Goal: Information Seeking & Learning: Find specific fact

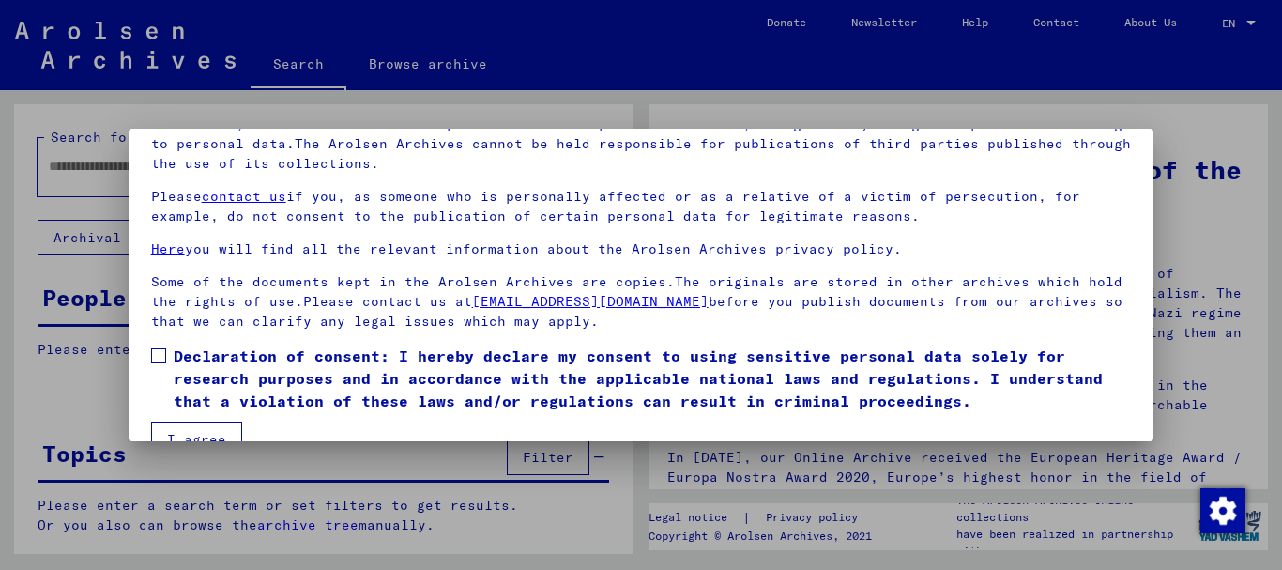
scroll to position [151, 0]
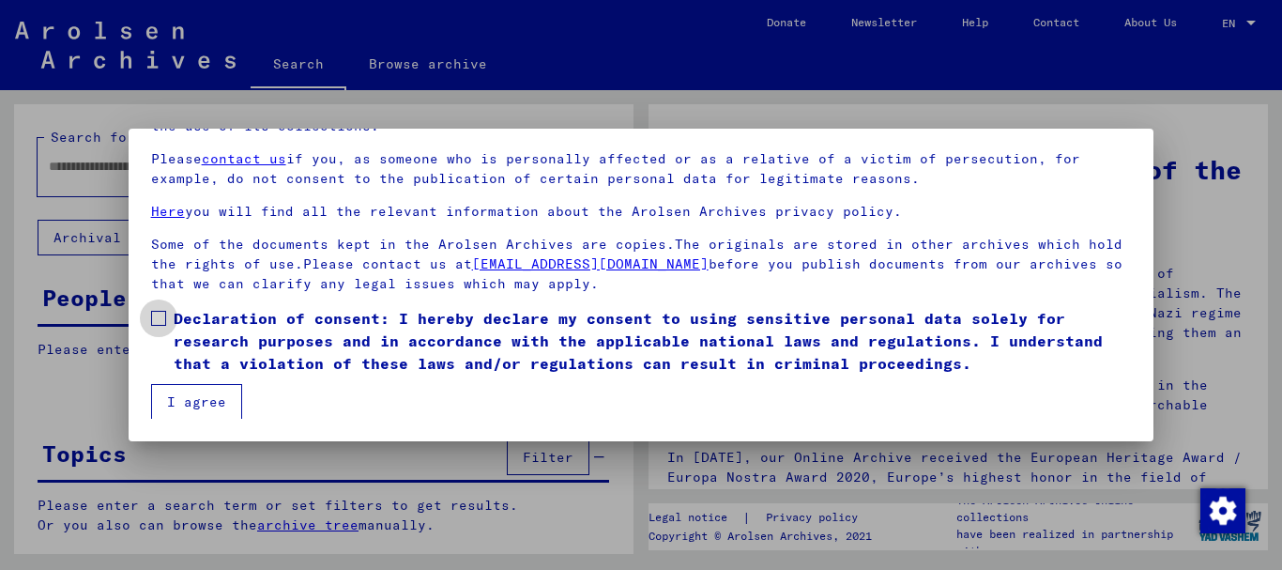
click at [160, 315] on span at bounding box center [158, 318] width 15 height 15
click at [198, 387] on button "I agree" at bounding box center [196, 402] width 91 height 36
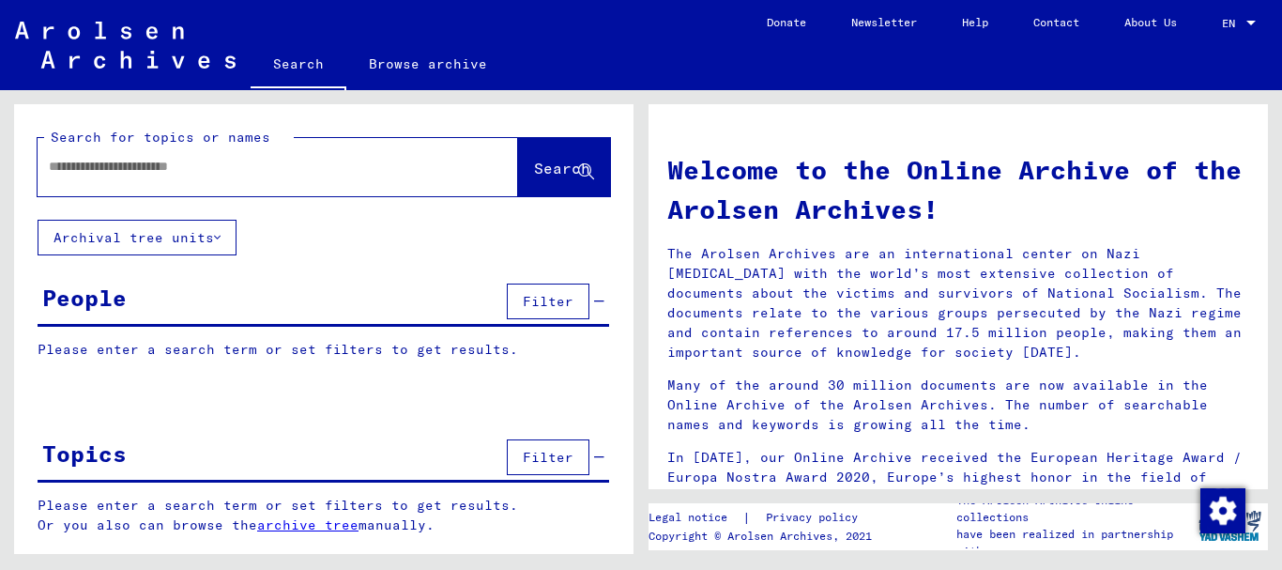
click at [175, 171] on input "text" at bounding box center [255, 167] width 413 height 20
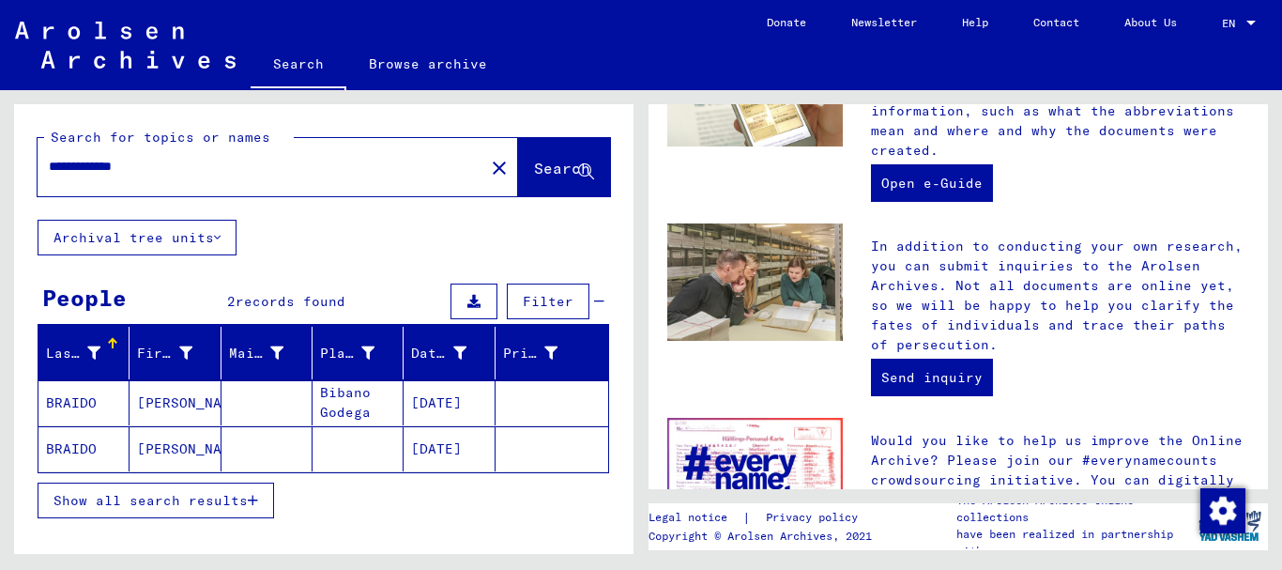
scroll to position [835, 0]
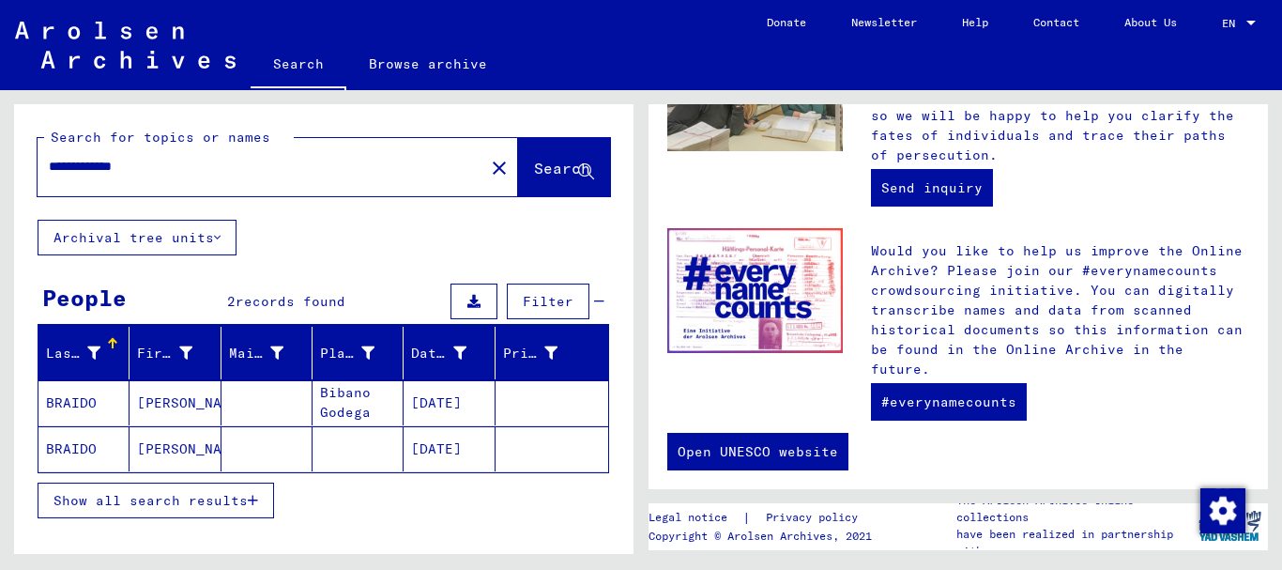
click at [224, 504] on span "Show all search results" at bounding box center [151, 500] width 194 height 17
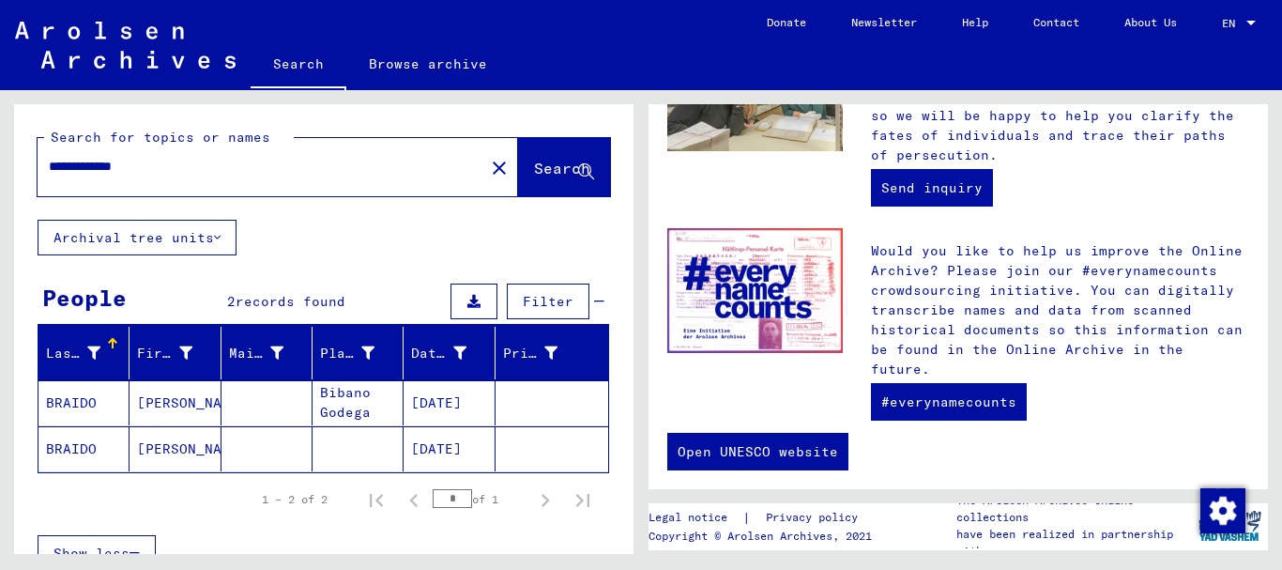
click at [272, 409] on mat-cell at bounding box center [267, 402] width 91 height 45
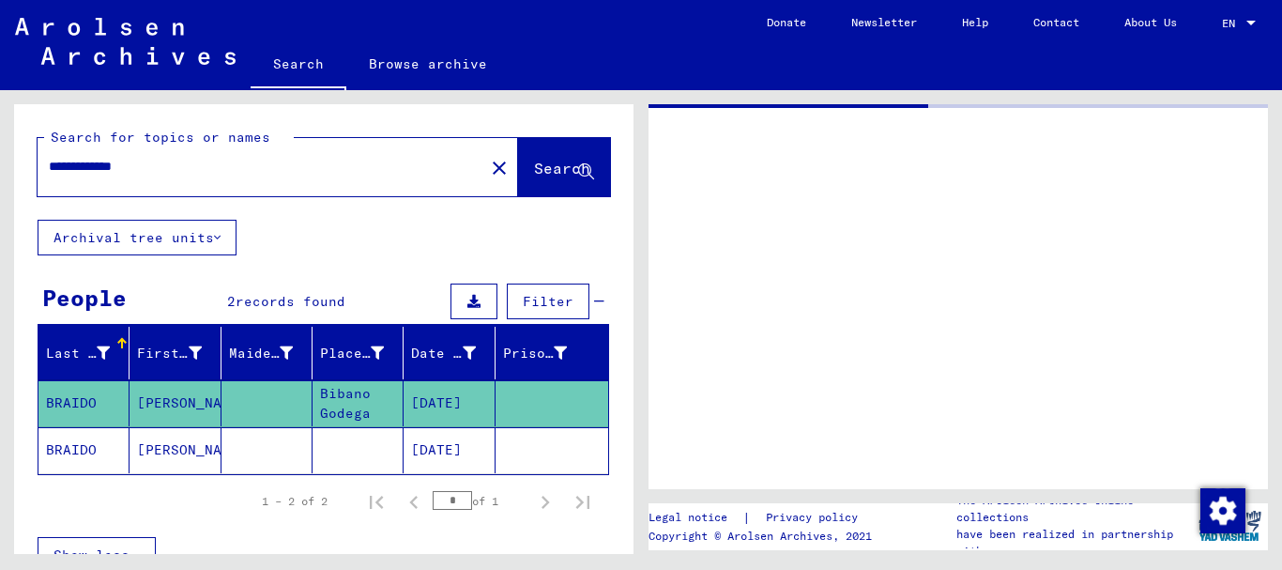
click at [272, 408] on mat-cell at bounding box center [267, 403] width 91 height 46
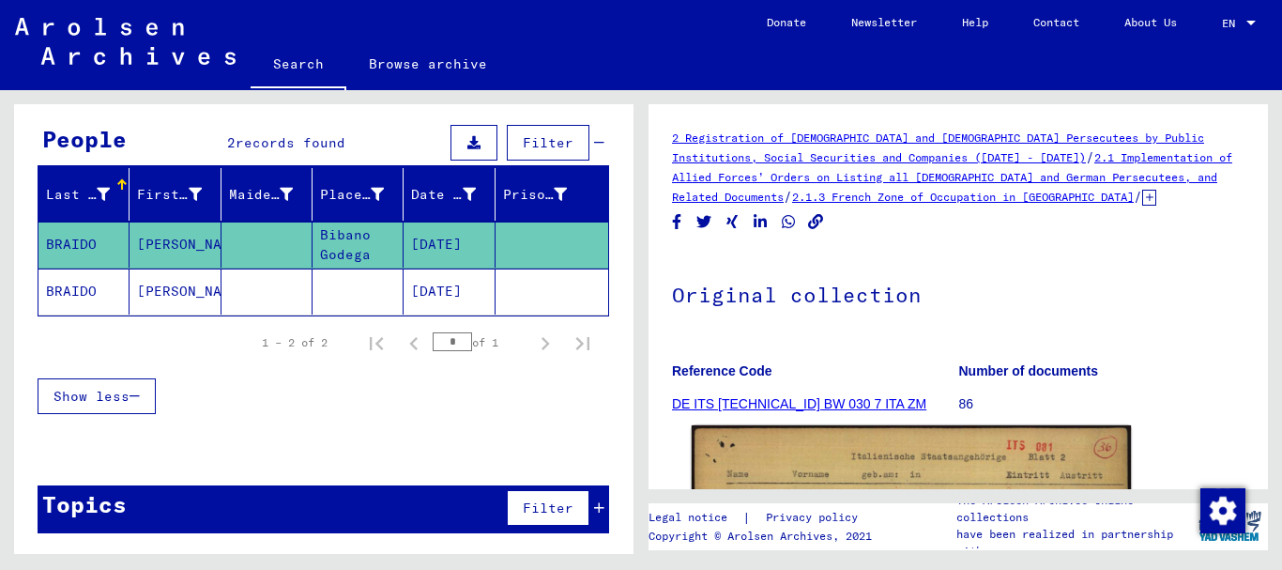
scroll to position [688, 0]
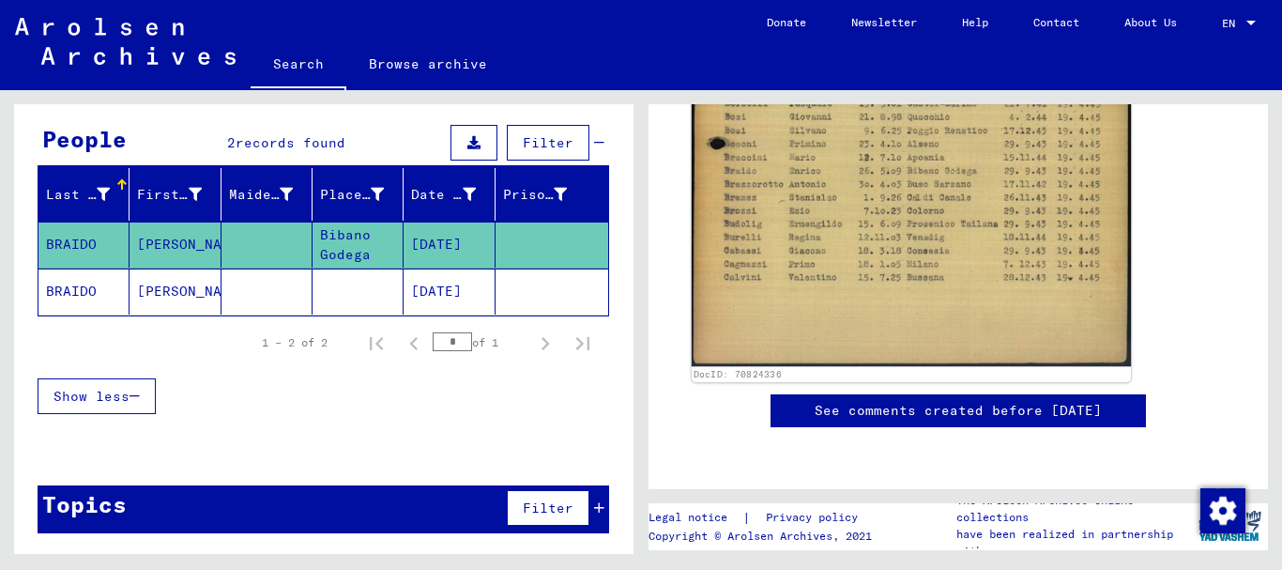
click at [895, 192] on img at bounding box center [911, 57] width 439 height 619
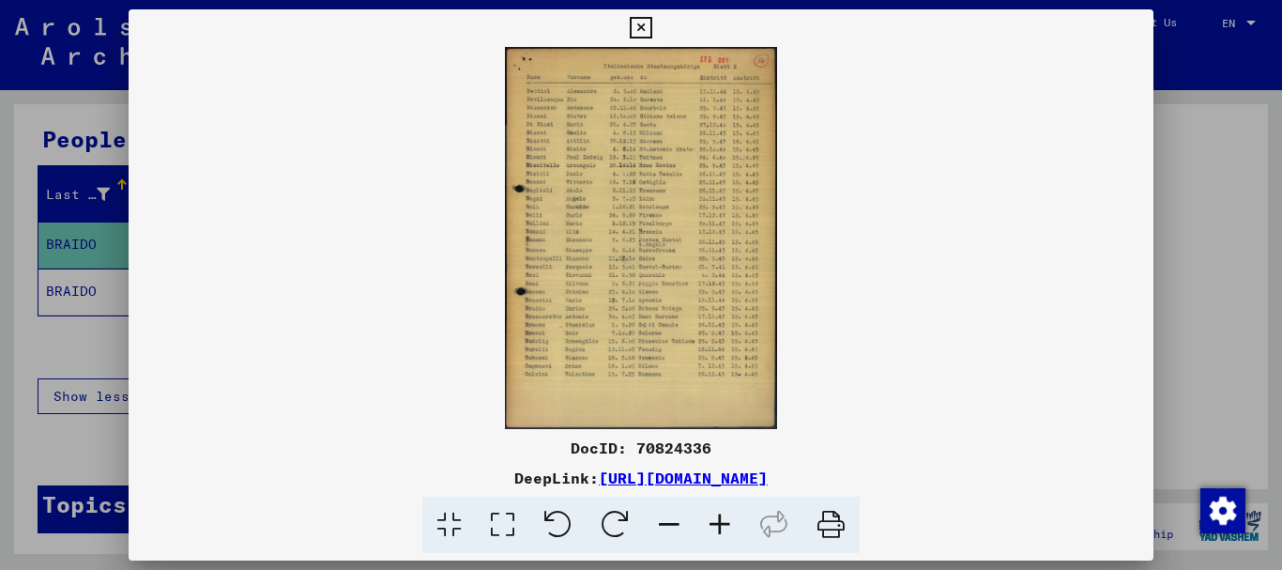
click at [727, 521] on icon at bounding box center [720, 525] width 51 height 57
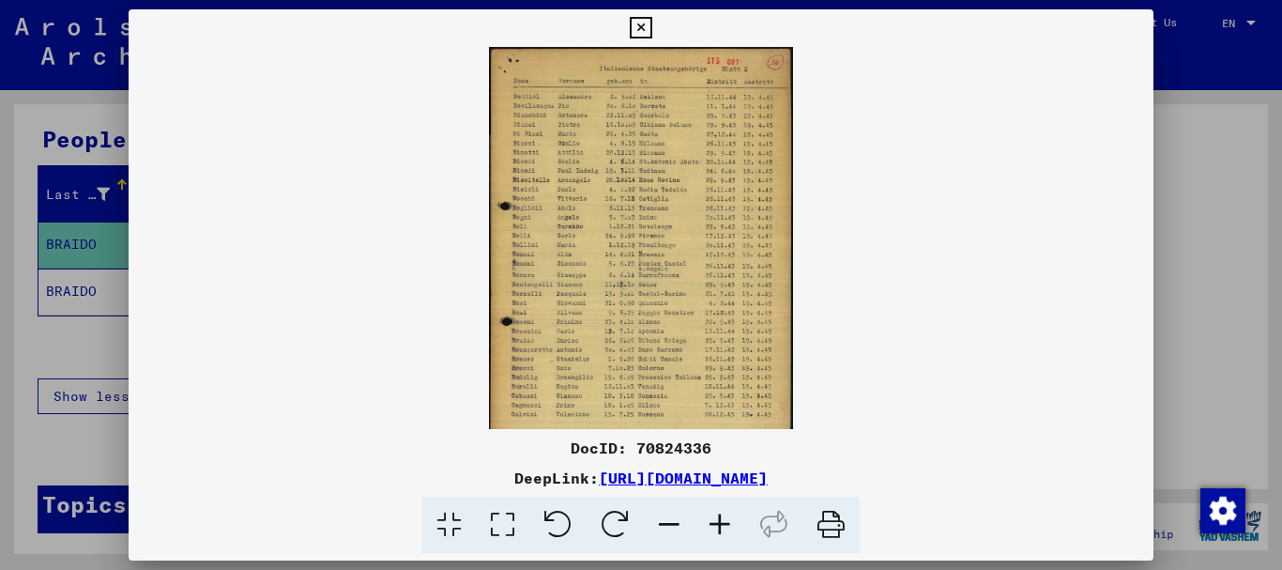
click at [727, 521] on icon at bounding box center [720, 525] width 51 height 57
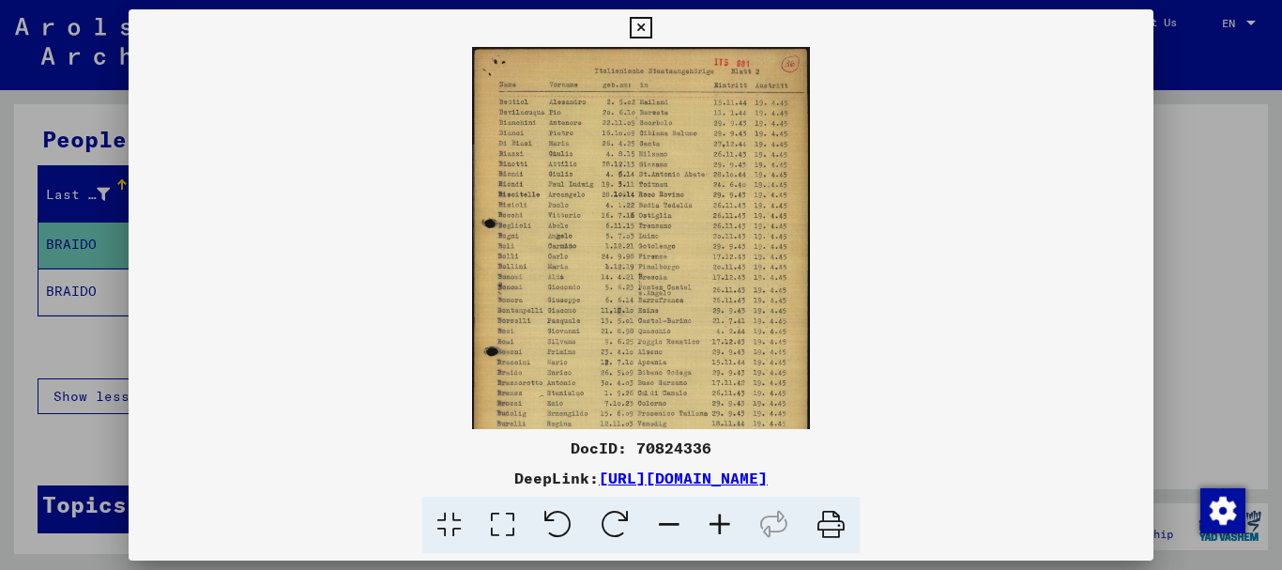
click at [727, 521] on icon at bounding box center [720, 525] width 51 height 57
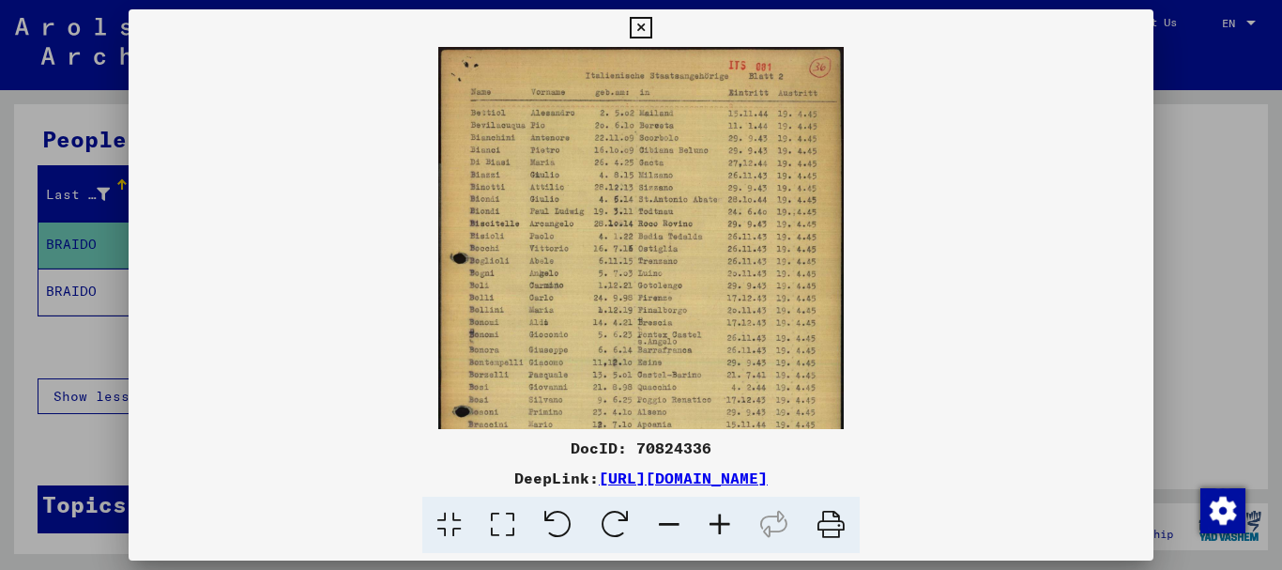
click at [727, 521] on icon at bounding box center [720, 525] width 51 height 57
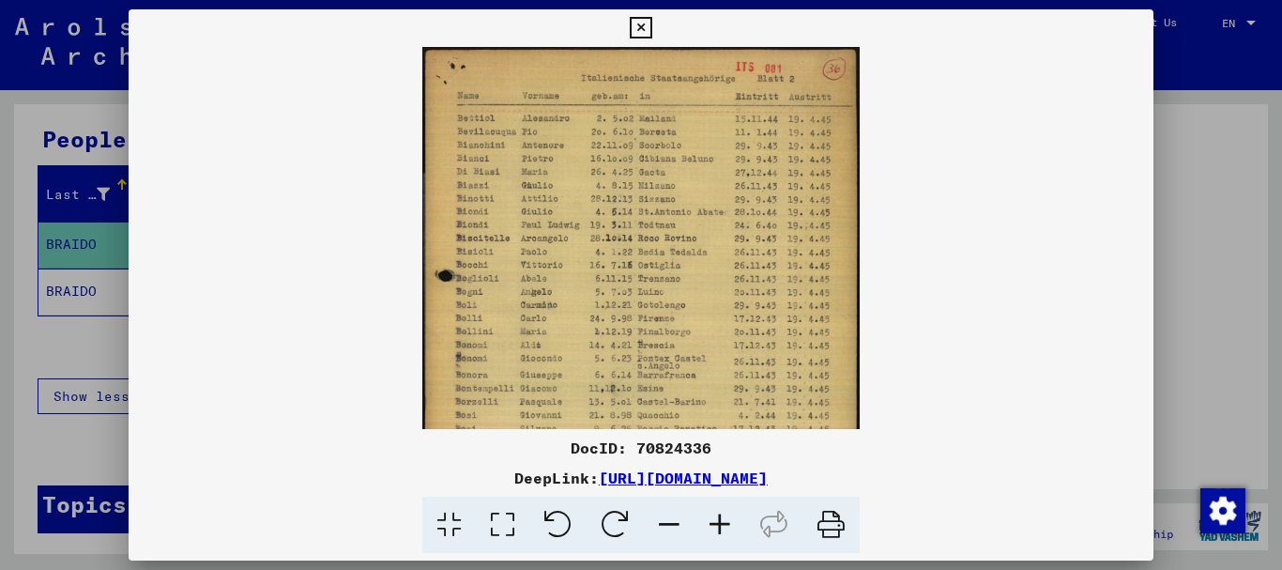
click at [727, 521] on icon at bounding box center [720, 525] width 51 height 57
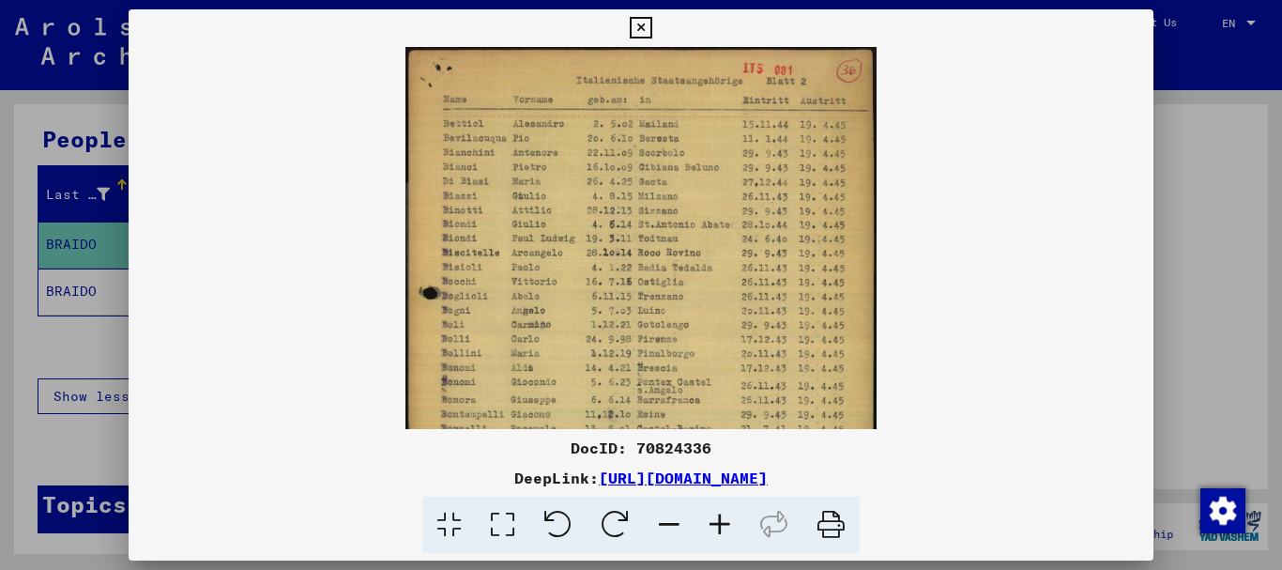
click at [727, 521] on icon at bounding box center [720, 525] width 51 height 57
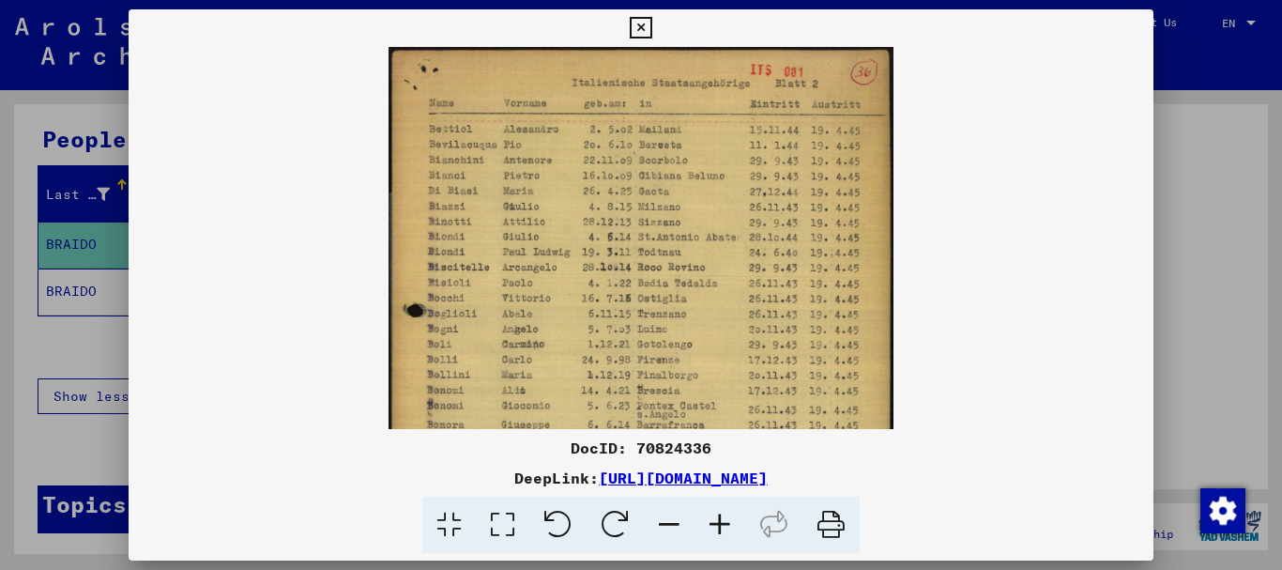
click at [727, 521] on icon at bounding box center [720, 525] width 51 height 57
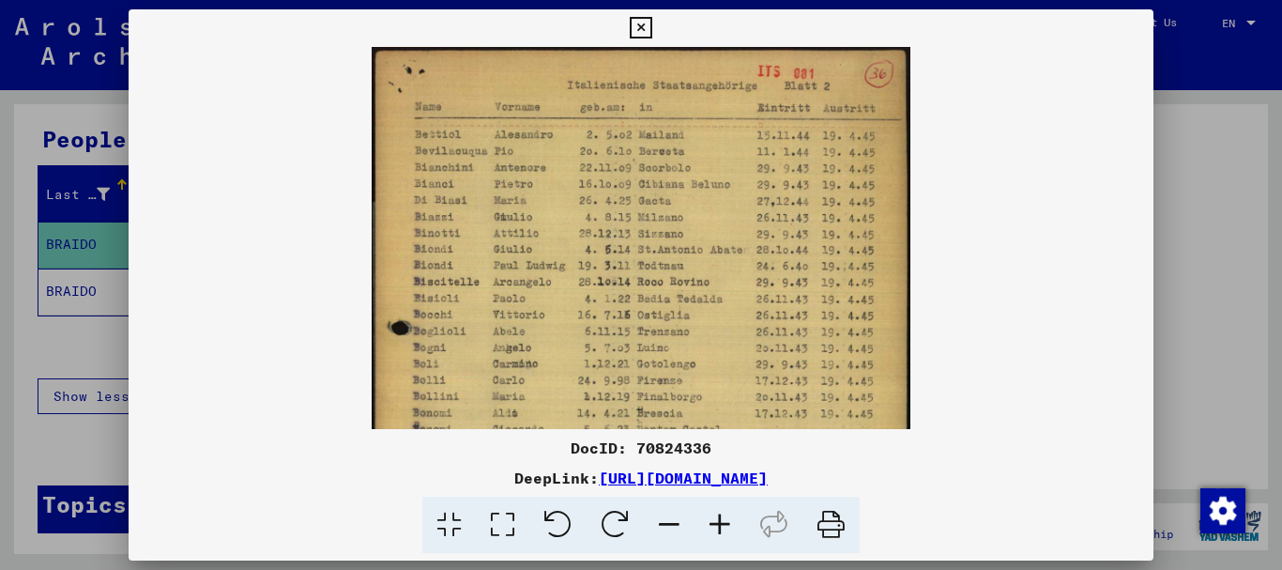
click at [727, 521] on icon at bounding box center [720, 525] width 51 height 57
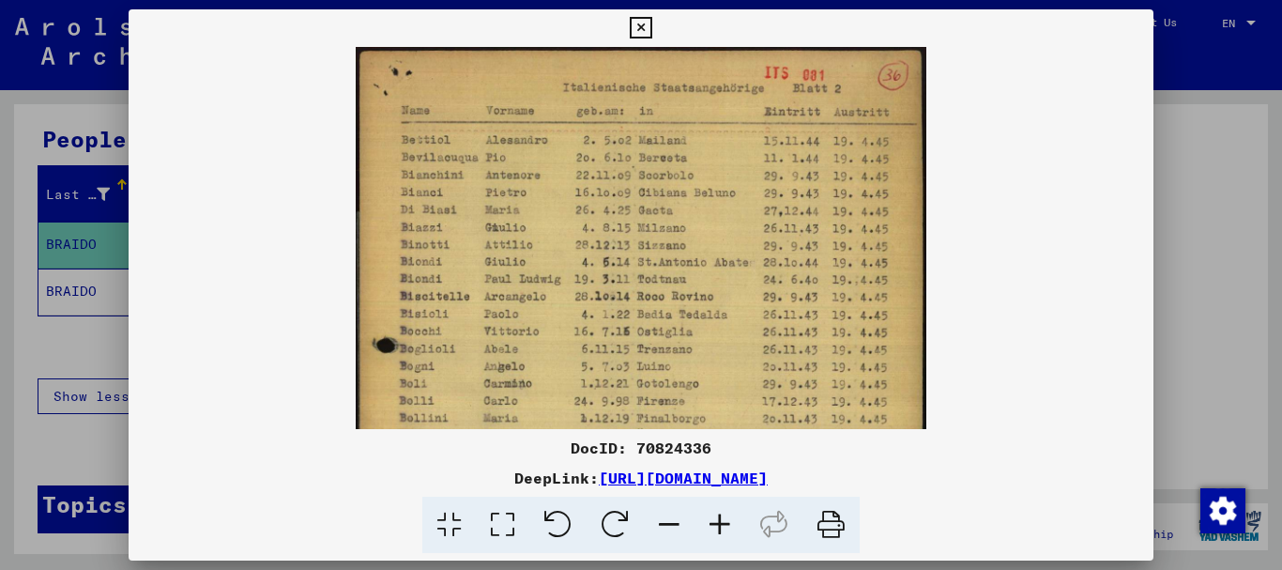
click at [731, 526] on icon at bounding box center [720, 525] width 51 height 57
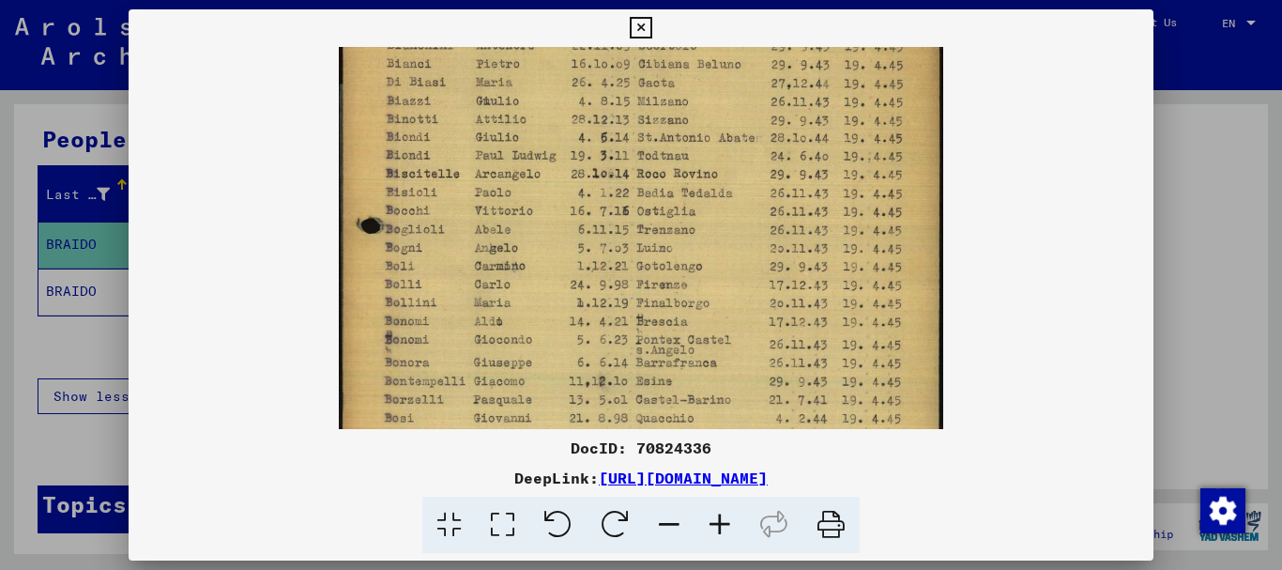
drag, startPoint x: 598, startPoint y: 399, endPoint x: 570, endPoint y: 257, distance: 144.5
click at [570, 257] on img at bounding box center [641, 334] width 604 height 851
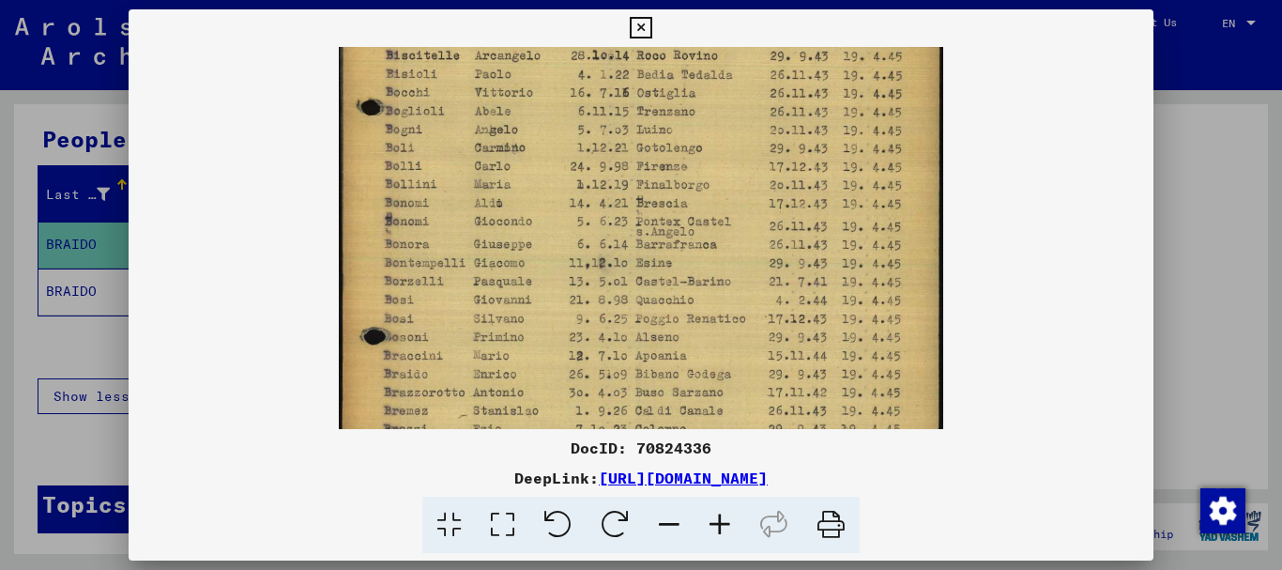
scroll to position [270, 0]
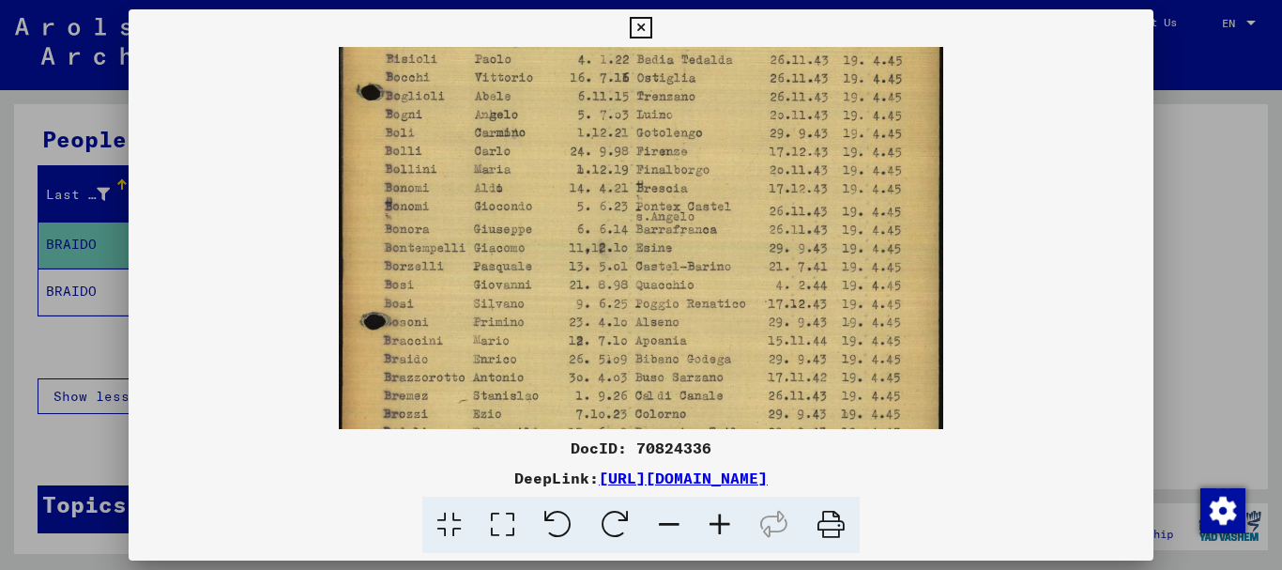
drag, startPoint x: 596, startPoint y: 317, endPoint x: 562, endPoint y: 188, distance: 133.9
click at [562, 188] on img at bounding box center [641, 202] width 604 height 851
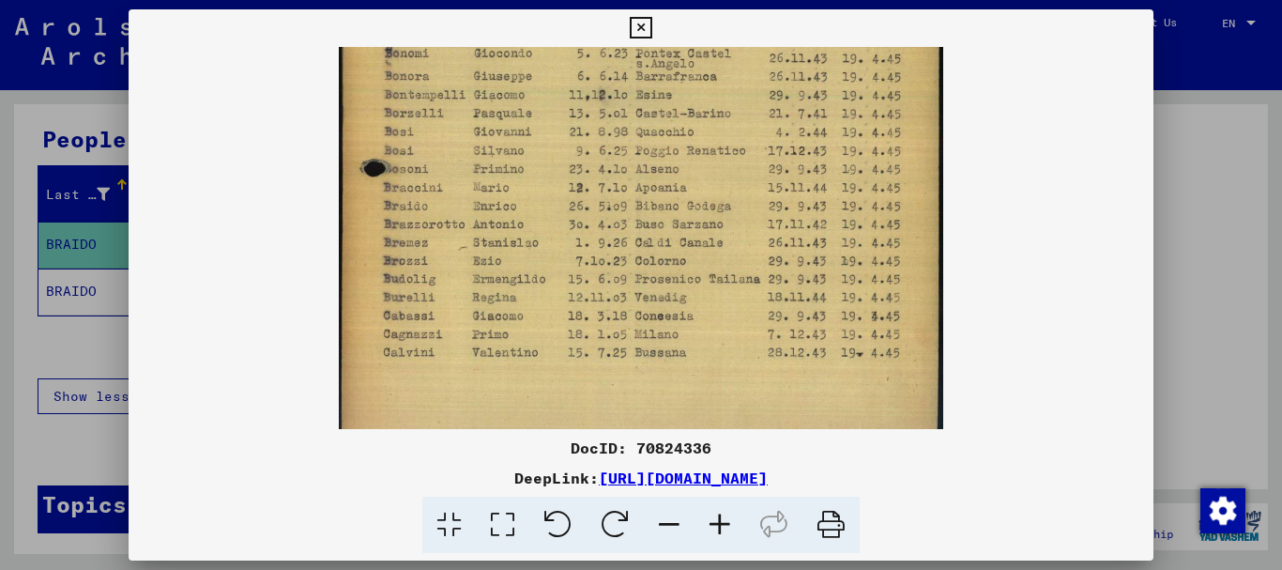
drag, startPoint x: 566, startPoint y: 309, endPoint x: 528, endPoint y: 229, distance: 88.2
click at [528, 229] on img at bounding box center [641, 49] width 604 height 851
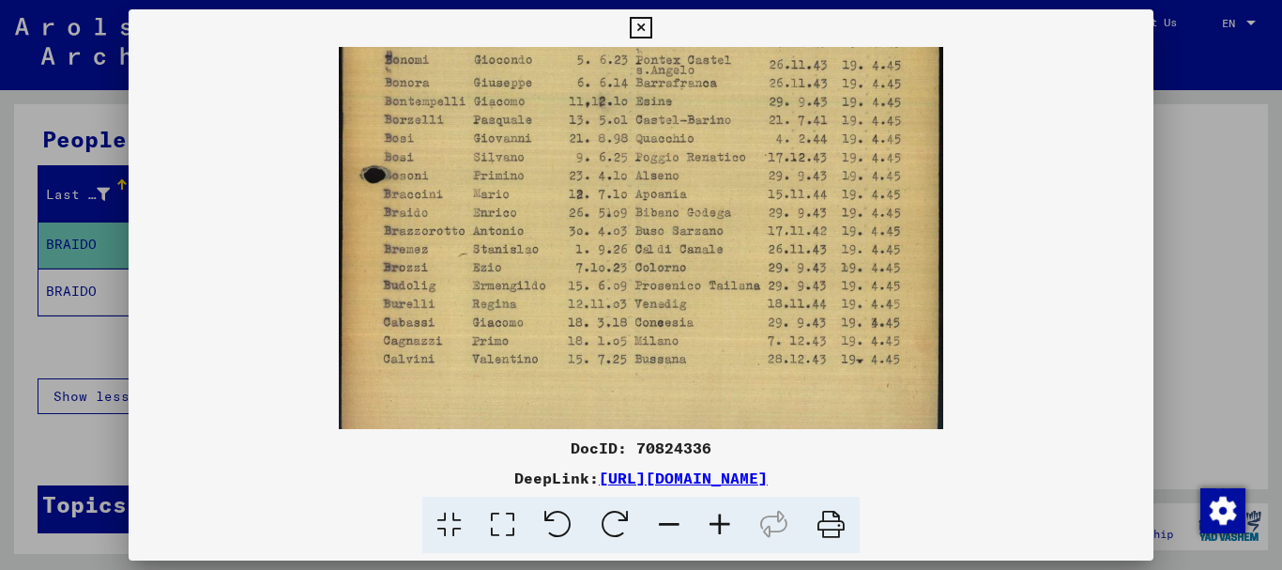
scroll to position [469, 0]
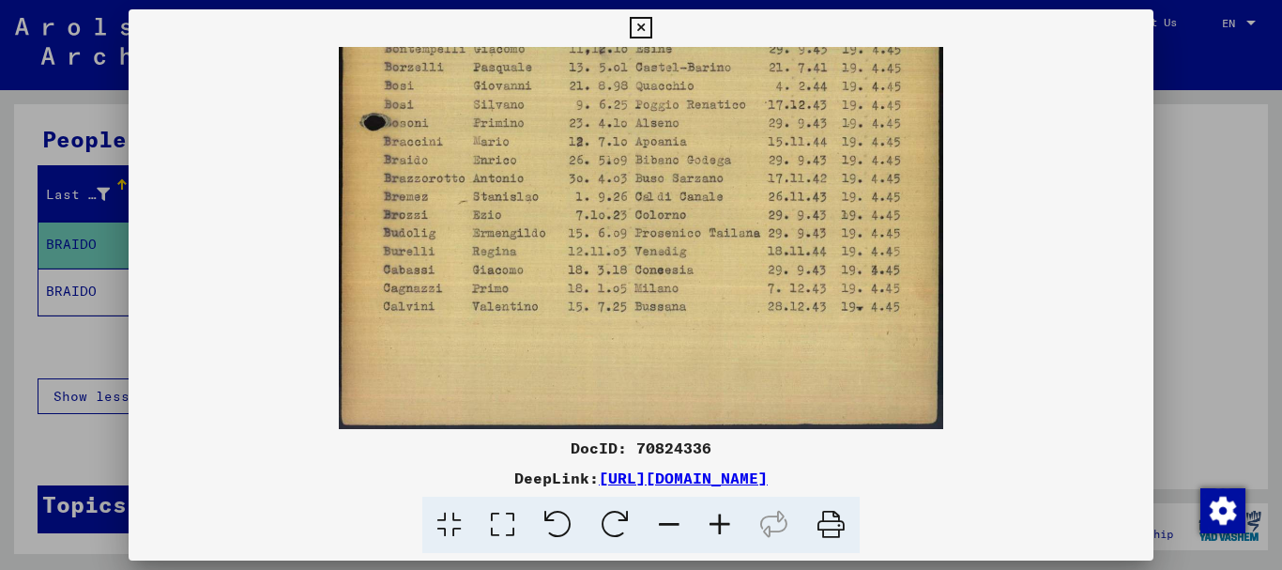
drag, startPoint x: 829, startPoint y: 131, endPoint x: 783, endPoint y: 23, distance: 117.3
click at [783, 23] on div "DocID: 70824336 DeepLink: [URL][DOMAIN_NAME]" at bounding box center [642, 281] width 1026 height 544
click at [638, 26] on icon at bounding box center [641, 28] width 22 height 23
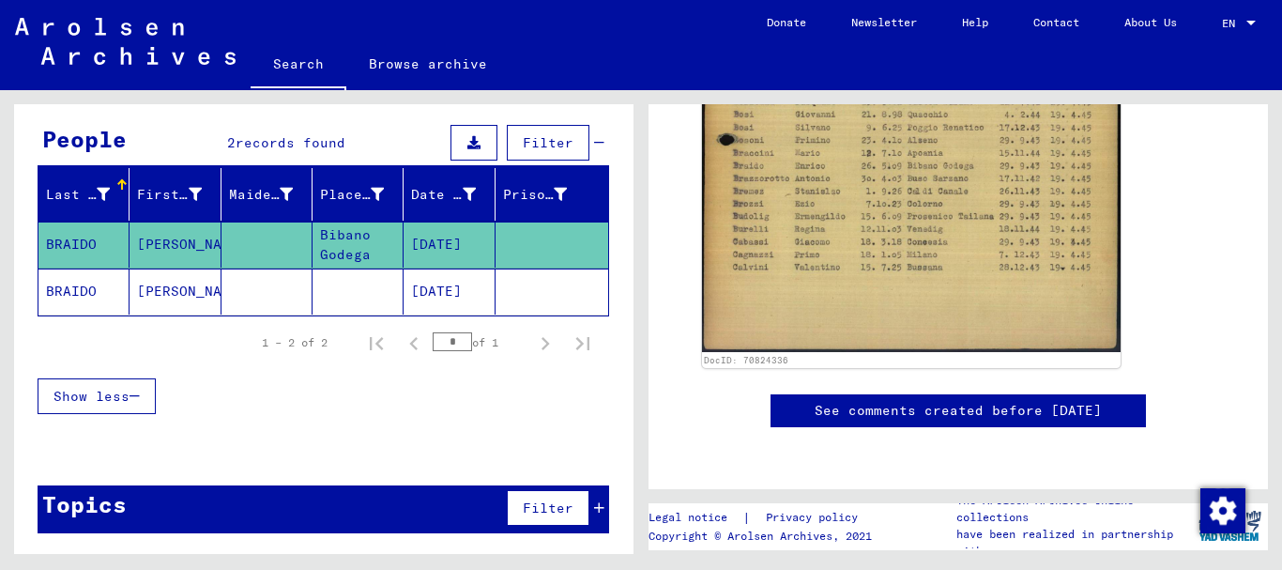
click at [472, 303] on mat-cell "[DATE]" at bounding box center [449, 291] width 91 height 46
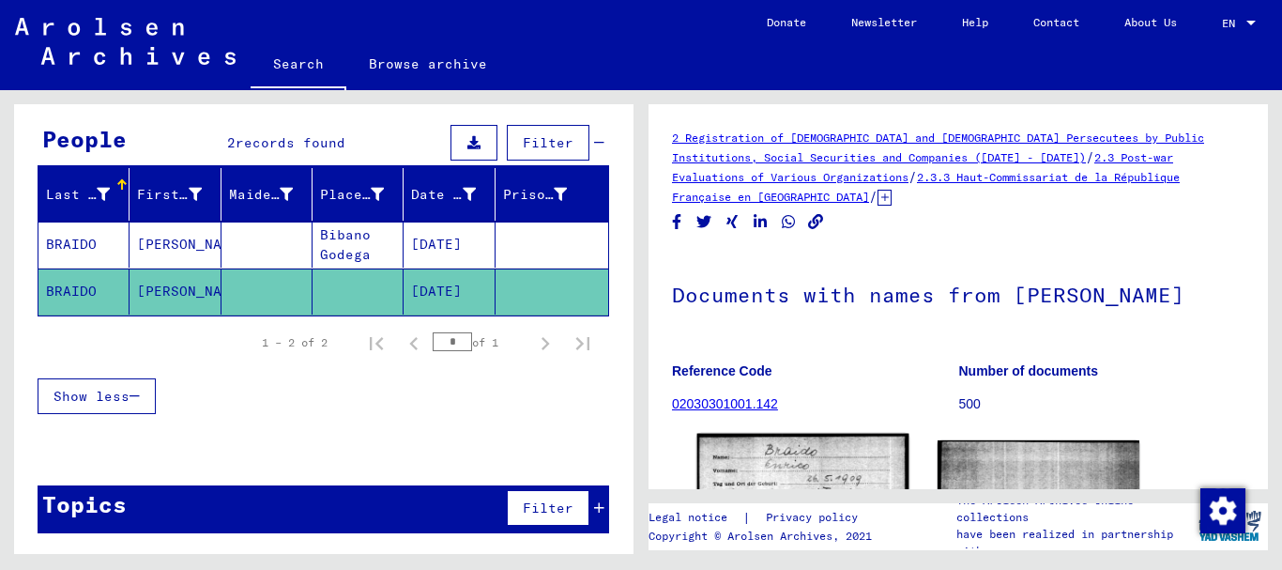
click at [845, 463] on img at bounding box center [803, 569] width 212 height 271
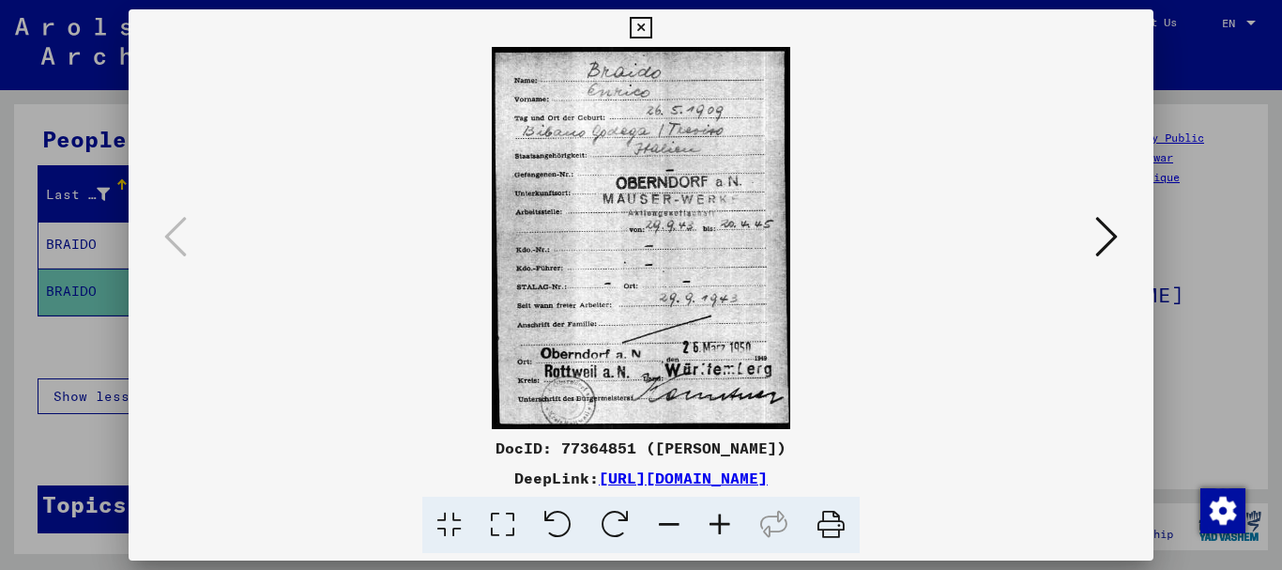
click at [729, 521] on icon at bounding box center [720, 525] width 51 height 57
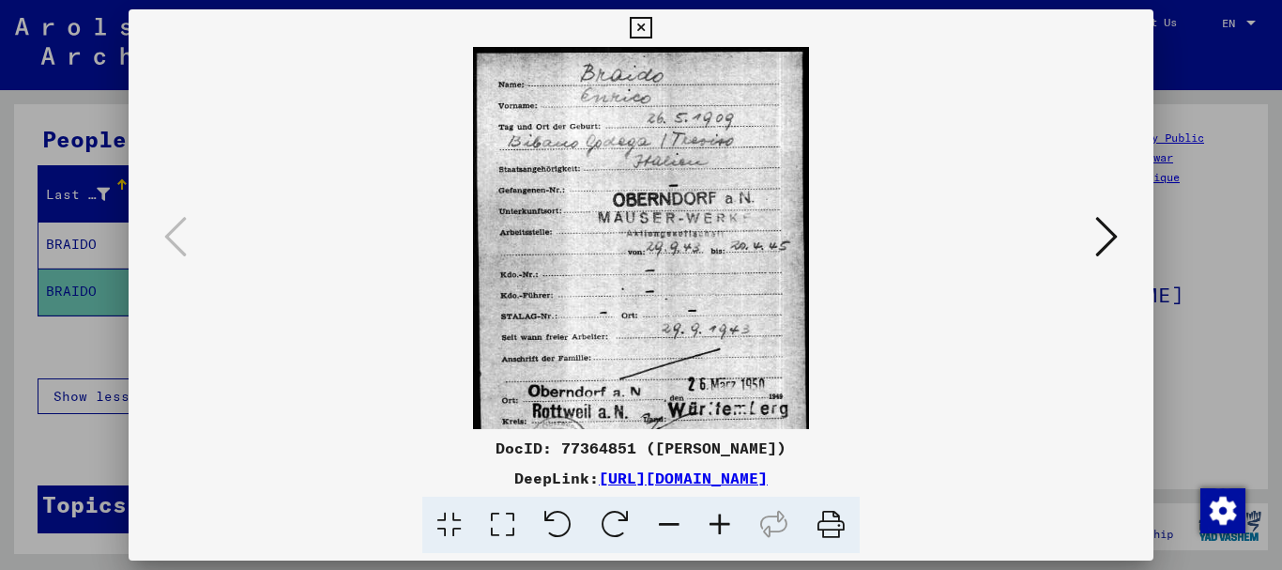
click at [728, 525] on icon at bounding box center [720, 525] width 51 height 57
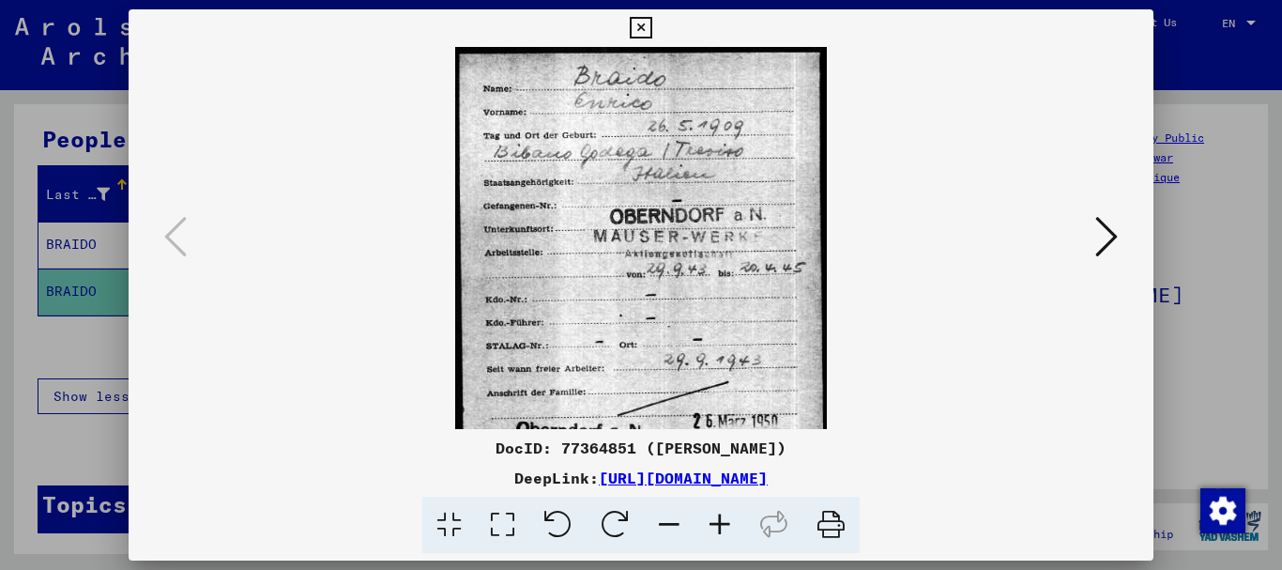
click at [727, 526] on icon at bounding box center [720, 525] width 51 height 57
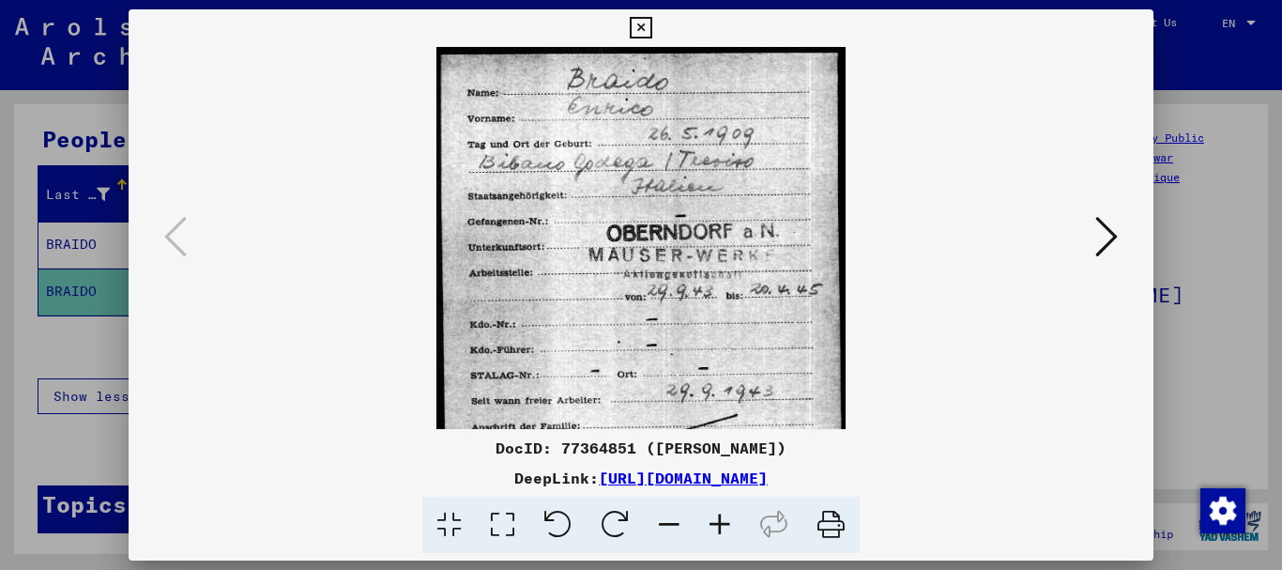
click at [727, 526] on icon at bounding box center [720, 525] width 51 height 57
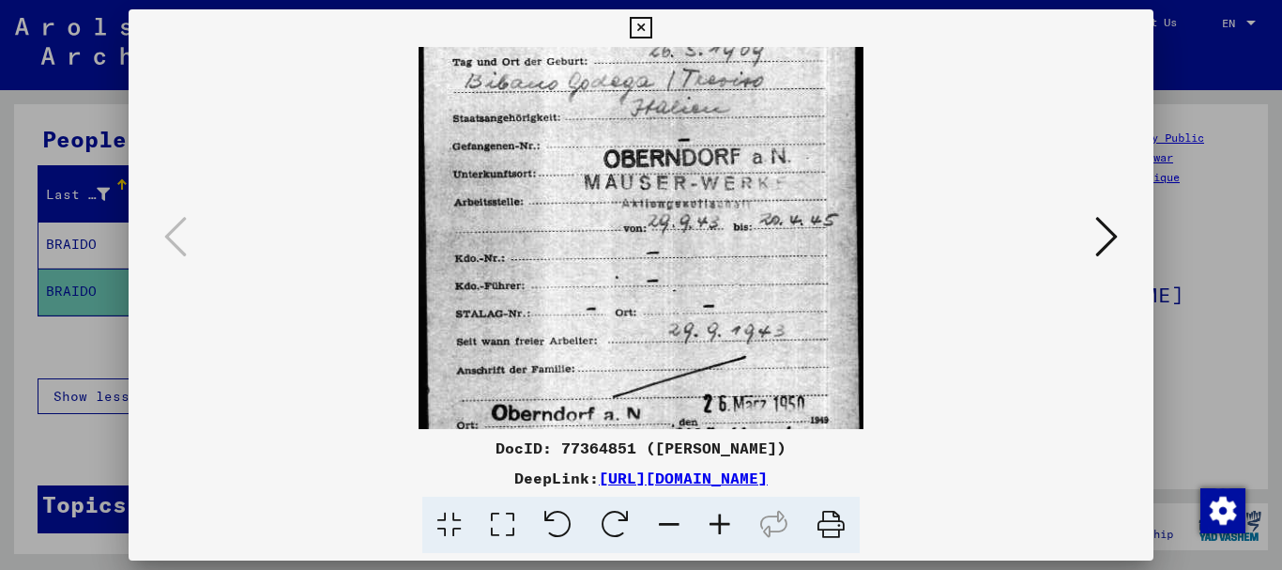
drag, startPoint x: 697, startPoint y: 355, endPoint x: 672, endPoint y: 258, distance: 99.9
click at [671, 260] on img at bounding box center [642, 241] width 446 height 570
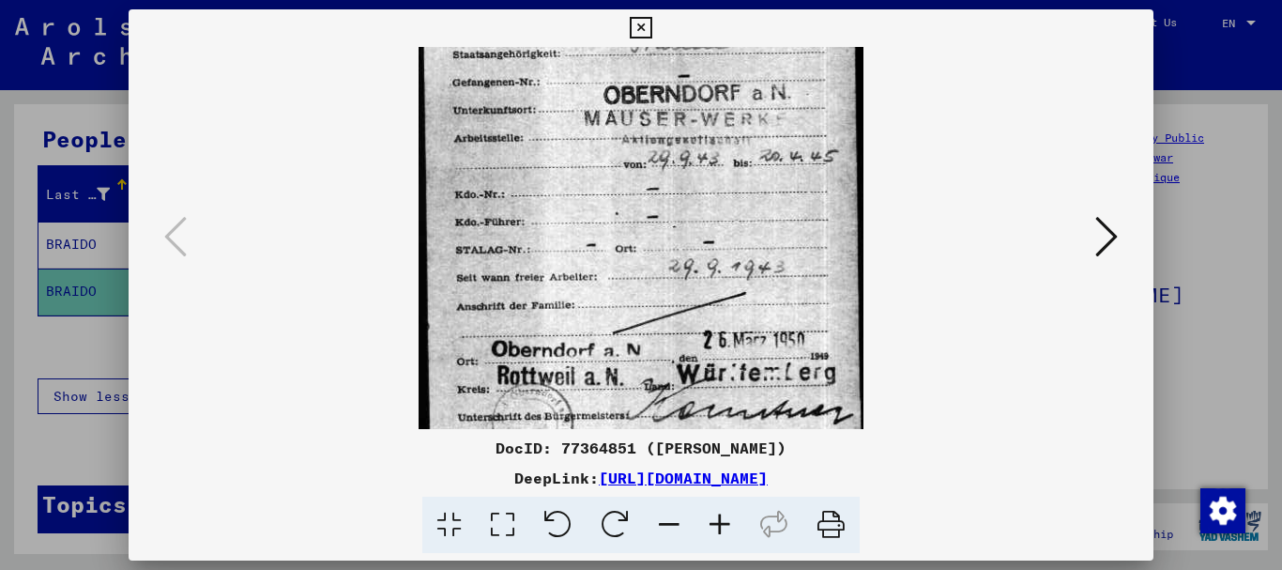
scroll to position [156, 0]
drag, startPoint x: 675, startPoint y: 283, endPoint x: 658, endPoint y: 222, distance: 62.4
click at [658, 222] on img at bounding box center [642, 176] width 446 height 570
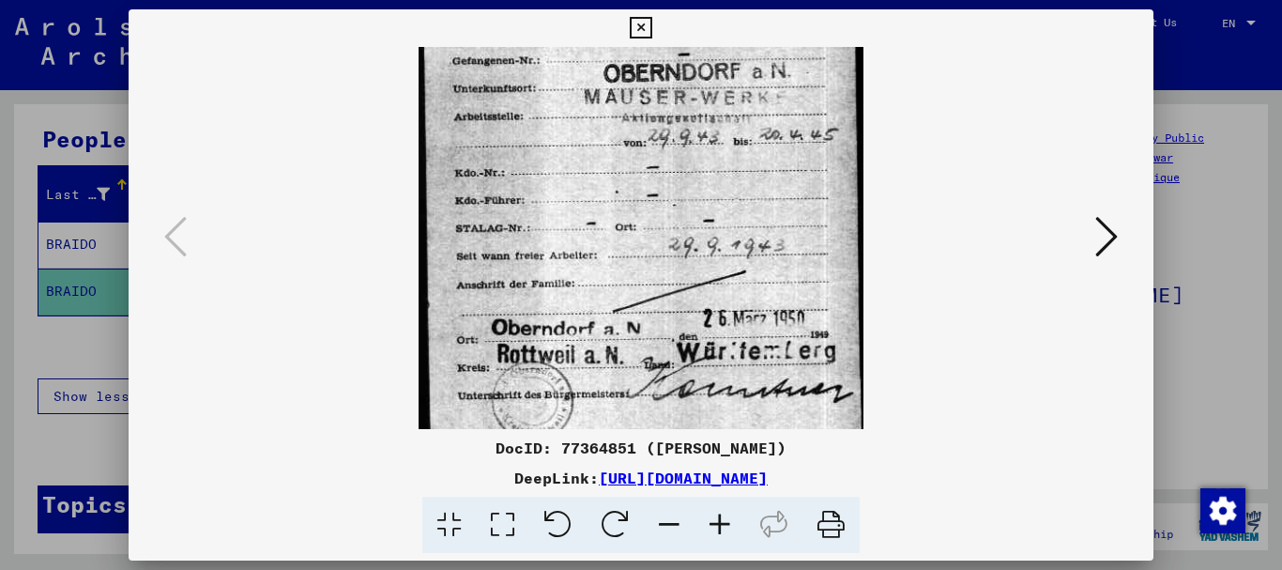
scroll to position [188, 0]
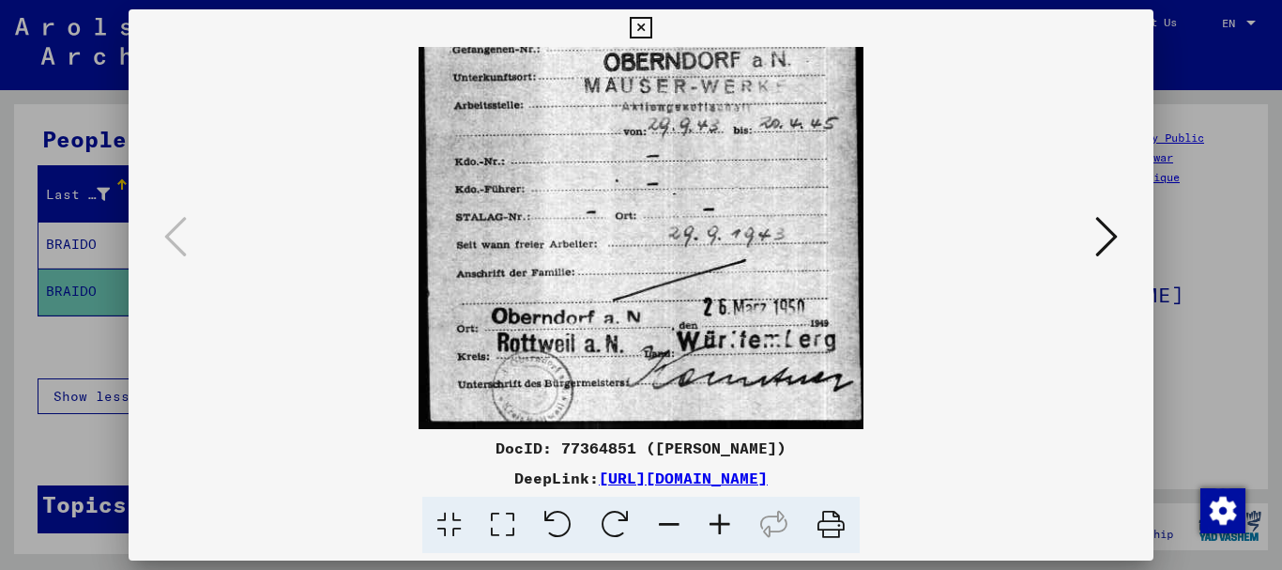
drag, startPoint x: 679, startPoint y: 296, endPoint x: 663, endPoint y: 237, distance: 60.3
click at [663, 237] on img at bounding box center [642, 144] width 446 height 570
click at [1106, 226] on icon at bounding box center [1106, 236] width 23 height 45
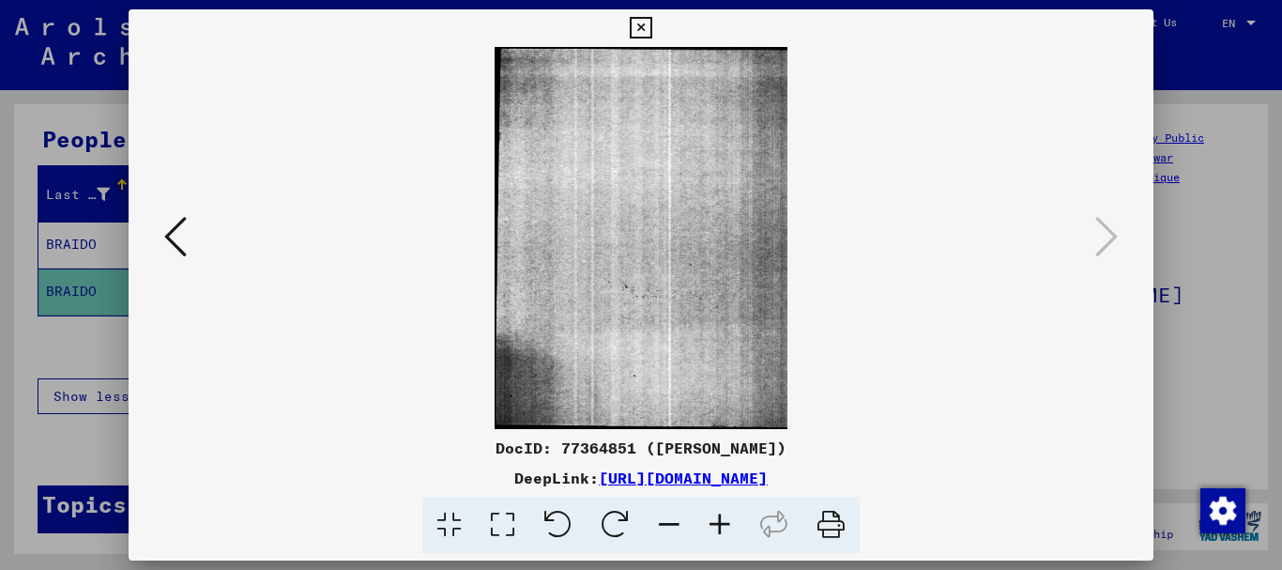
scroll to position [0, 0]
click at [178, 247] on icon at bounding box center [175, 236] width 23 height 45
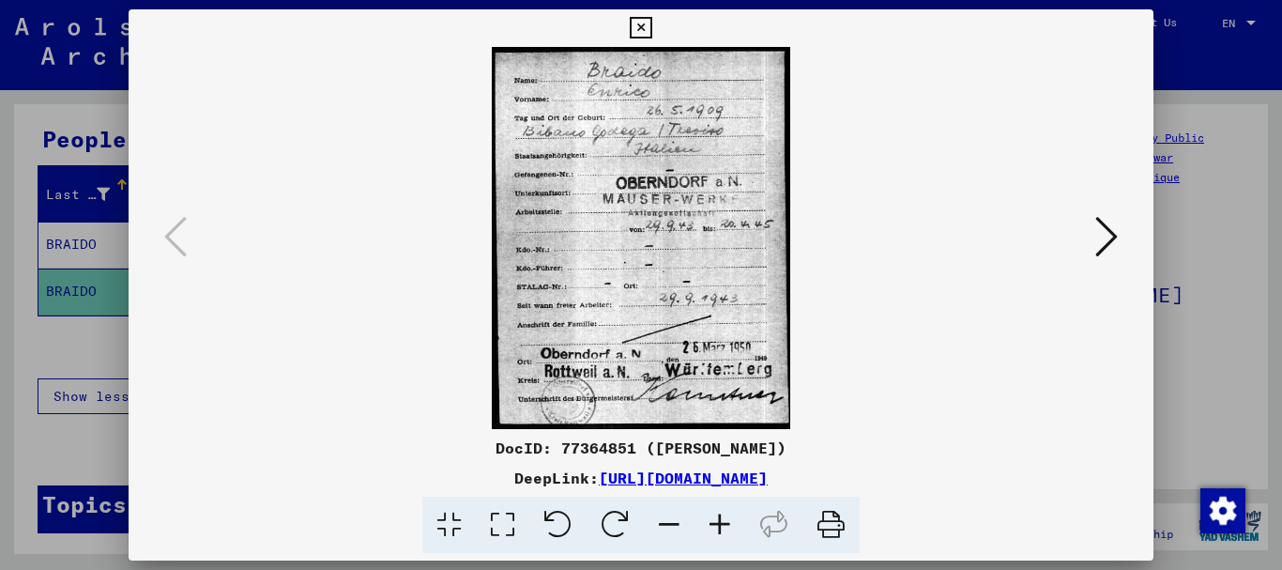
click at [641, 28] on icon at bounding box center [641, 28] width 22 height 23
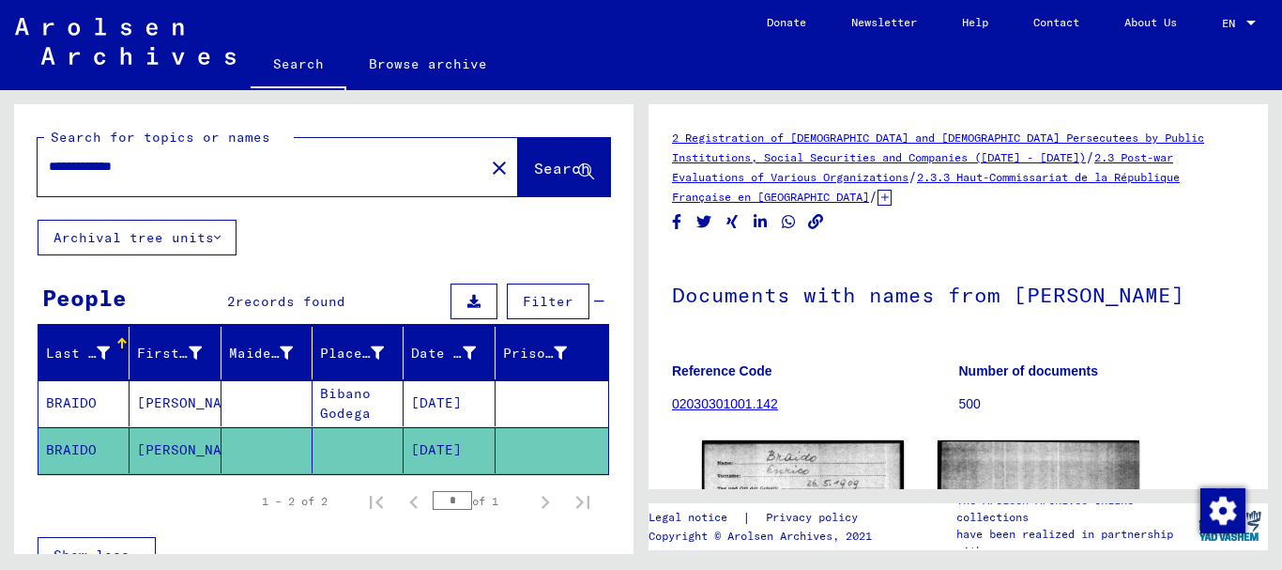
drag, startPoint x: 173, startPoint y: 156, endPoint x: 113, endPoint y: 170, distance: 61.7
click at [88, 159] on div "**********" at bounding box center [256, 166] width 436 height 42
drag, startPoint x: 156, startPoint y: 161, endPoint x: 37, endPoint y: 161, distance: 119.2
click at [37, 162] on div "**********" at bounding box center [324, 161] width 620 height 115
click at [520, 154] on button "Search" at bounding box center [564, 167] width 92 height 58
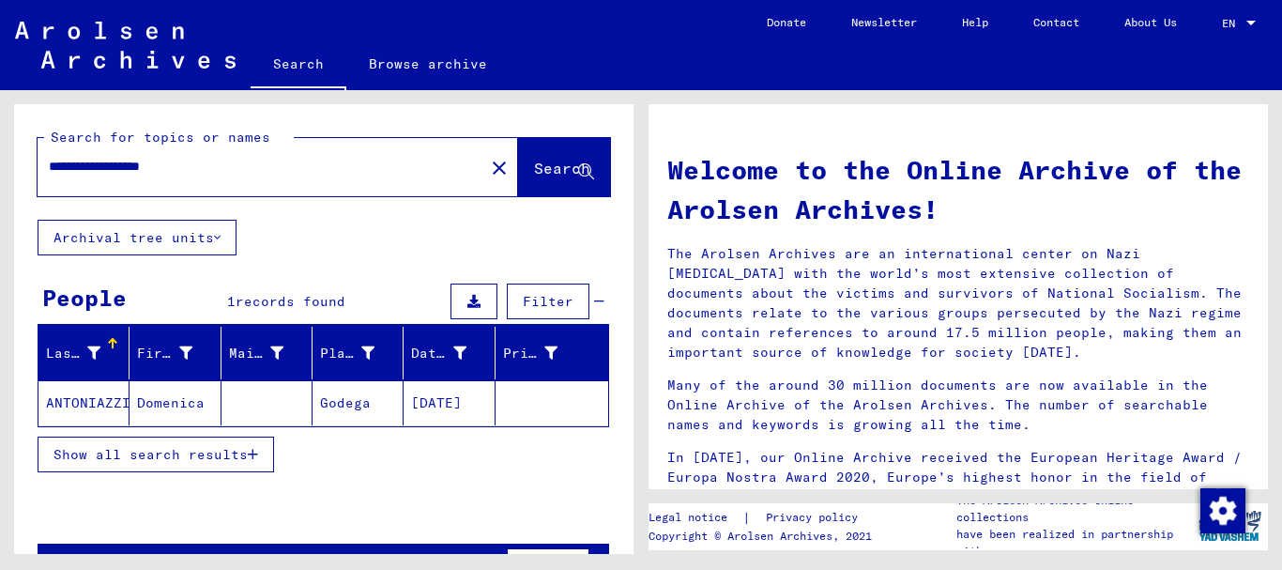
click at [293, 404] on mat-cell at bounding box center [267, 402] width 91 height 45
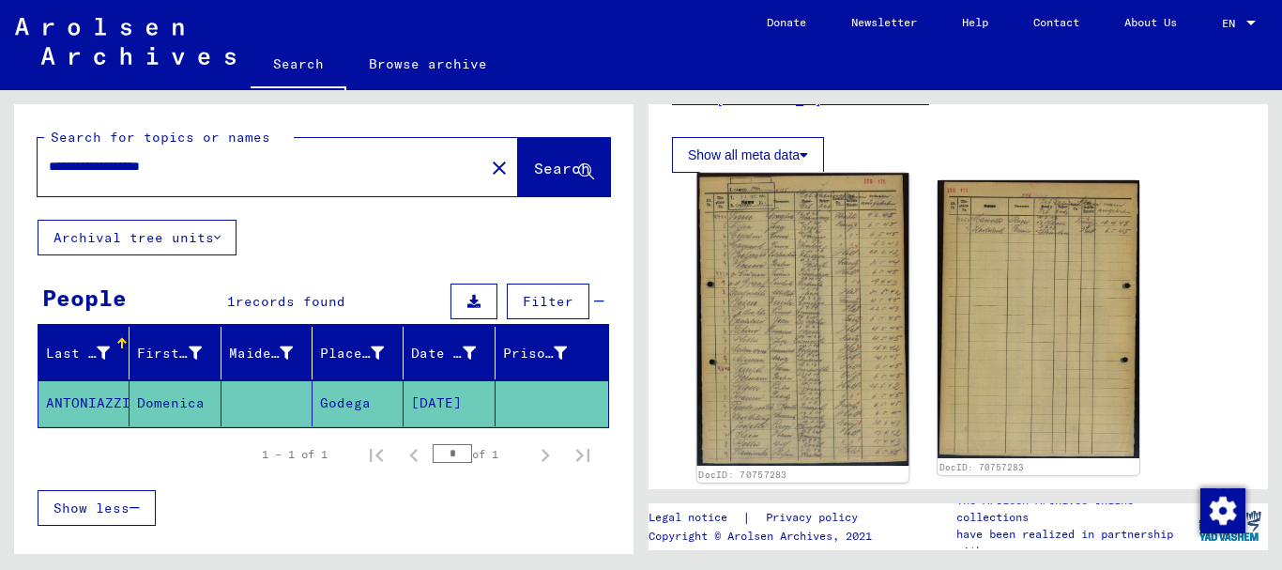
scroll to position [344, 0]
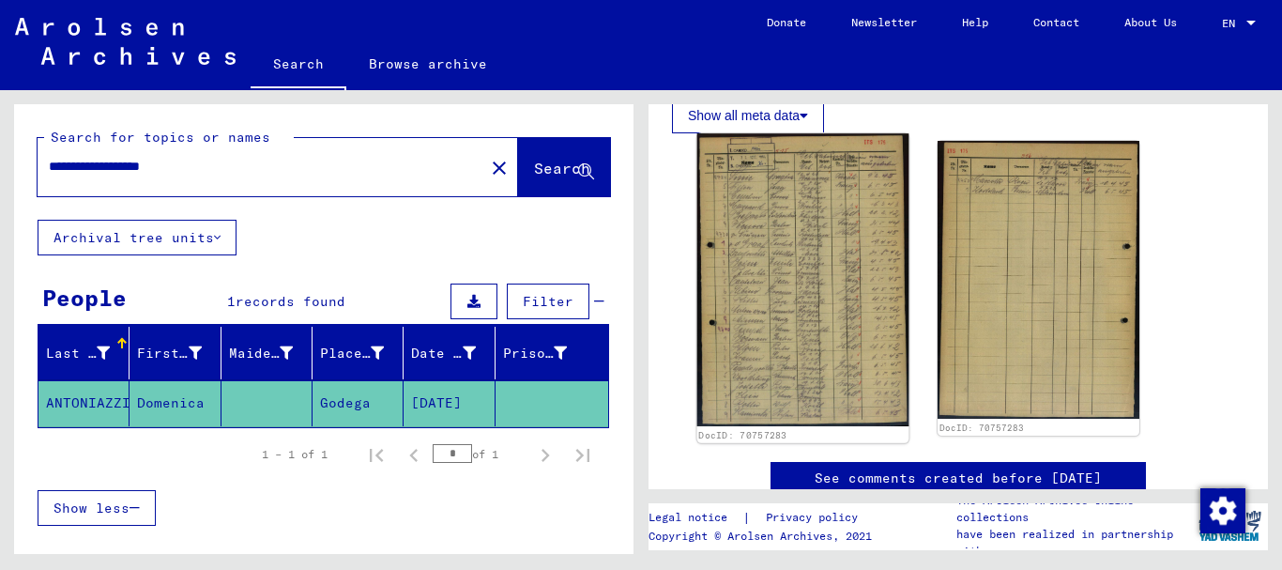
click at [853, 303] on img at bounding box center [803, 279] width 212 height 293
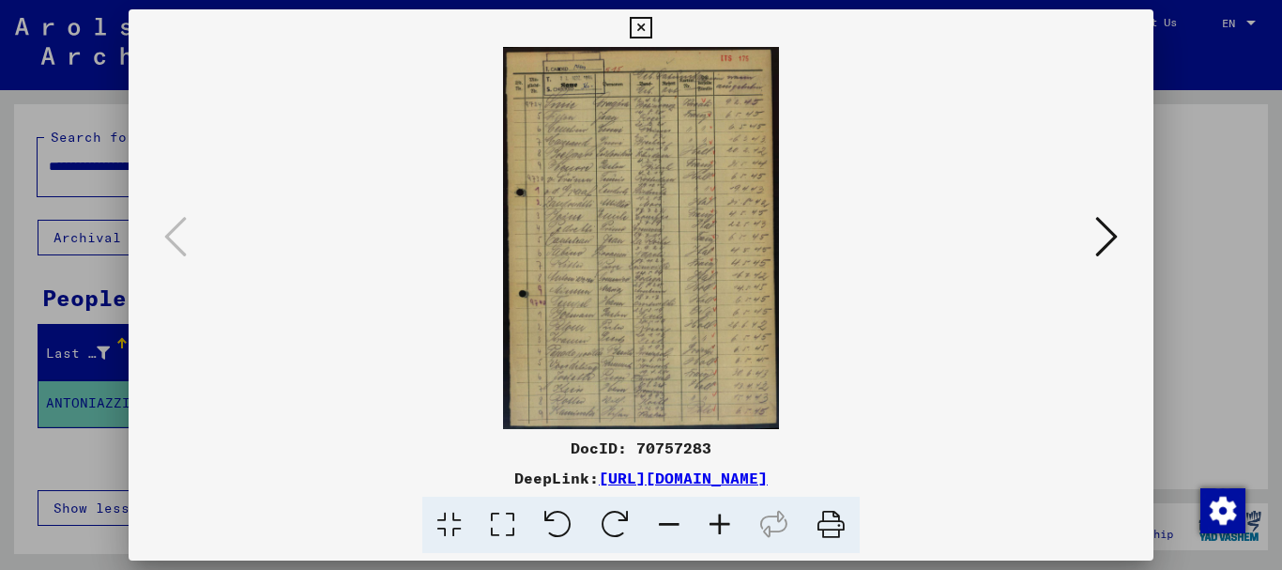
click at [718, 522] on icon at bounding box center [720, 525] width 51 height 57
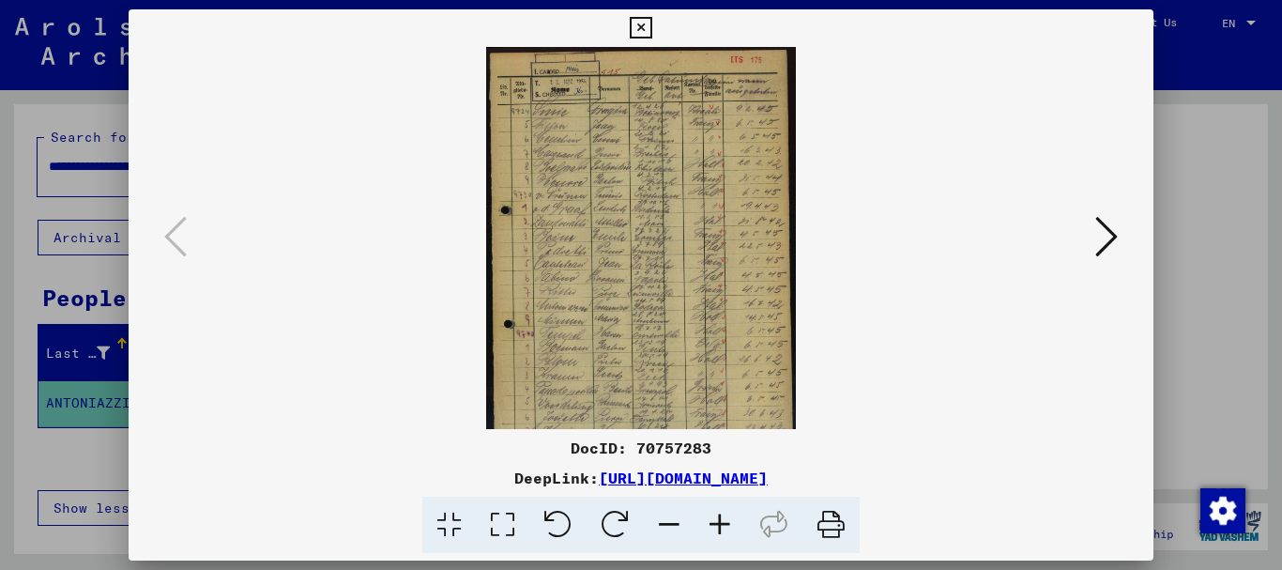
click at [720, 523] on icon at bounding box center [720, 525] width 51 height 57
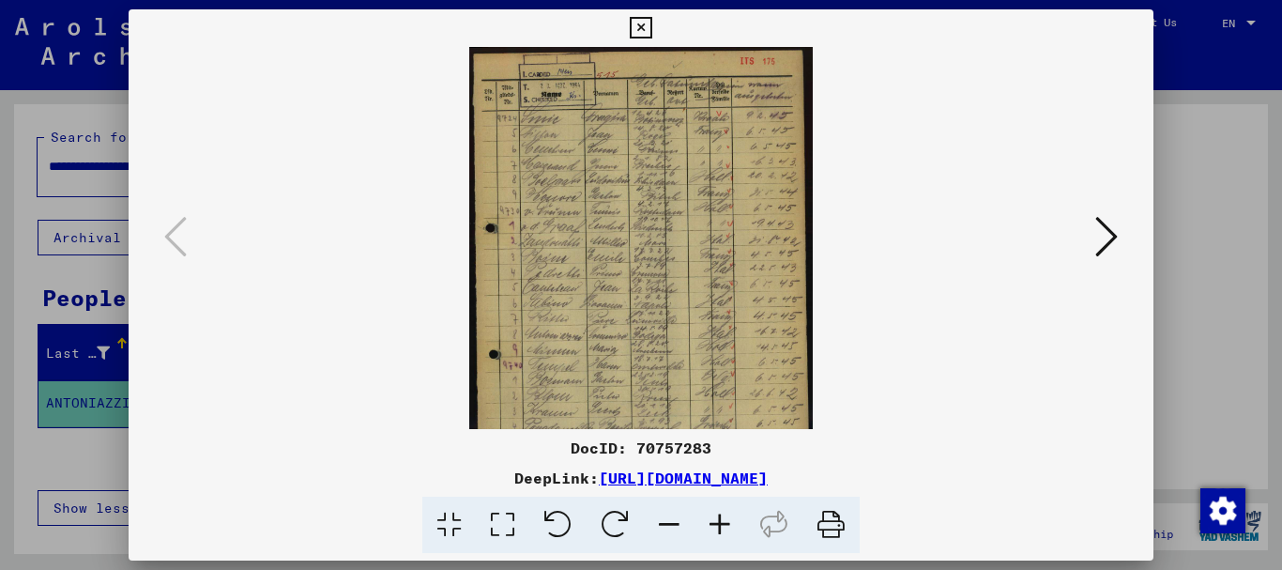
click at [720, 523] on icon at bounding box center [720, 525] width 51 height 57
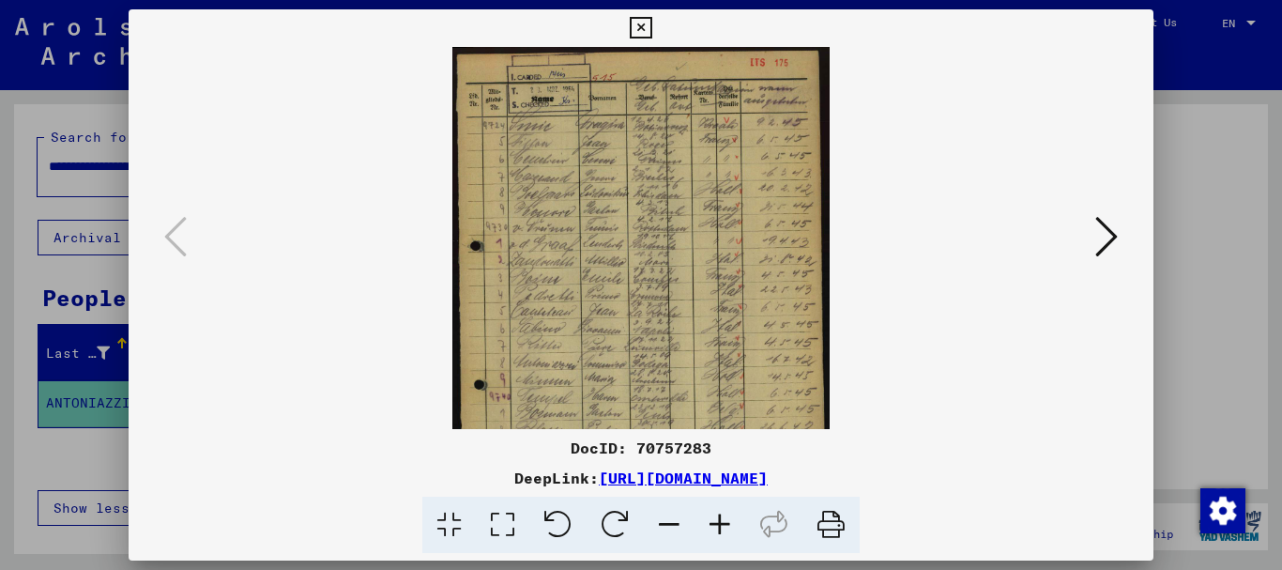
click at [719, 523] on icon at bounding box center [720, 525] width 51 height 57
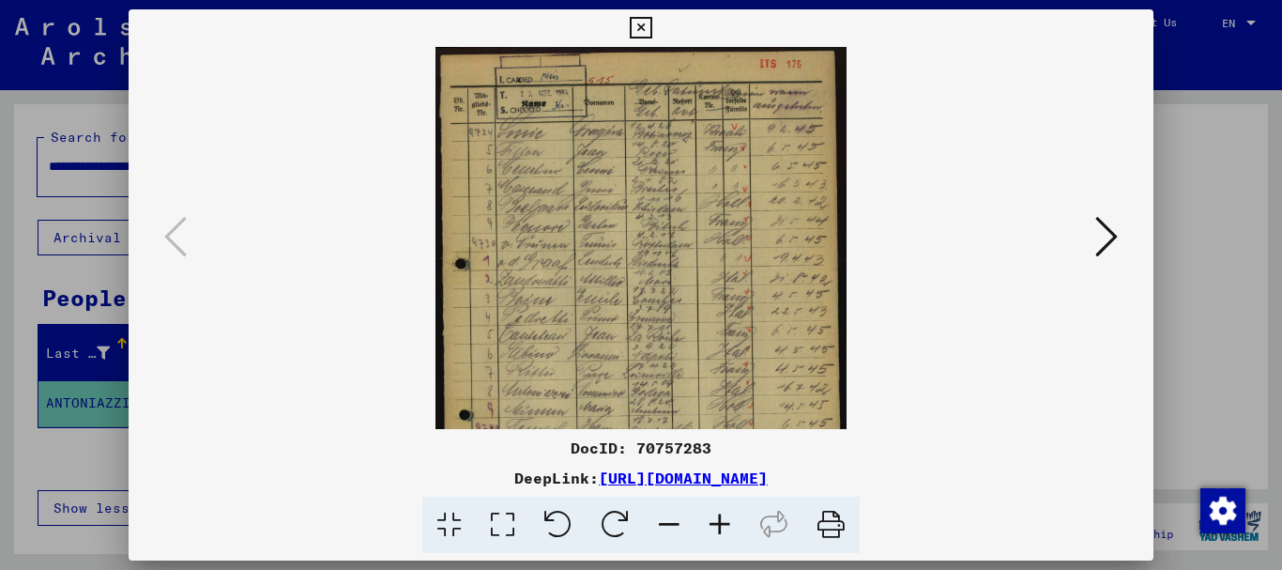
click at [718, 523] on icon at bounding box center [720, 525] width 51 height 57
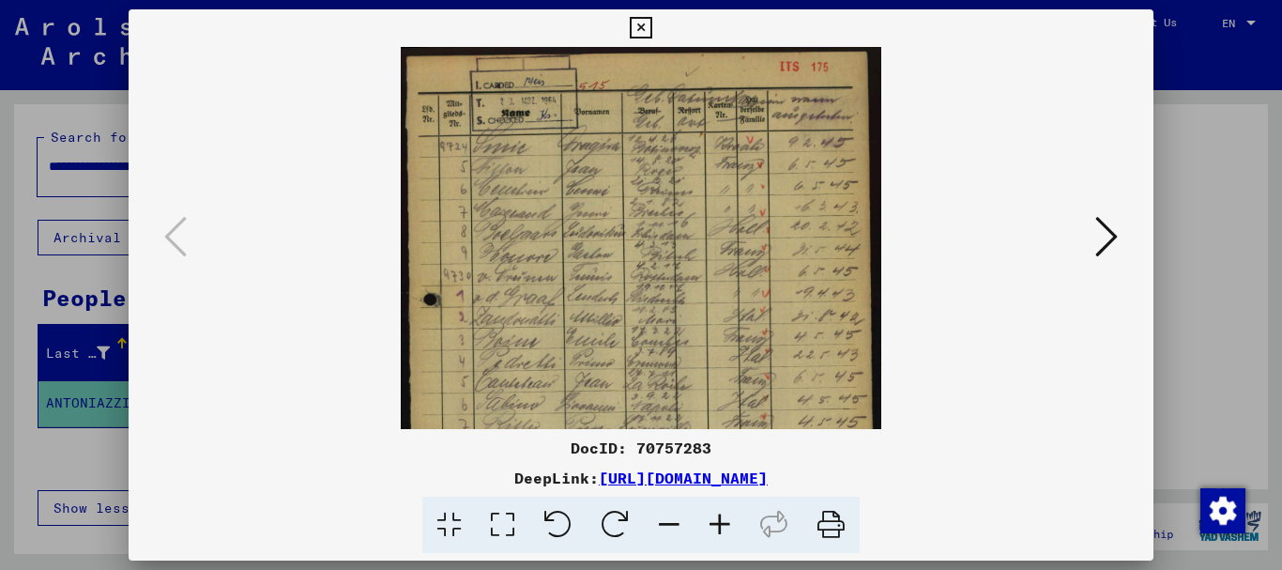
click at [718, 521] on icon at bounding box center [720, 525] width 51 height 57
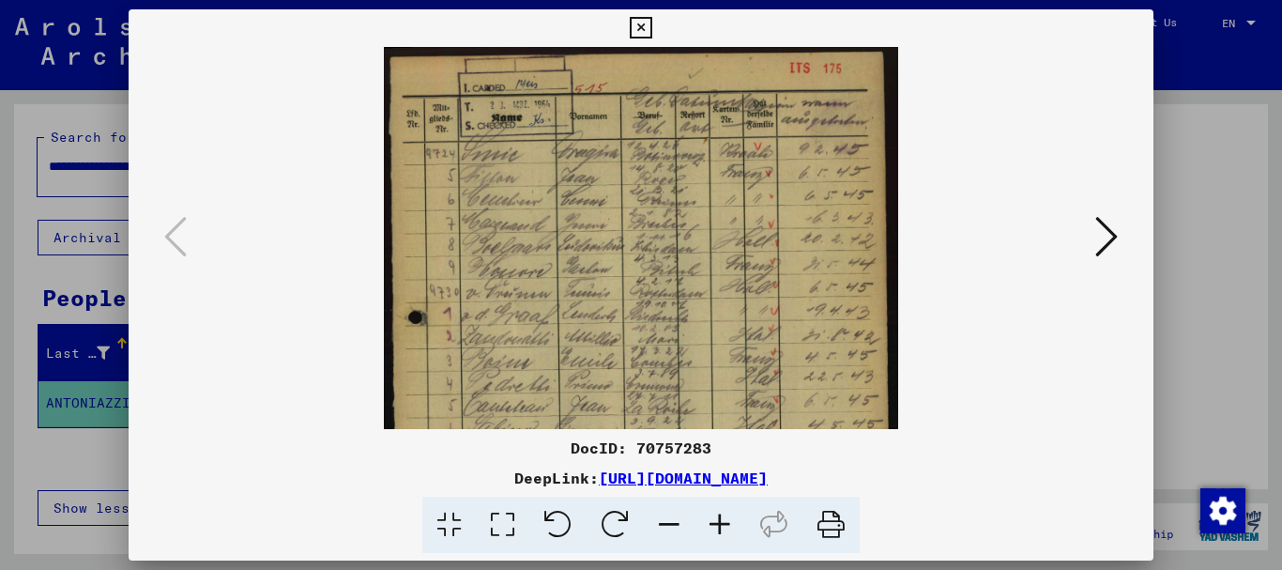
click at [718, 521] on icon at bounding box center [720, 525] width 51 height 57
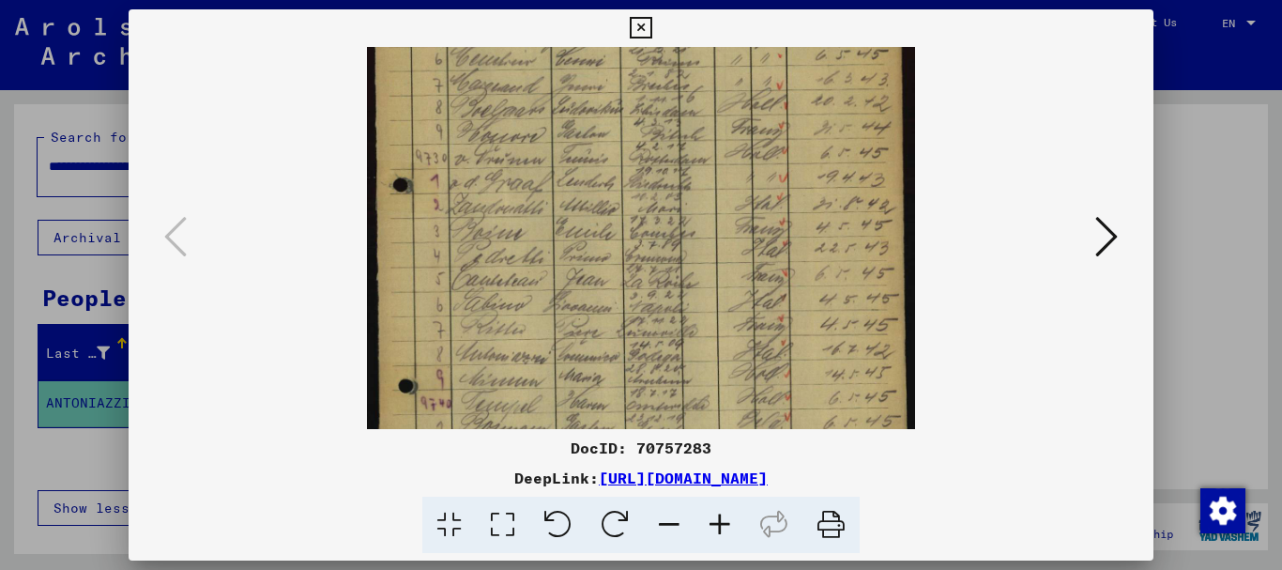
drag, startPoint x: 662, startPoint y: 312, endPoint x: 645, endPoint y: 160, distance: 153.0
click at [645, 161] on img at bounding box center [641, 275] width 548 height 757
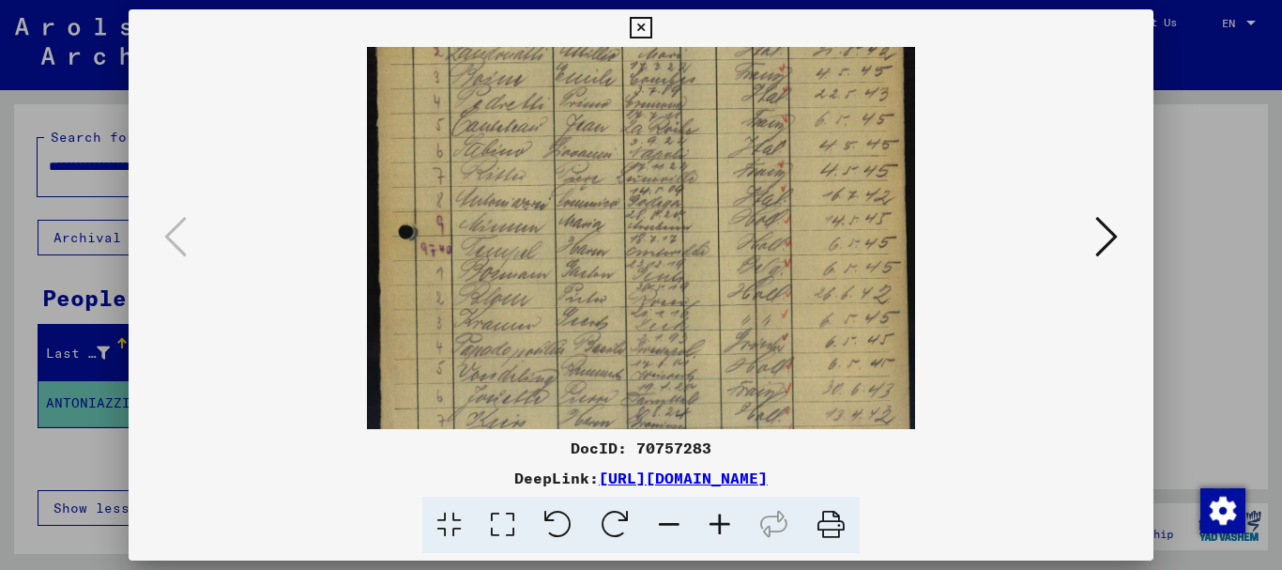
drag, startPoint x: 647, startPoint y: 314, endPoint x: 621, endPoint y: 160, distance: 156.0
click at [621, 160] on img at bounding box center [641, 121] width 548 height 757
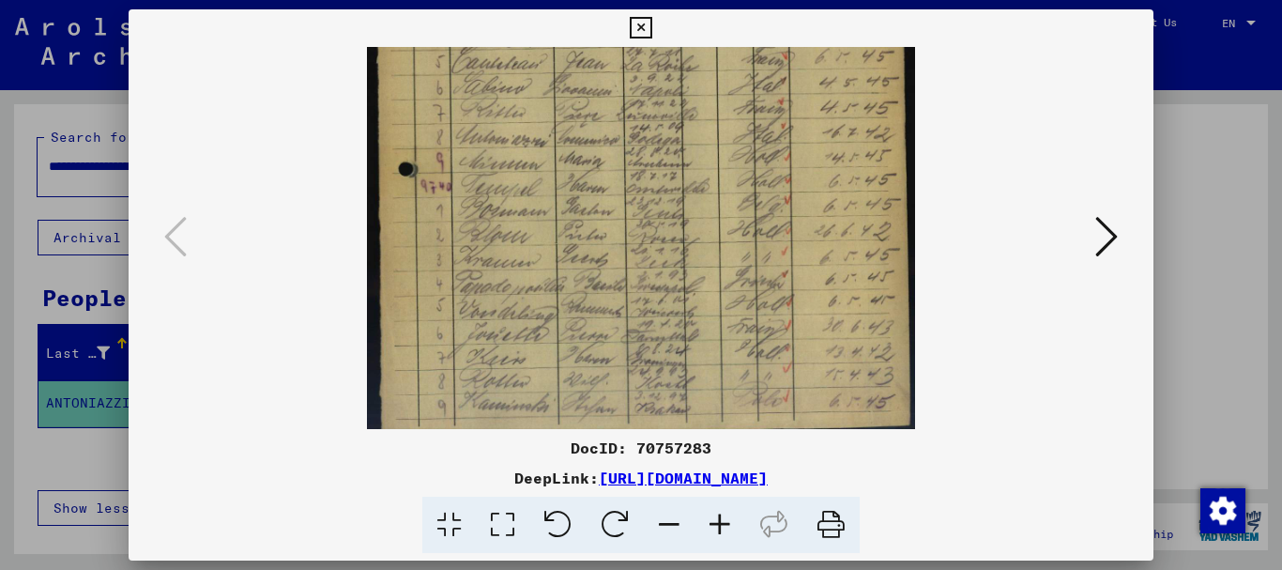
drag, startPoint x: 623, startPoint y: 297, endPoint x: 623, endPoint y: 235, distance: 62.0
click at [623, 235] on img at bounding box center [641, 58] width 548 height 757
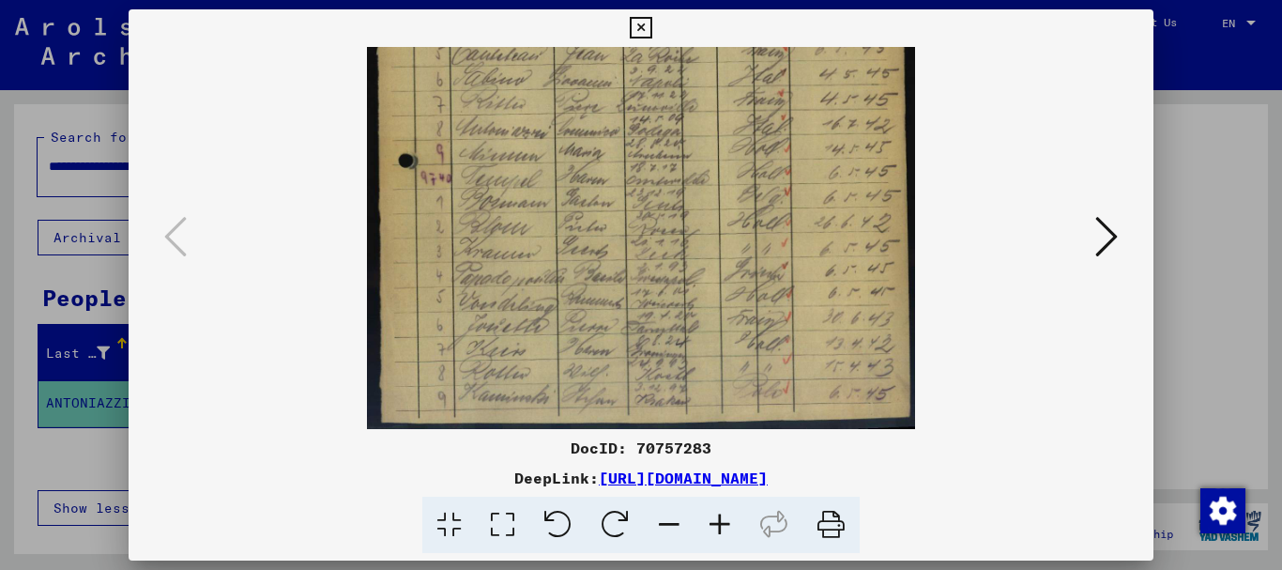
drag, startPoint x: 641, startPoint y: 311, endPoint x: 635, endPoint y: 237, distance: 74.4
click at [635, 237] on img at bounding box center [641, 49] width 548 height 757
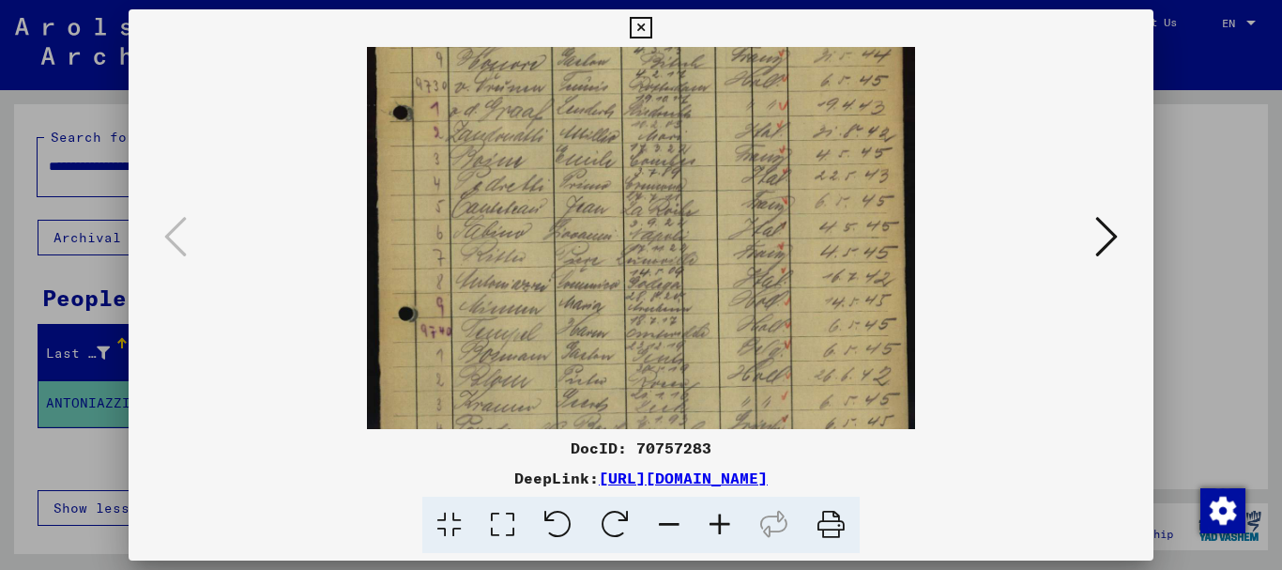
drag, startPoint x: 632, startPoint y: 222, endPoint x: 642, endPoint y: 376, distance: 155.2
click at [642, 376] on img at bounding box center [641, 202] width 548 height 757
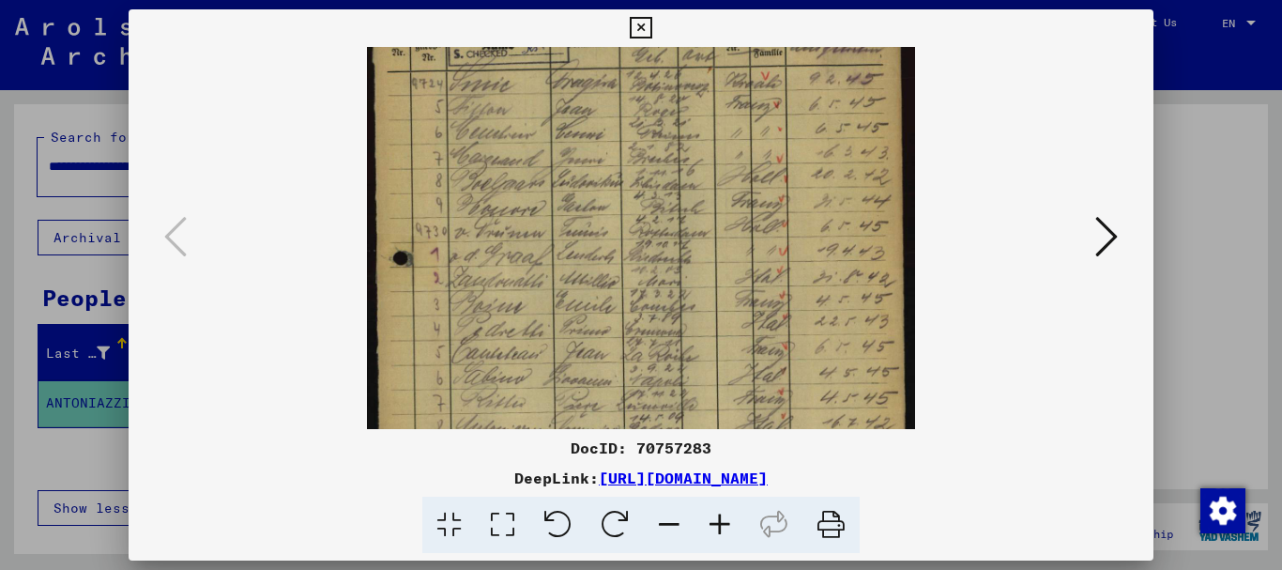
drag, startPoint x: 610, startPoint y: 188, endPoint x: 620, endPoint y: 332, distance: 144.9
click at [620, 332] on img at bounding box center [641, 348] width 548 height 757
click at [723, 527] on icon at bounding box center [720, 525] width 51 height 57
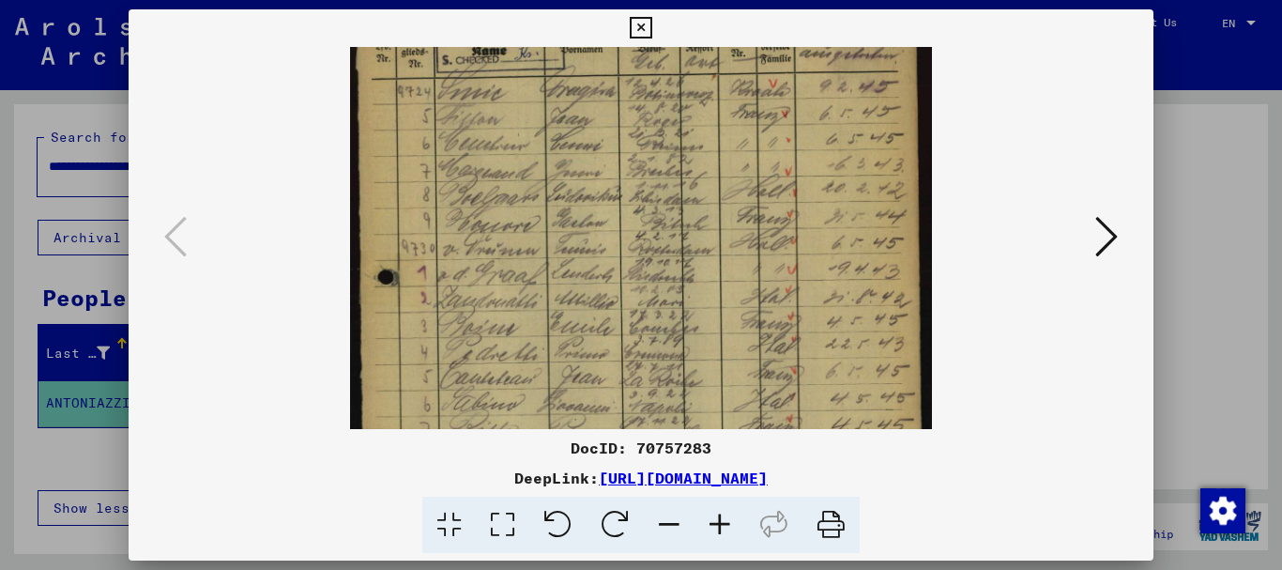
click at [723, 526] on icon at bounding box center [720, 525] width 51 height 57
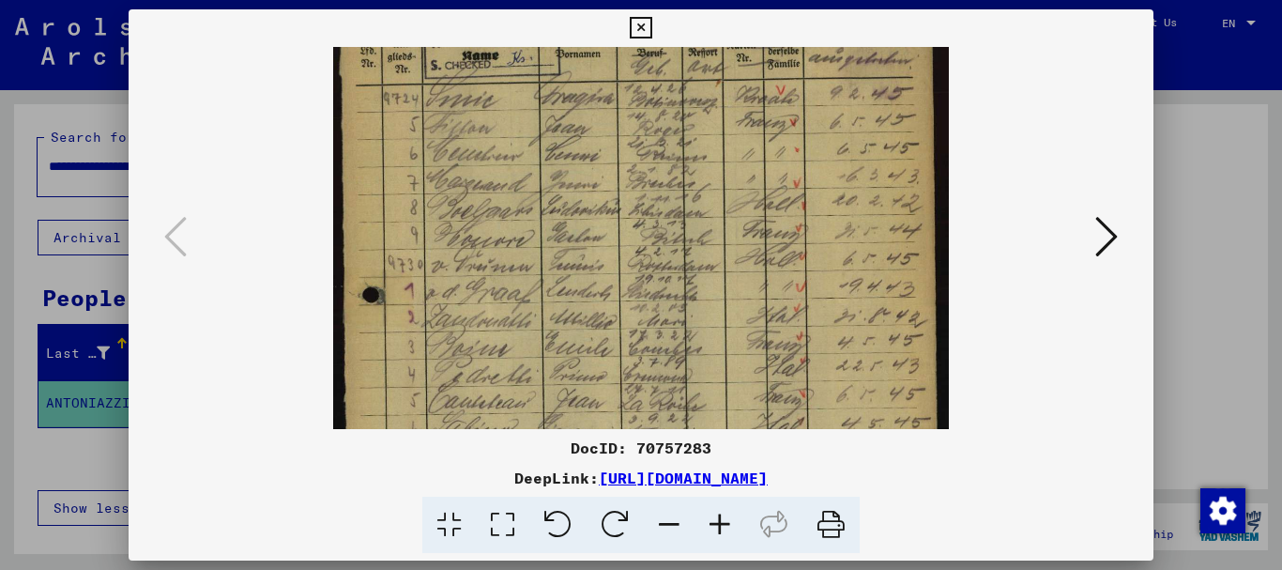
click at [723, 525] on icon at bounding box center [720, 525] width 51 height 57
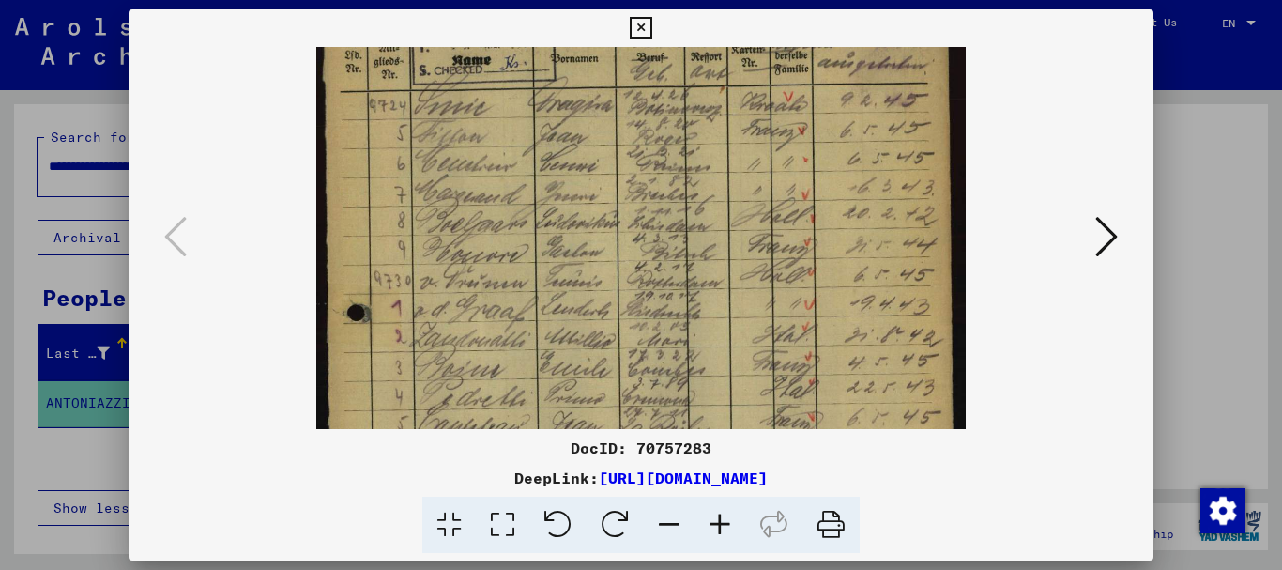
click at [722, 524] on icon at bounding box center [720, 525] width 51 height 57
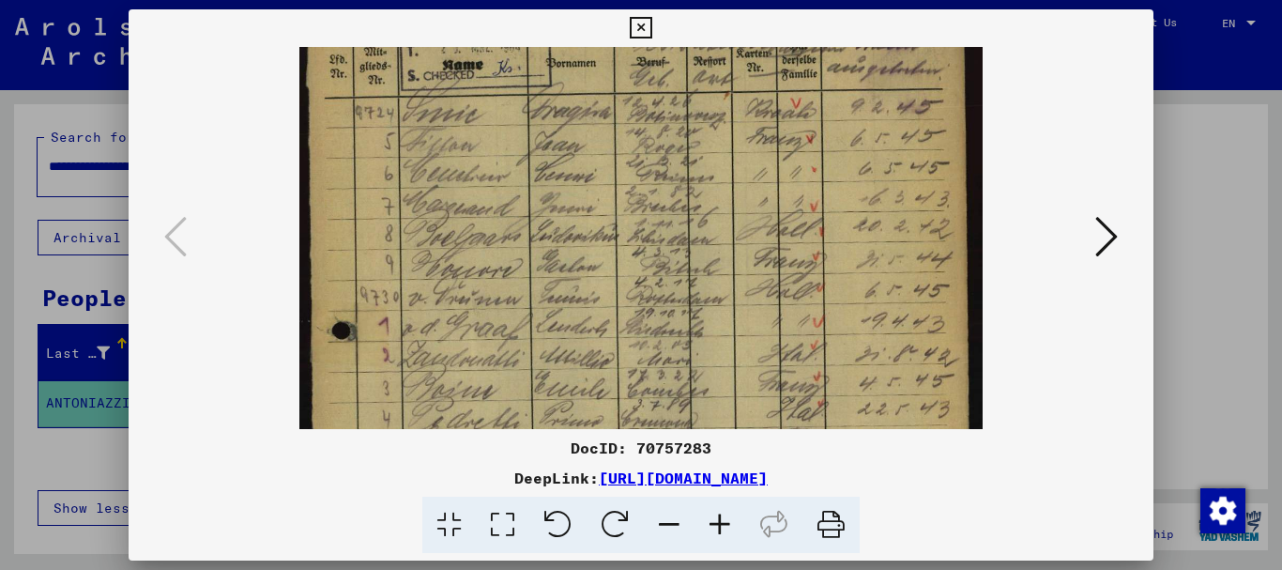
click at [721, 522] on icon at bounding box center [720, 525] width 51 height 57
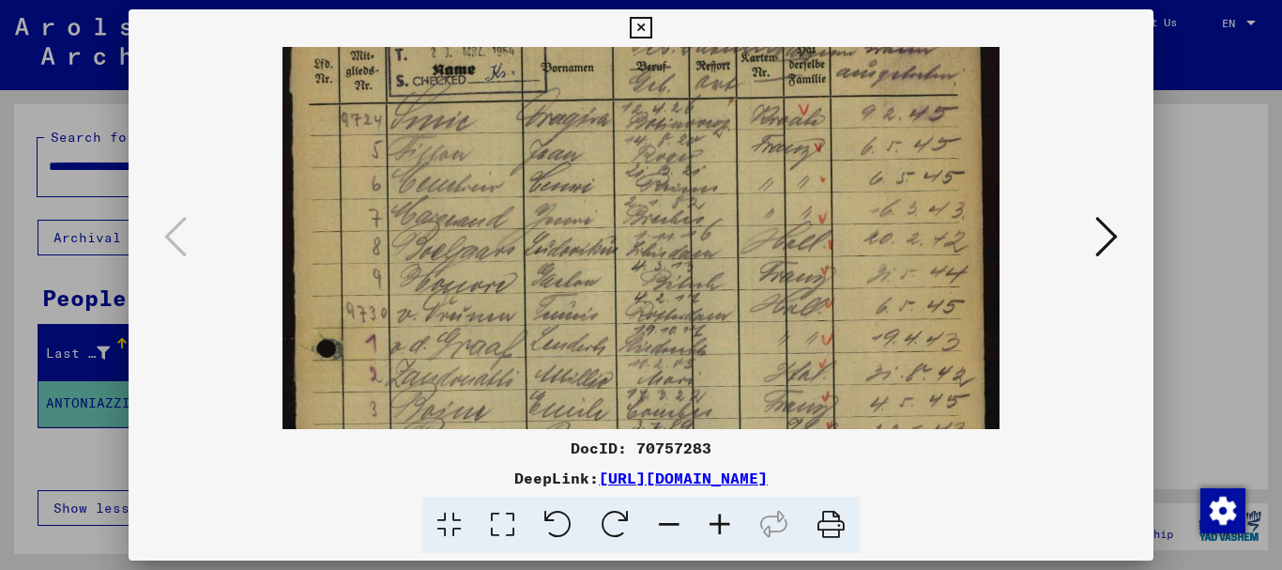
click at [721, 522] on icon at bounding box center [720, 525] width 51 height 57
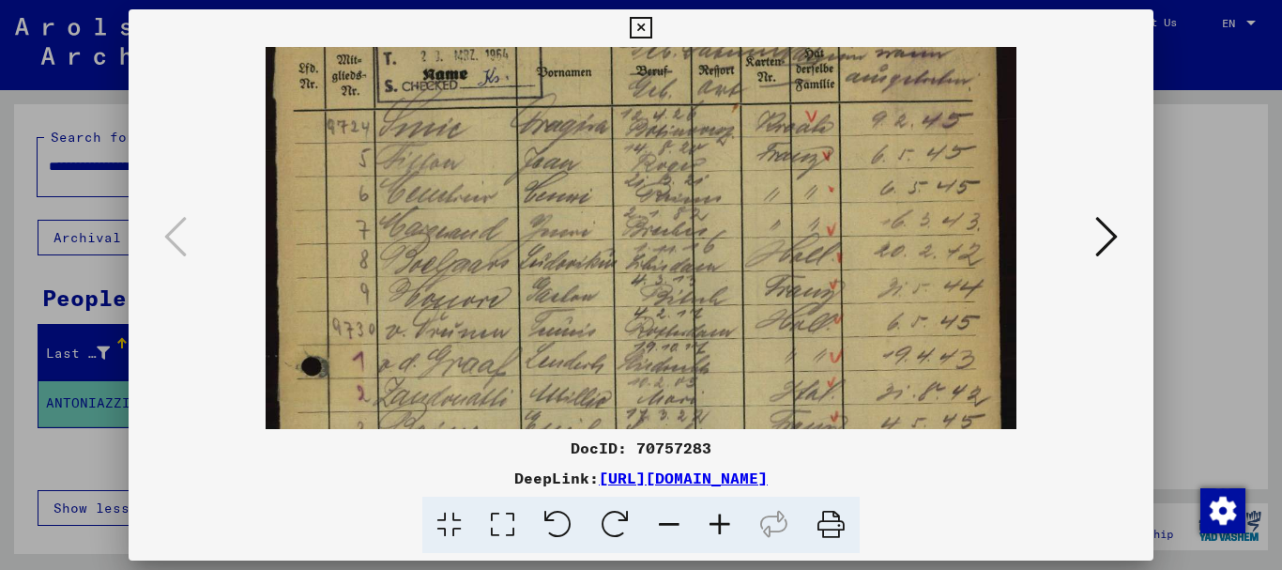
click at [721, 522] on icon at bounding box center [720, 525] width 51 height 57
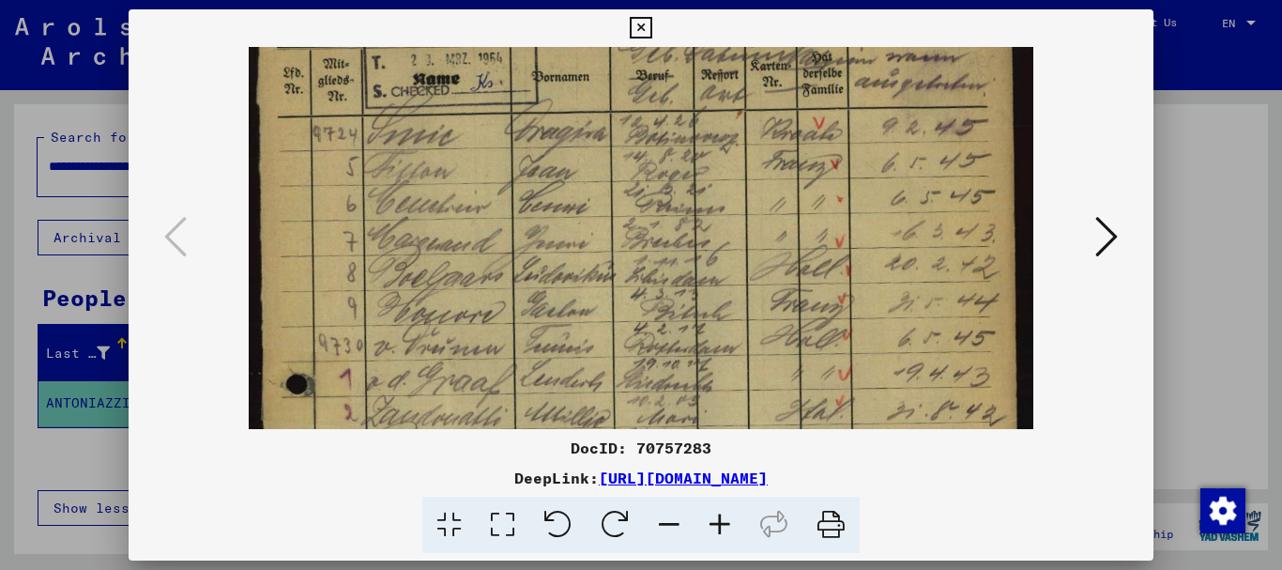
click at [721, 522] on icon at bounding box center [720, 525] width 51 height 57
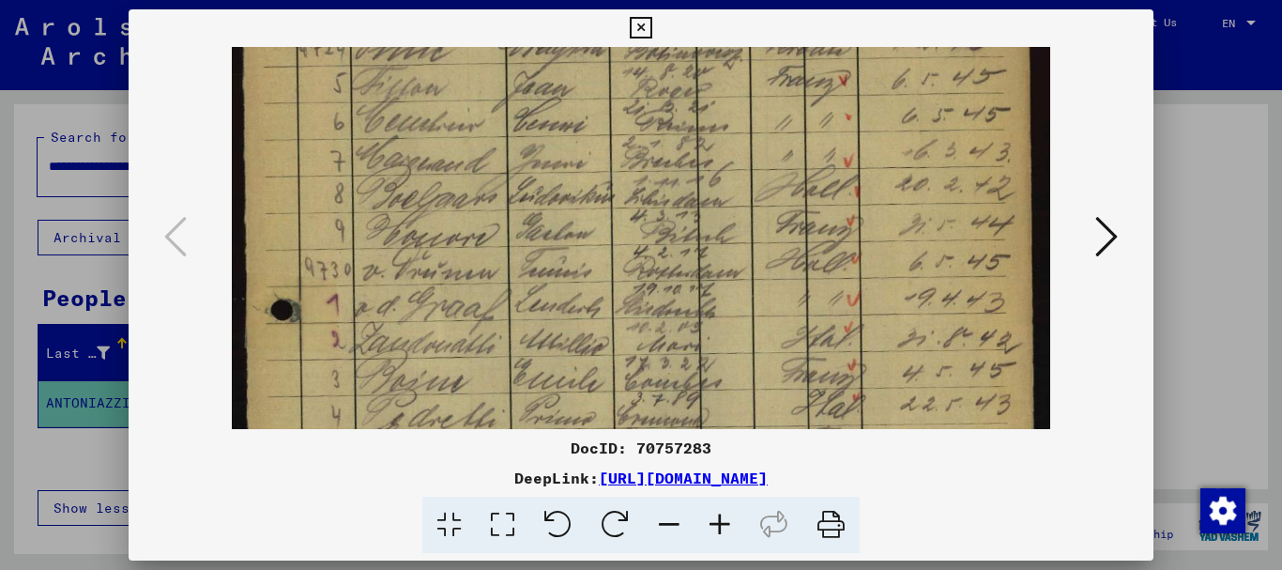
scroll to position [195, 0]
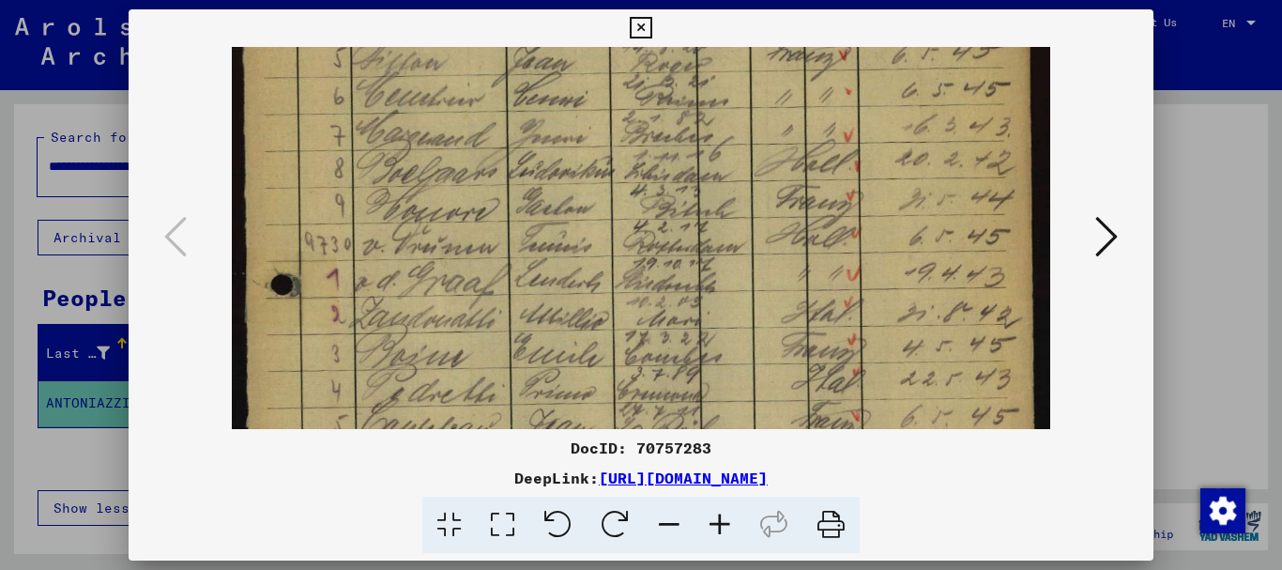
drag, startPoint x: 622, startPoint y: 360, endPoint x: 597, endPoint y: 245, distance: 117.3
click at [597, 245] on img at bounding box center [641, 420] width 819 height 1133
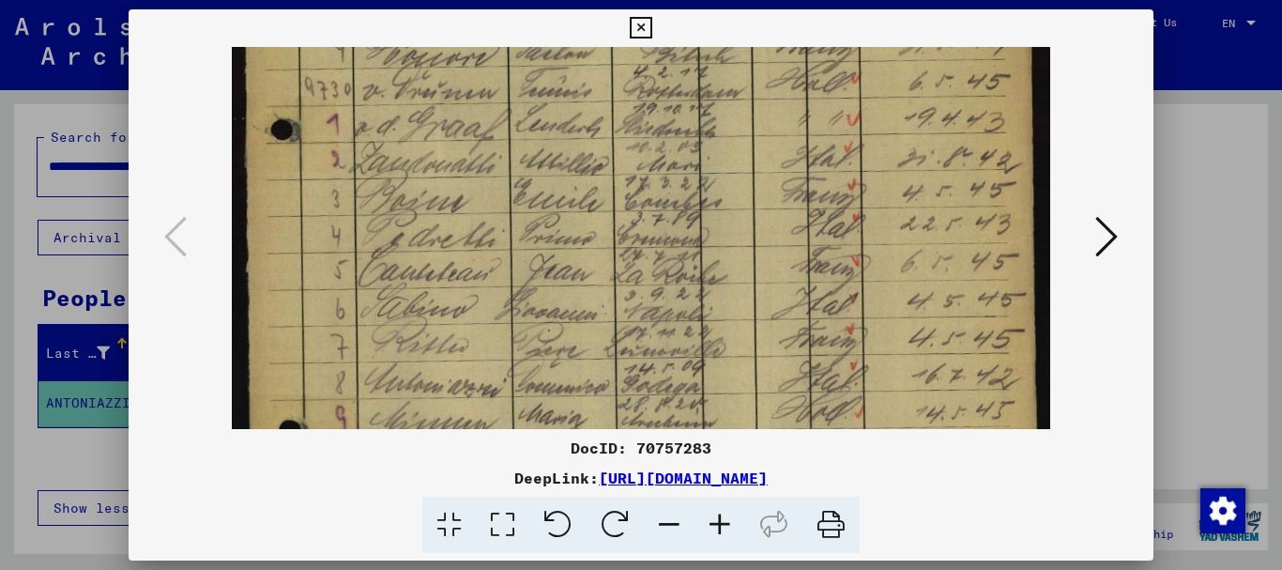
drag, startPoint x: 623, startPoint y: 330, endPoint x: 604, endPoint y: 214, distance: 117.9
click at [604, 214] on img at bounding box center [641, 265] width 819 height 1133
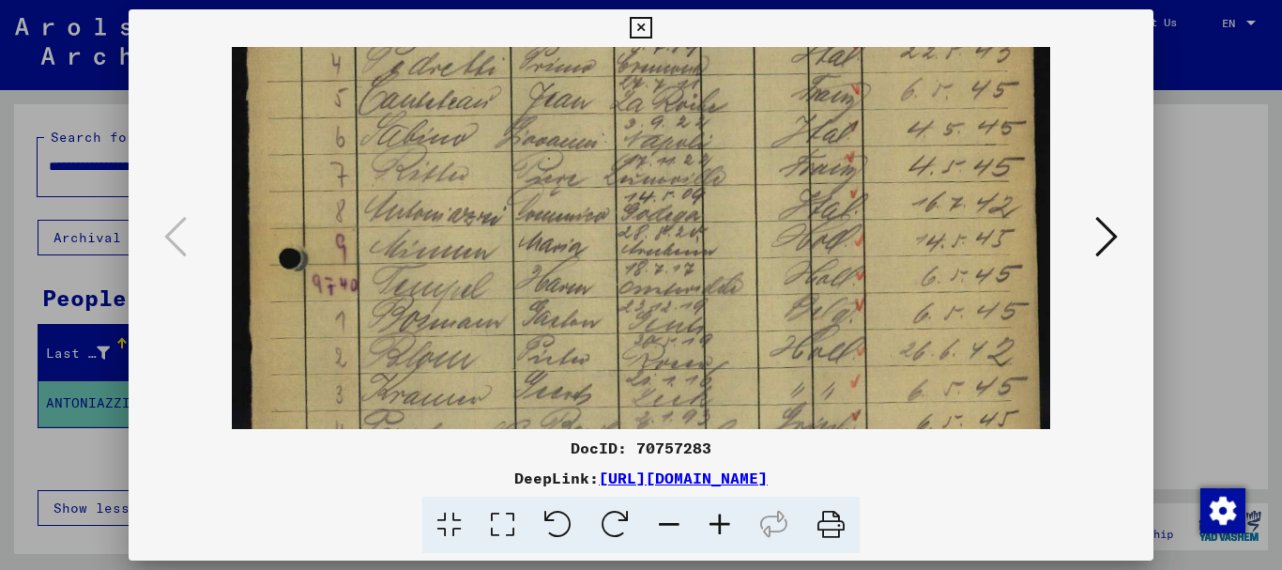
scroll to position [543, 0]
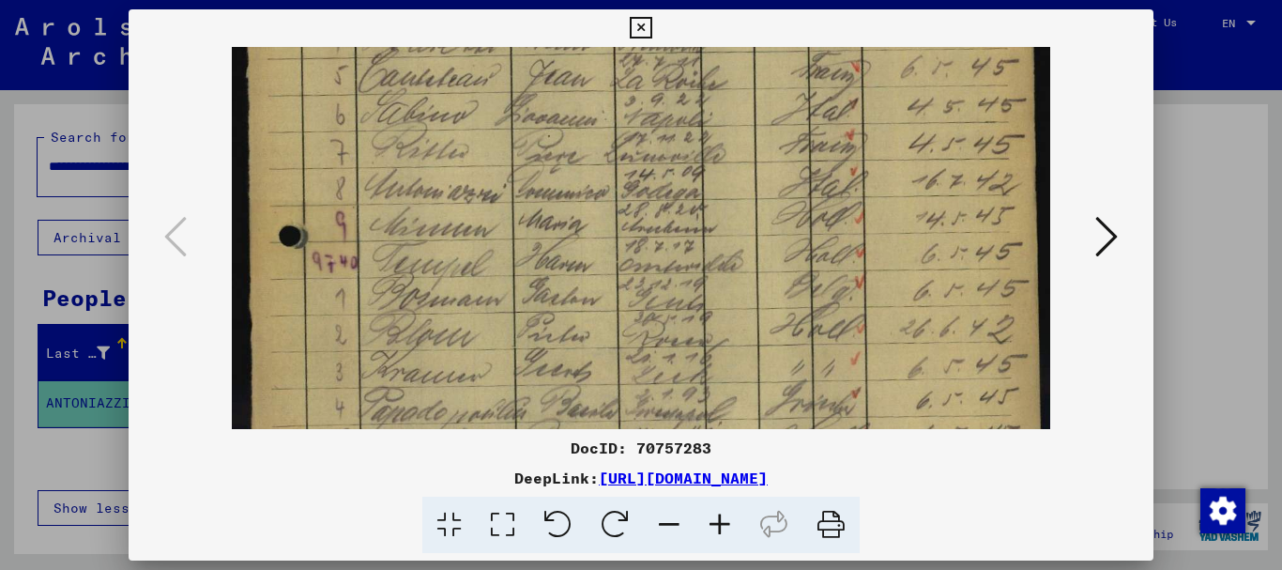
drag, startPoint x: 637, startPoint y: 372, endPoint x: 595, endPoint y: 179, distance: 197.0
click at [595, 179] on img at bounding box center [641, 70] width 819 height 1133
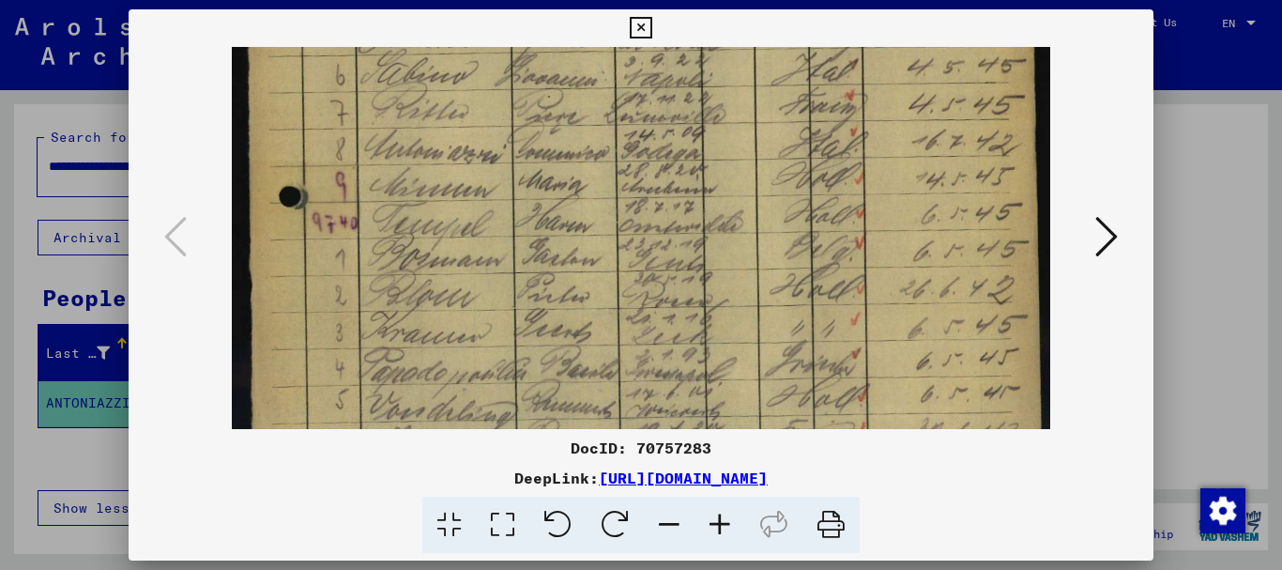
scroll to position [599, 0]
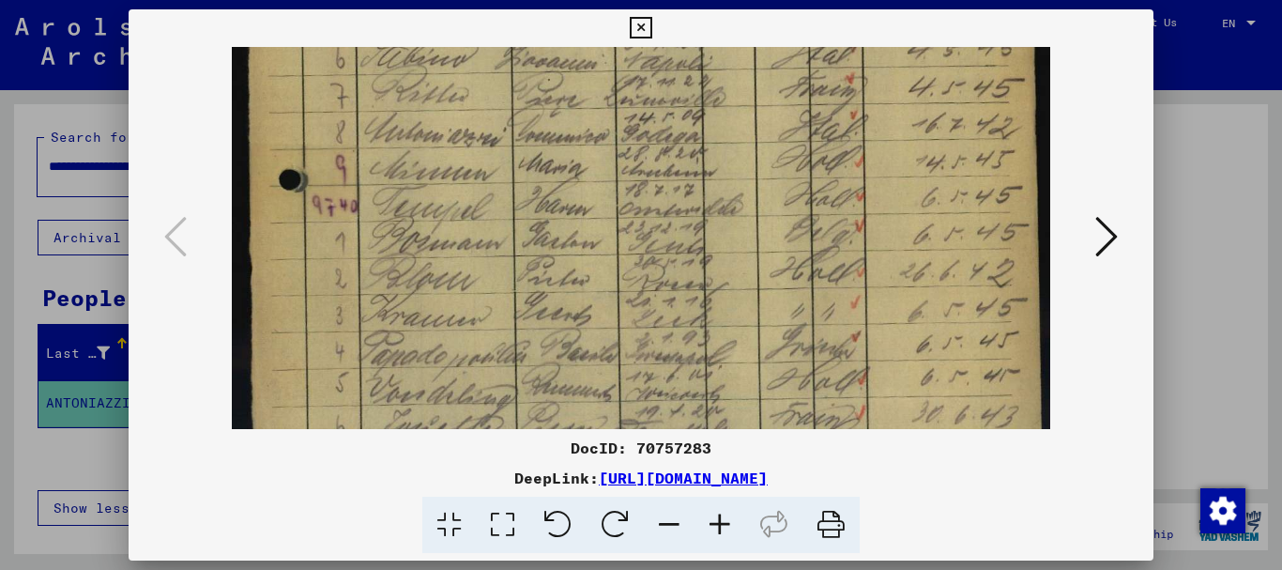
drag, startPoint x: 650, startPoint y: 329, endPoint x: 640, endPoint y: 273, distance: 56.2
click at [640, 273] on img at bounding box center [641, 14] width 819 height 1133
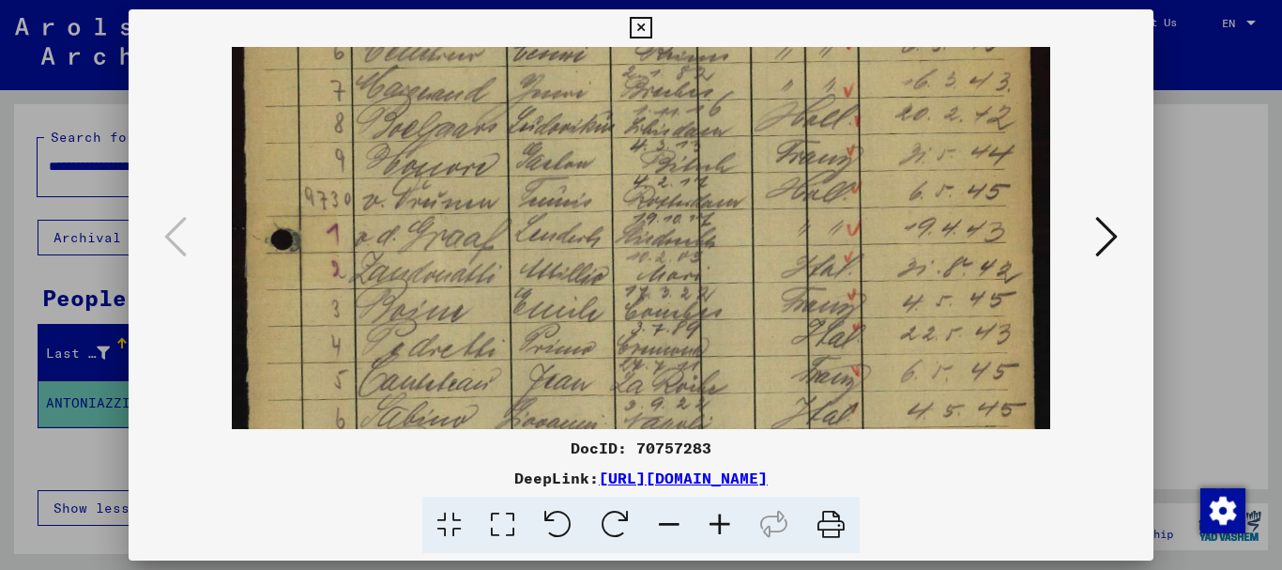
drag, startPoint x: 946, startPoint y: 120, endPoint x: 951, endPoint y: 429, distance: 308.8
click at [964, 473] on div "DocID: 70757283 DeepLink: [URL][DOMAIN_NAME]" at bounding box center [642, 281] width 1026 height 544
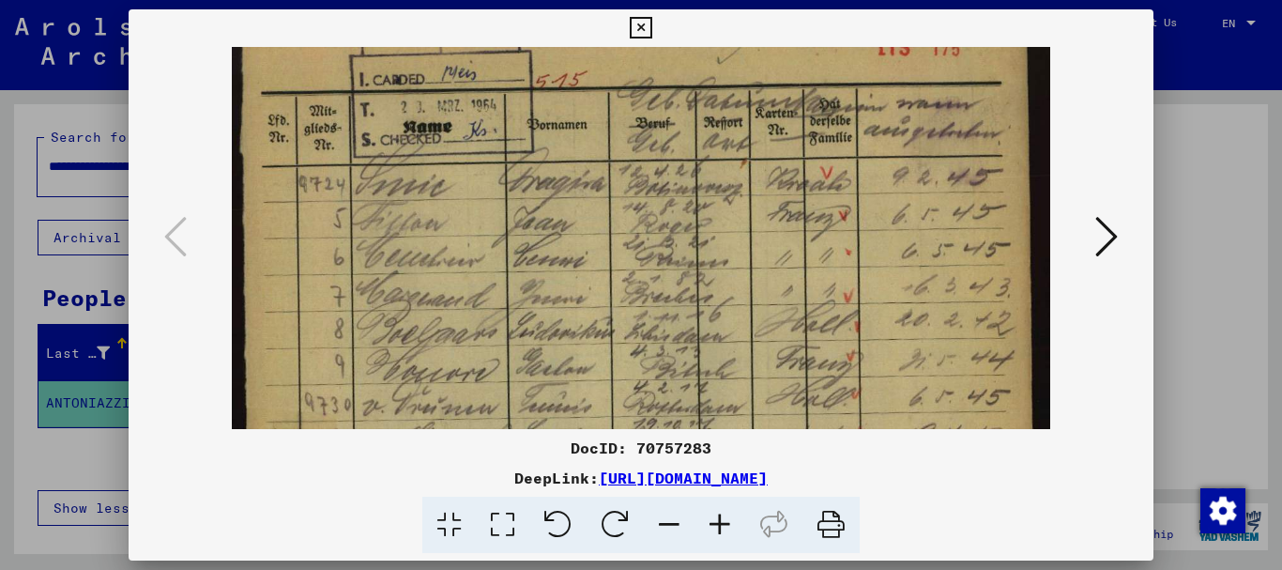
scroll to position [25, 0]
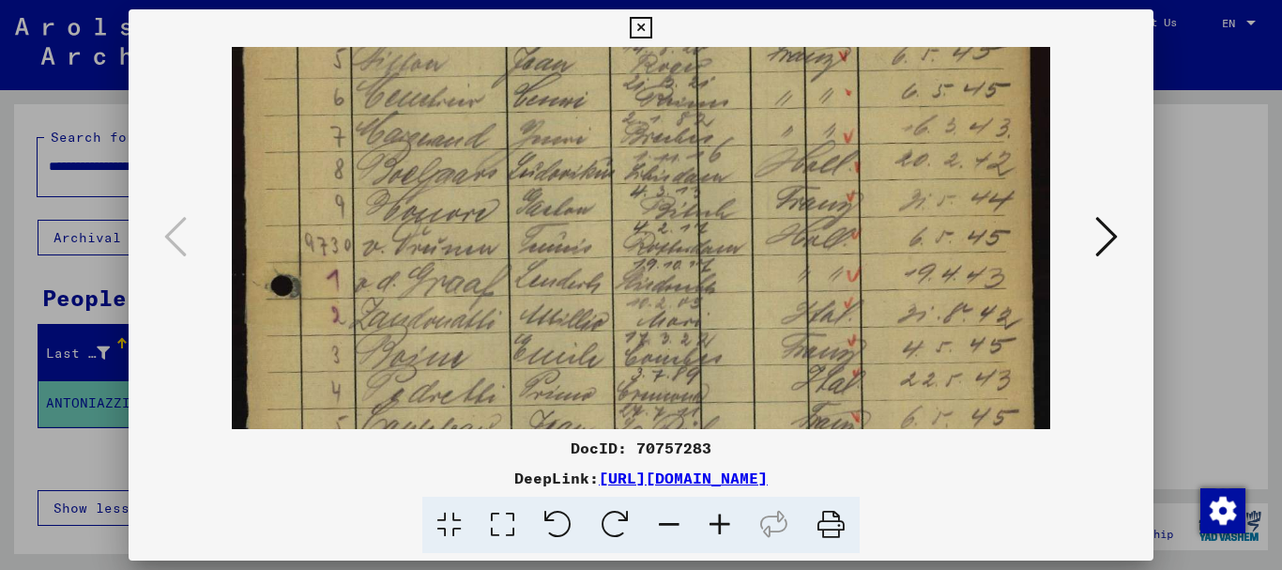
drag, startPoint x: 945, startPoint y: 205, endPoint x: 941, endPoint y: 237, distance: 32.1
click at [941, 238] on img at bounding box center [641, 421] width 819 height 1133
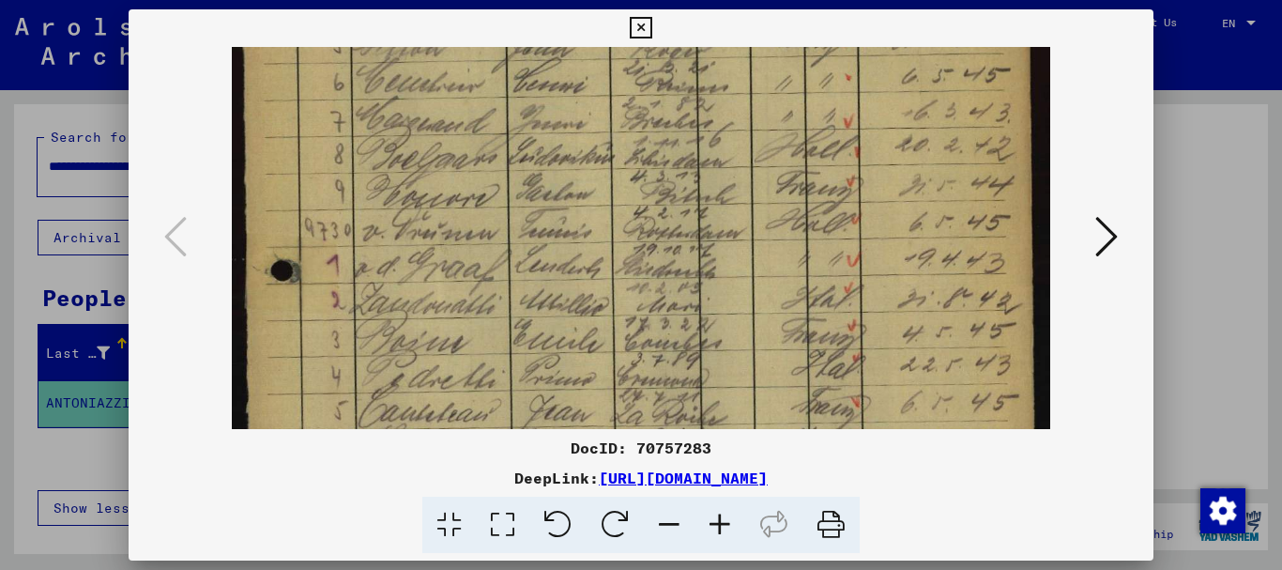
click at [1099, 239] on icon at bounding box center [1106, 236] width 23 height 45
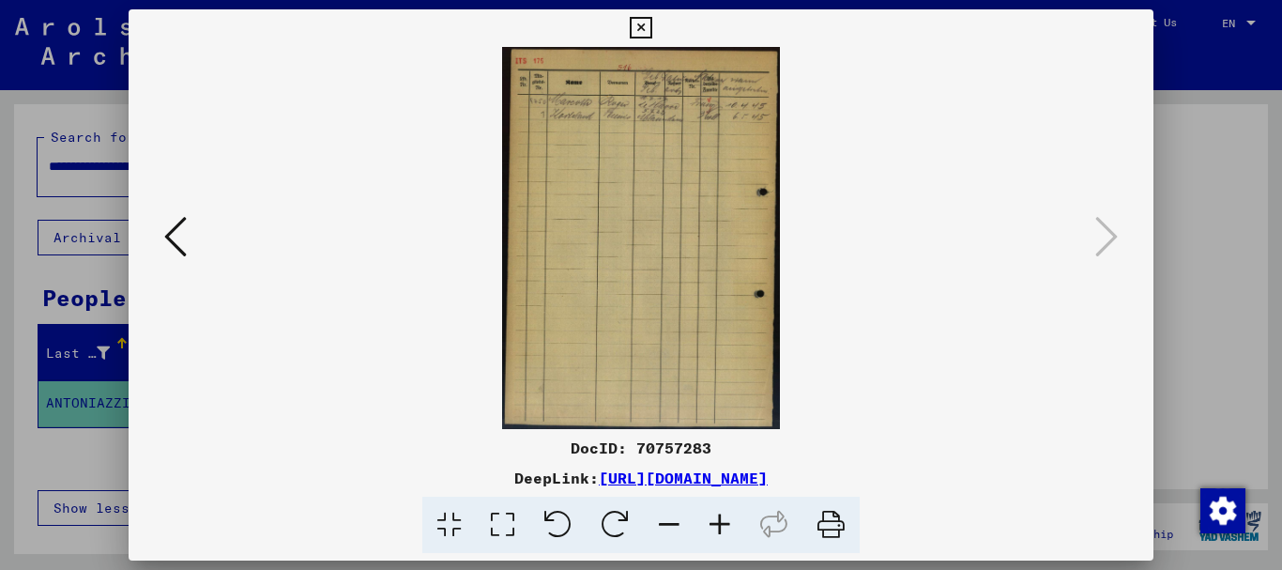
scroll to position [0, 0]
click at [732, 529] on icon at bounding box center [720, 525] width 51 height 57
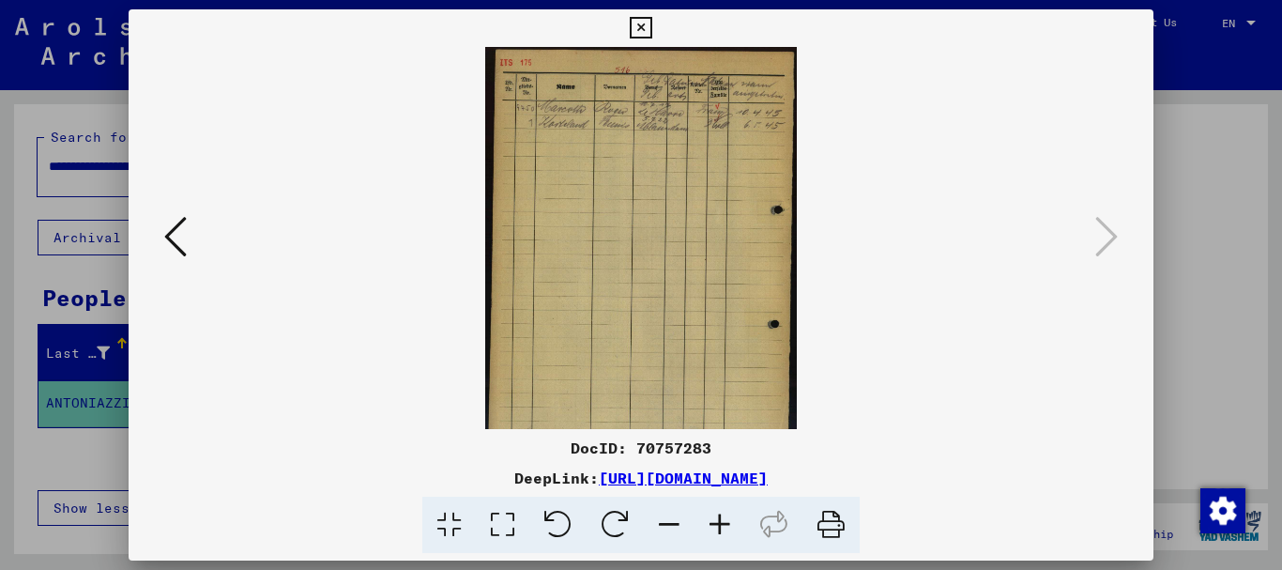
click at [731, 529] on icon at bounding box center [720, 525] width 51 height 57
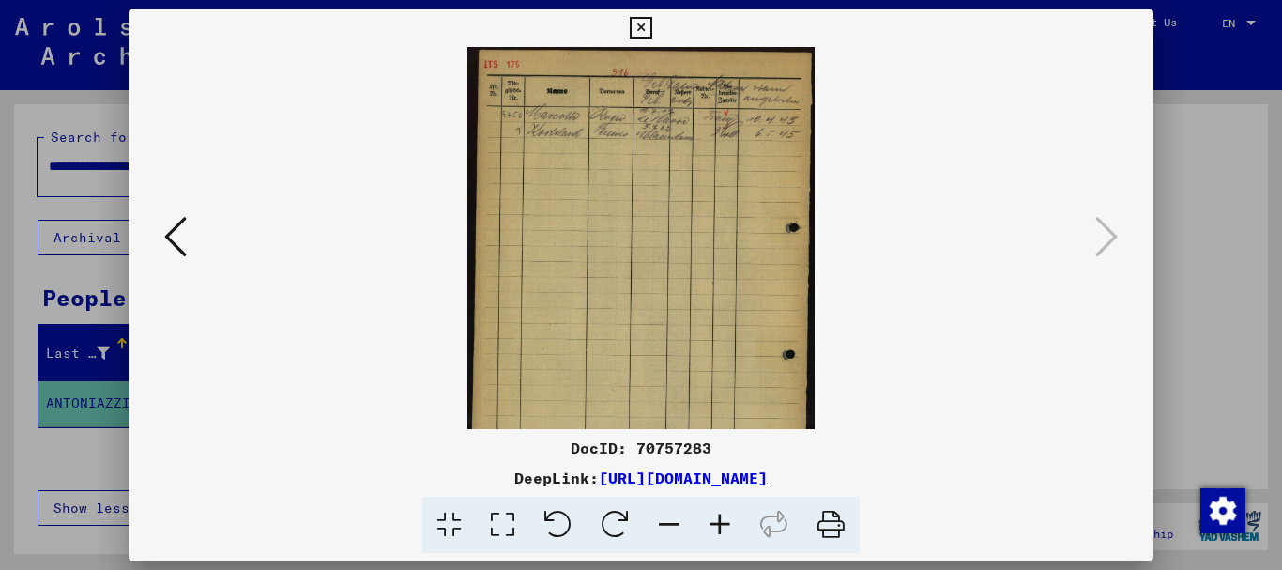
click at [728, 527] on icon at bounding box center [720, 525] width 51 height 57
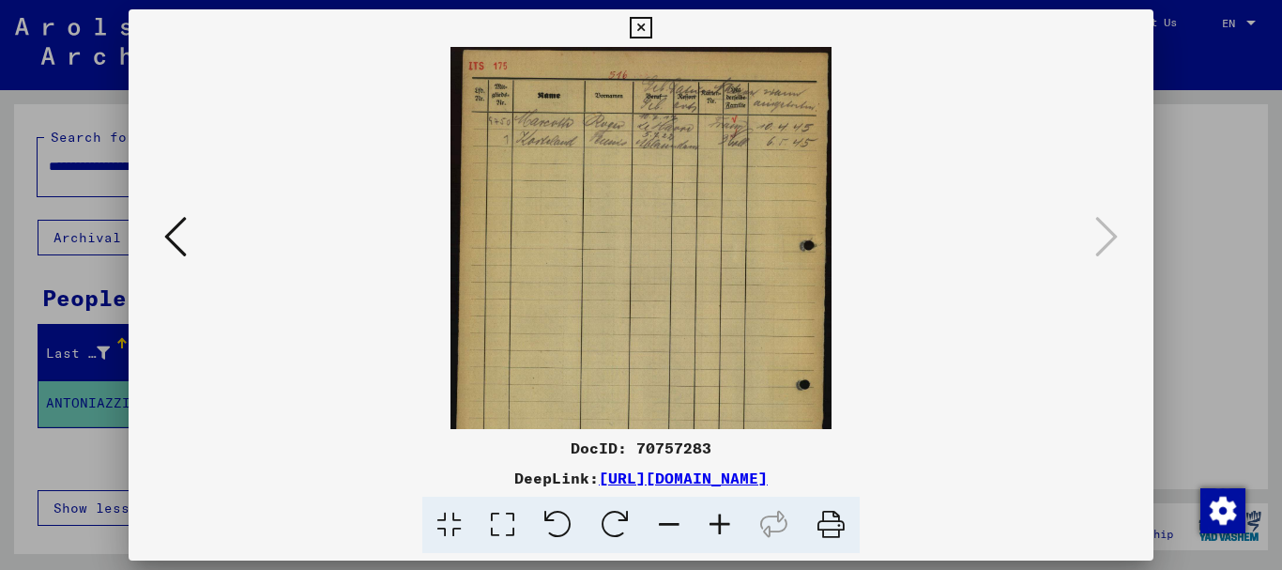
click at [728, 526] on icon at bounding box center [720, 525] width 51 height 57
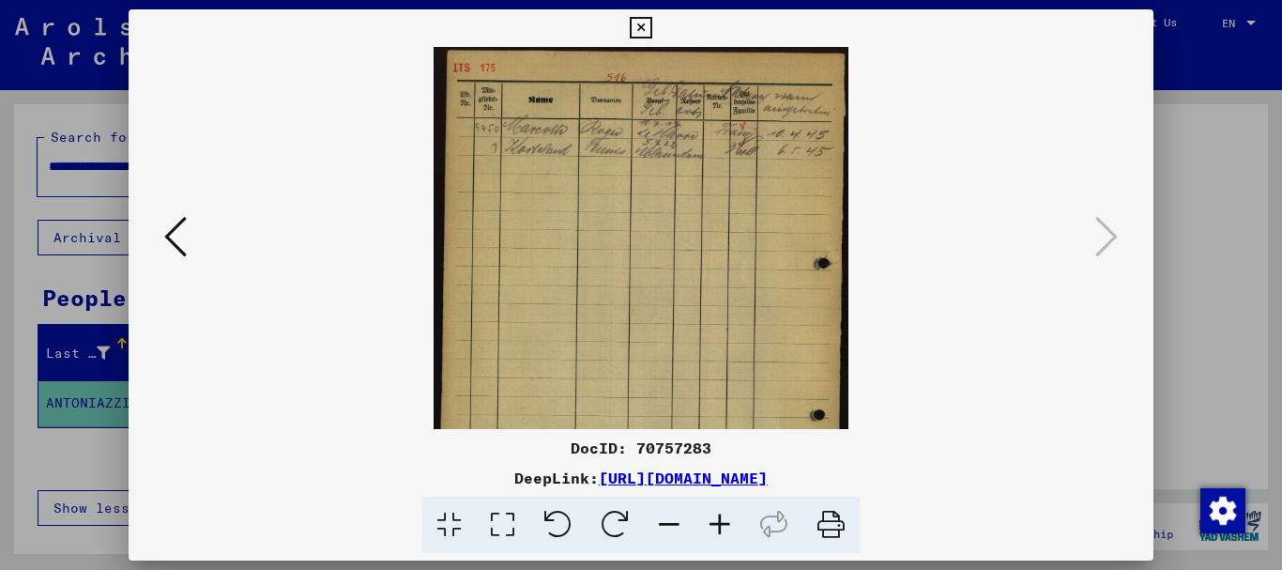
click at [728, 525] on icon at bounding box center [720, 525] width 51 height 57
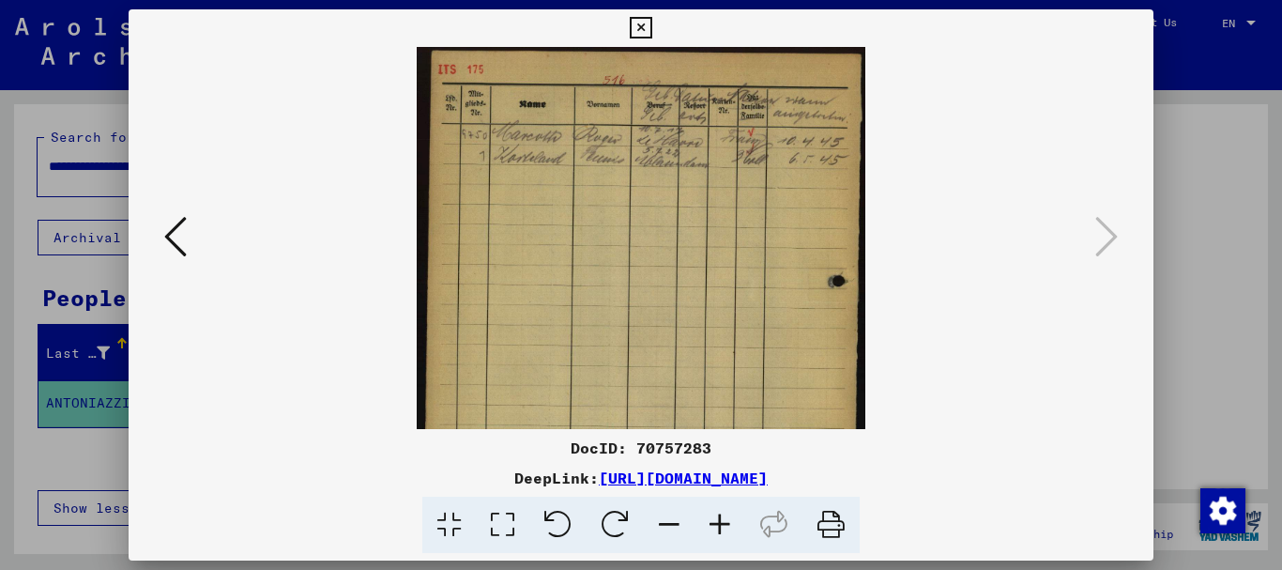
click at [728, 525] on icon at bounding box center [720, 525] width 51 height 57
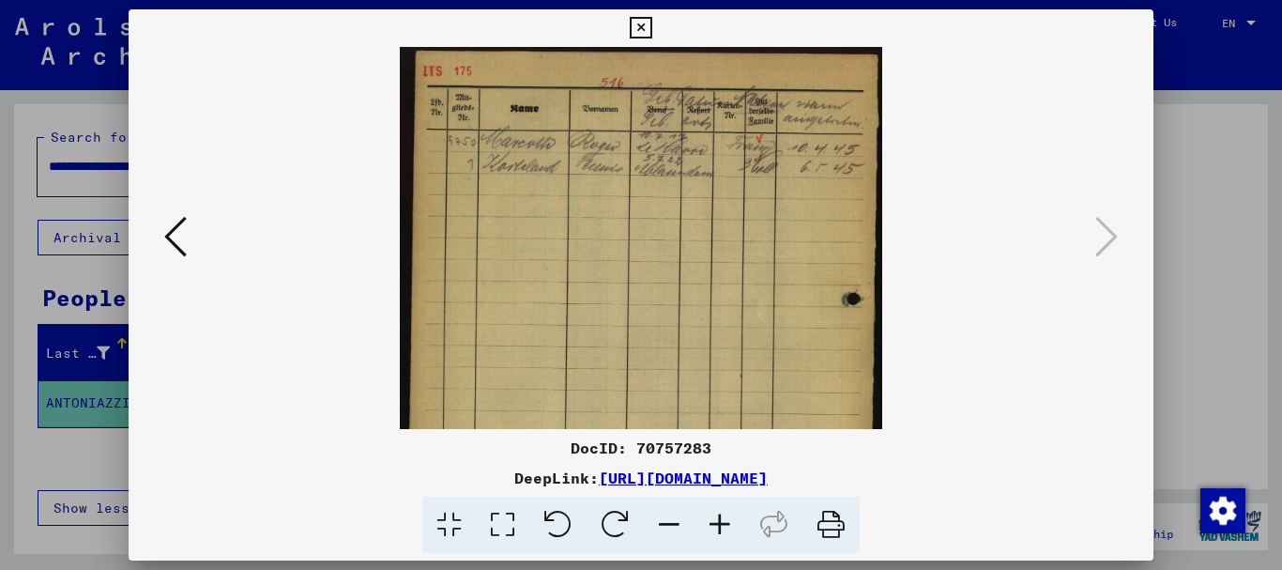
click at [728, 524] on icon at bounding box center [720, 525] width 51 height 57
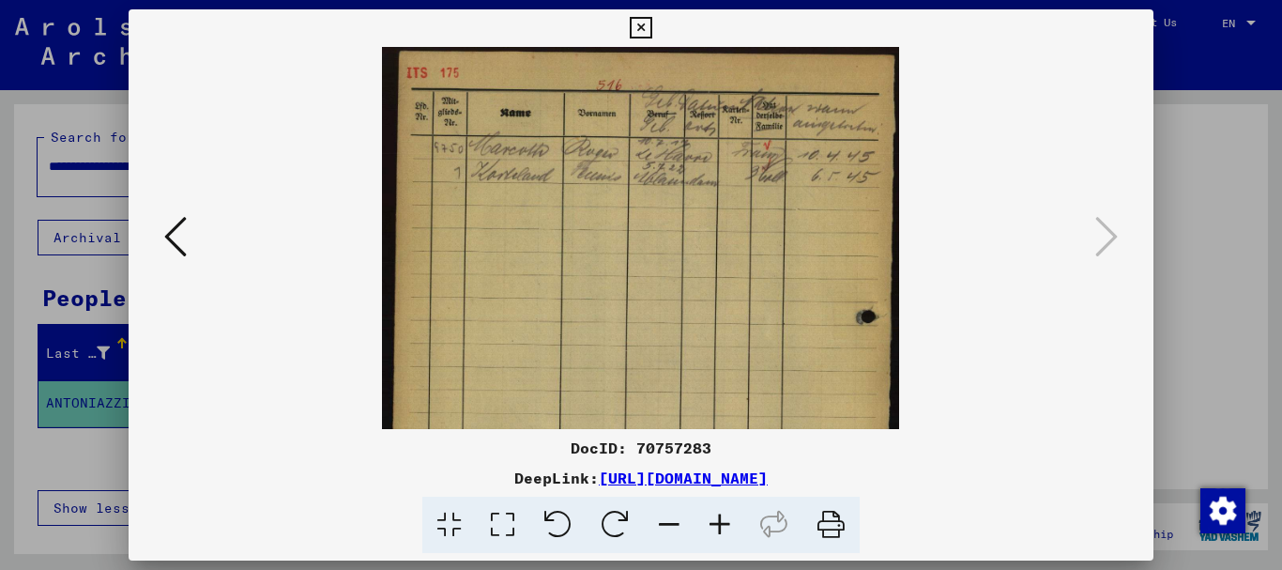
click at [727, 520] on icon at bounding box center [720, 525] width 51 height 57
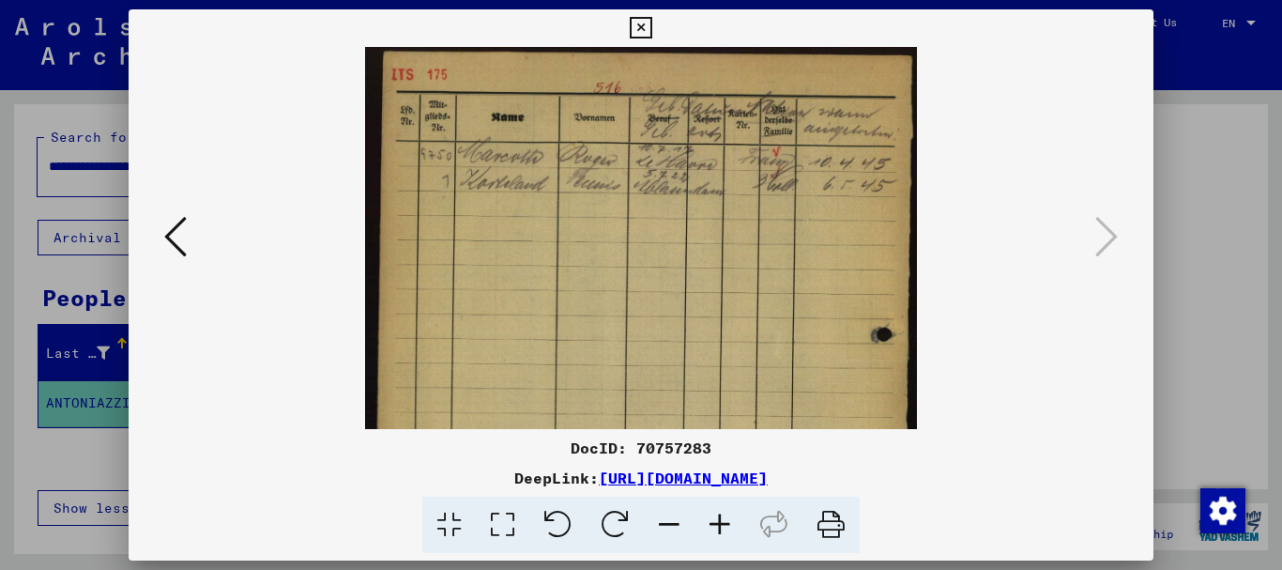
click at [727, 520] on icon at bounding box center [720, 525] width 51 height 57
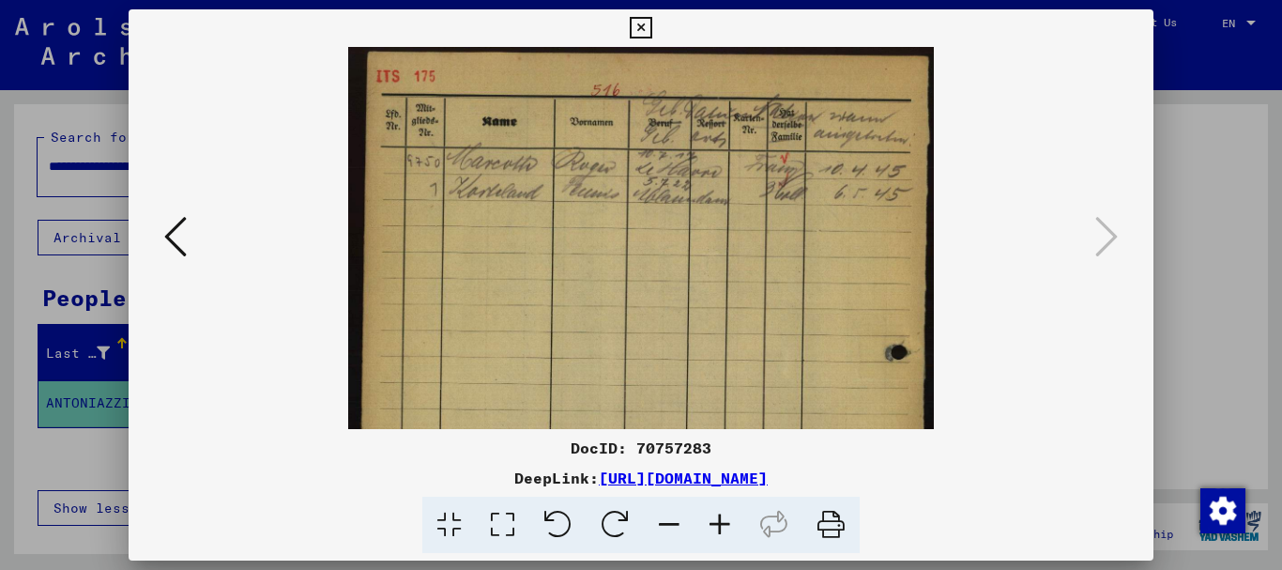
click at [727, 520] on icon at bounding box center [720, 525] width 51 height 57
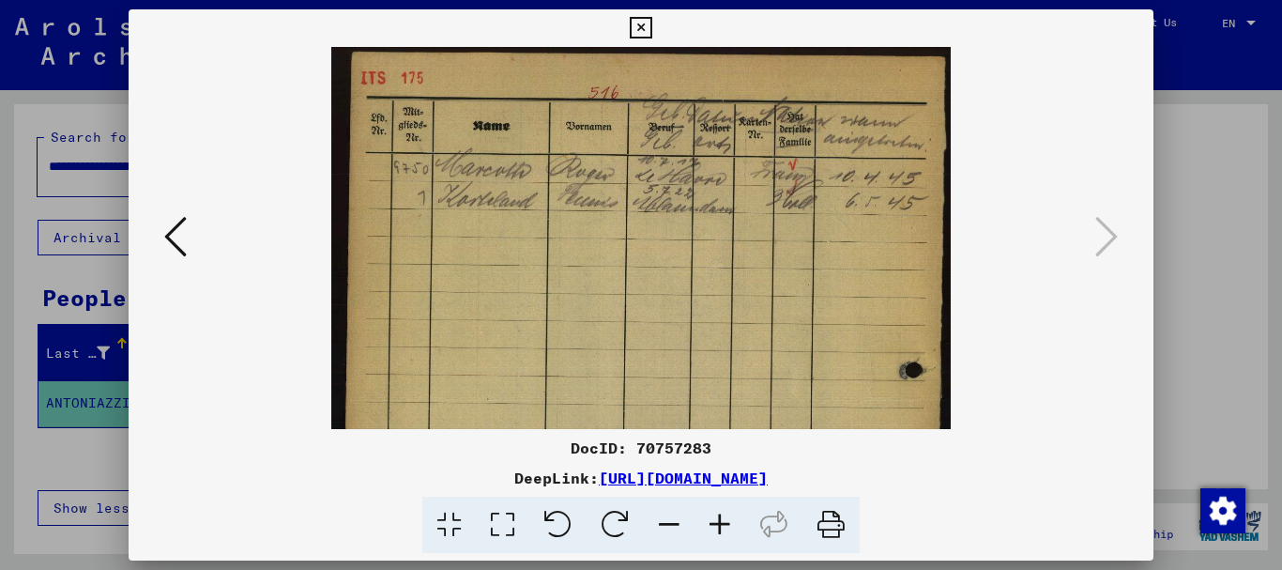
click at [646, 23] on icon at bounding box center [641, 28] width 22 height 23
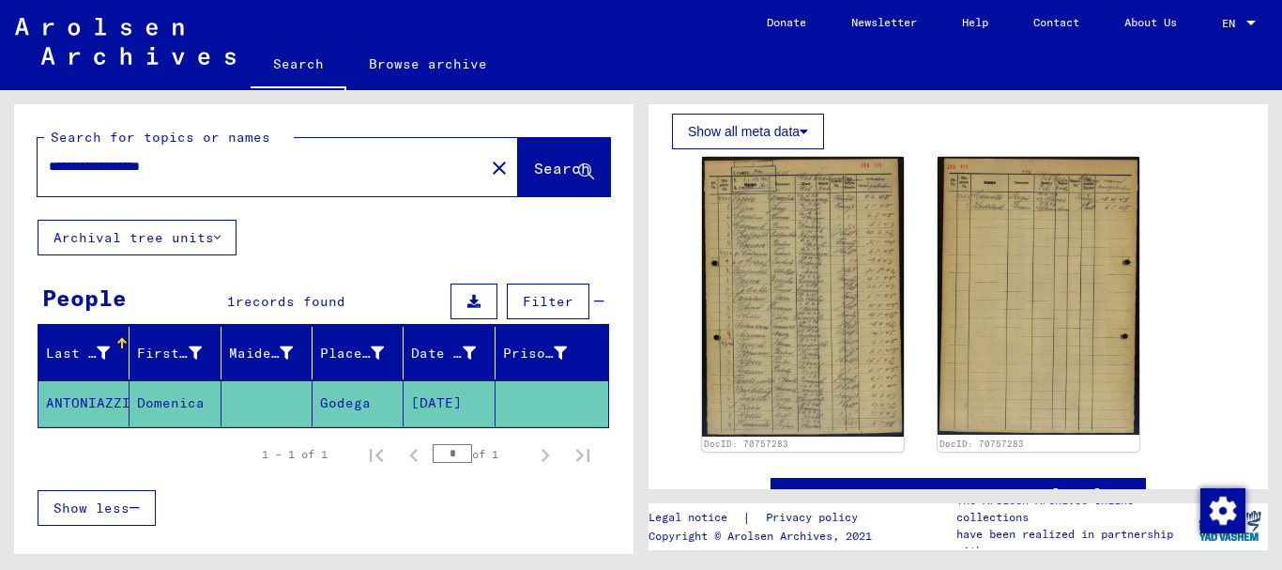
scroll to position [312, 0]
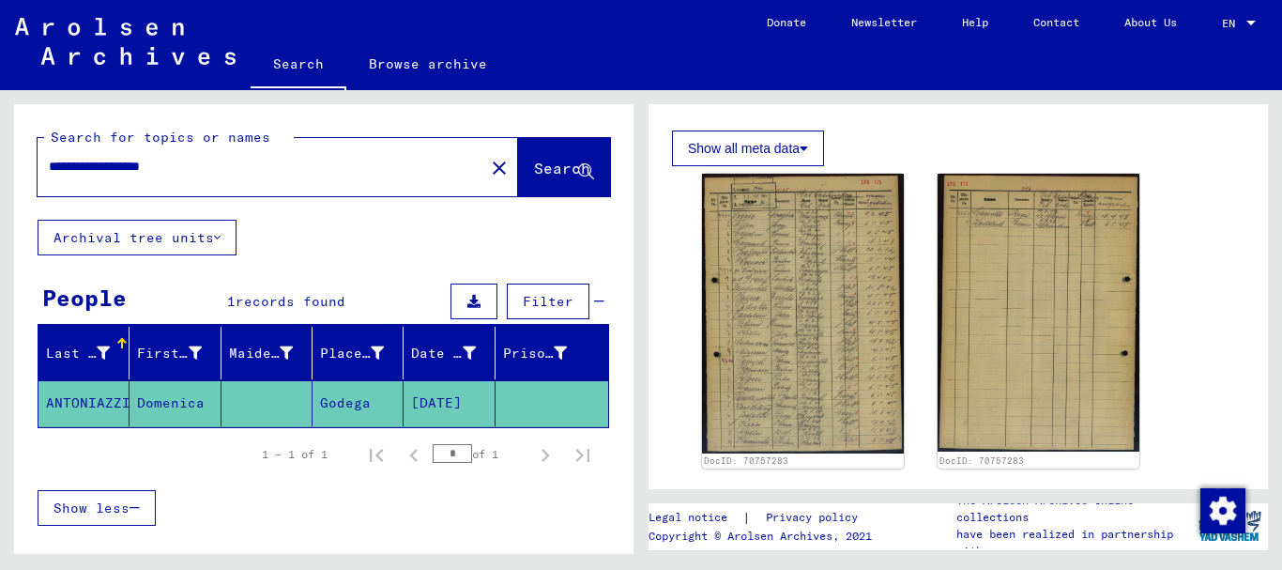
click at [736, 140] on button "Show all meta data" at bounding box center [748, 148] width 152 height 36
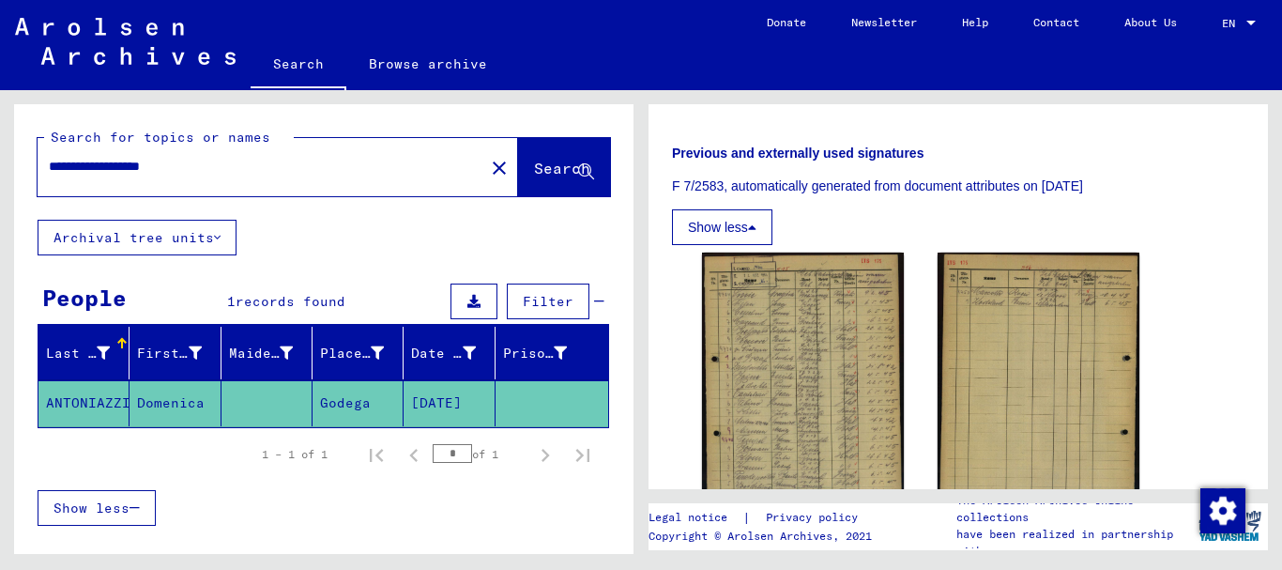
drag, startPoint x: 207, startPoint y: 166, endPoint x: 45, endPoint y: 150, distance: 162.2
click at [45, 150] on div "**********" at bounding box center [256, 166] width 436 height 42
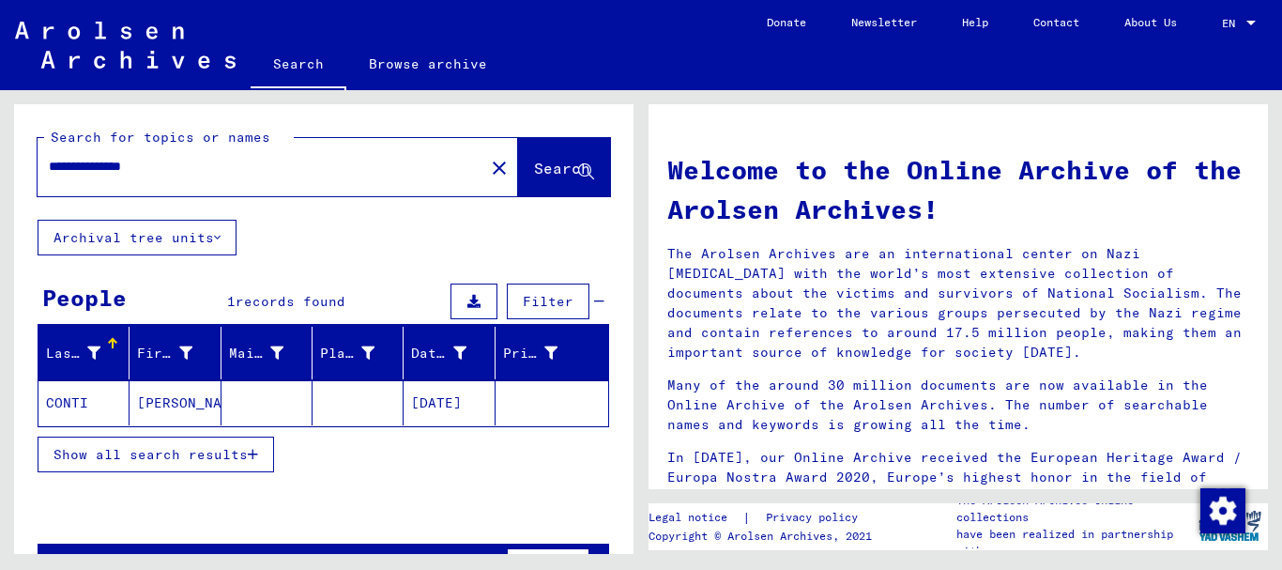
click at [238, 410] on mat-cell at bounding box center [267, 402] width 91 height 45
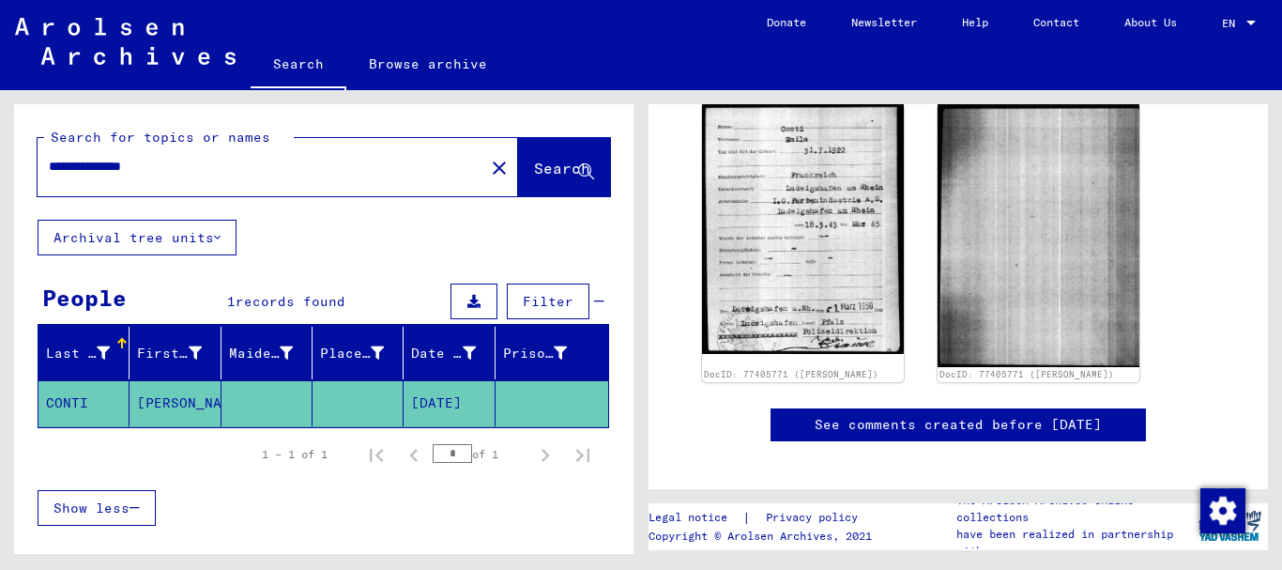
scroll to position [344, 0]
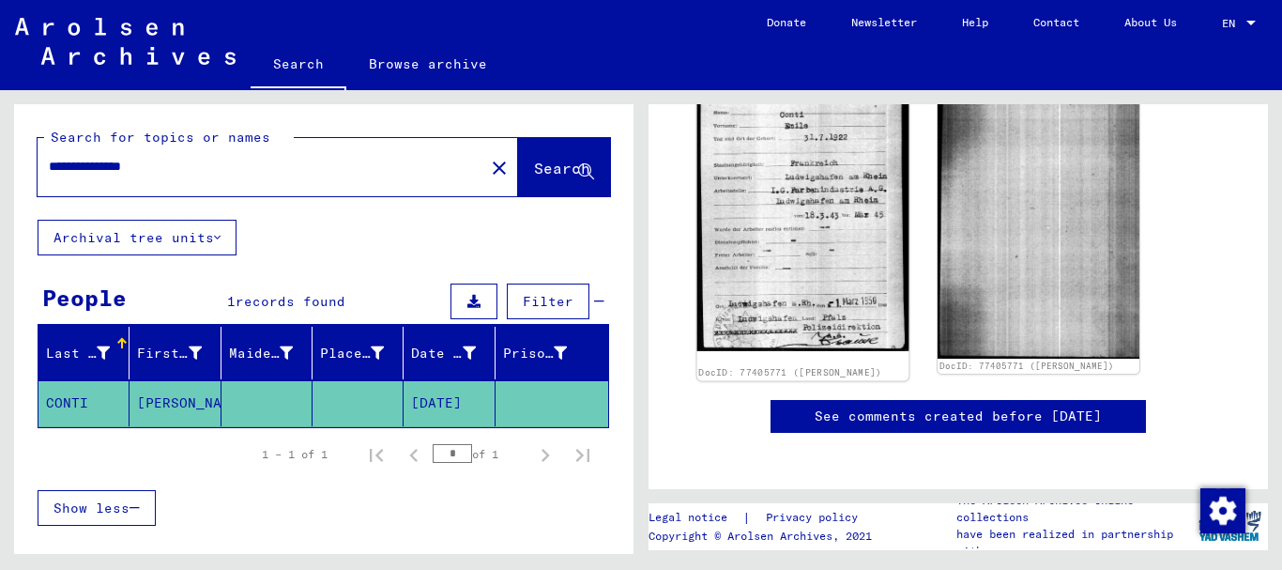
click at [794, 196] on img at bounding box center [803, 220] width 212 height 262
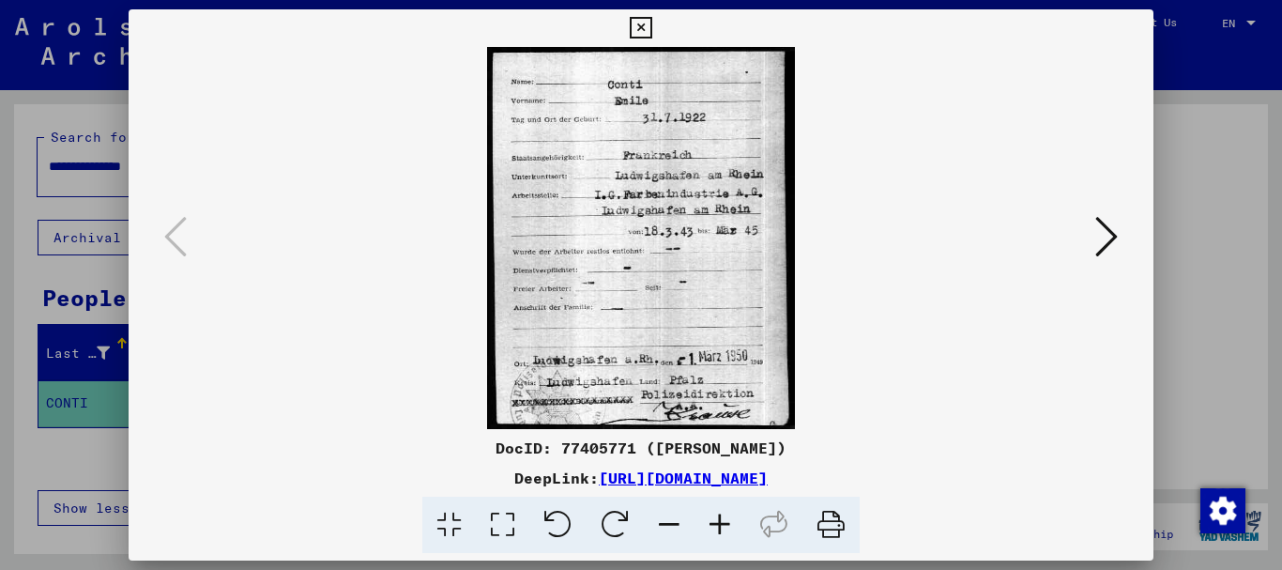
click at [638, 21] on icon at bounding box center [641, 28] width 22 height 23
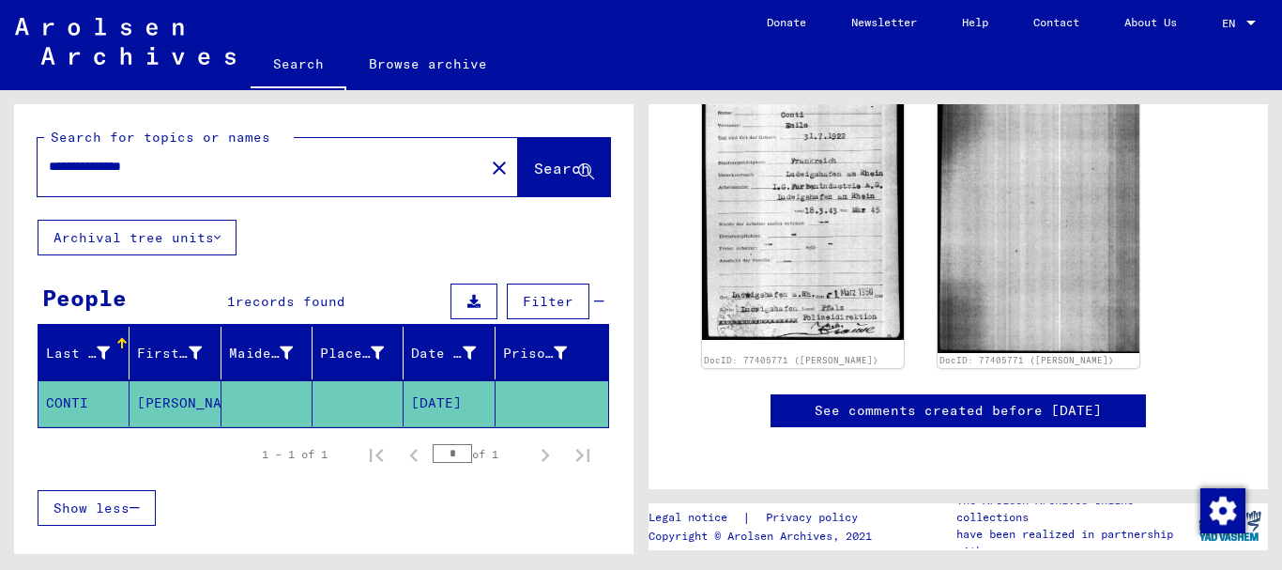
scroll to position [493, 0]
drag, startPoint x: 173, startPoint y: 162, endPoint x: 25, endPoint y: 168, distance: 147.5
click at [25, 168] on div "**********" at bounding box center [324, 161] width 620 height 115
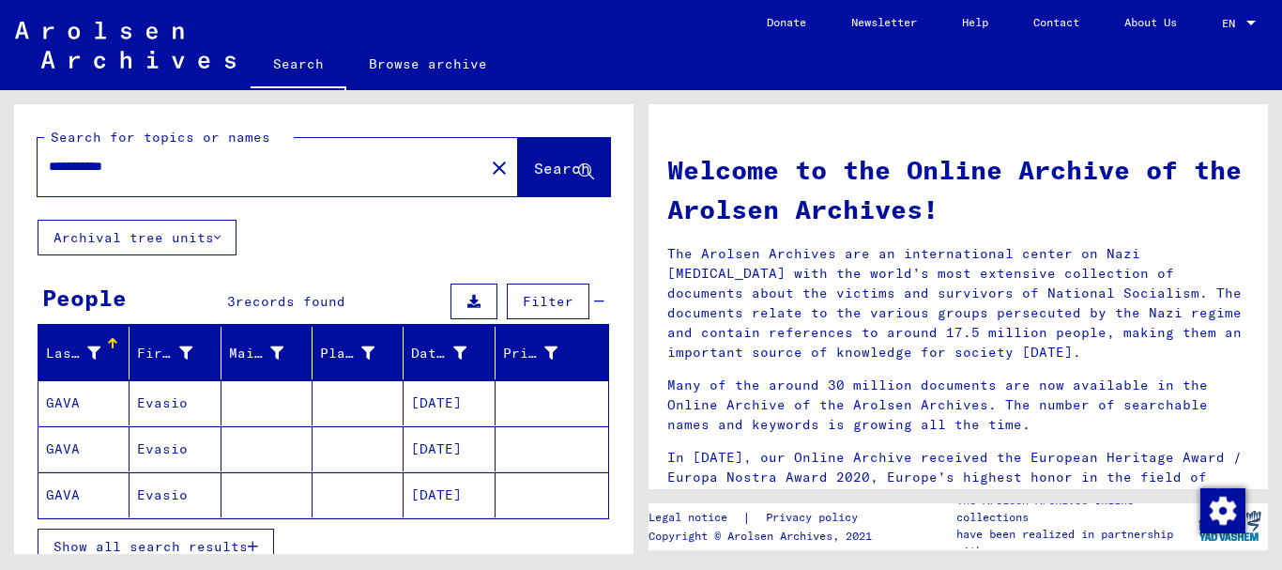
click at [342, 413] on mat-cell at bounding box center [358, 402] width 91 height 45
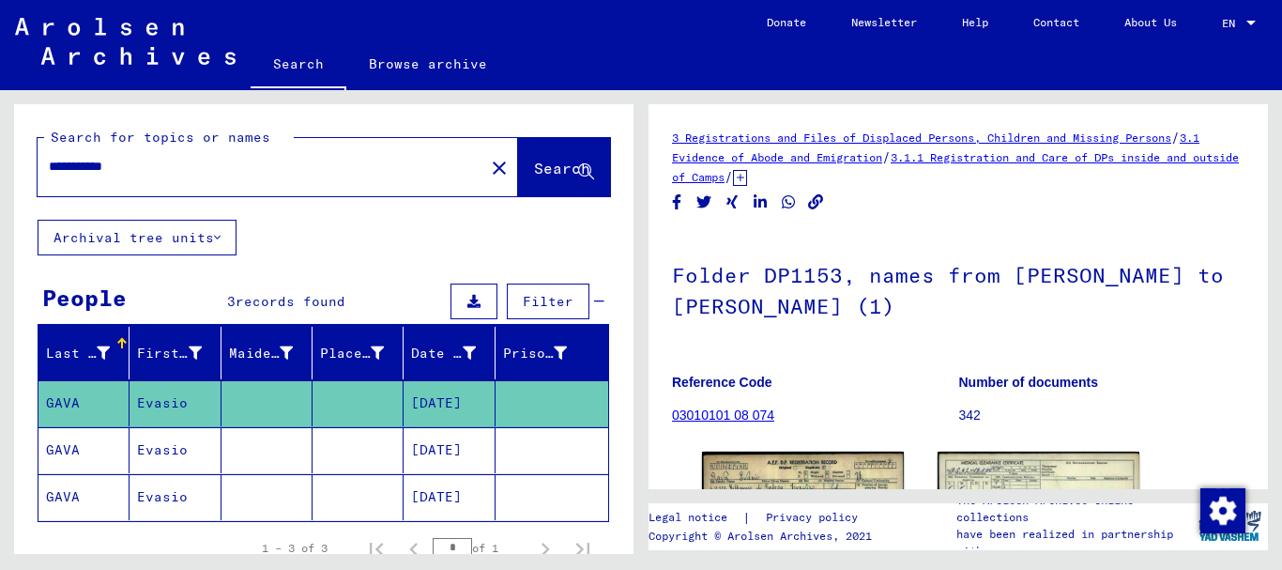
scroll to position [344, 0]
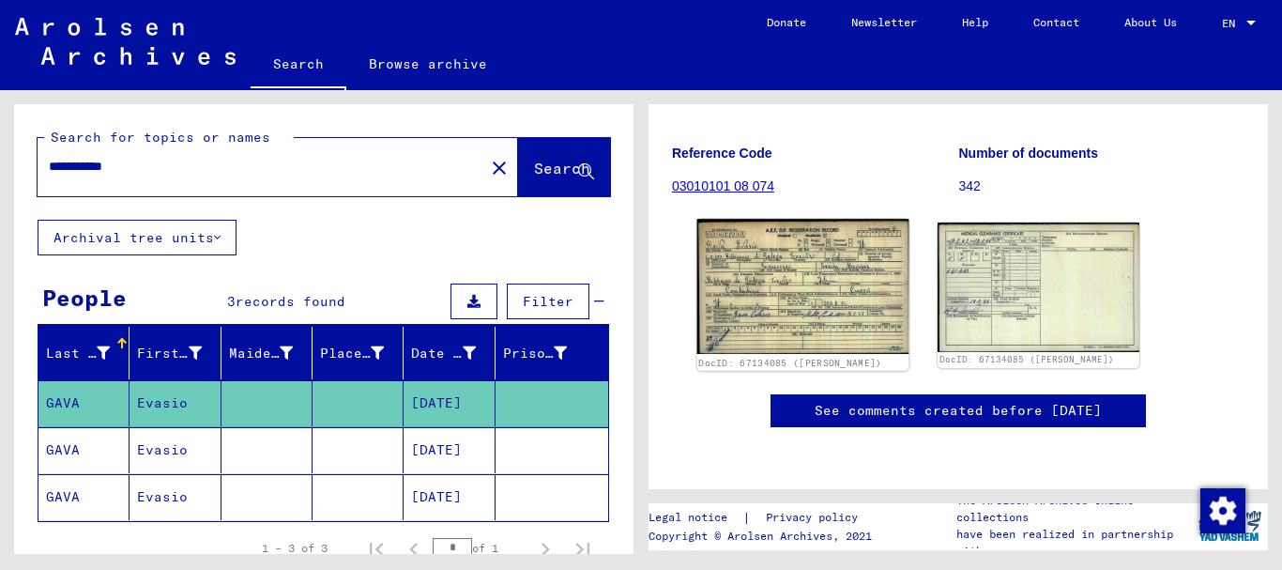
click at [802, 219] on img at bounding box center [803, 286] width 212 height 135
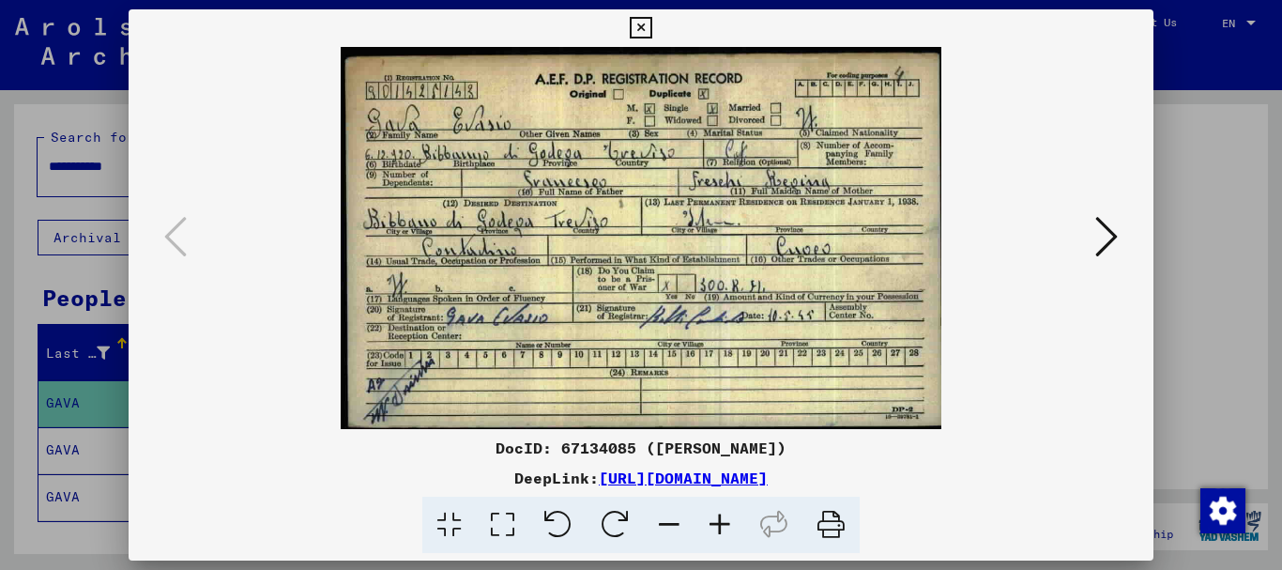
scroll to position [344, 0]
drag, startPoint x: 727, startPoint y: 513, endPoint x: 727, endPoint y: 530, distance: 16.9
click at [727, 528] on icon at bounding box center [720, 525] width 51 height 57
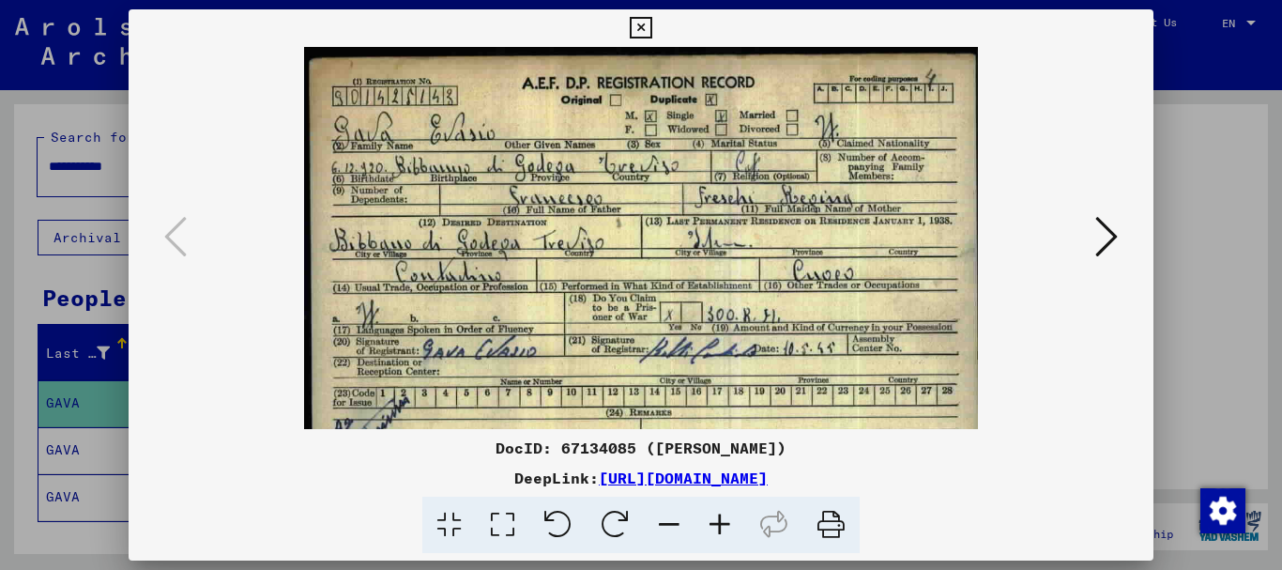
click at [725, 530] on icon at bounding box center [720, 525] width 51 height 57
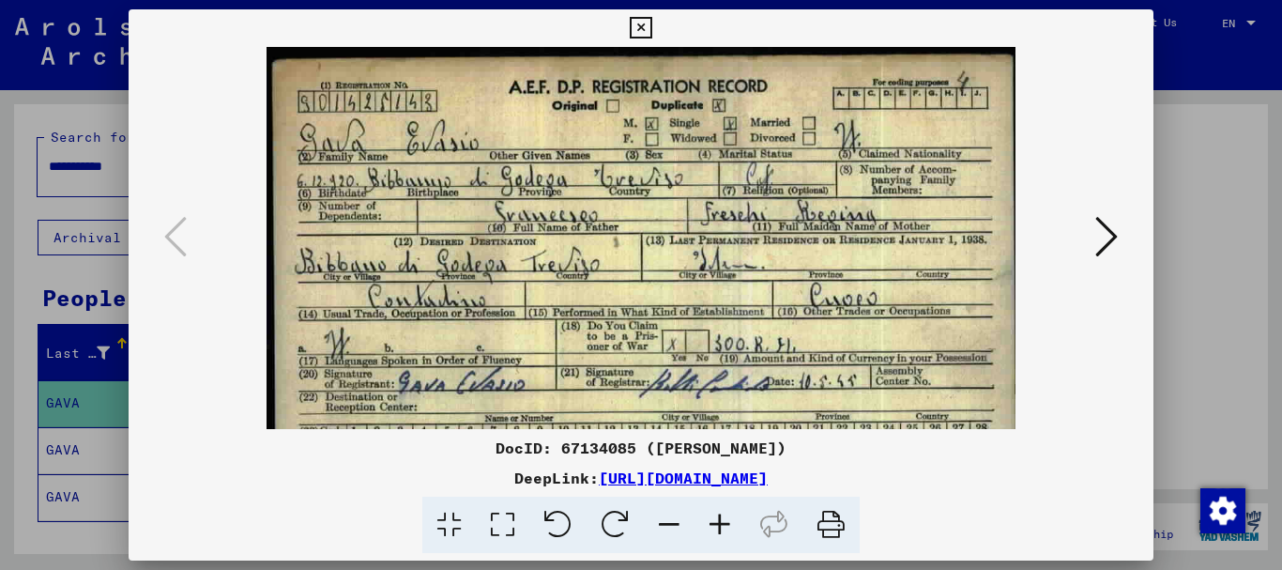
click at [724, 527] on icon at bounding box center [720, 525] width 51 height 57
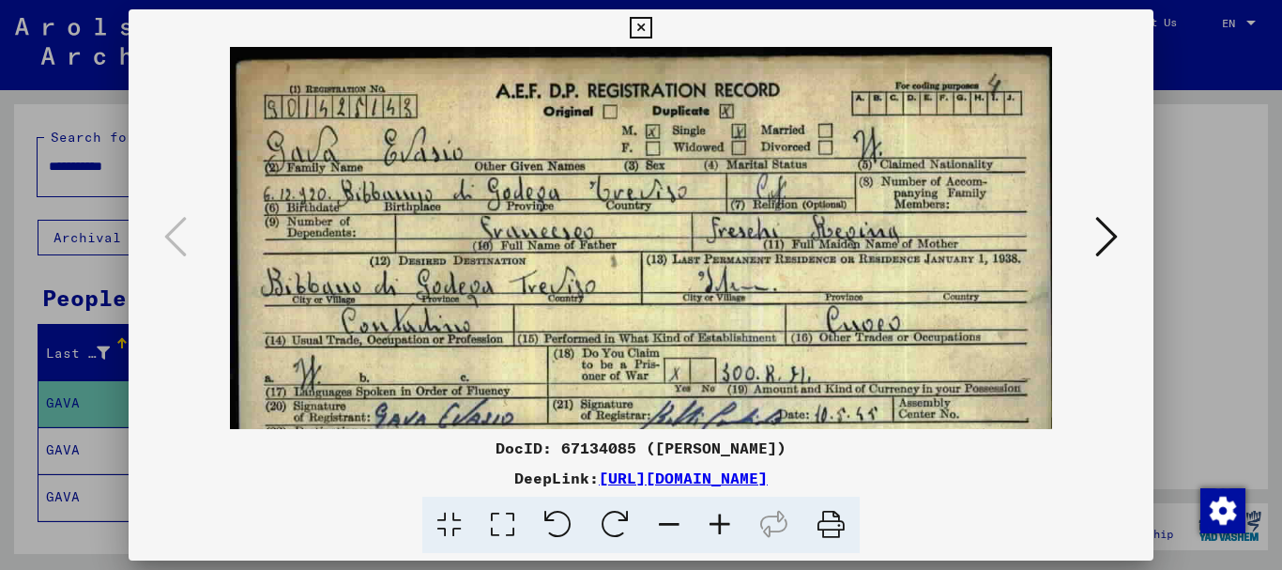
click at [724, 527] on icon at bounding box center [720, 525] width 51 height 57
click at [723, 526] on icon at bounding box center [720, 525] width 51 height 57
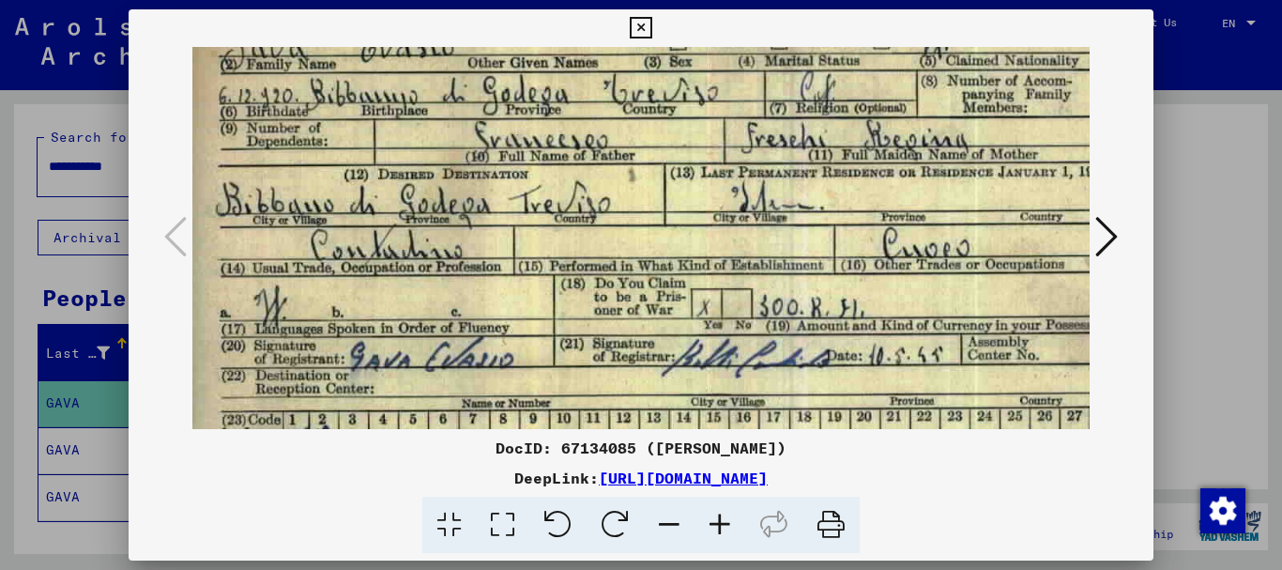
drag, startPoint x: 693, startPoint y: 324, endPoint x: 682, endPoint y: 197, distance: 127.1
click at [682, 198] on img at bounding box center [664, 230] width 970 height 617
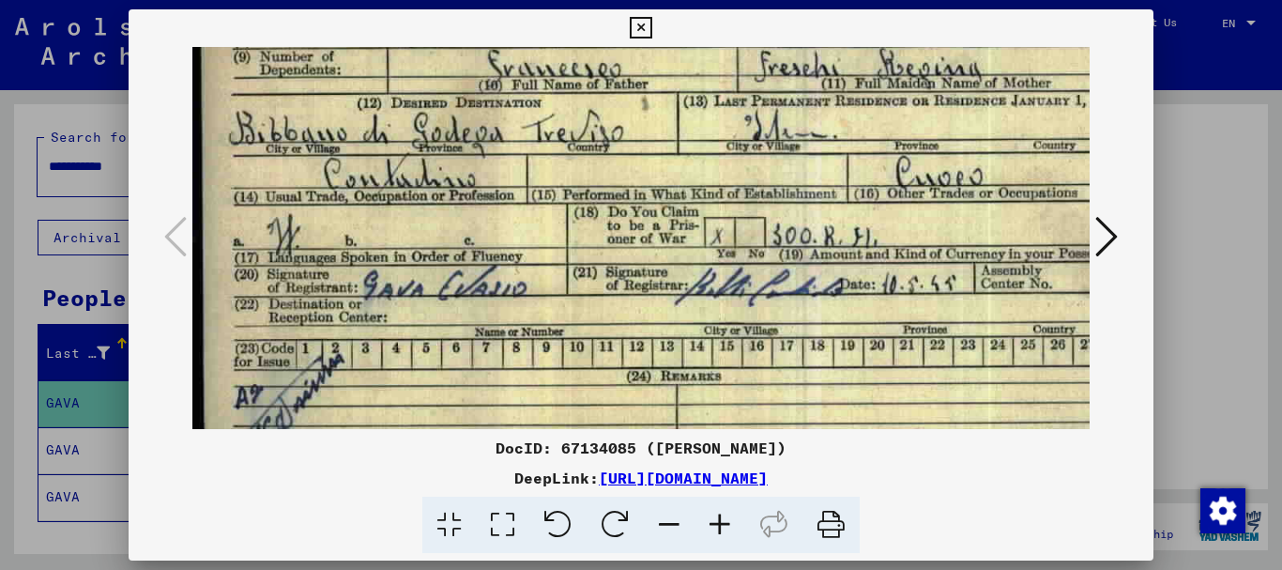
scroll to position [228, 0]
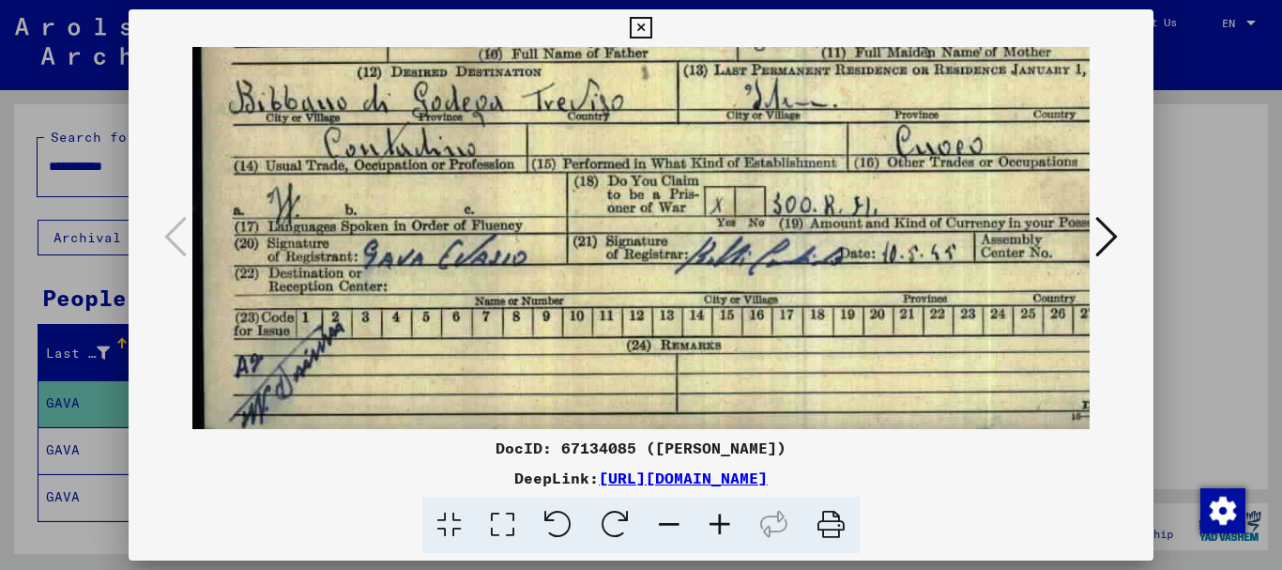
drag, startPoint x: 662, startPoint y: 297, endPoint x: 687, endPoint y: 193, distance: 106.3
click at [687, 194] on img at bounding box center [677, 128] width 970 height 617
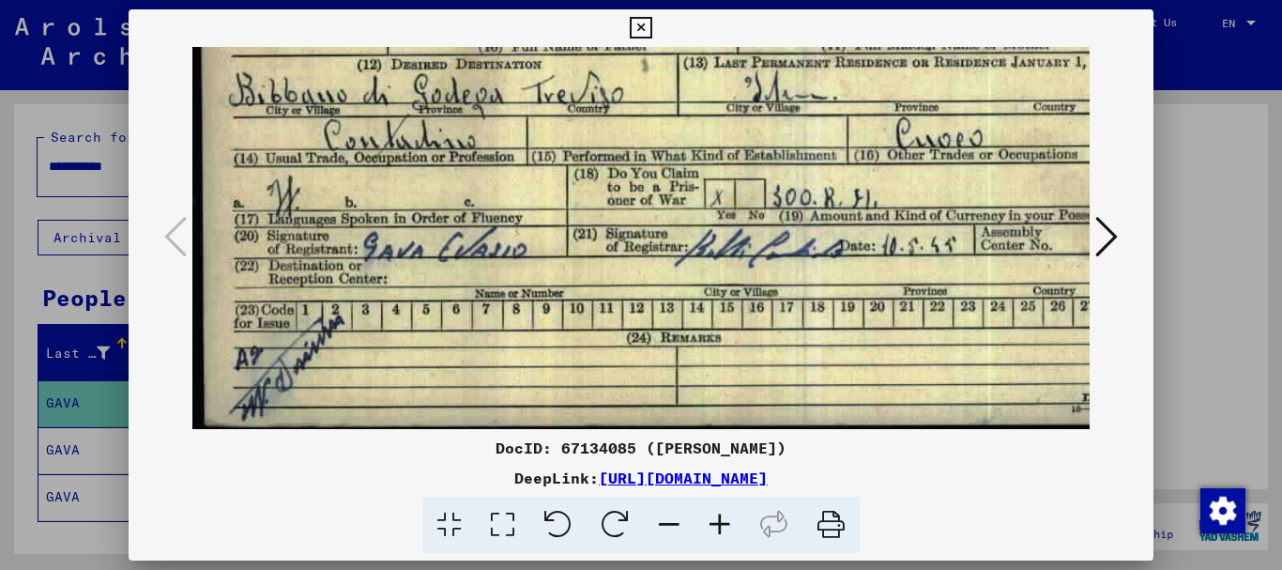
drag, startPoint x: 661, startPoint y: 278, endPoint x: 664, endPoint y: 261, distance: 17.1
click at [664, 264] on img at bounding box center [677, 120] width 970 height 617
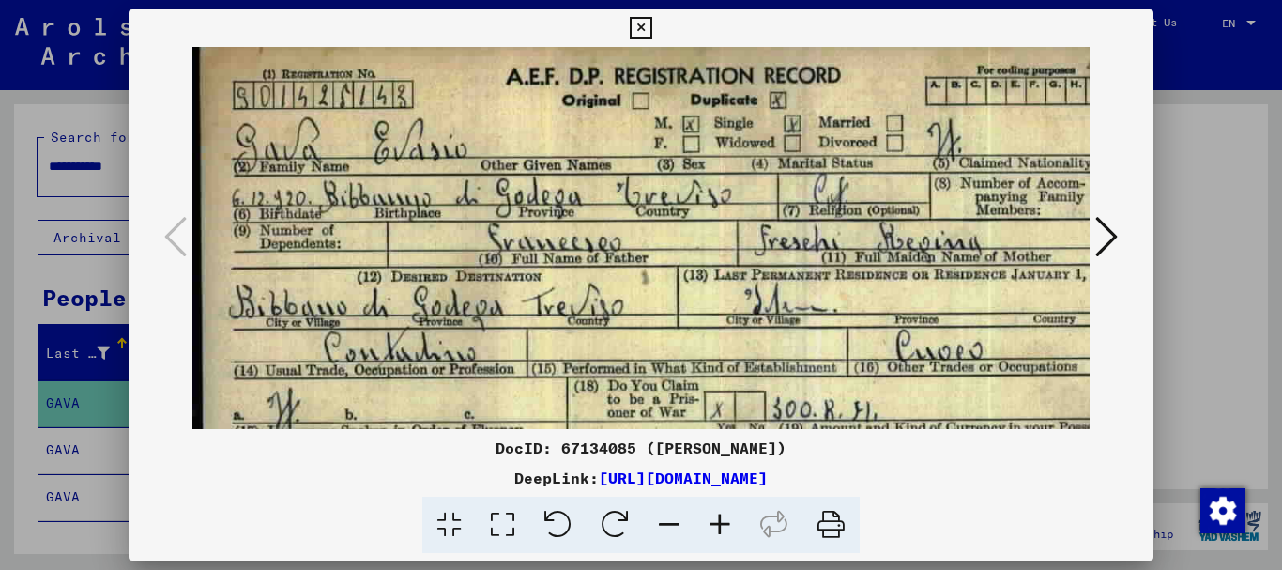
scroll to position [22, 0]
drag, startPoint x: 671, startPoint y: 220, endPoint x: 843, endPoint y: 362, distance: 223.3
click at [693, 431] on div "DocID: 67134085 ([PERSON_NAME]) DeepLink: [URL][DOMAIN_NAME]" at bounding box center [642, 281] width 1026 height 544
click at [1099, 238] on icon at bounding box center [1106, 236] width 23 height 45
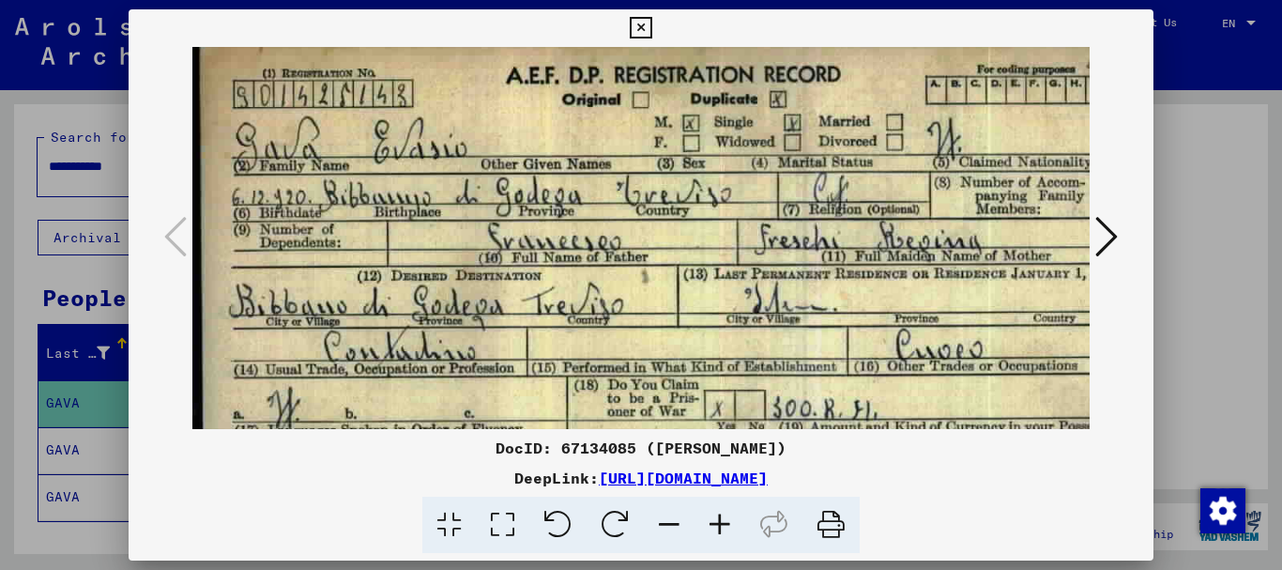
scroll to position [0, 0]
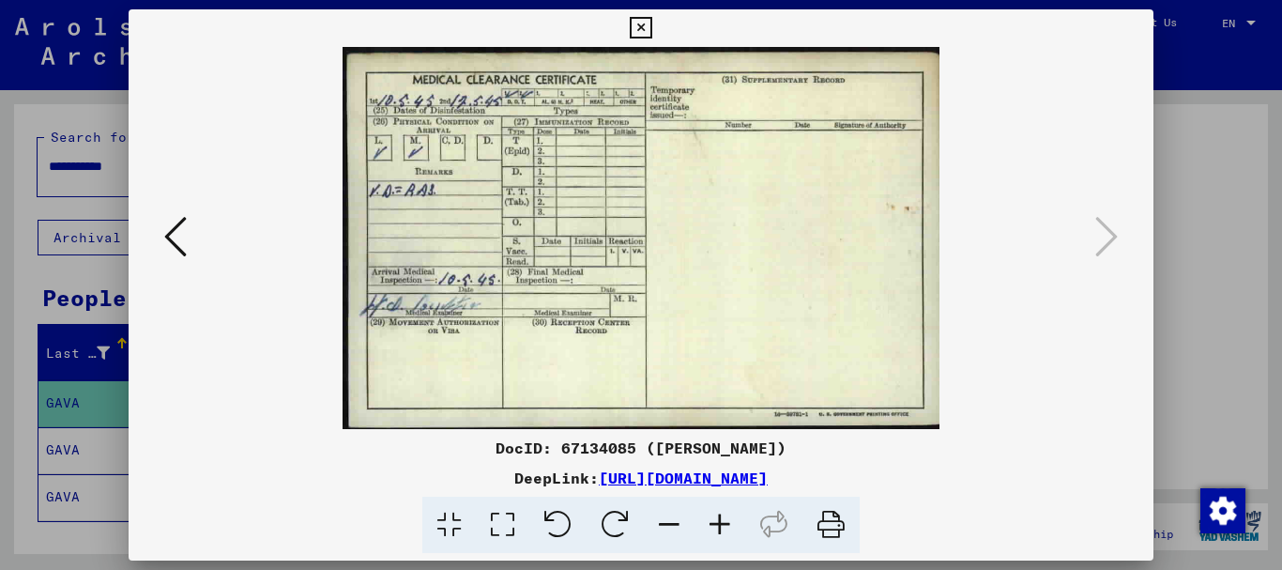
click at [720, 528] on icon at bounding box center [720, 525] width 51 height 57
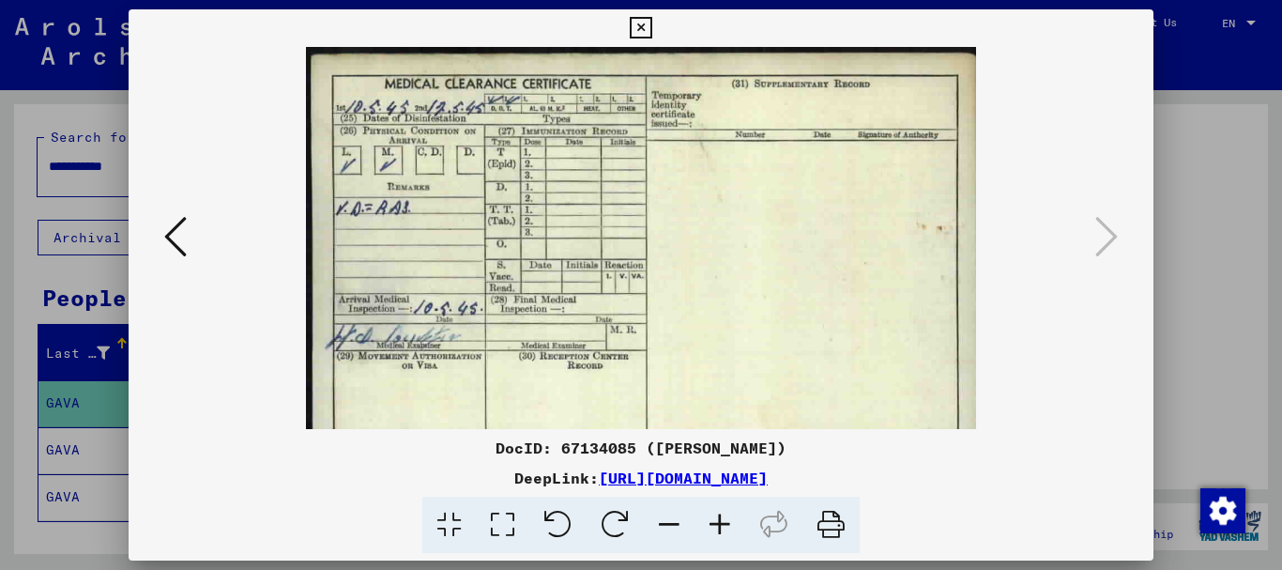
click at [720, 525] on icon at bounding box center [720, 525] width 51 height 57
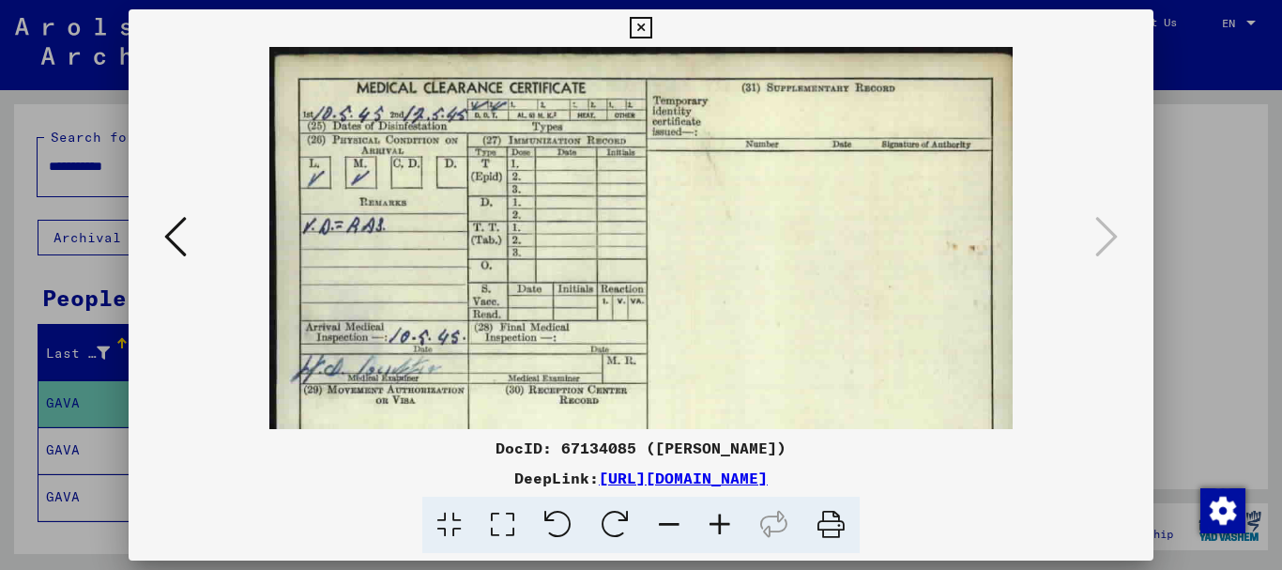
click at [720, 525] on icon at bounding box center [720, 525] width 51 height 57
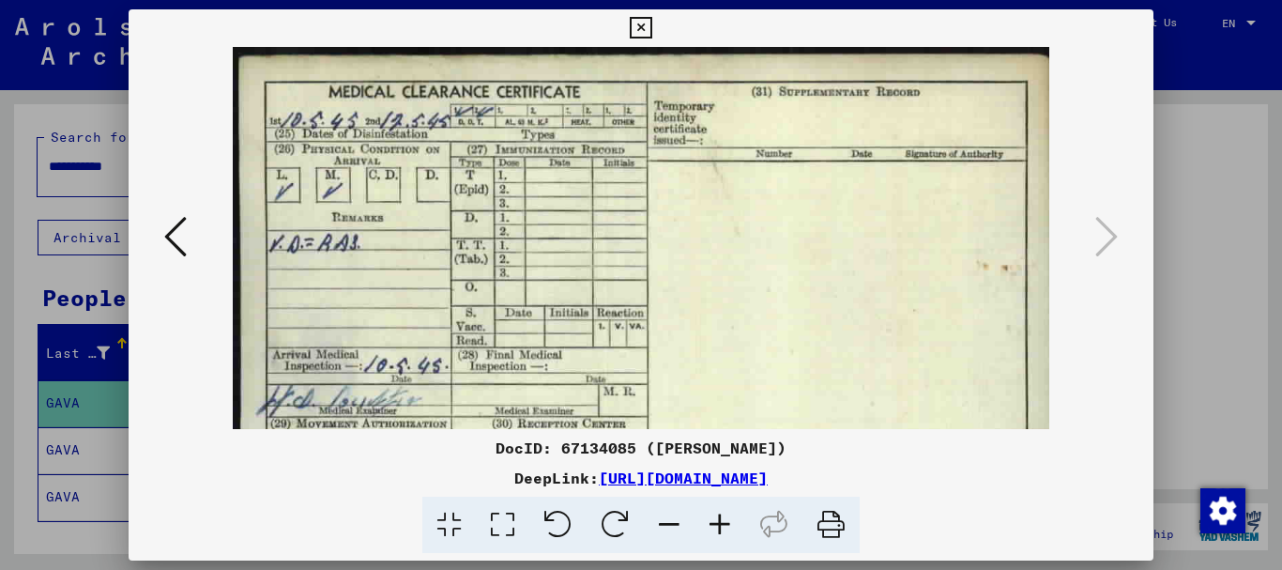
click at [720, 525] on icon at bounding box center [720, 525] width 51 height 57
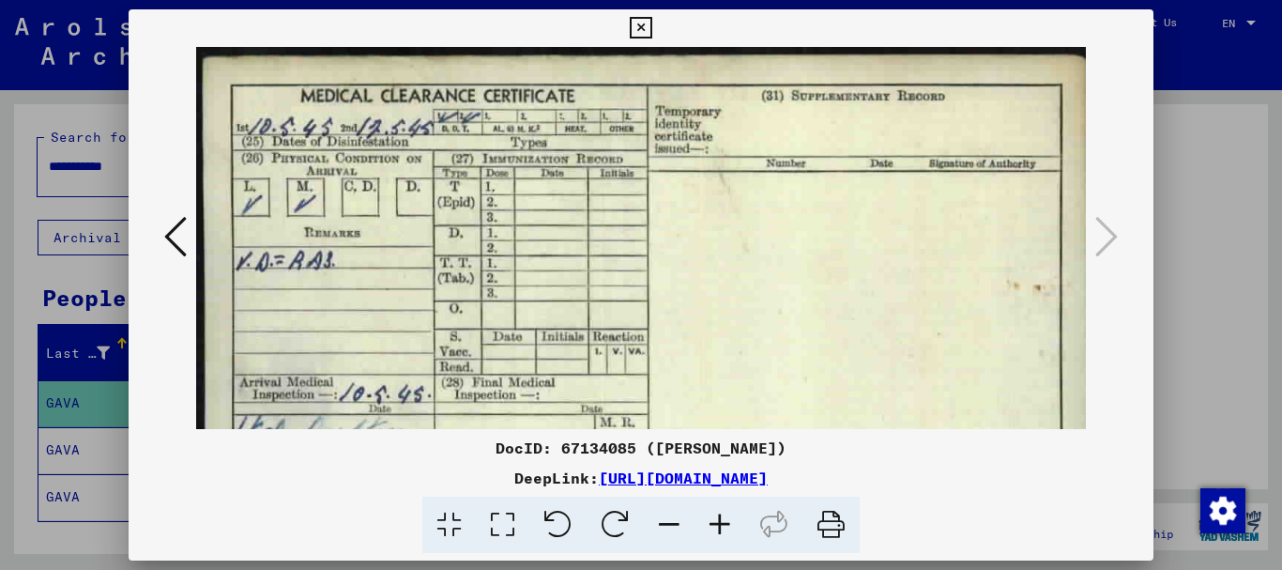
click at [720, 525] on icon at bounding box center [720, 525] width 51 height 57
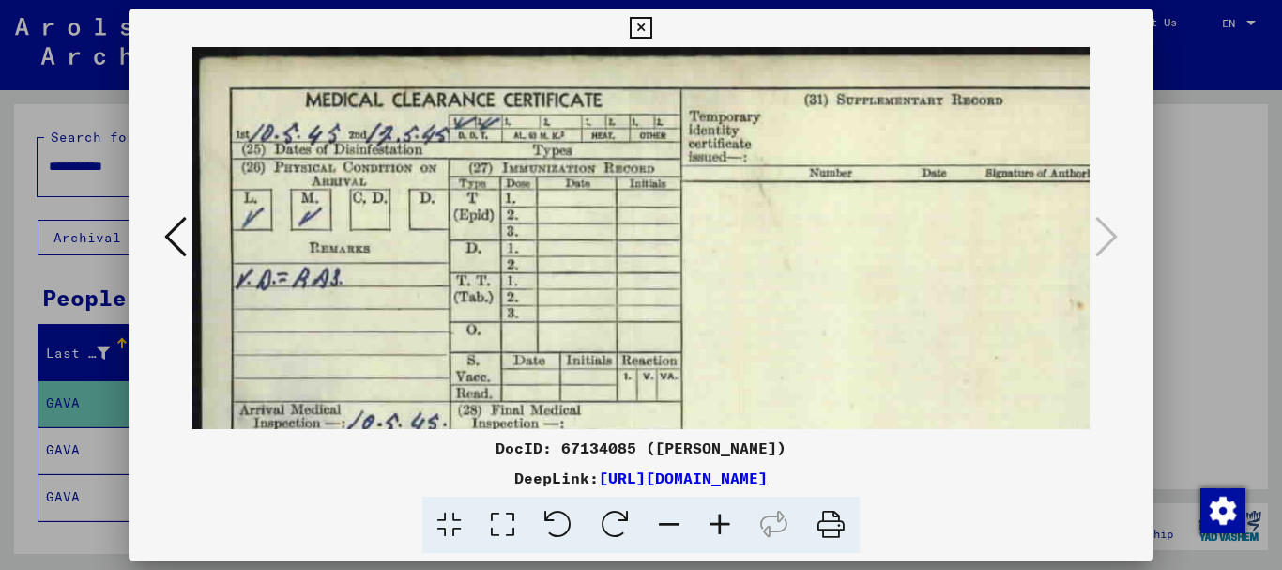
click at [720, 525] on icon at bounding box center [720, 525] width 51 height 57
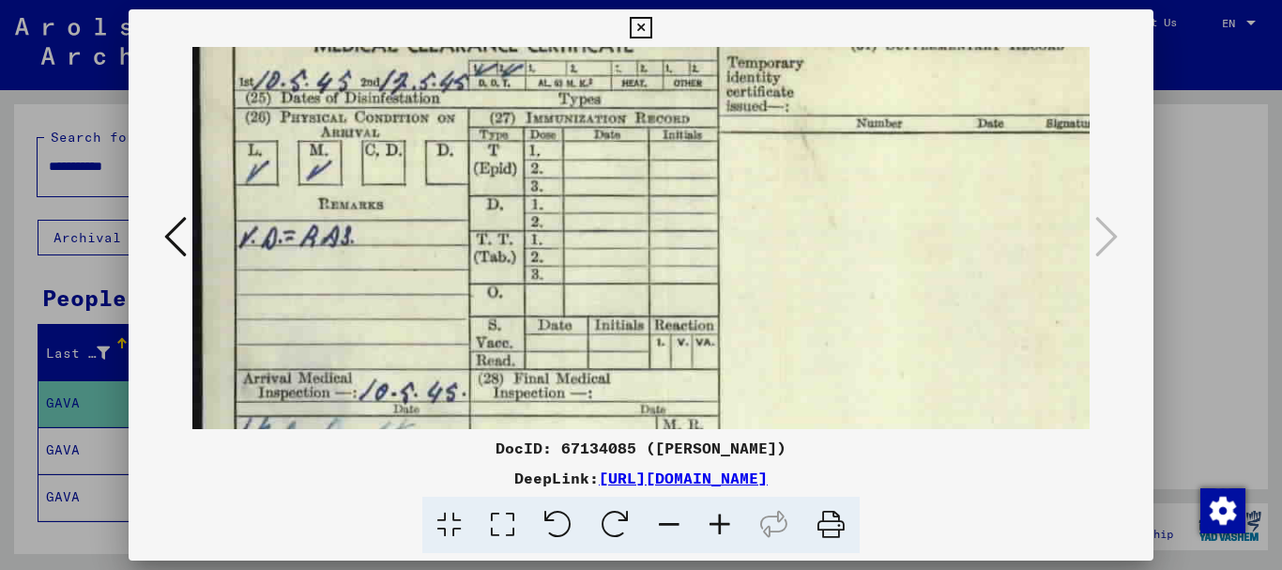
scroll to position [63, 0]
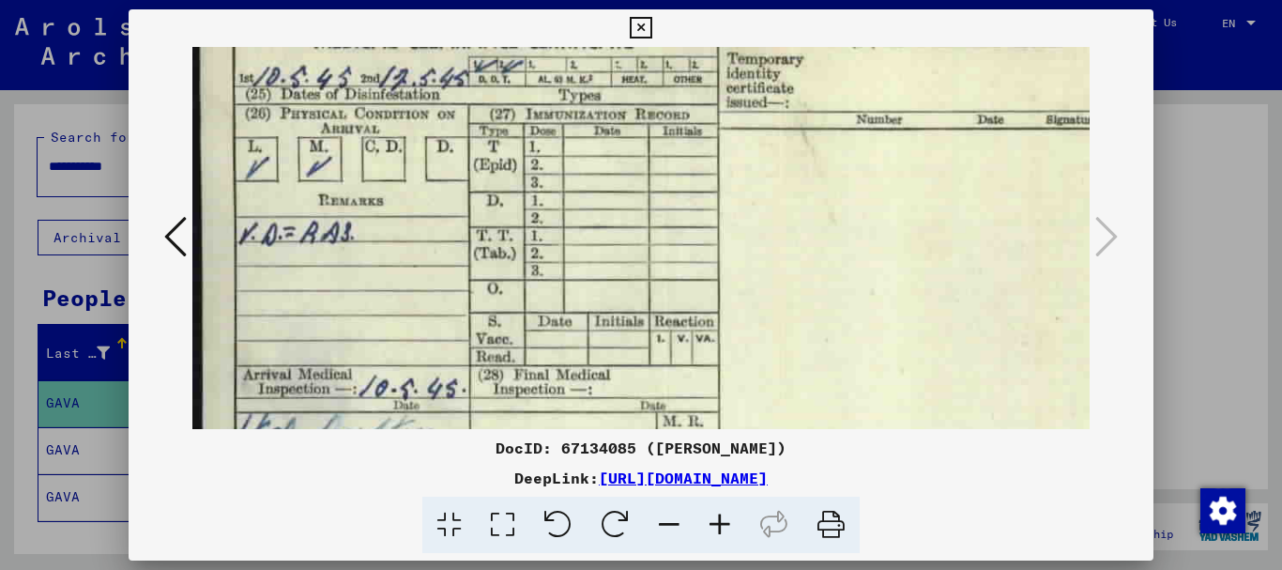
drag, startPoint x: 629, startPoint y: 283, endPoint x: 644, endPoint y: 221, distance: 64.7
click at [644, 221] on img at bounding box center [710, 316] width 1037 height 664
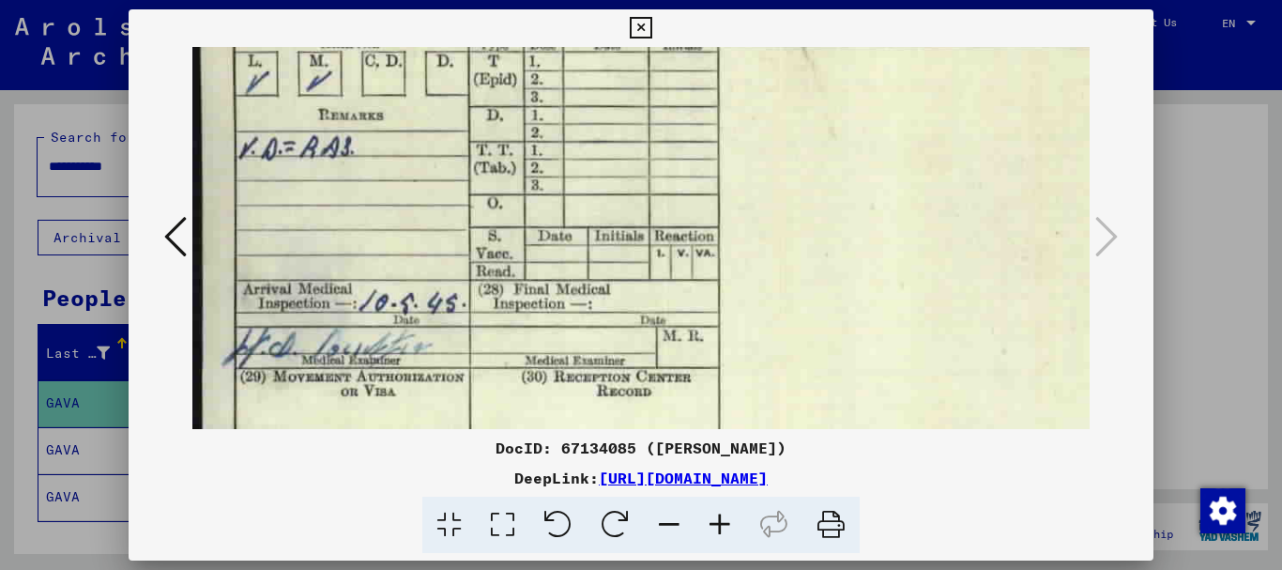
drag, startPoint x: 613, startPoint y: 298, endPoint x: 630, endPoint y: 212, distance: 87.1
click at [630, 212] on img at bounding box center [710, 231] width 1037 height 664
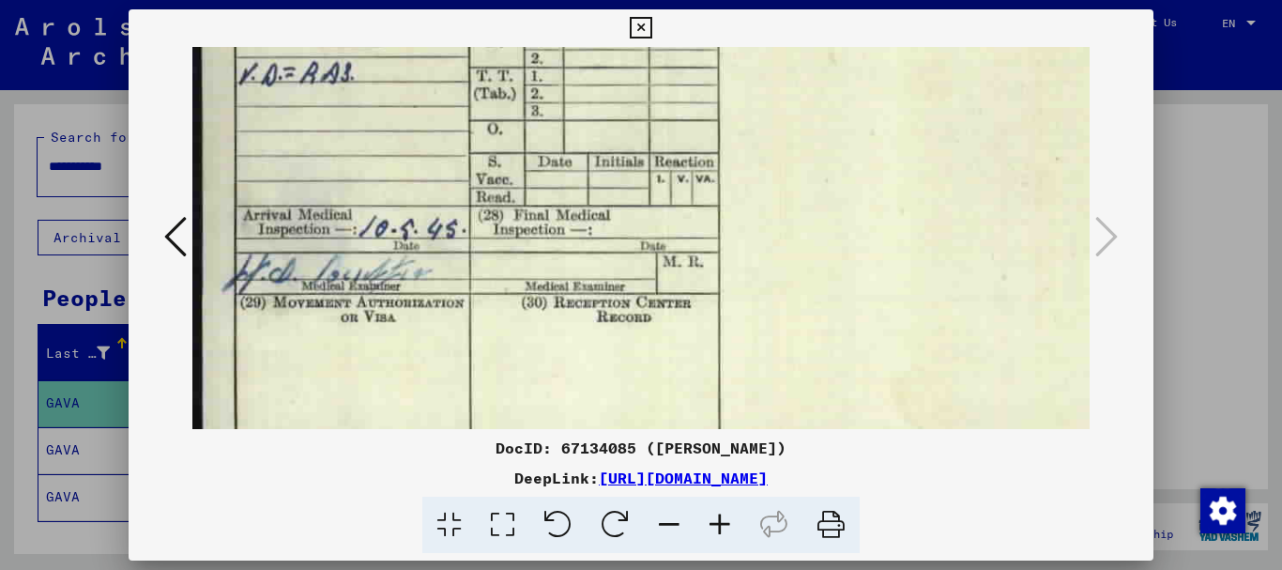
drag, startPoint x: 613, startPoint y: 320, endPoint x: 624, endPoint y: 235, distance: 86.2
click at [624, 236] on img at bounding box center [710, 156] width 1037 height 664
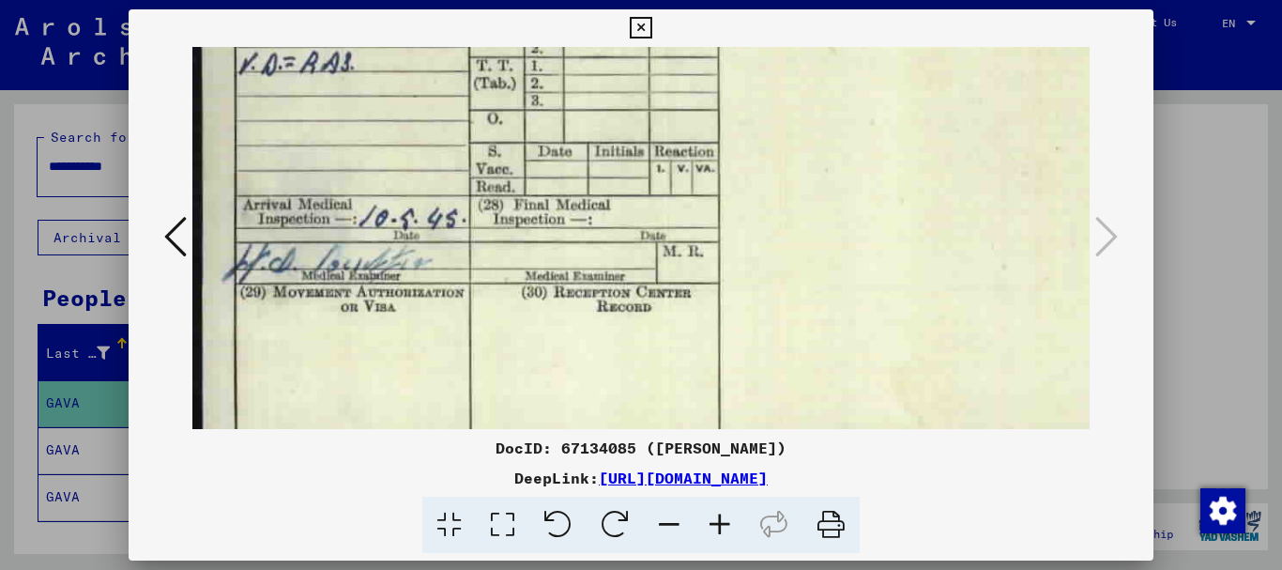
scroll to position [282, 0]
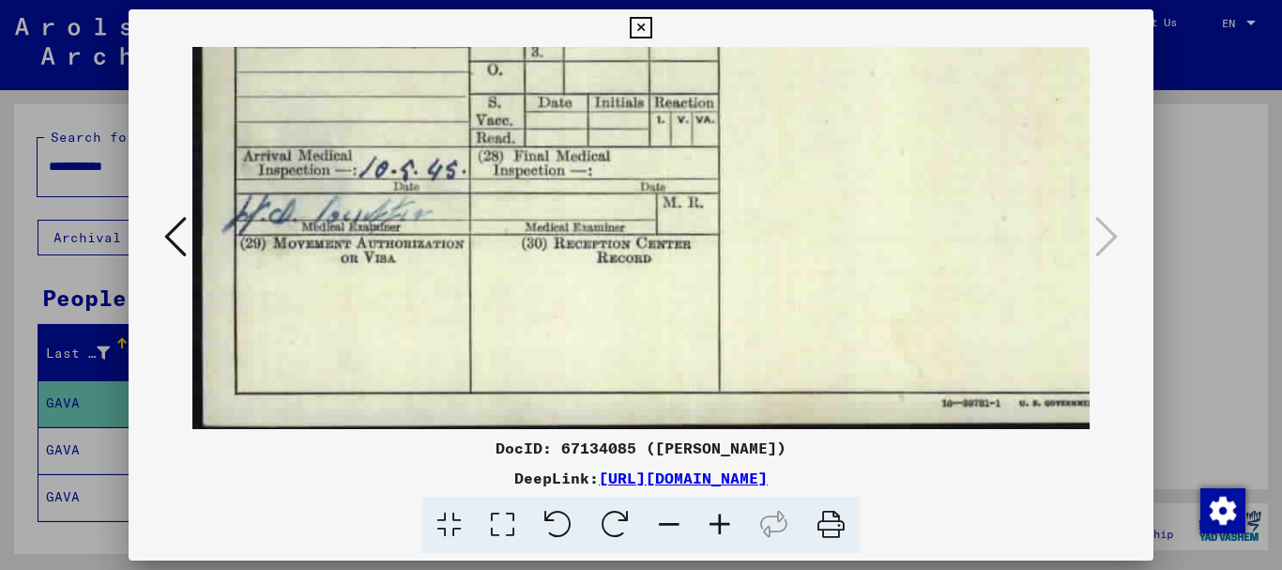
drag, startPoint x: 615, startPoint y: 311, endPoint x: 635, endPoint y: 212, distance: 100.5
click at [634, 217] on img at bounding box center [710, 97] width 1037 height 664
click at [178, 224] on icon at bounding box center [175, 236] width 23 height 45
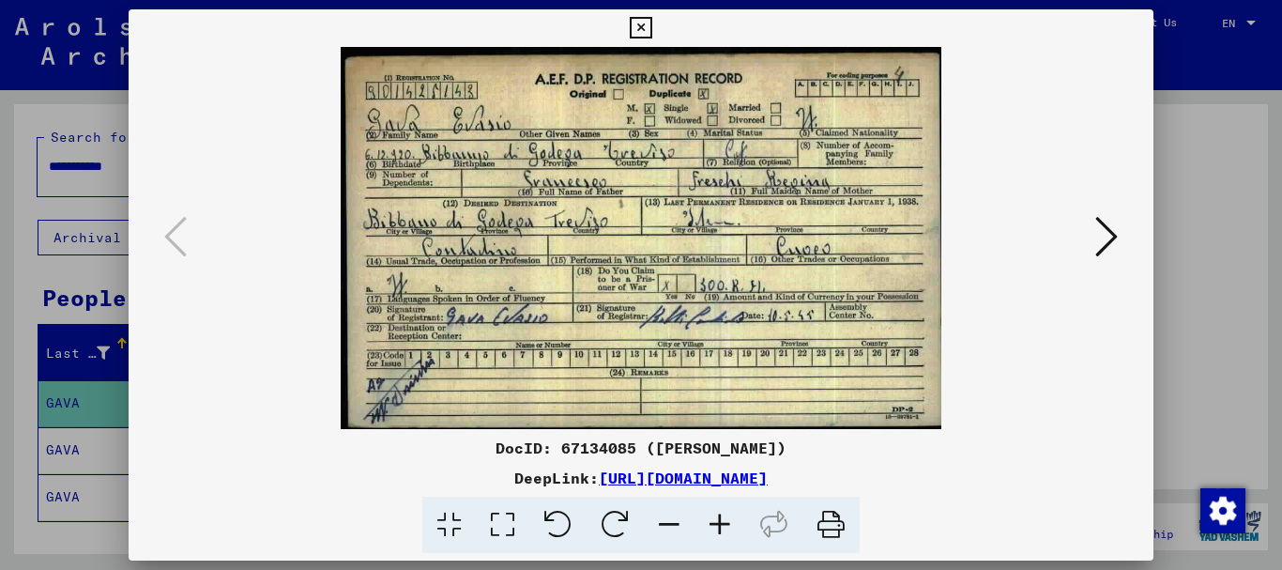
click at [721, 523] on icon at bounding box center [720, 525] width 51 height 57
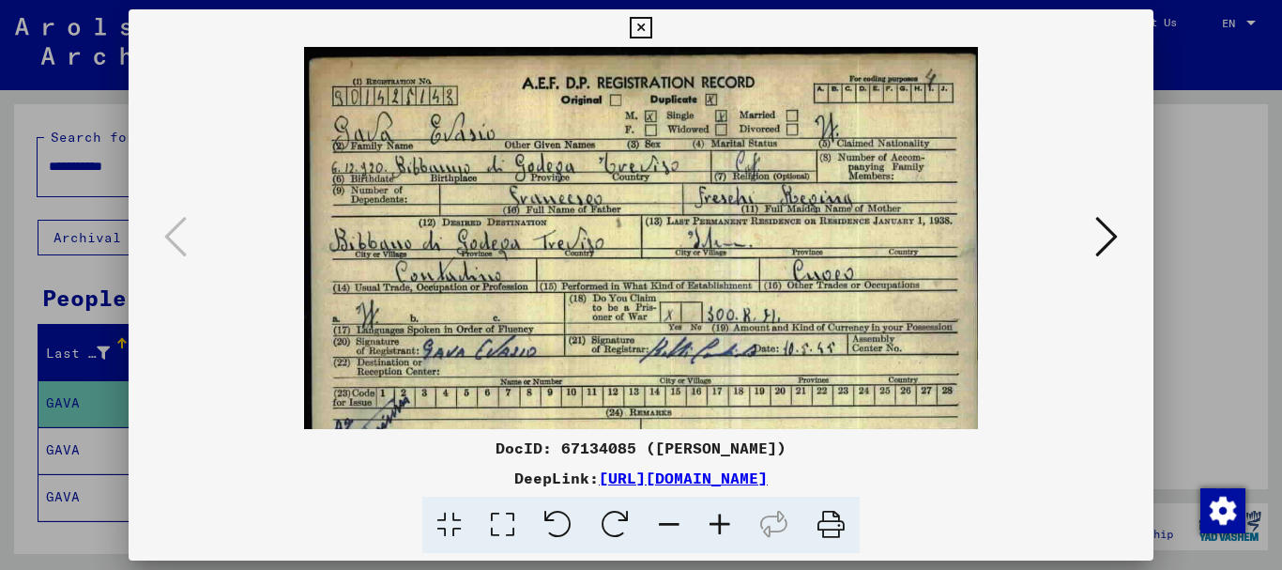
click at [718, 516] on icon at bounding box center [720, 525] width 51 height 57
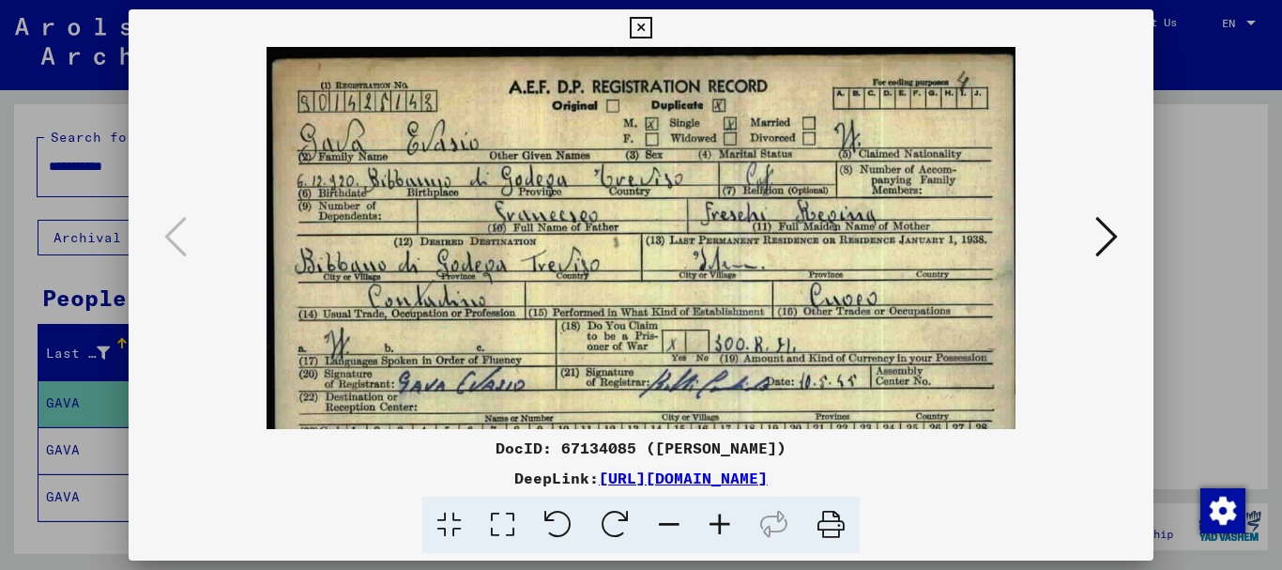
click at [718, 516] on icon at bounding box center [720, 525] width 51 height 57
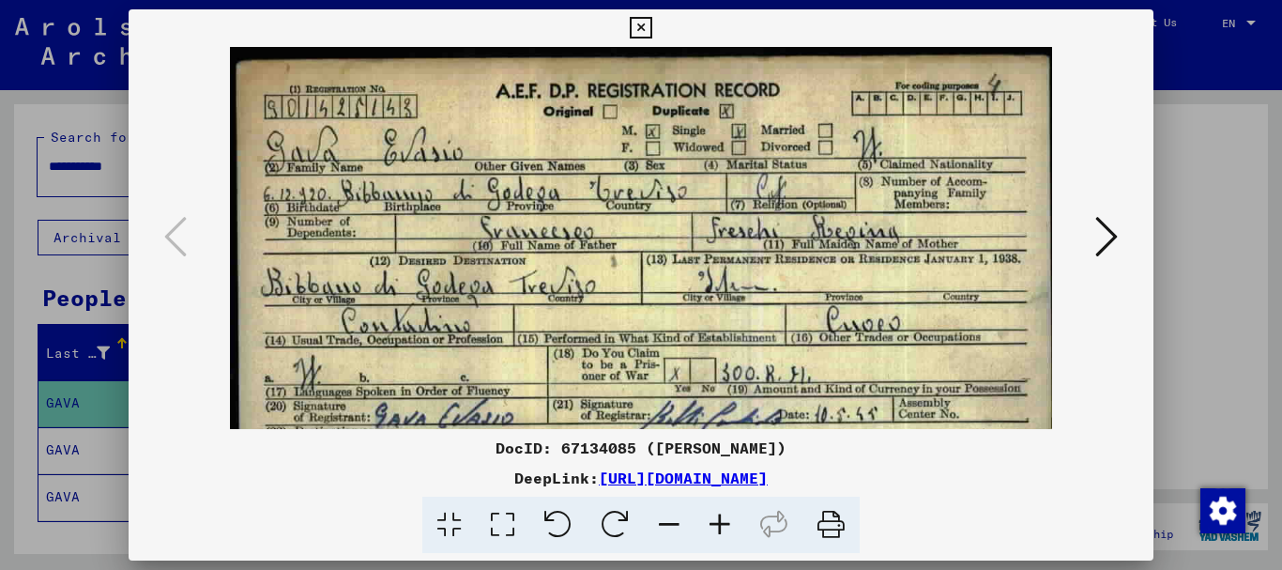
click at [718, 516] on icon at bounding box center [720, 525] width 51 height 57
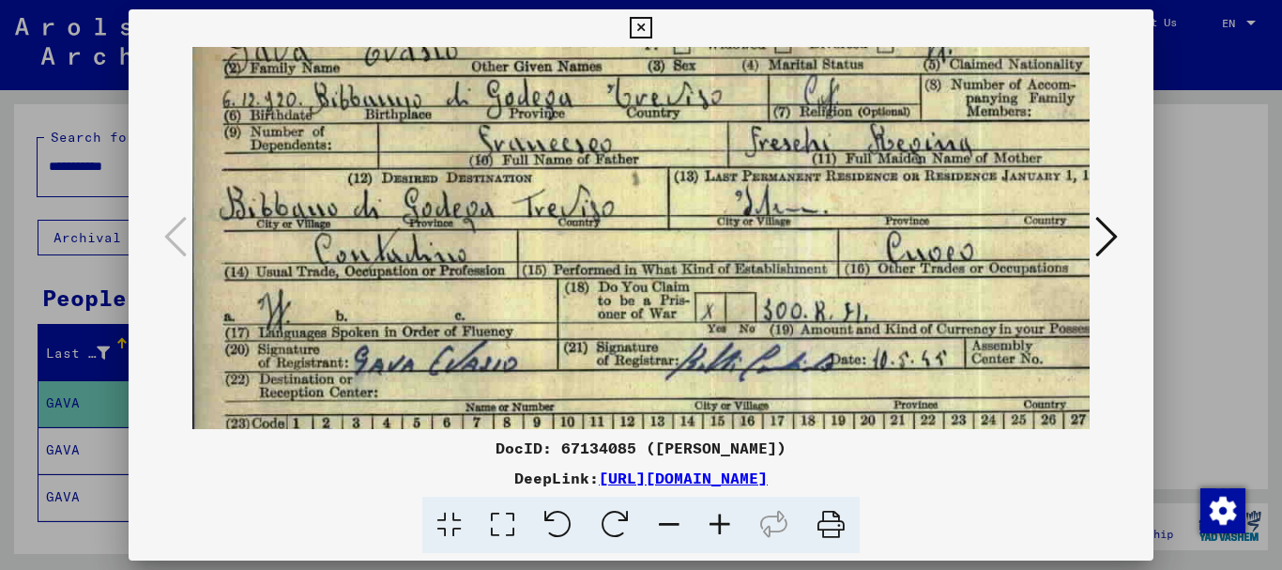
scroll to position [123, 10]
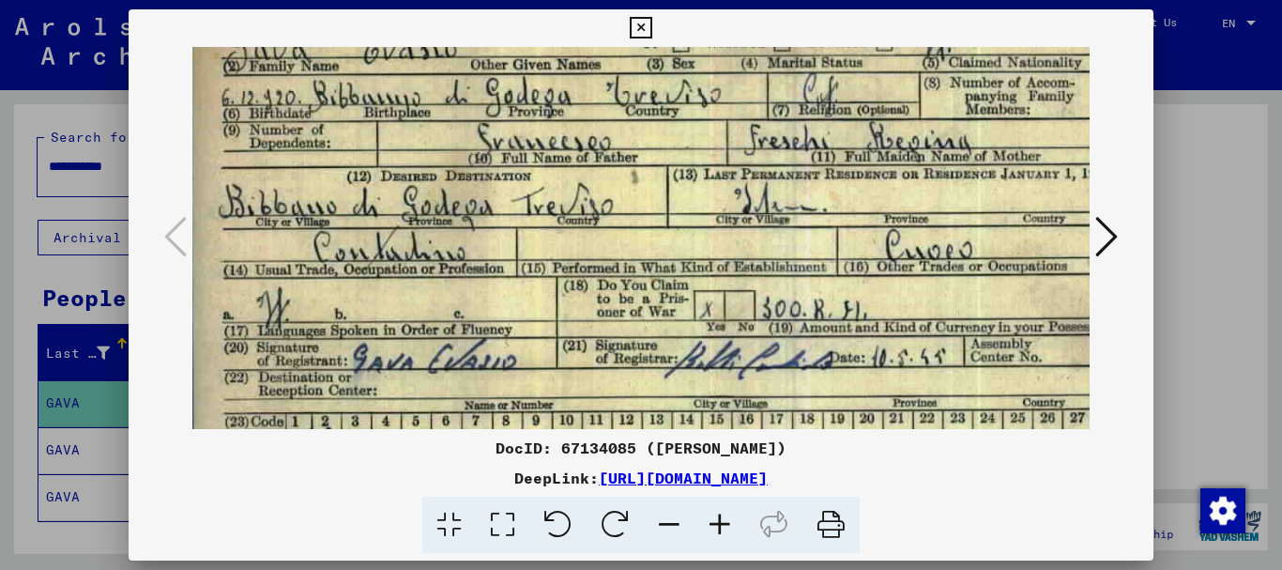
drag, startPoint x: 707, startPoint y: 328, endPoint x: 696, endPoint y: 205, distance: 123.4
click at [696, 205] on img at bounding box center [667, 232] width 970 height 617
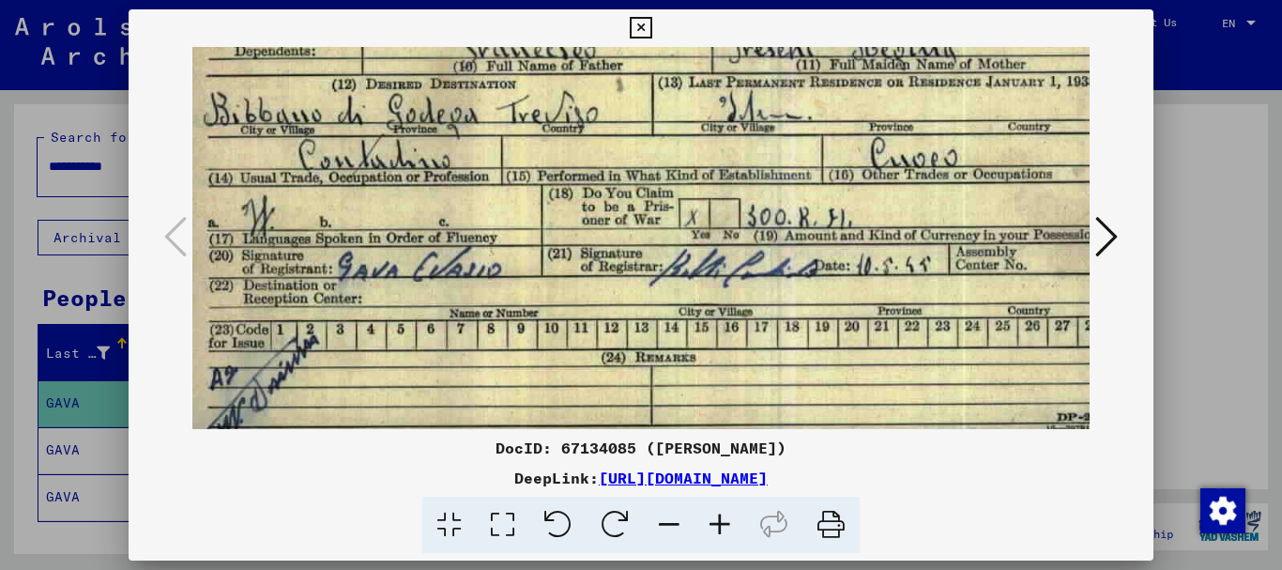
drag, startPoint x: 665, startPoint y: 320, endPoint x: 650, endPoint y: 227, distance: 94.1
click at [650, 227] on img at bounding box center [652, 140] width 970 height 617
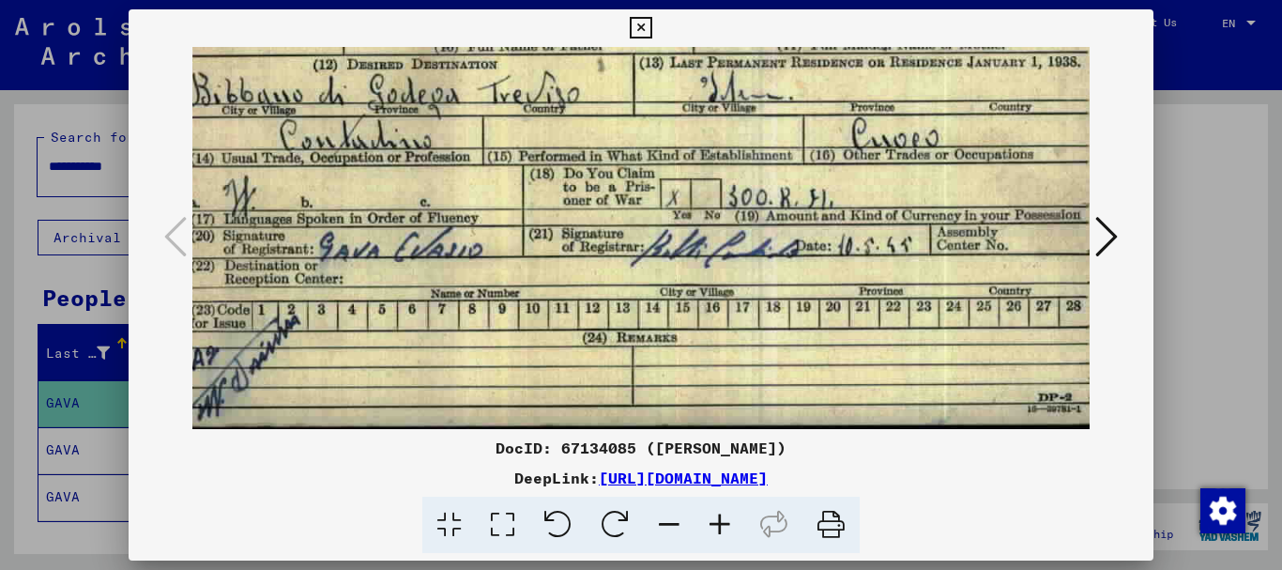
scroll to position [235, 43]
drag, startPoint x: 480, startPoint y: 260, endPoint x: 462, endPoint y: 170, distance: 91.9
click at [462, 170] on img at bounding box center [634, 120] width 970 height 617
click at [1109, 231] on icon at bounding box center [1106, 236] width 23 height 45
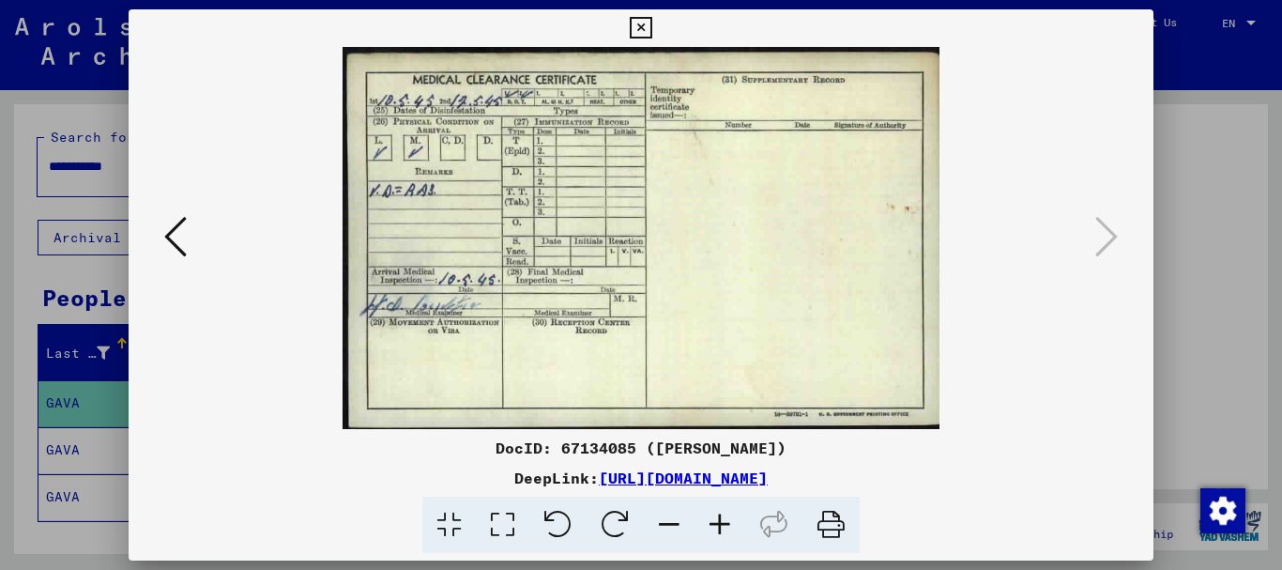
scroll to position [0, 0]
click at [728, 523] on icon at bounding box center [720, 525] width 51 height 57
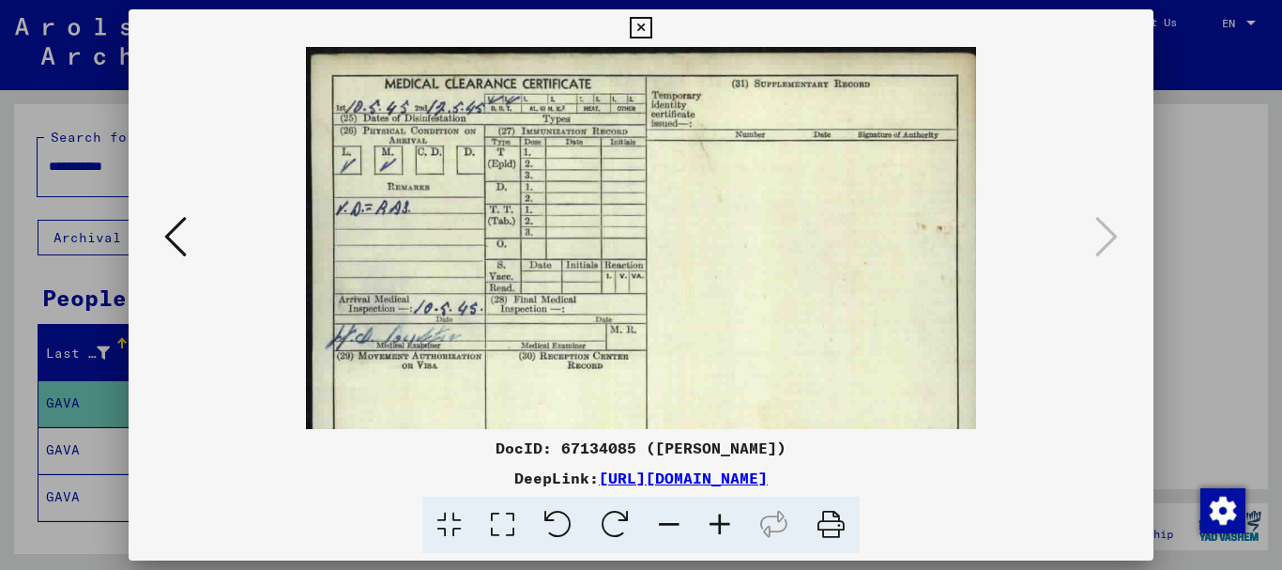
click at [728, 523] on icon at bounding box center [720, 525] width 51 height 57
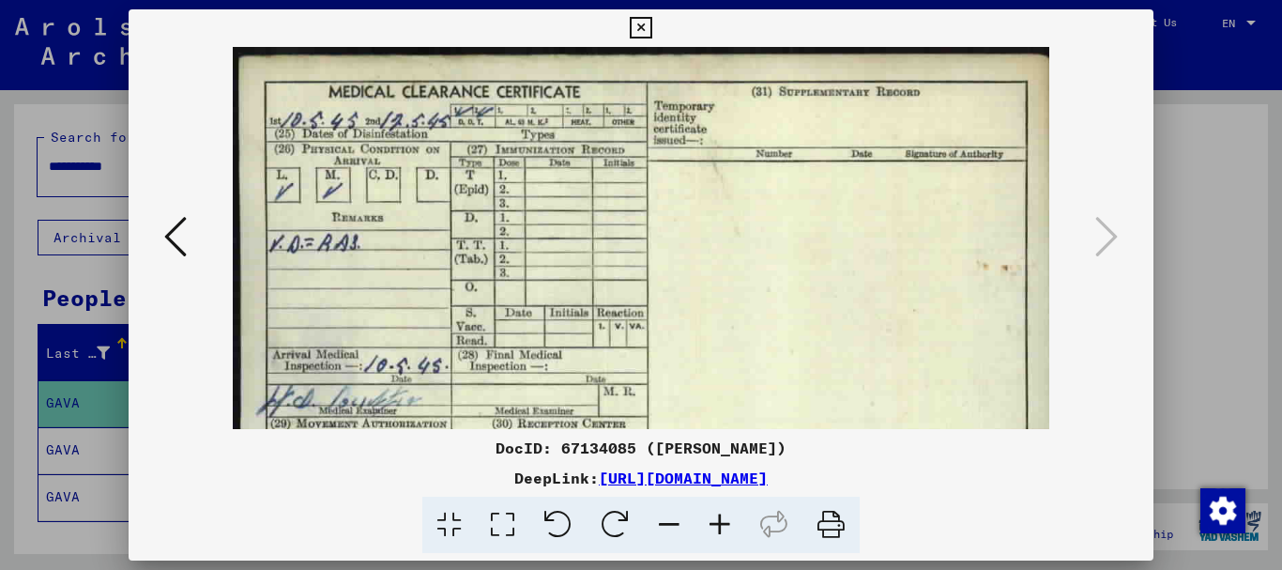
click at [728, 523] on icon at bounding box center [720, 525] width 51 height 57
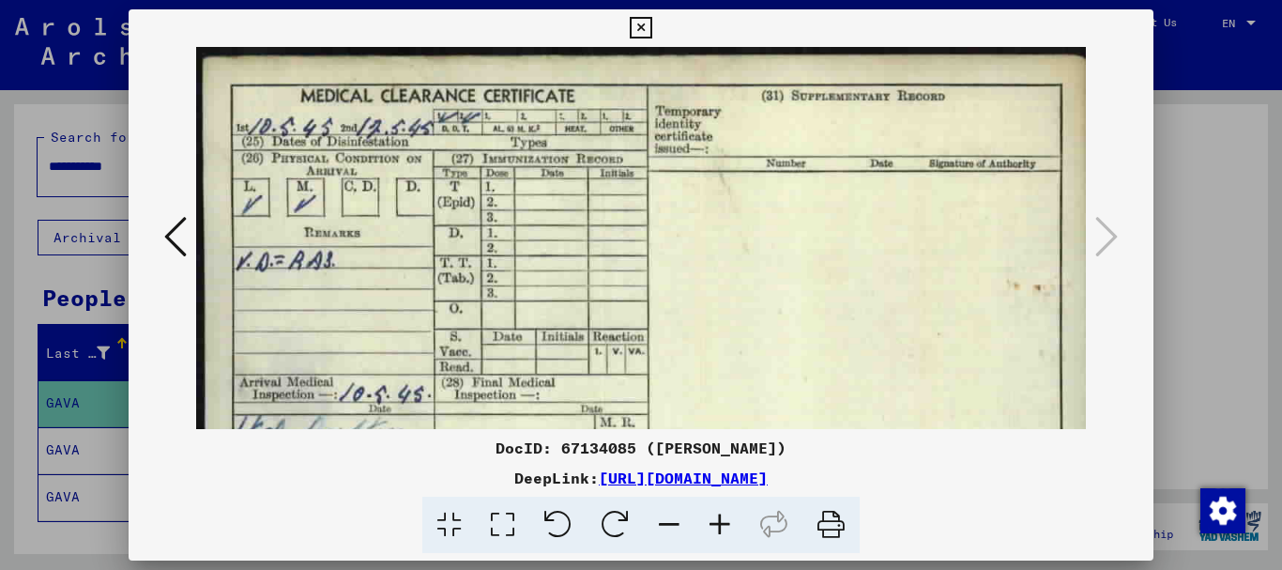
click at [728, 523] on icon at bounding box center [720, 525] width 51 height 57
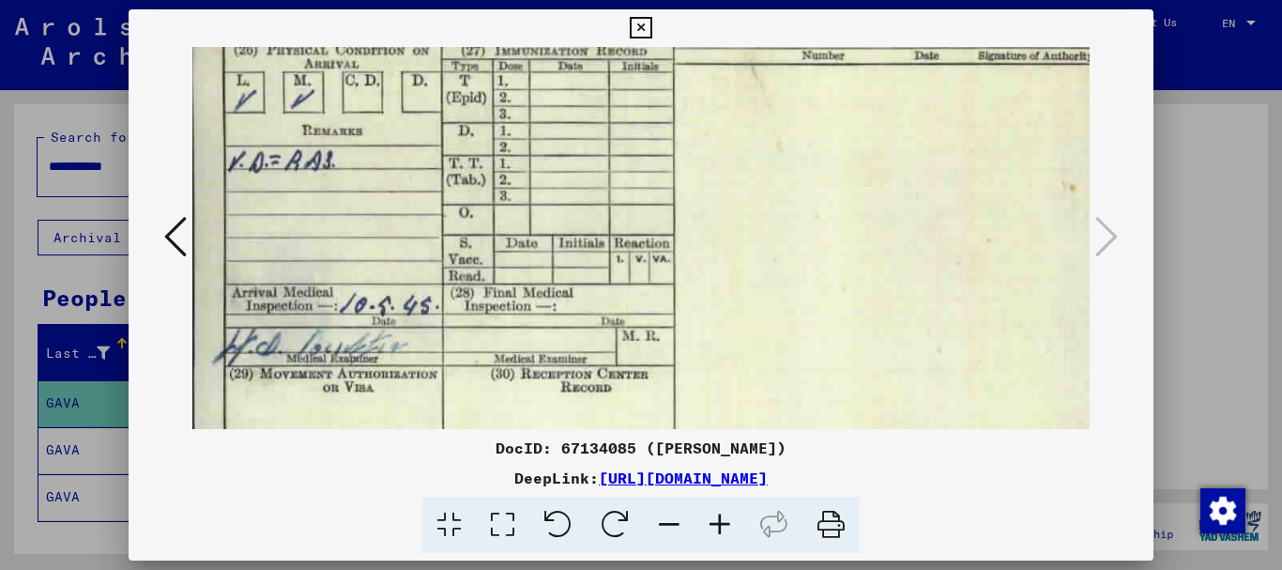
drag, startPoint x: 593, startPoint y: 345, endPoint x: 592, endPoint y: 230, distance: 115.5
click at [592, 231] on img at bounding box center [667, 238] width 964 height 617
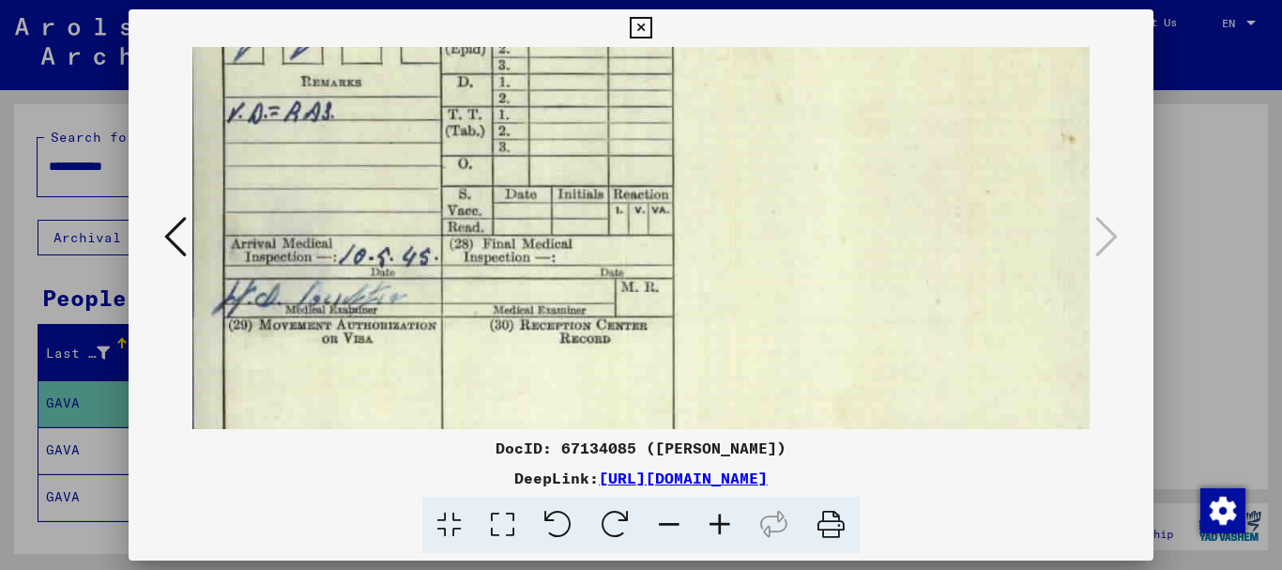
drag, startPoint x: 560, startPoint y: 311, endPoint x: 558, endPoint y: 259, distance: 51.7
click at [558, 260] on img at bounding box center [666, 189] width 964 height 617
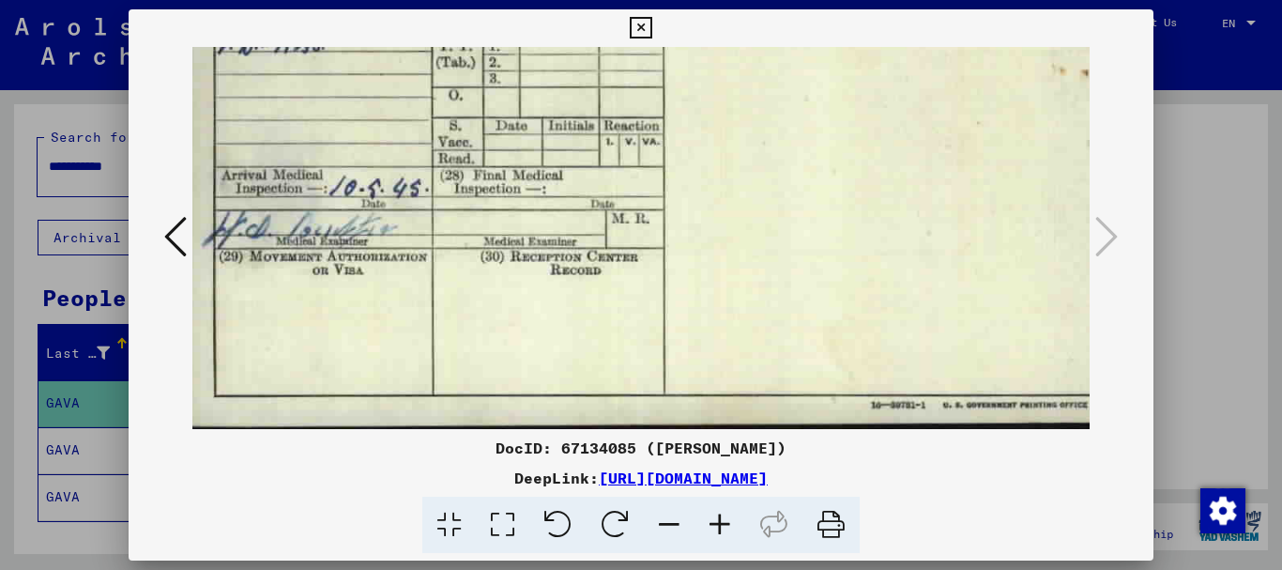
scroll to position [235, 17]
drag, startPoint x: 589, startPoint y: 352, endPoint x: 580, endPoint y: 254, distance: 98.1
click at [580, 254] on img at bounding box center [658, 120] width 964 height 617
click at [639, 29] on icon at bounding box center [641, 28] width 22 height 23
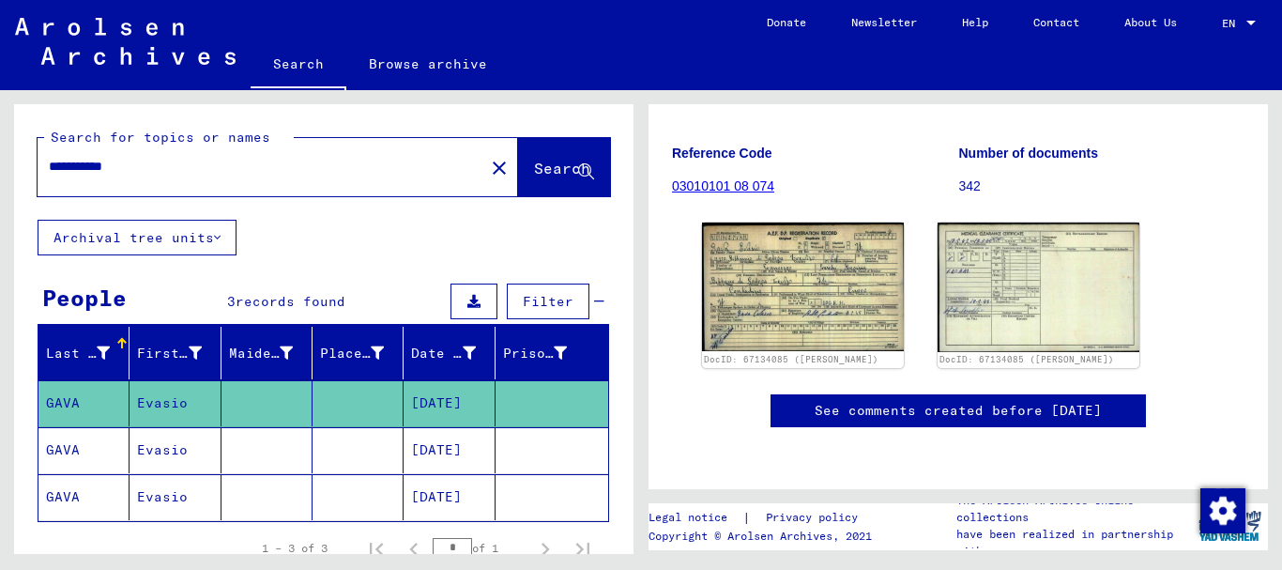
click at [472, 500] on mat-cell "[DATE]" at bounding box center [449, 497] width 91 height 46
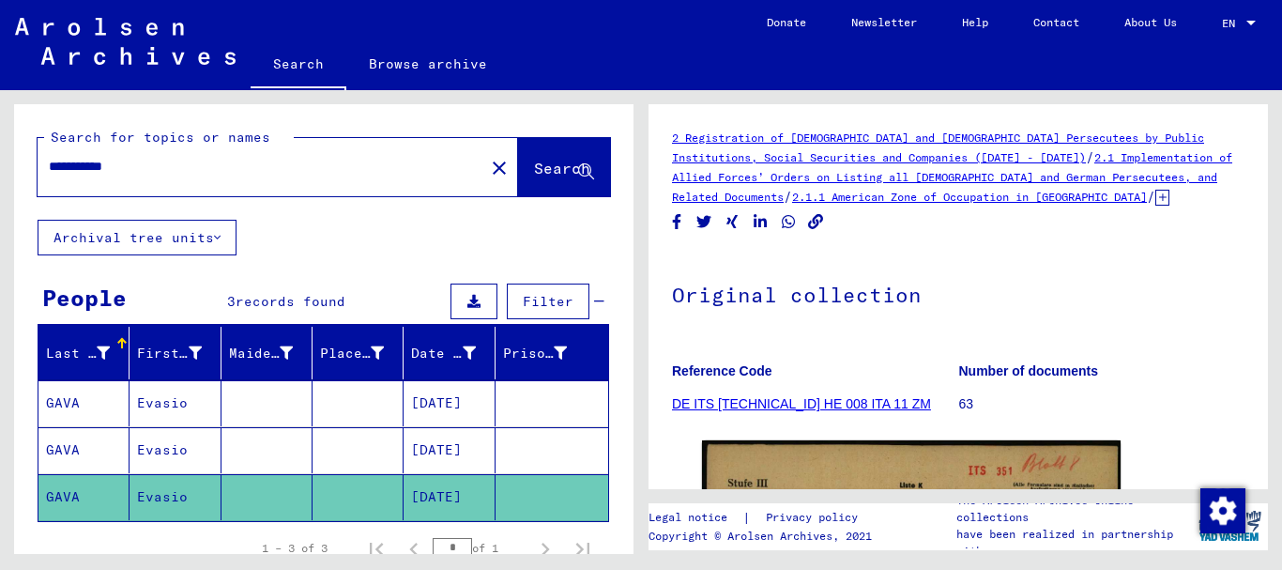
drag, startPoint x: 1042, startPoint y: 324, endPoint x: 998, endPoint y: 238, distance: 96.1
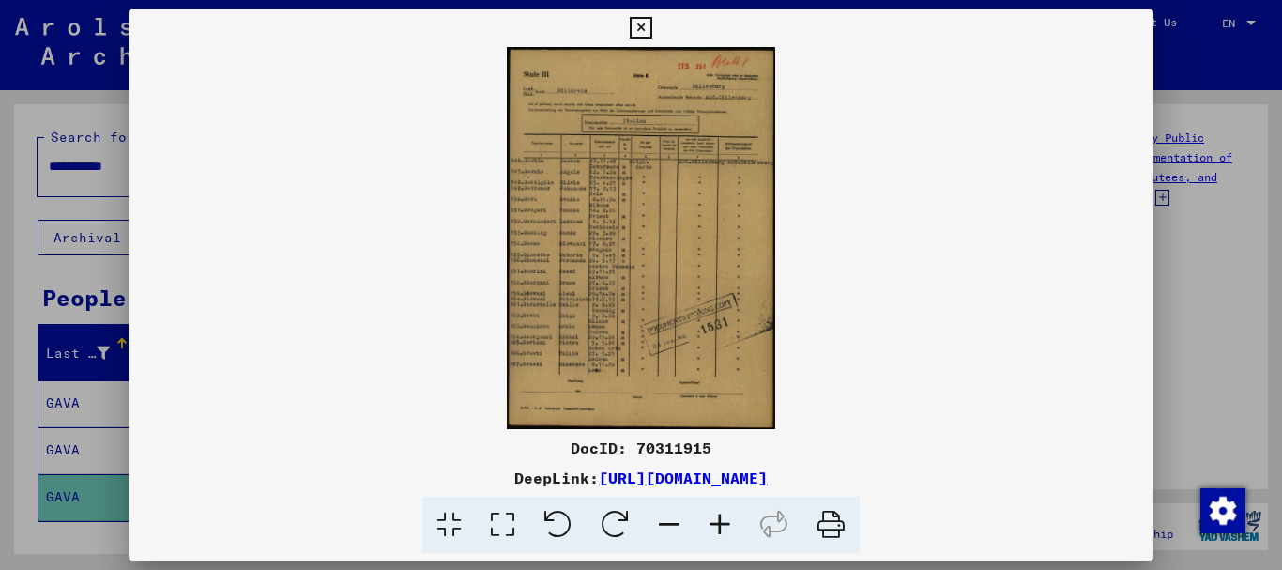
click at [721, 521] on icon at bounding box center [720, 525] width 51 height 57
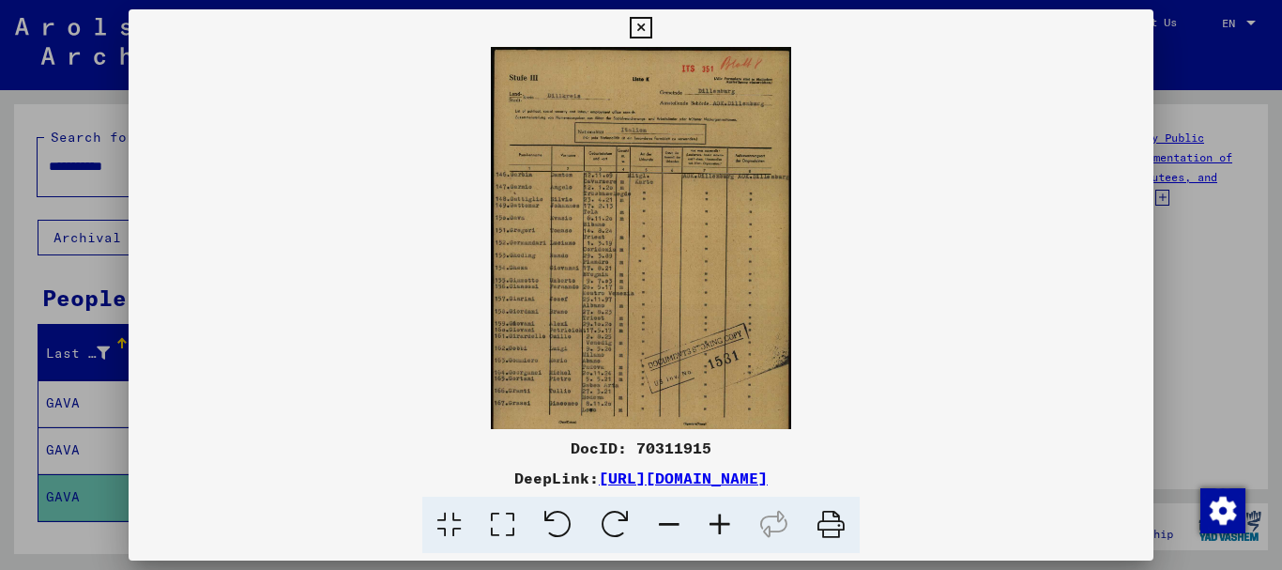
click at [721, 521] on icon at bounding box center [720, 525] width 51 height 57
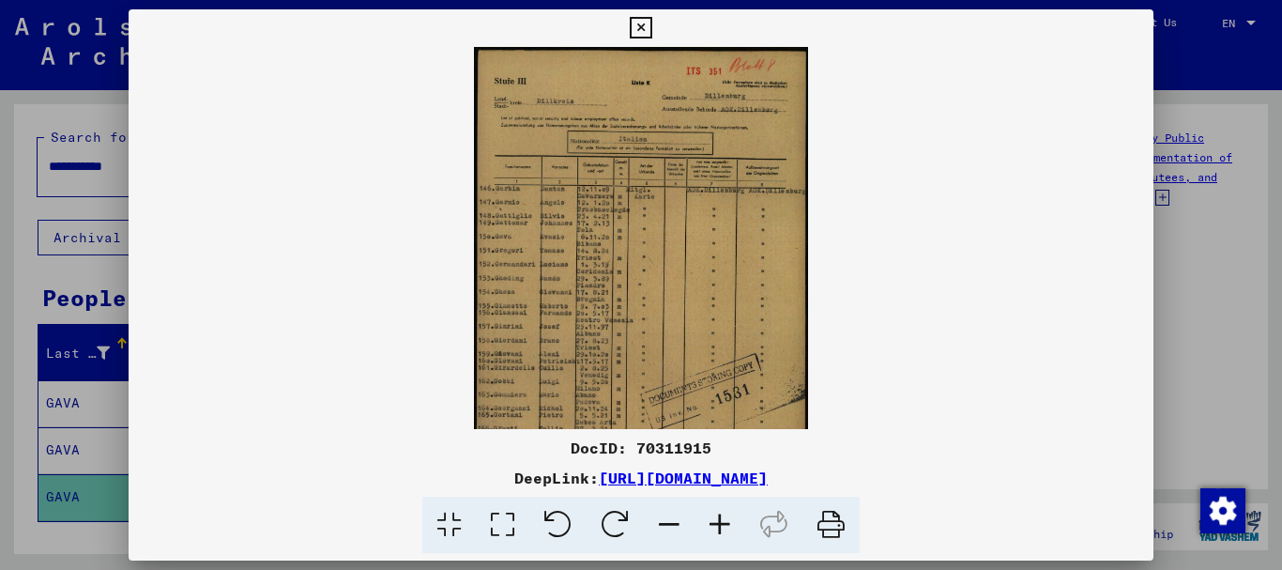
click at [721, 521] on icon at bounding box center [720, 525] width 51 height 57
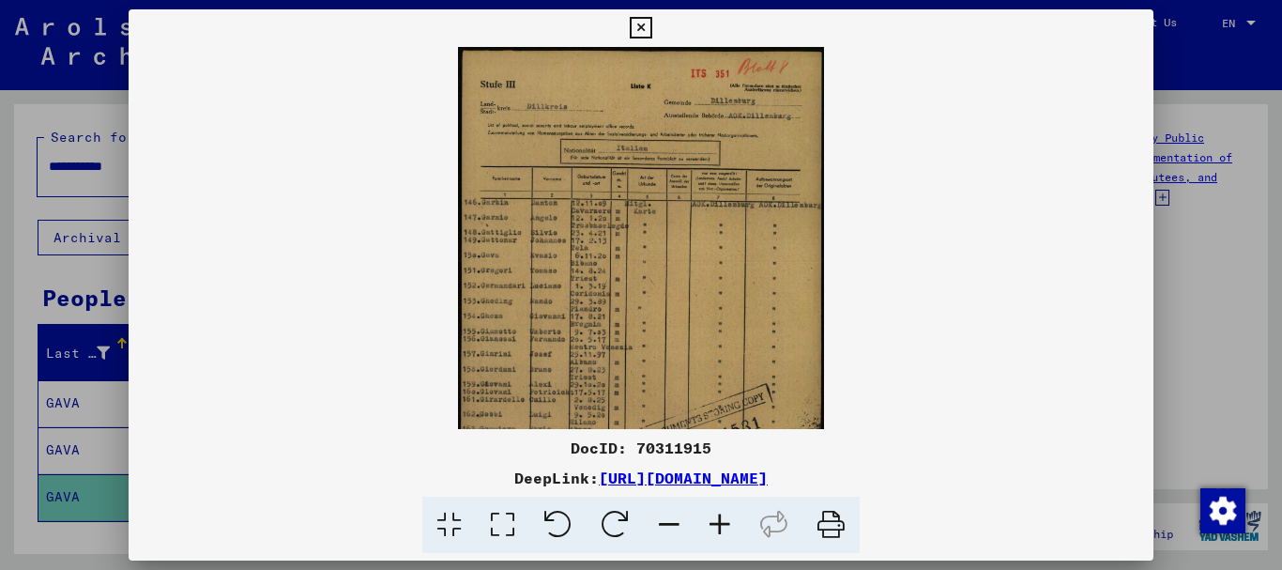
click at [721, 521] on icon at bounding box center [720, 525] width 51 height 57
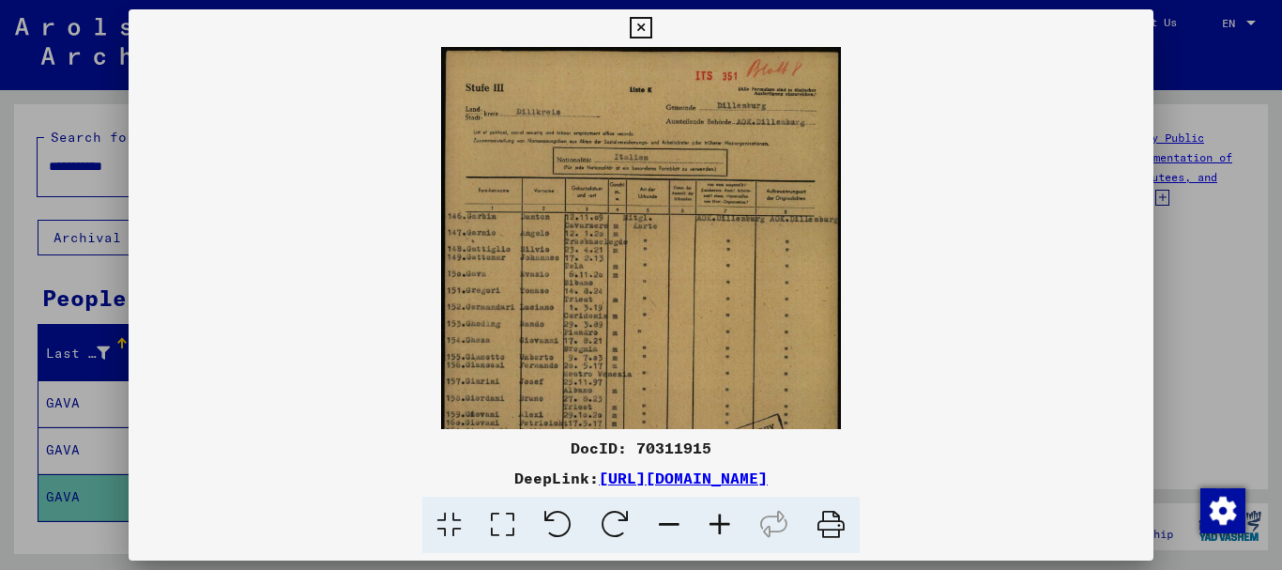
click at [721, 521] on icon at bounding box center [720, 525] width 51 height 57
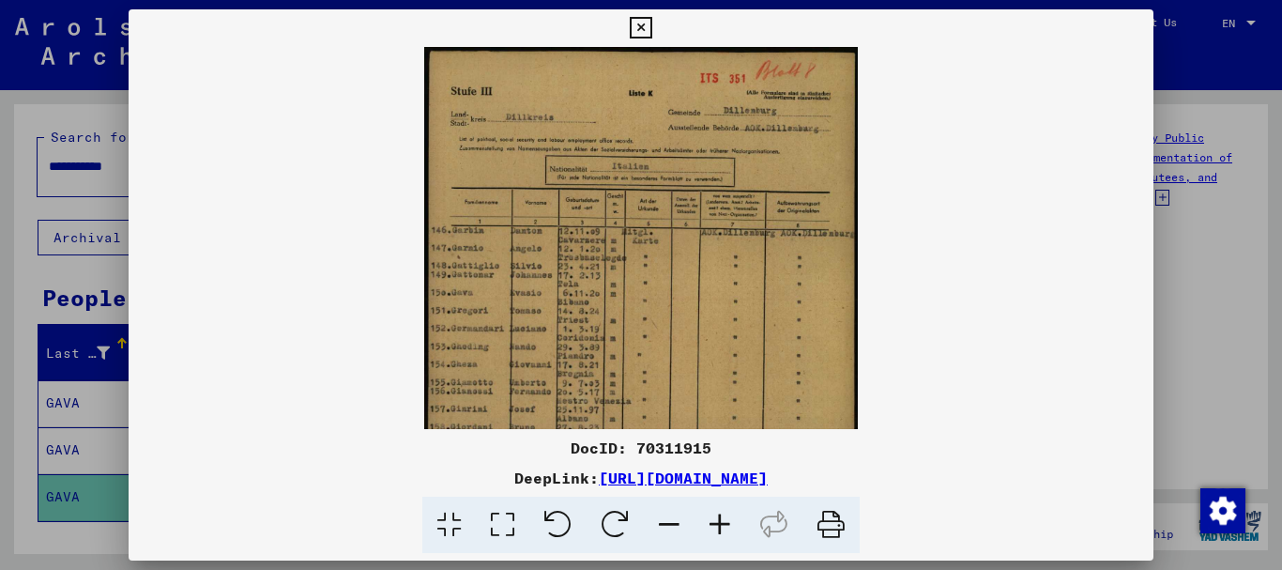
click at [721, 521] on icon at bounding box center [720, 525] width 51 height 57
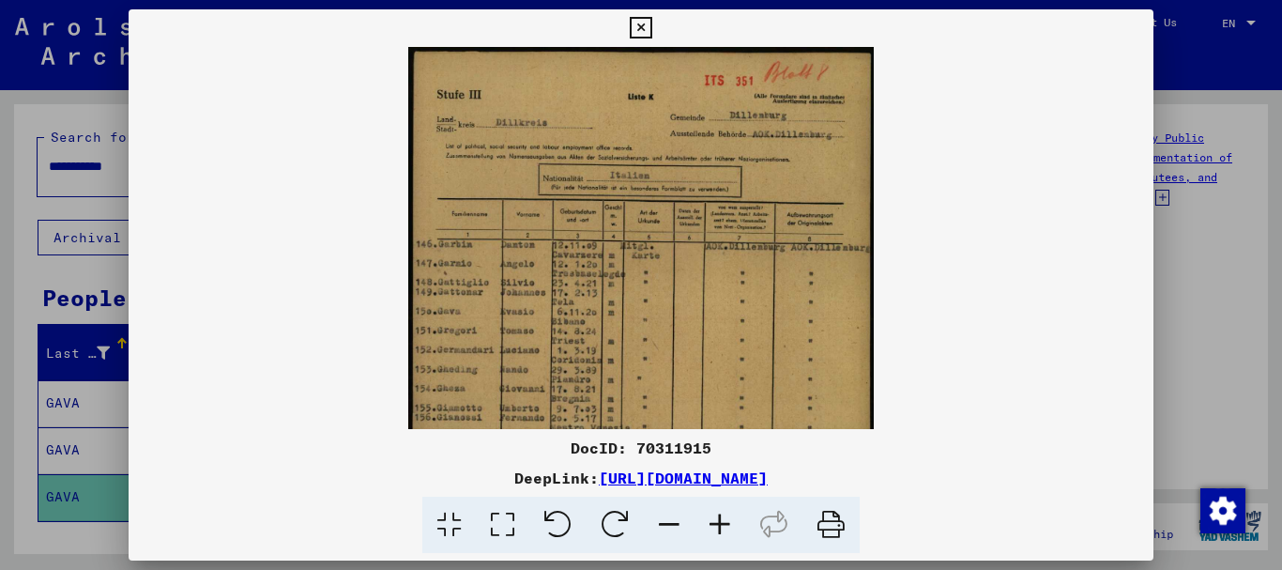
click at [721, 521] on icon at bounding box center [720, 525] width 51 height 57
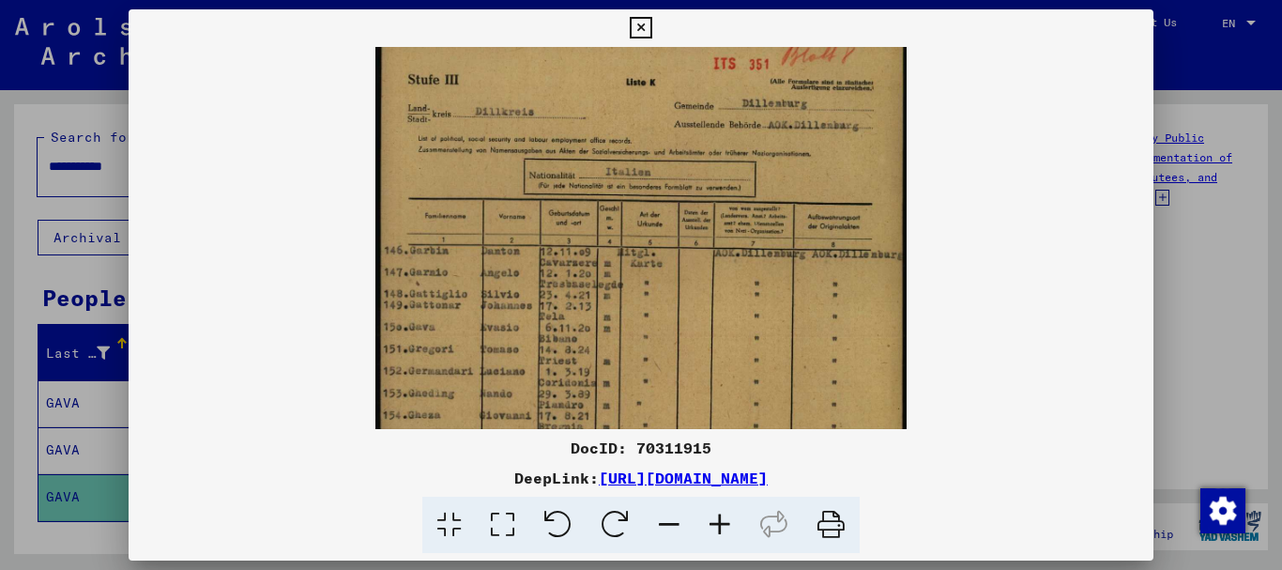
scroll to position [19, 0]
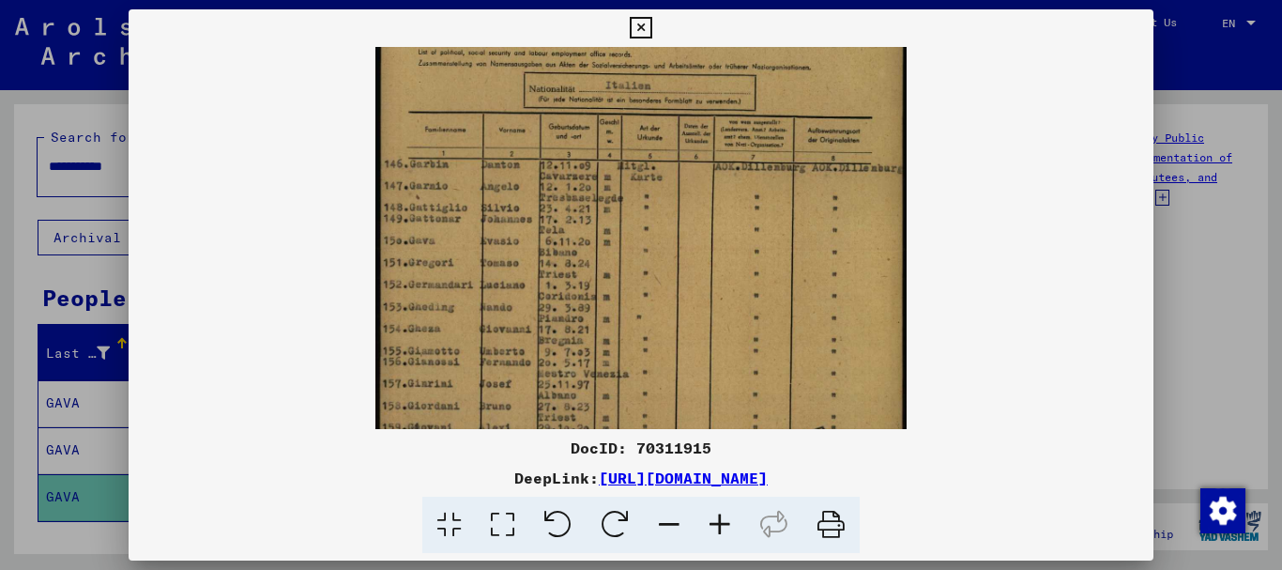
drag, startPoint x: 643, startPoint y: 285, endPoint x: 630, endPoint y: 178, distance: 107.8
click at [630, 178] on img at bounding box center [640, 317] width 531 height 757
click at [721, 523] on icon at bounding box center [720, 525] width 51 height 57
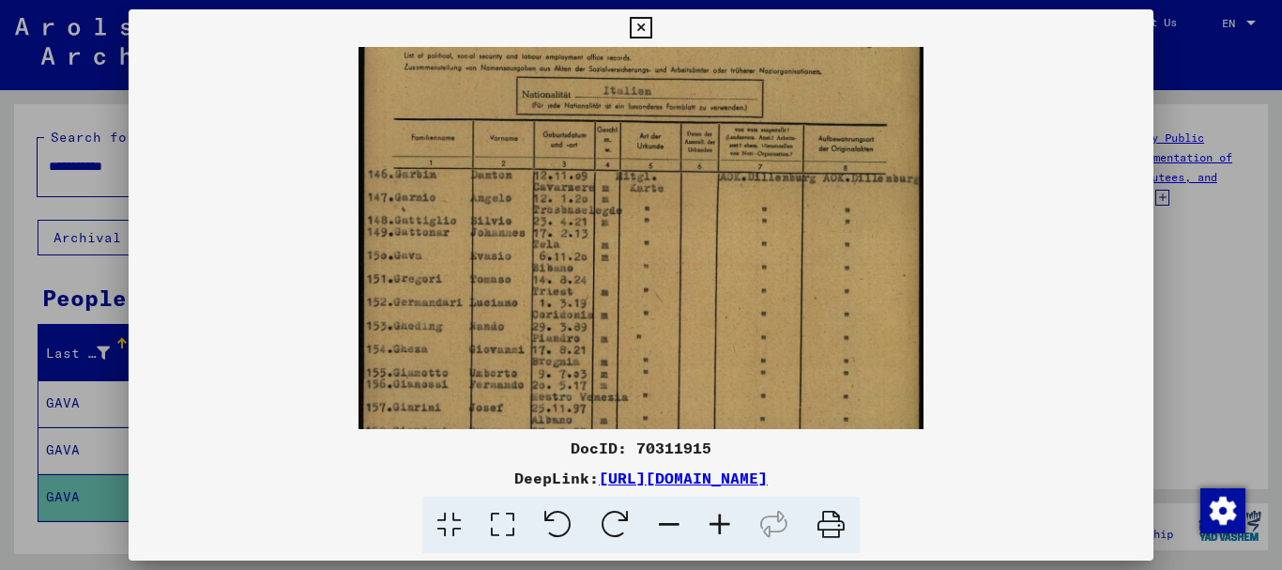
click at [721, 523] on icon at bounding box center [720, 525] width 51 height 57
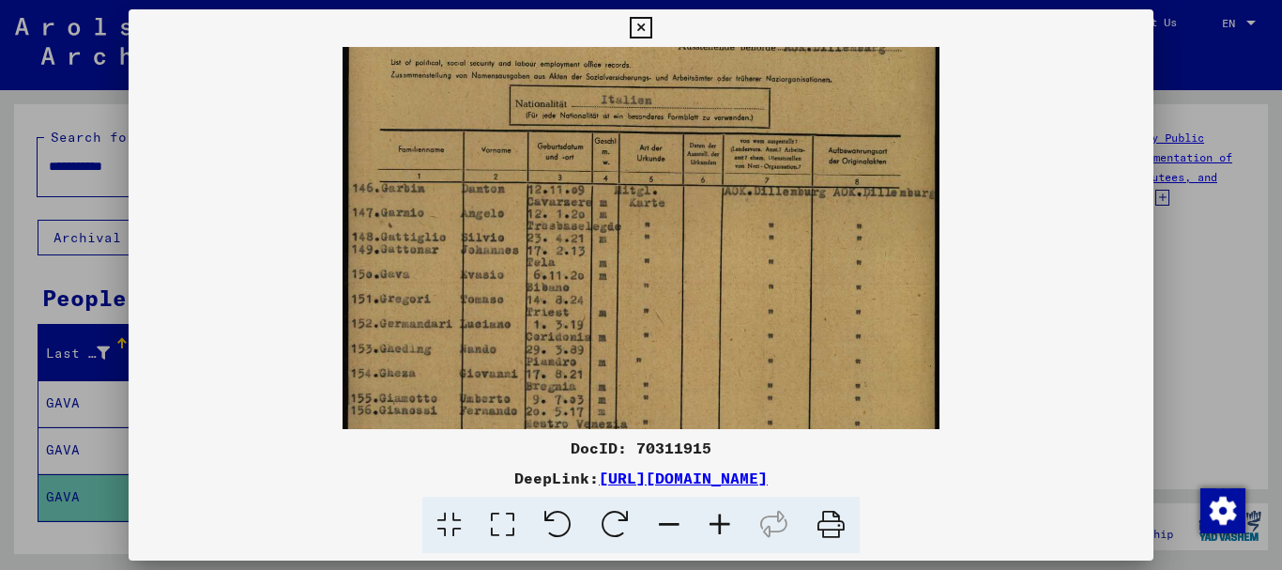
click at [721, 523] on icon at bounding box center [720, 525] width 51 height 57
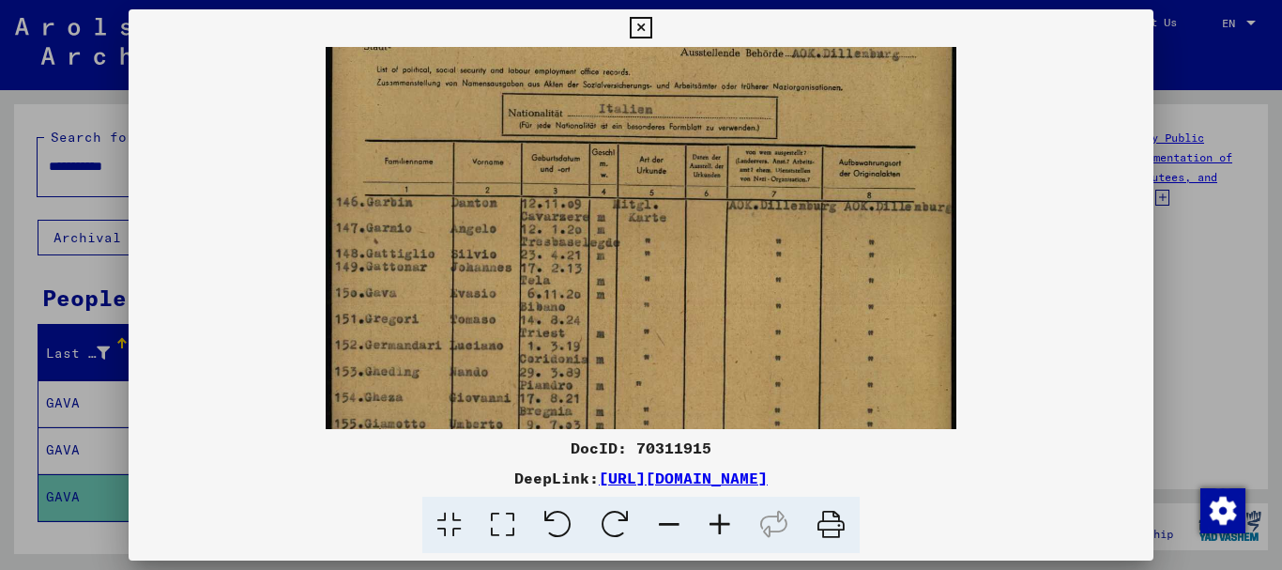
click at [721, 523] on icon at bounding box center [720, 525] width 51 height 57
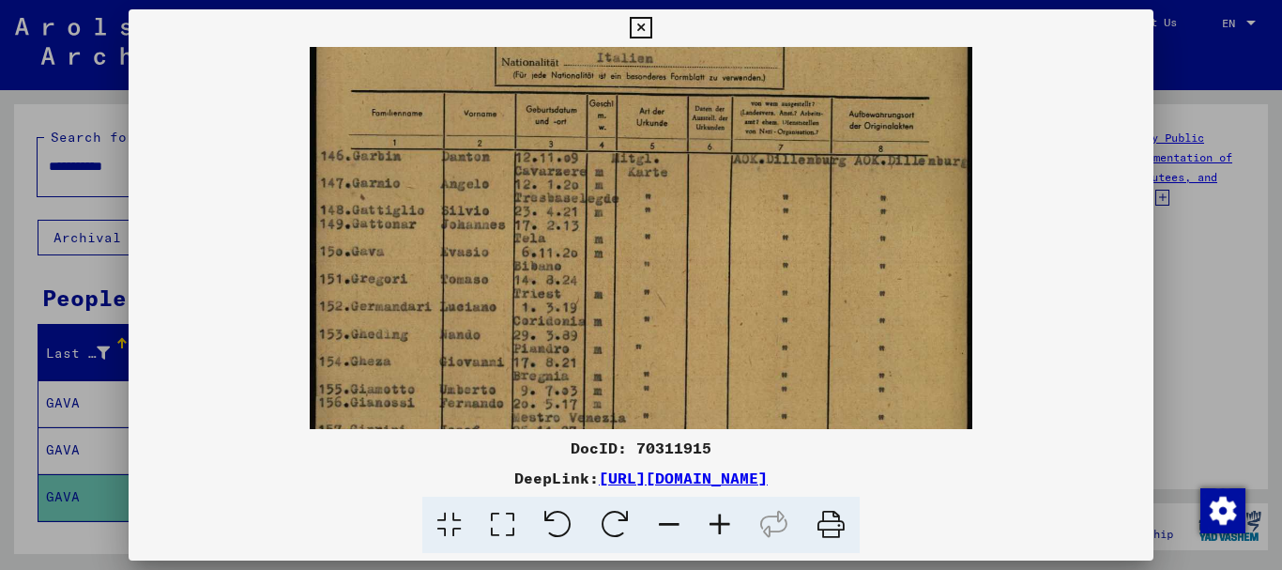
drag, startPoint x: 686, startPoint y: 386, endPoint x: 679, endPoint y: 291, distance: 95.1
click at [679, 291] on img at bounding box center [642, 347] width 664 height 945
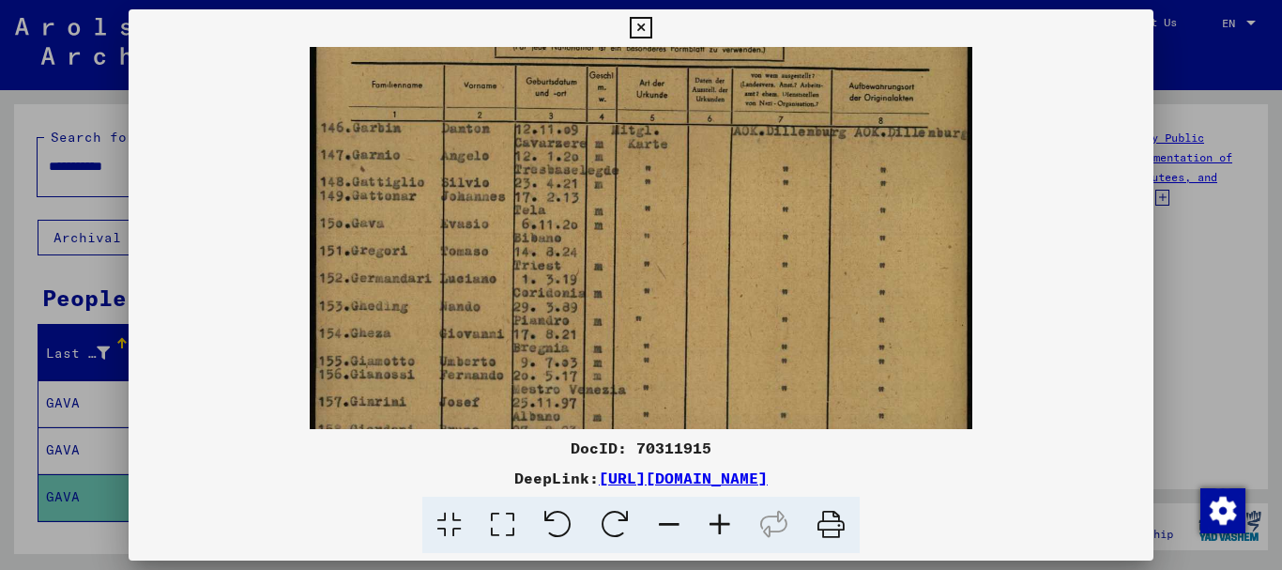
scroll to position [201, 0]
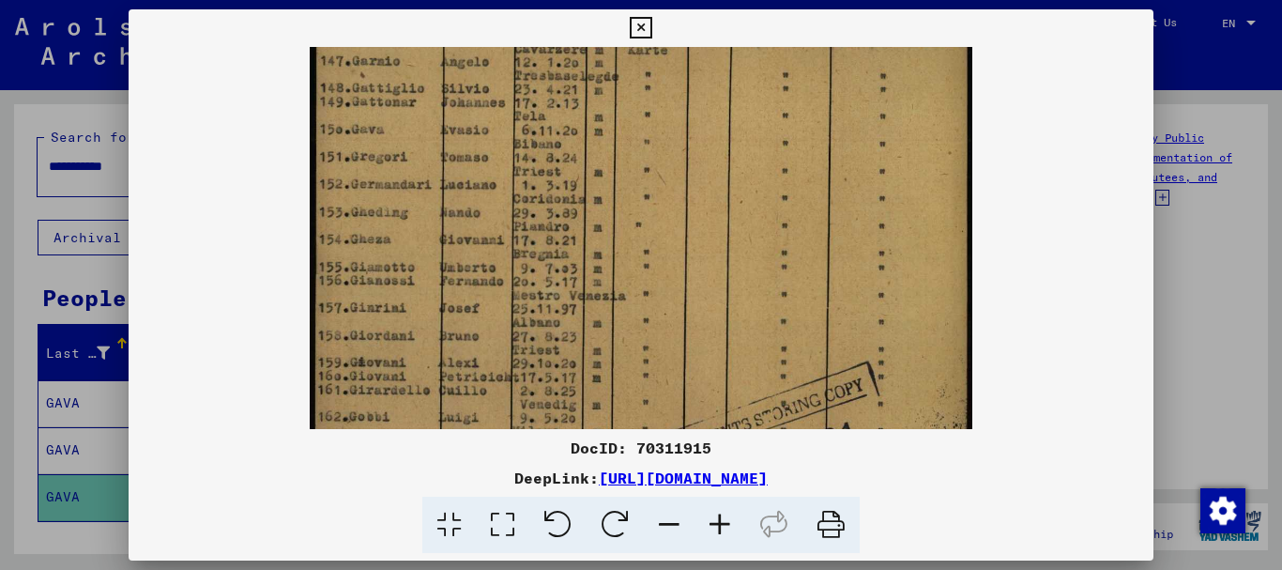
drag, startPoint x: 662, startPoint y: 336, endPoint x: 666, endPoint y: 251, distance: 85.5
click at [666, 251] on img at bounding box center [642, 225] width 664 height 945
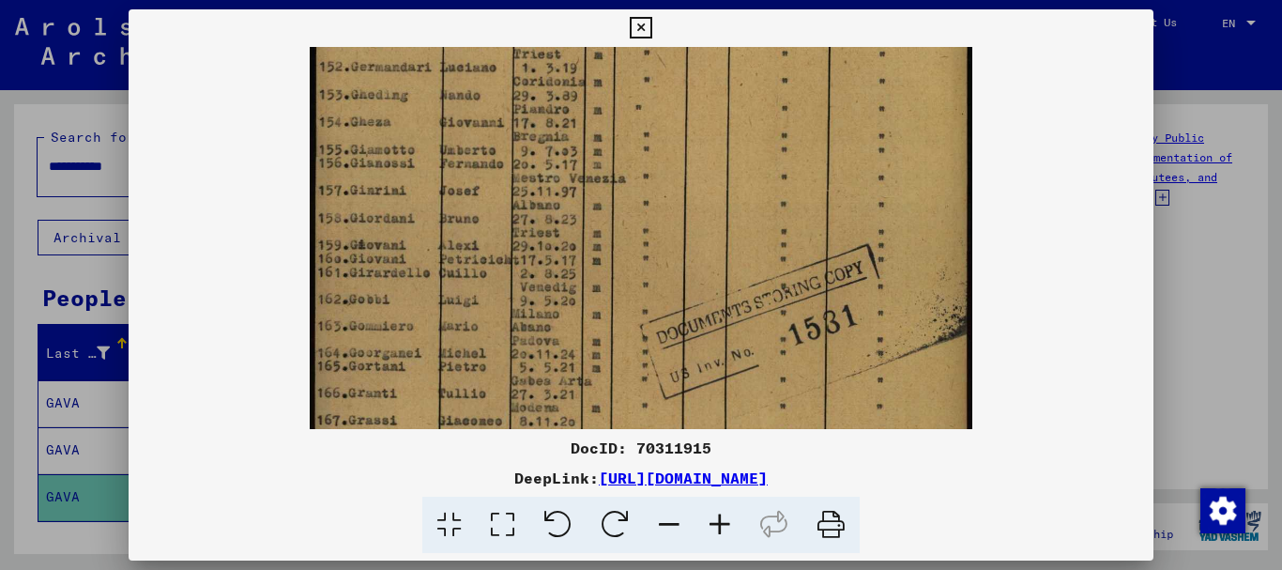
drag, startPoint x: 674, startPoint y: 333, endPoint x: 684, endPoint y: 207, distance: 127.1
click at [684, 212] on img at bounding box center [642, 108] width 664 height 945
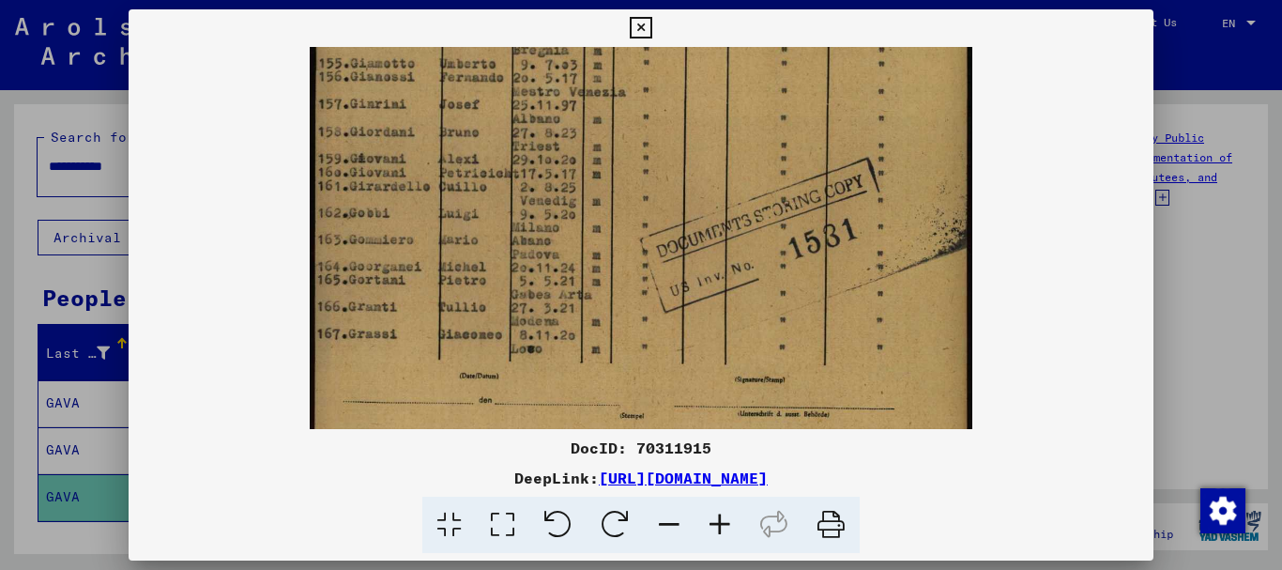
drag, startPoint x: 699, startPoint y: 310, endPoint x: 693, endPoint y: 219, distance: 91.3
click at [693, 223] on img at bounding box center [642, 21] width 664 height 945
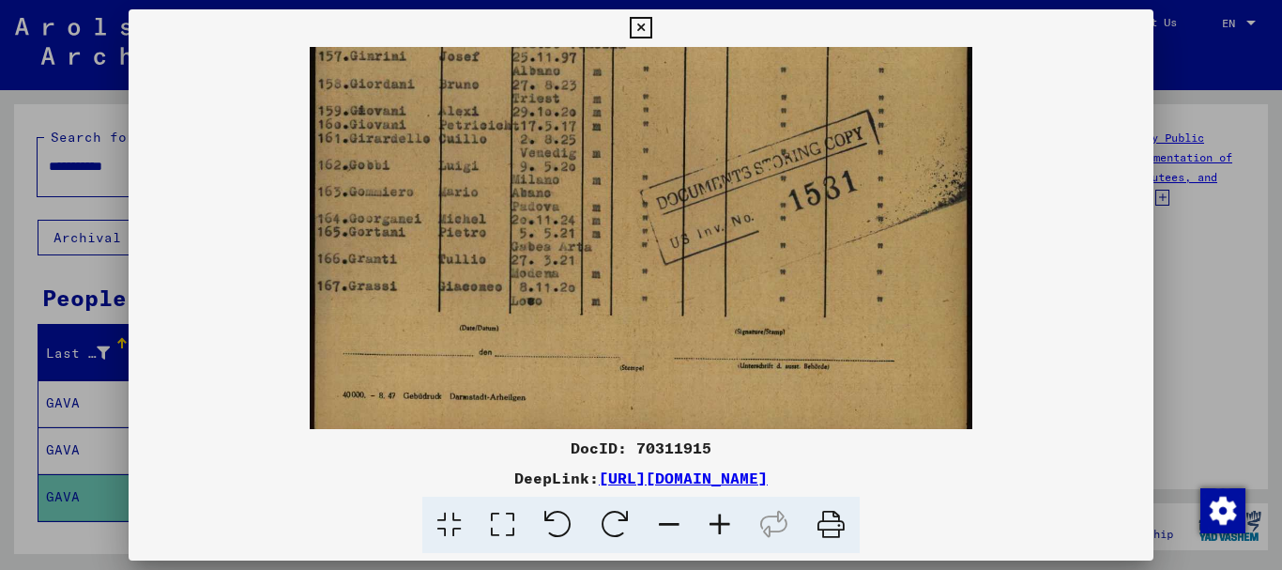
drag, startPoint x: 690, startPoint y: 281, endPoint x: 690, endPoint y: 228, distance: 52.6
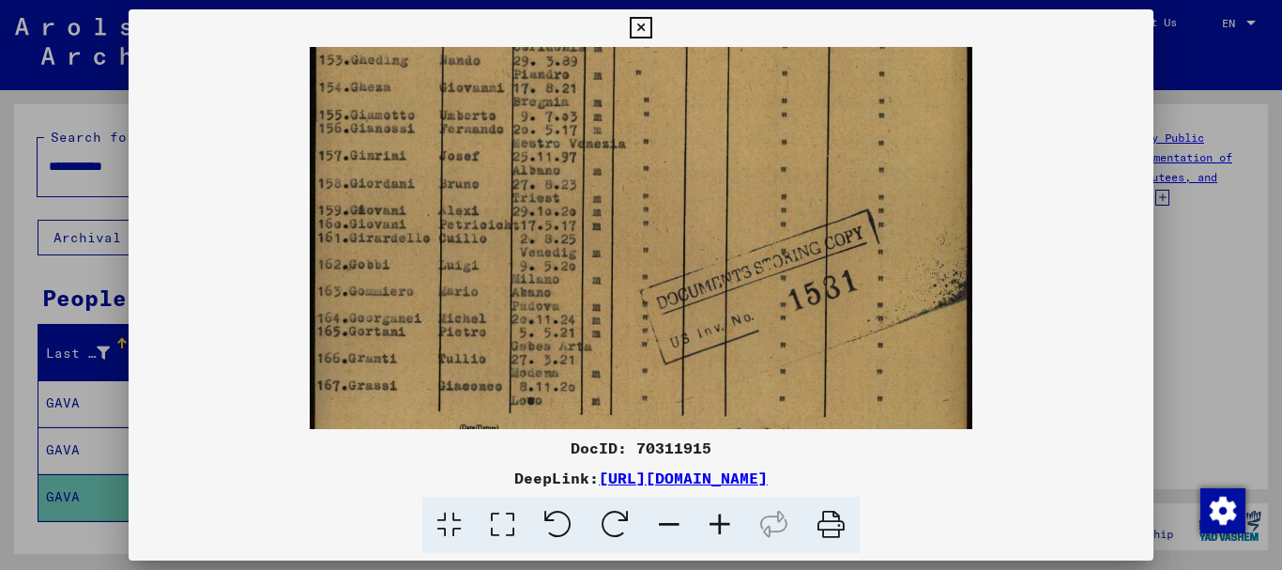
drag, startPoint x: 718, startPoint y: 232, endPoint x: 729, endPoint y: 330, distance: 99.2
click at [729, 330] on img at bounding box center [642, 73] width 664 height 945
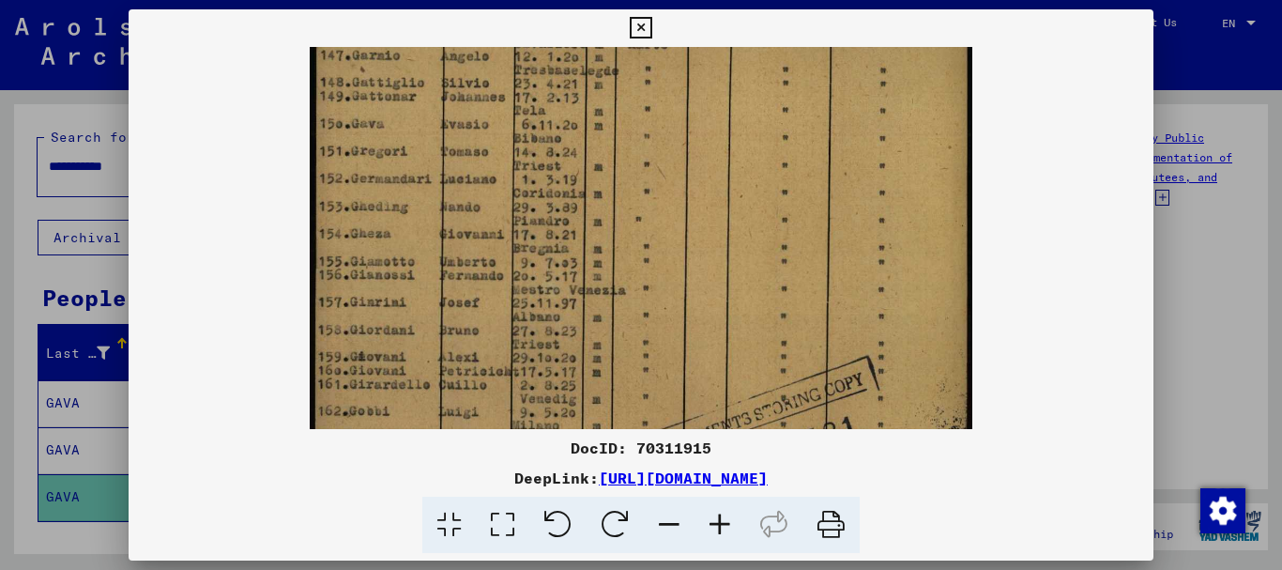
drag, startPoint x: 713, startPoint y: 346, endPoint x: 692, endPoint y: 382, distance: 41.7
click at [713, 405] on img at bounding box center [642, 220] width 664 height 945
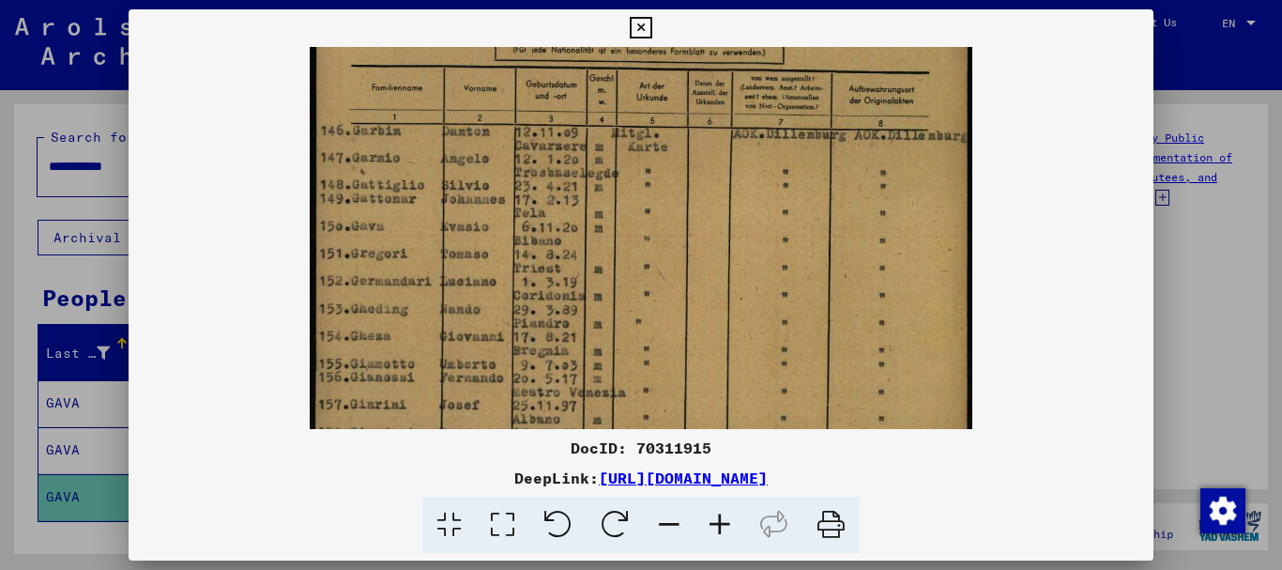
drag, startPoint x: 696, startPoint y: 312, endPoint x: 711, endPoint y: 388, distance: 77.5
click at [711, 388] on img at bounding box center [642, 322] width 664 height 945
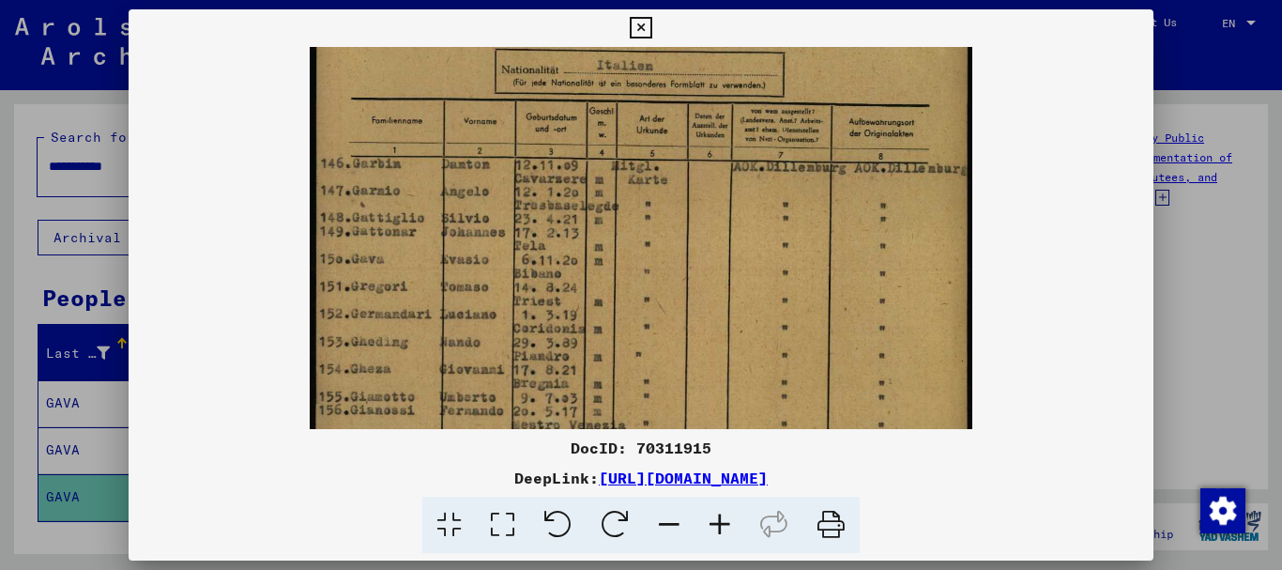
drag, startPoint x: 698, startPoint y: 324, endPoint x: 705, endPoint y: 355, distance: 31.7
click at [705, 355] on img at bounding box center [642, 355] width 664 height 945
click at [639, 23] on icon at bounding box center [641, 28] width 22 height 23
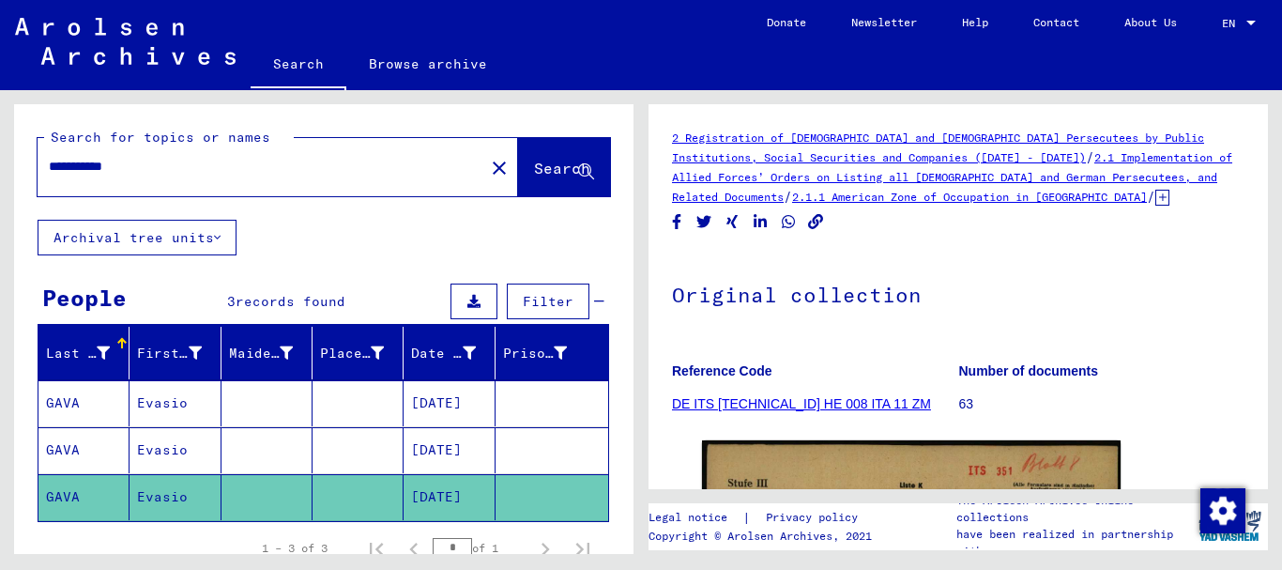
click at [405, 405] on mat-cell "[DATE]" at bounding box center [449, 403] width 91 height 46
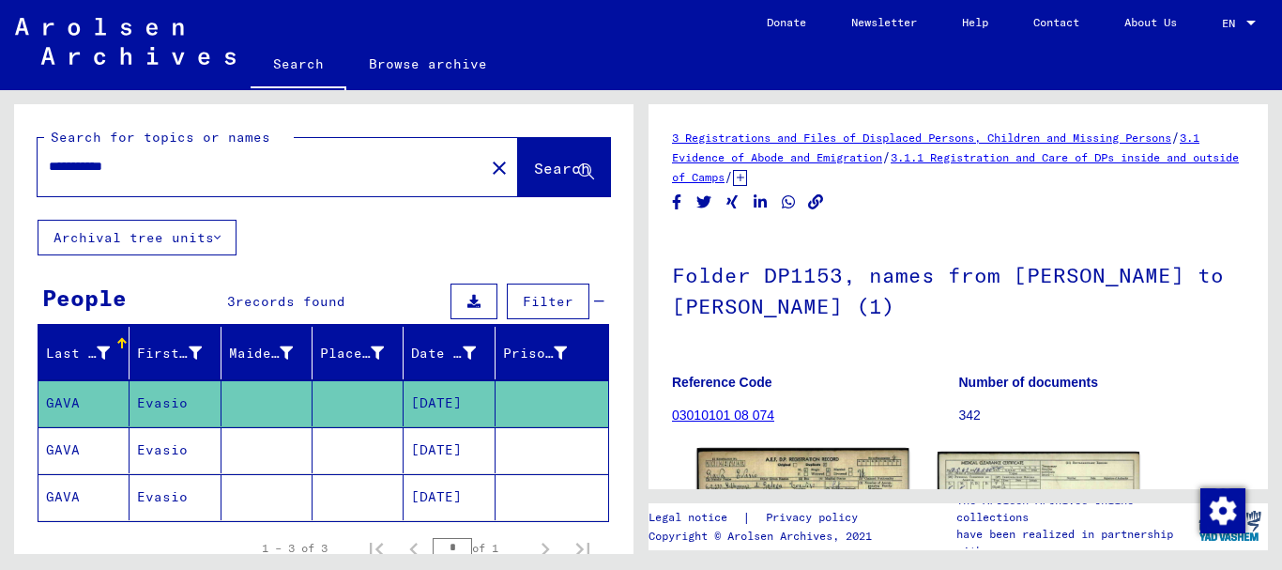
click at [795, 464] on img at bounding box center [803, 515] width 212 height 135
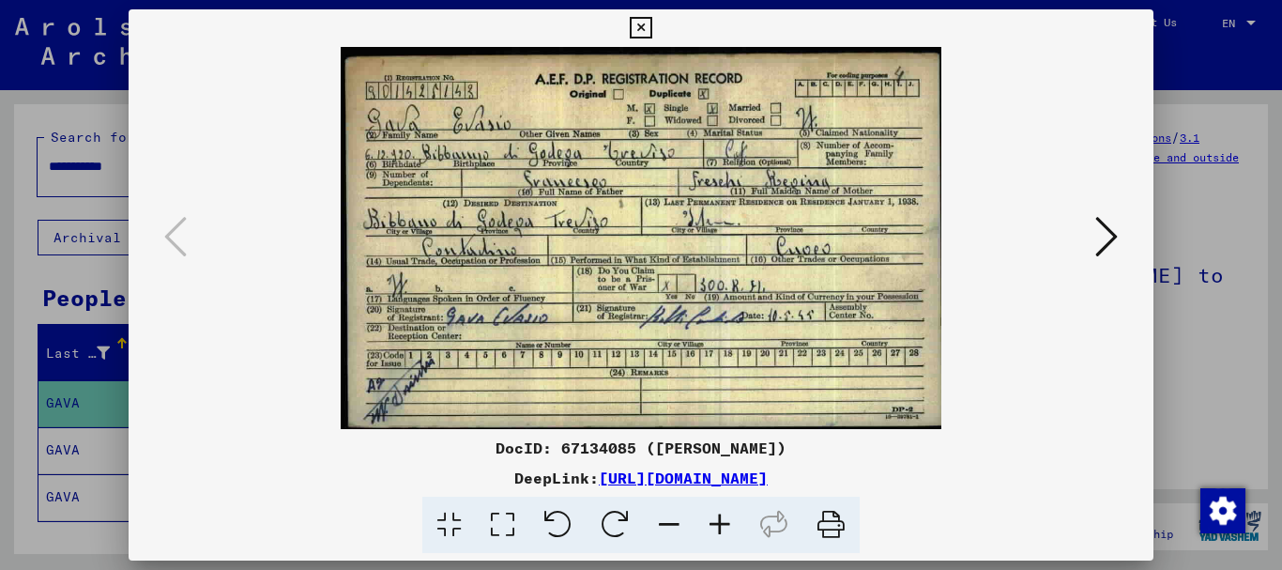
click at [1109, 248] on icon at bounding box center [1106, 236] width 23 height 45
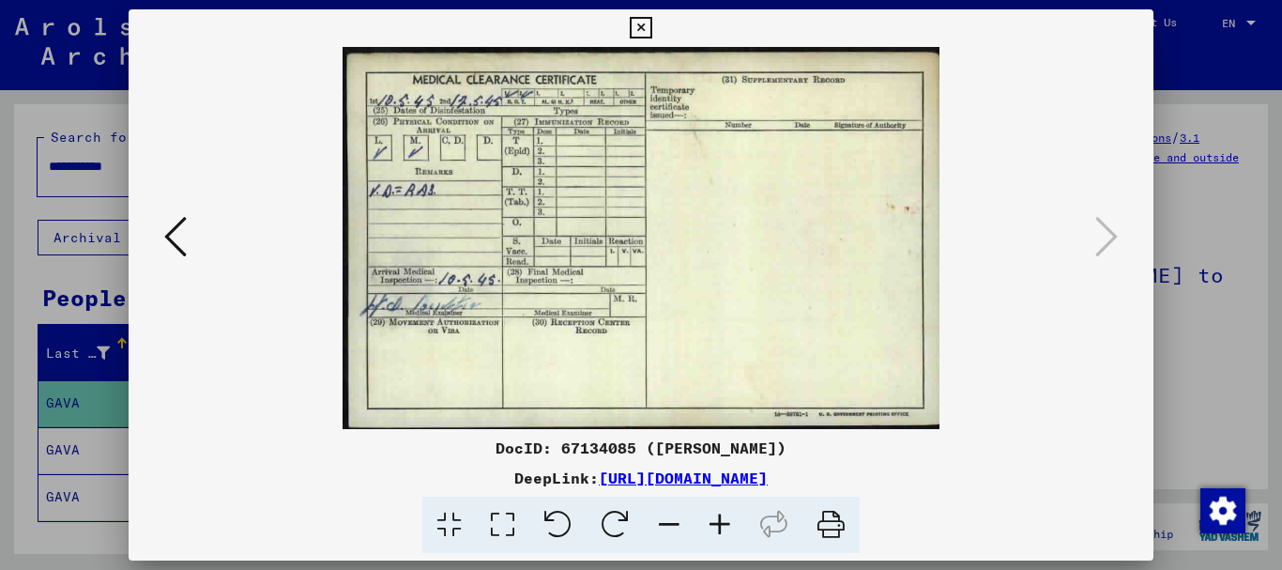
click at [644, 24] on icon at bounding box center [641, 28] width 22 height 23
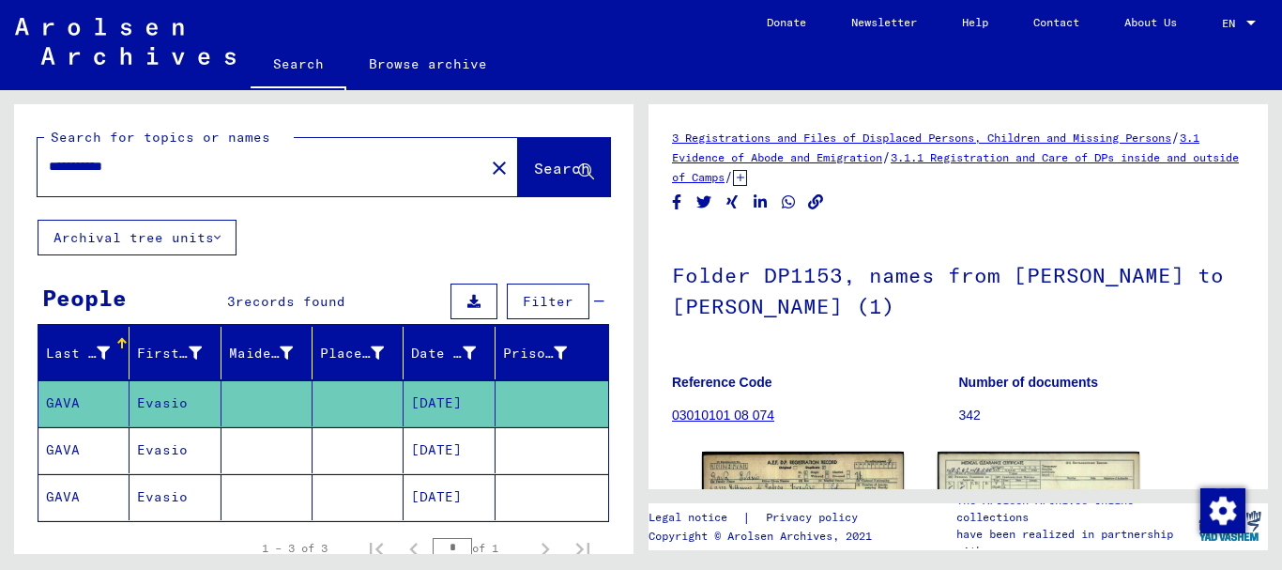
click at [453, 448] on mat-cell "[DATE]" at bounding box center [449, 450] width 91 height 46
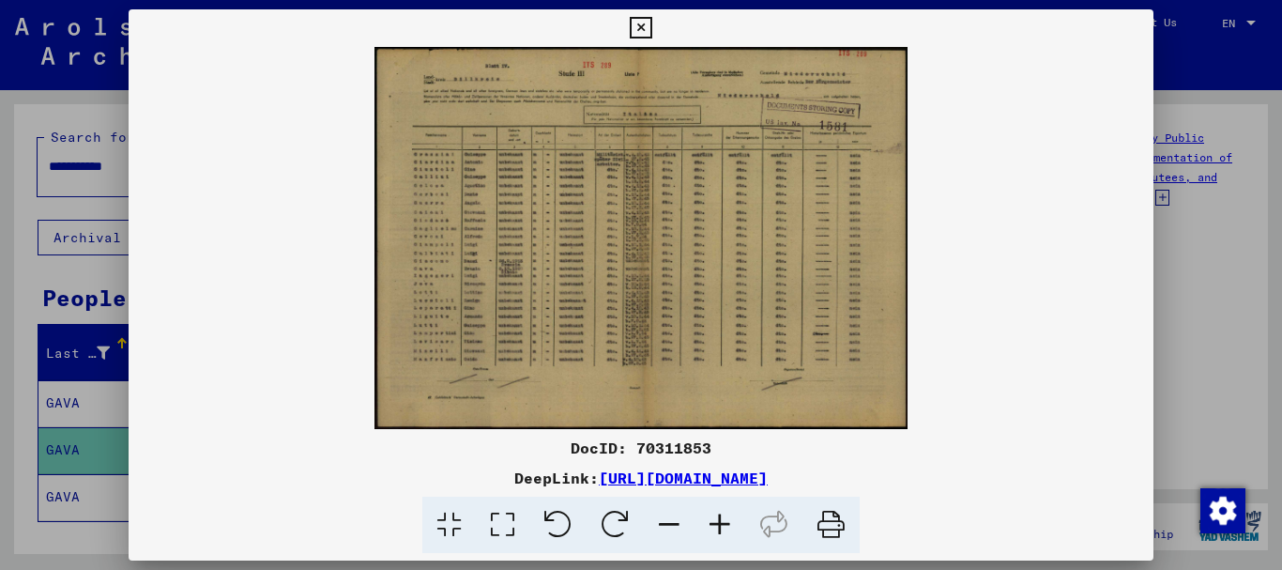
click at [724, 526] on icon at bounding box center [720, 525] width 51 height 57
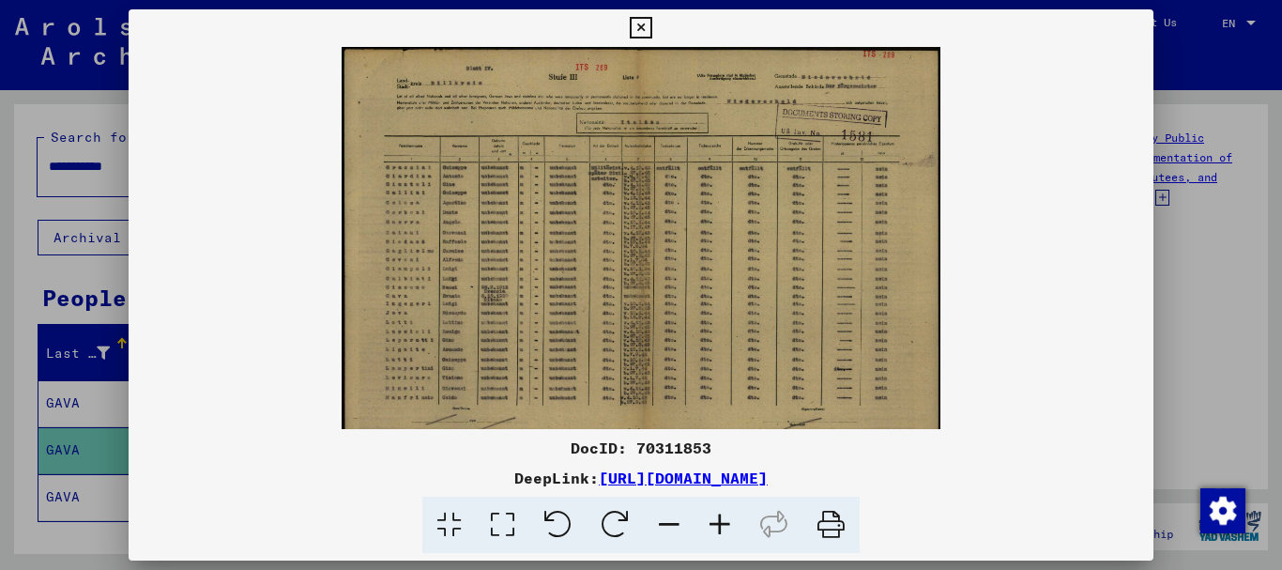
click at [724, 525] on icon at bounding box center [720, 525] width 51 height 57
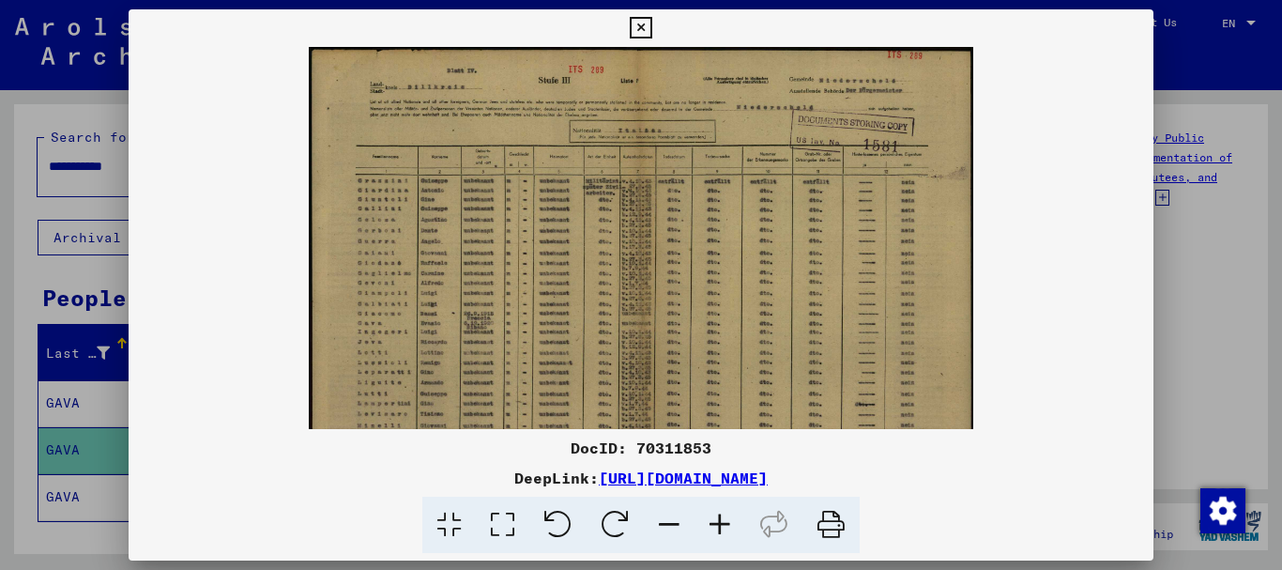
click at [724, 525] on icon at bounding box center [720, 525] width 51 height 57
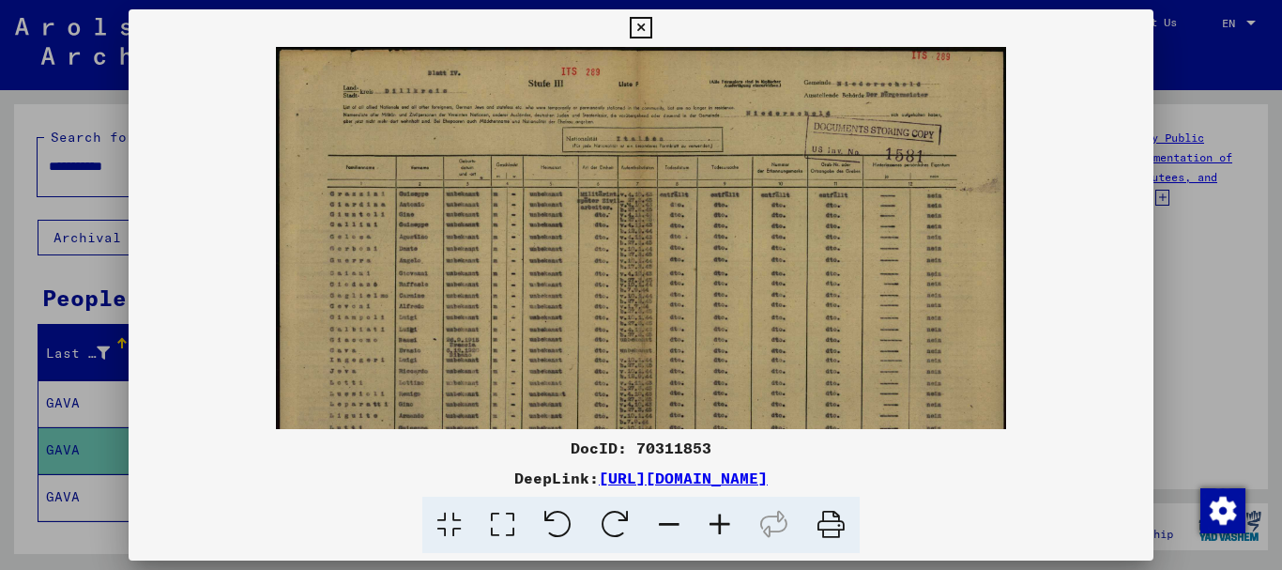
click at [724, 525] on icon at bounding box center [720, 525] width 51 height 57
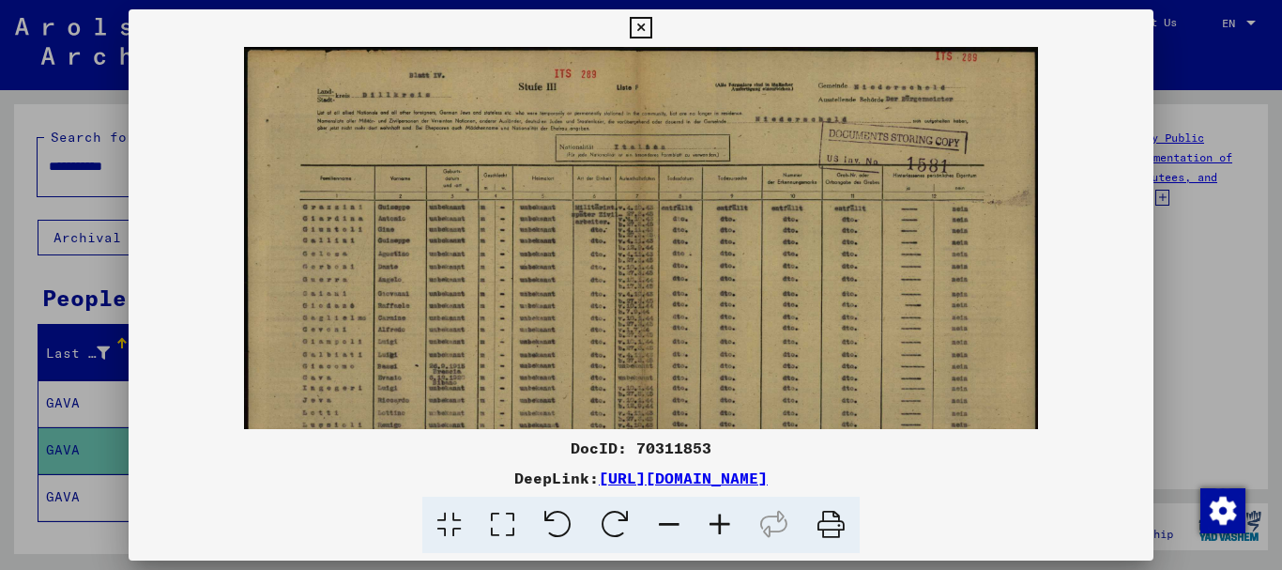
click at [724, 525] on icon at bounding box center [720, 525] width 51 height 57
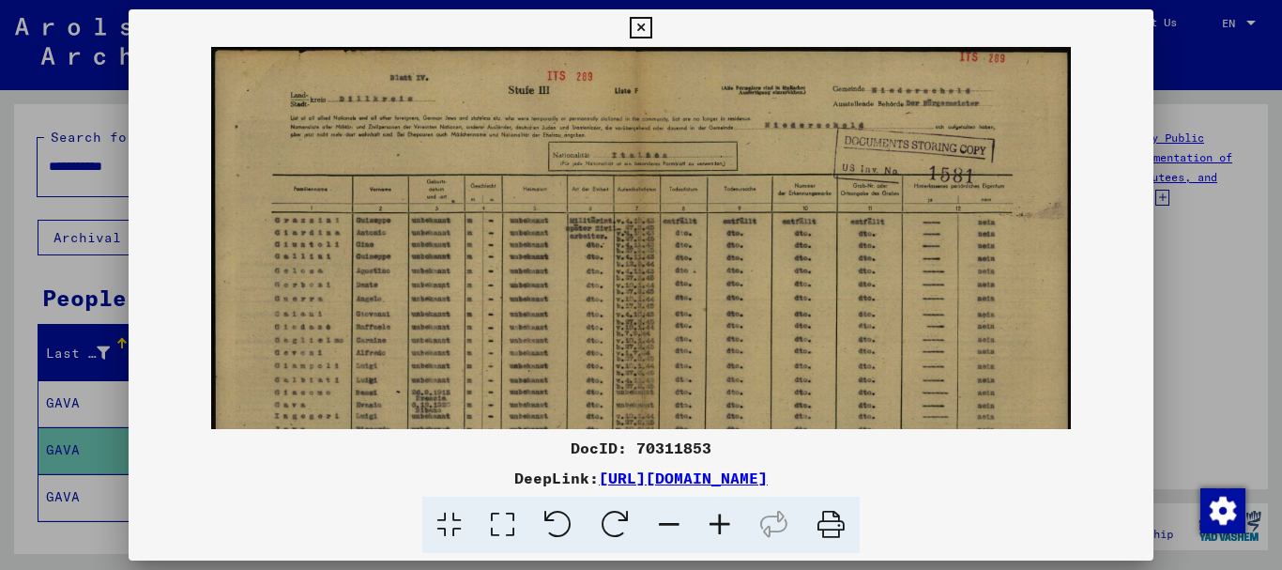
click at [724, 525] on icon at bounding box center [720, 525] width 51 height 57
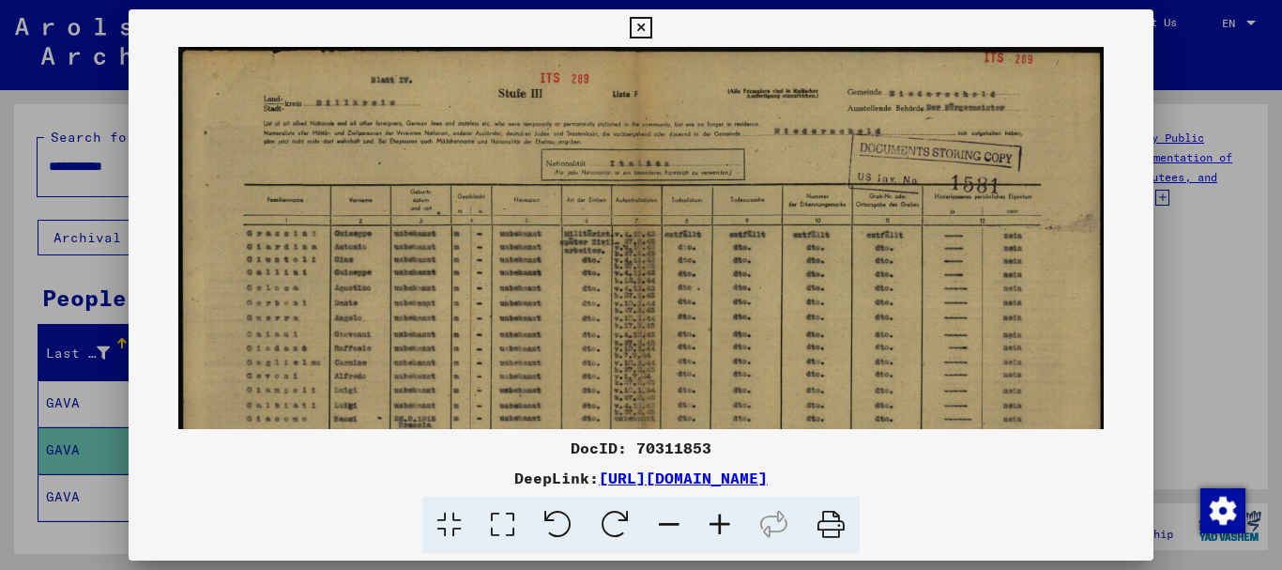
click at [724, 525] on icon at bounding box center [720, 525] width 51 height 57
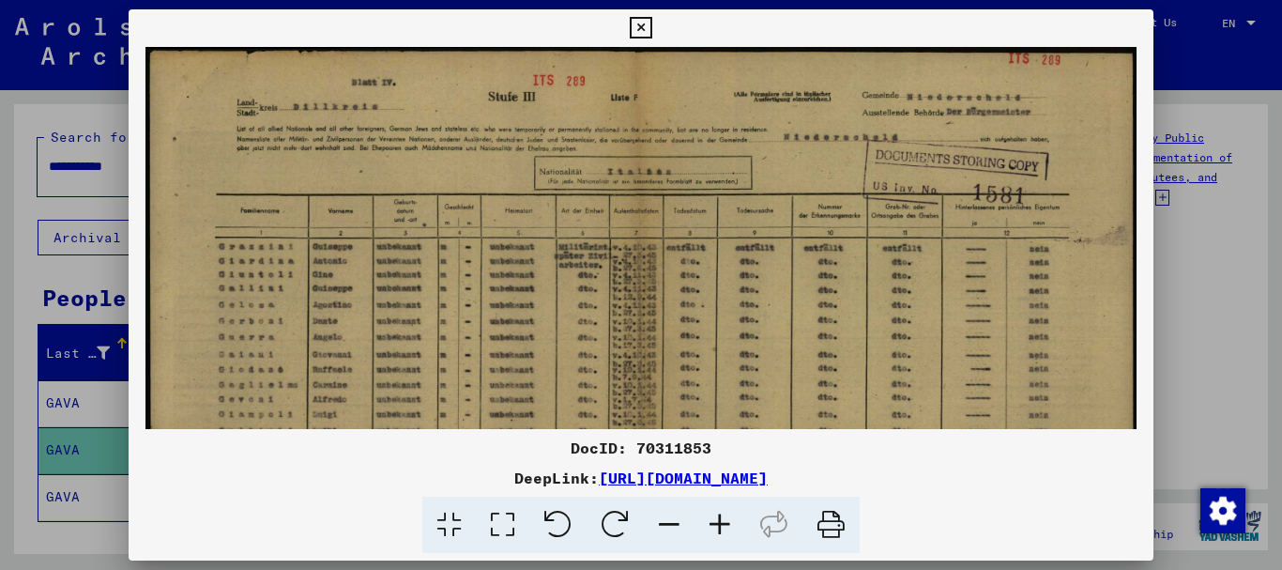
click at [724, 525] on icon at bounding box center [720, 525] width 51 height 57
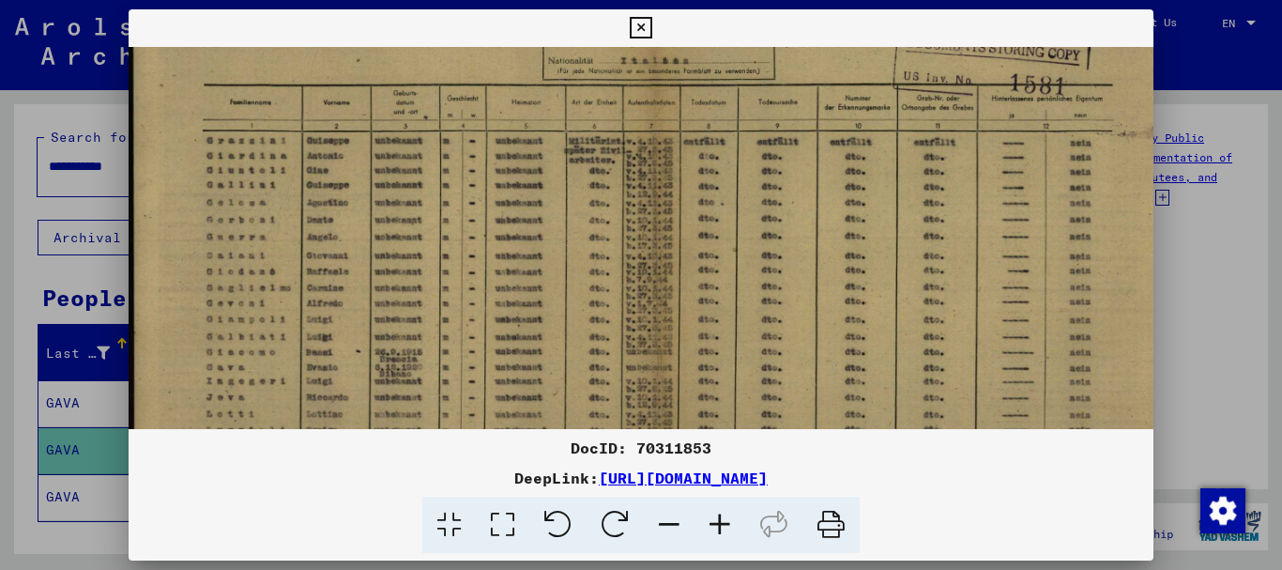
drag, startPoint x: 574, startPoint y: 306, endPoint x: 586, endPoint y: 179, distance: 127.2
click at [586, 180] on img at bounding box center [657, 306] width 1057 height 757
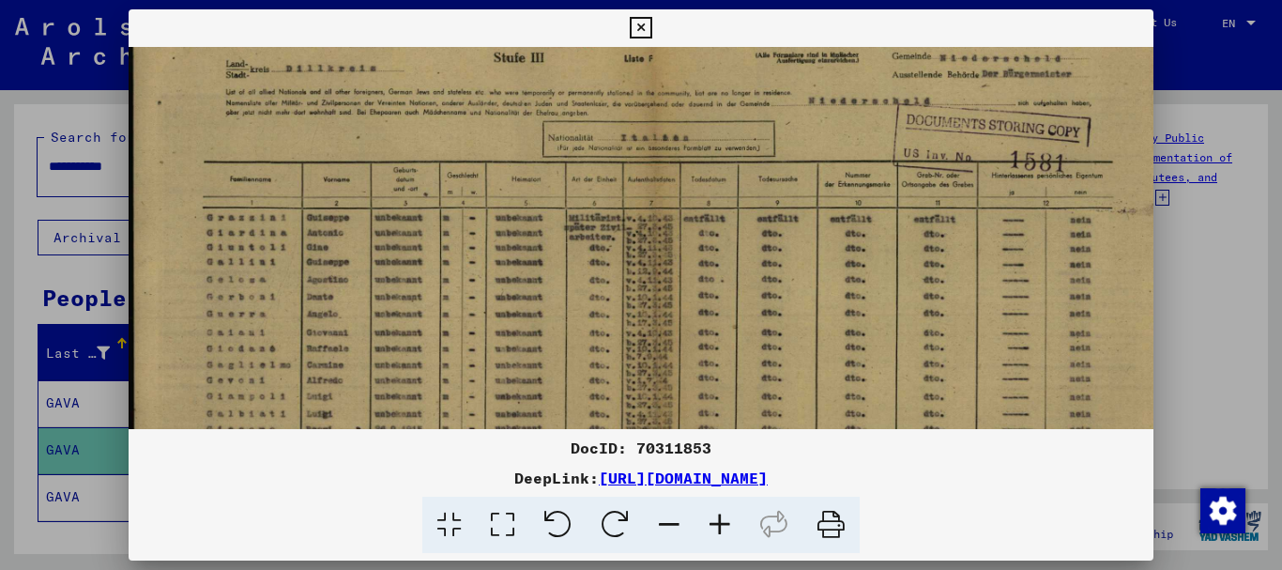
scroll to position [41, 0]
drag, startPoint x: 321, startPoint y: 271, endPoint x: 329, endPoint y: 356, distance: 84.9
click at [329, 356] on img at bounding box center [657, 384] width 1057 height 757
click at [718, 514] on icon at bounding box center [720, 525] width 51 height 57
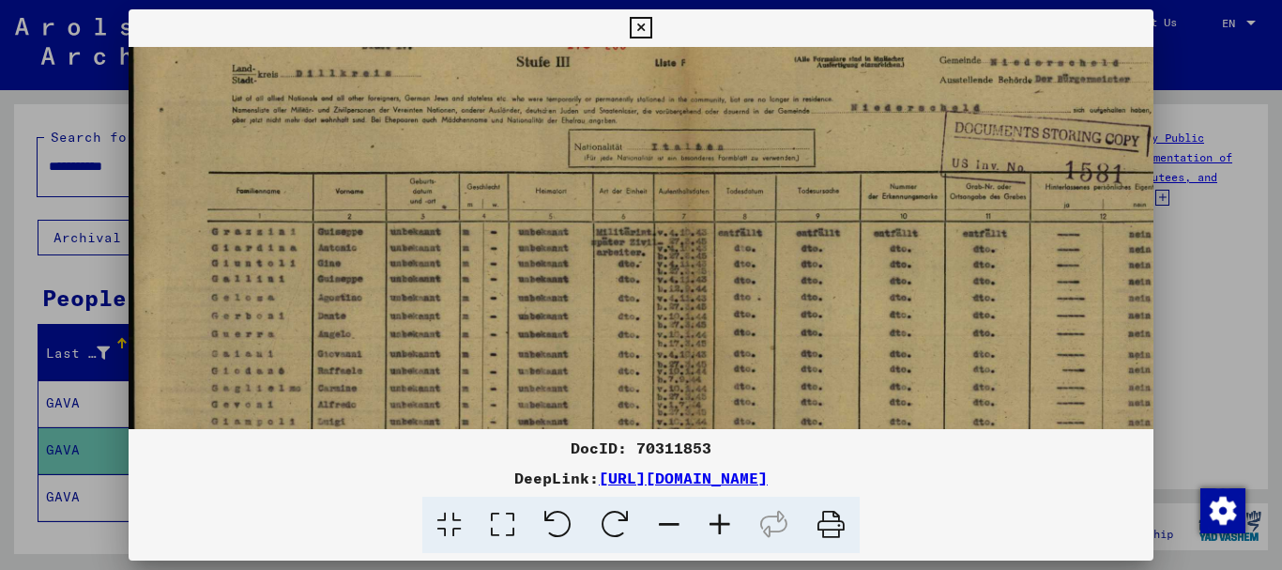
click at [718, 514] on icon at bounding box center [720, 525] width 51 height 57
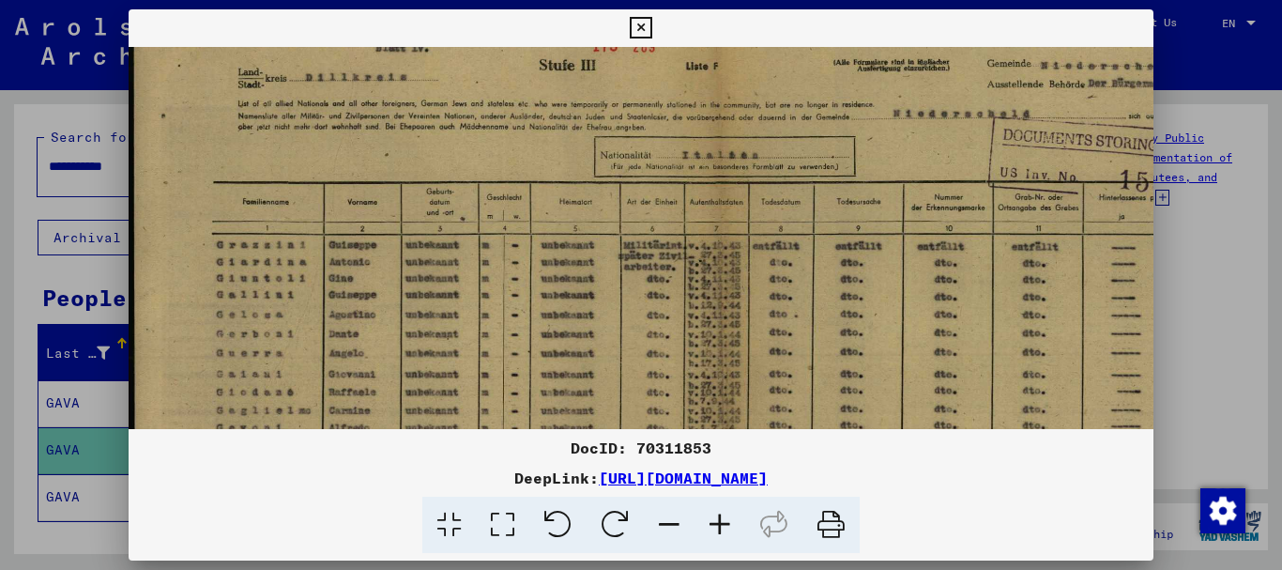
click at [718, 515] on icon at bounding box center [720, 525] width 51 height 57
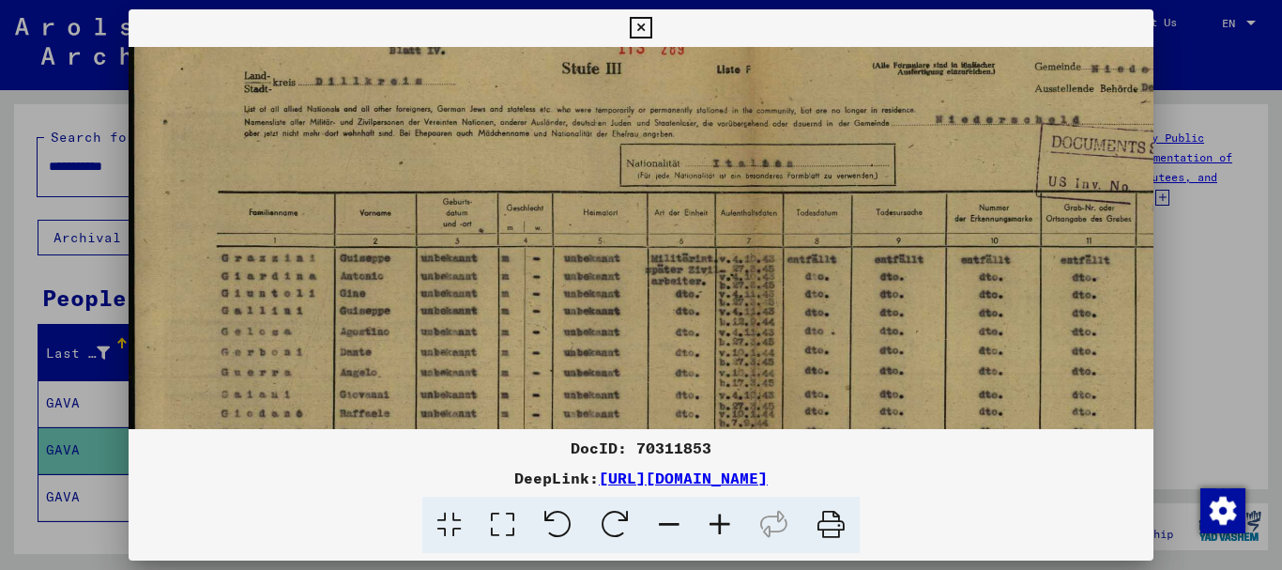
click at [718, 516] on icon at bounding box center [720, 525] width 51 height 57
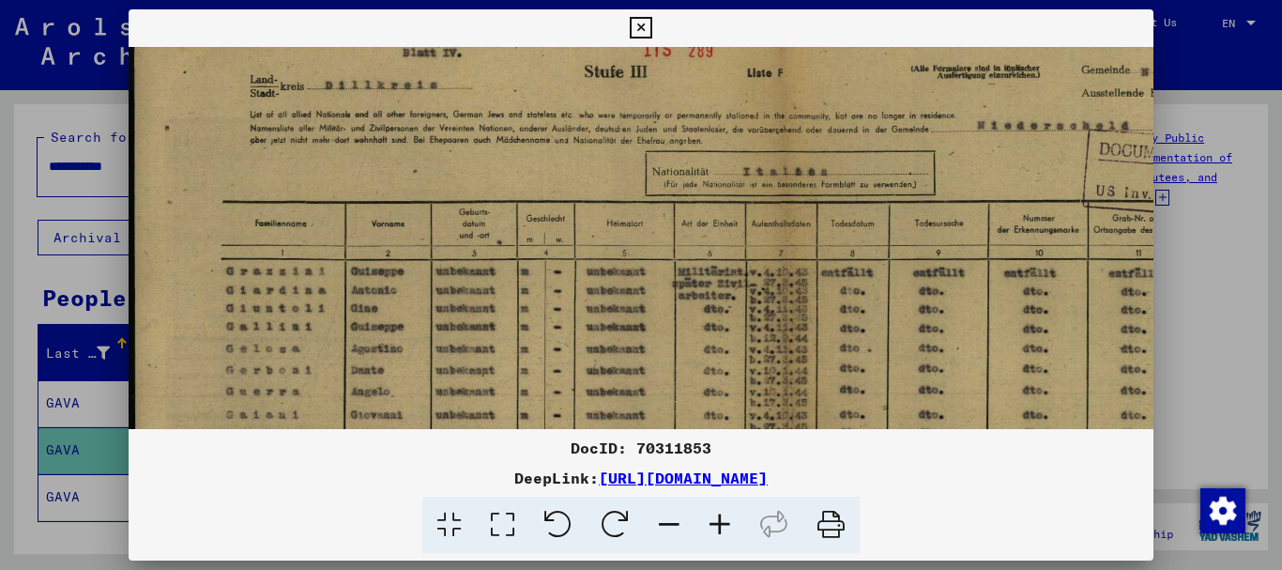
click at [718, 516] on icon at bounding box center [720, 525] width 51 height 57
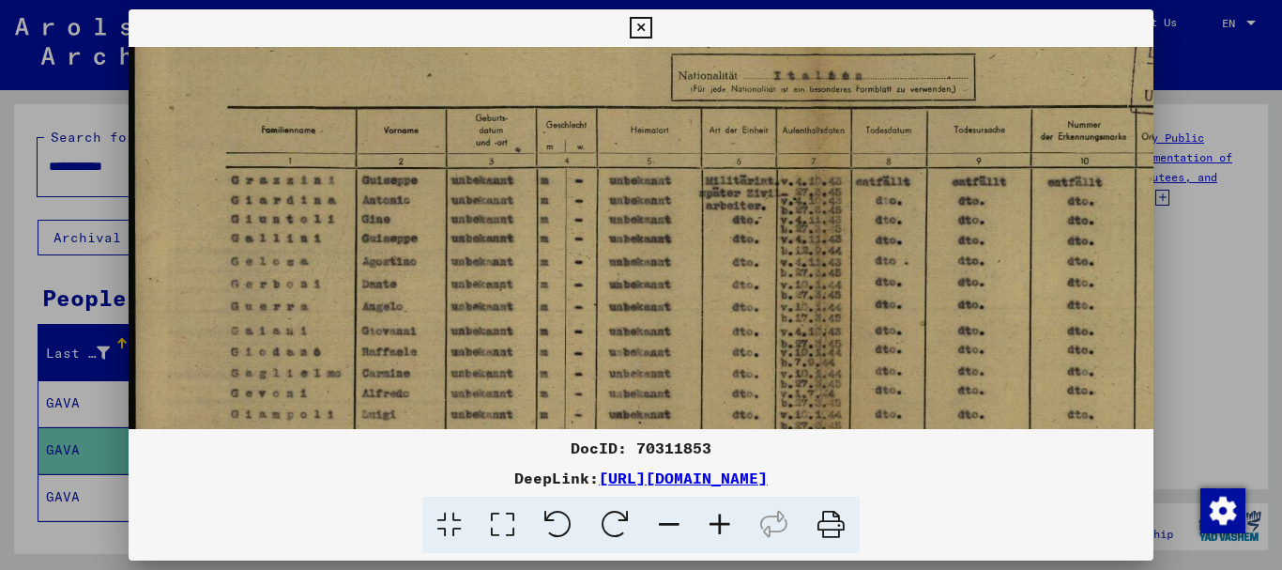
drag, startPoint x: 456, startPoint y: 324, endPoint x: 458, endPoint y: 238, distance: 85.4
click at [458, 238] on img at bounding box center [821, 397] width 1385 height 992
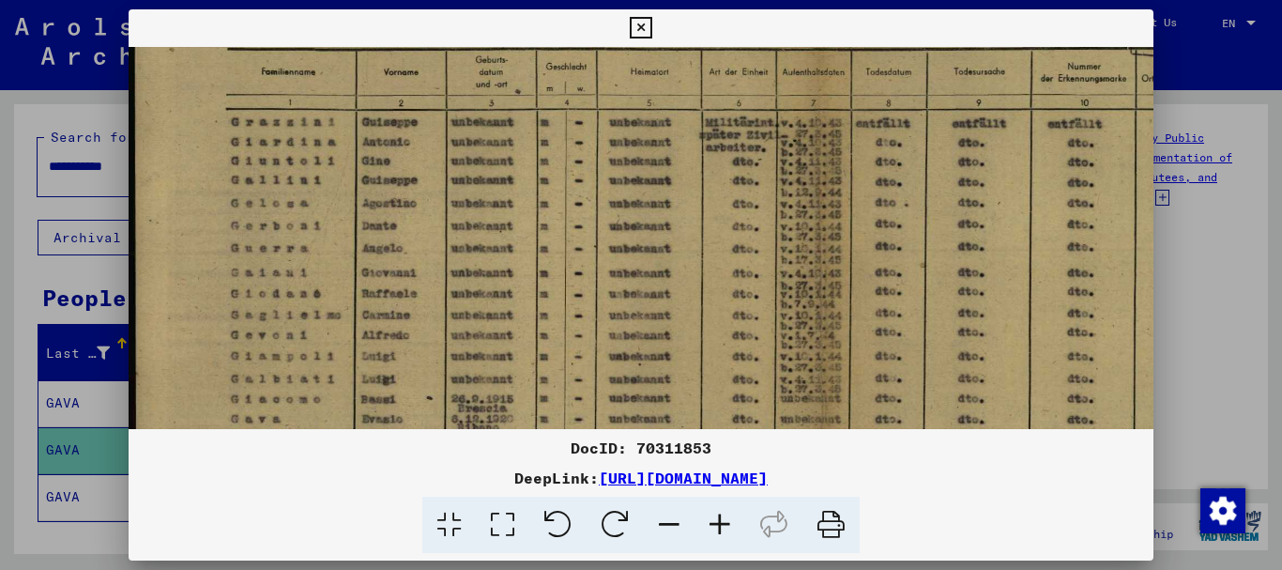
scroll to position [231, 0]
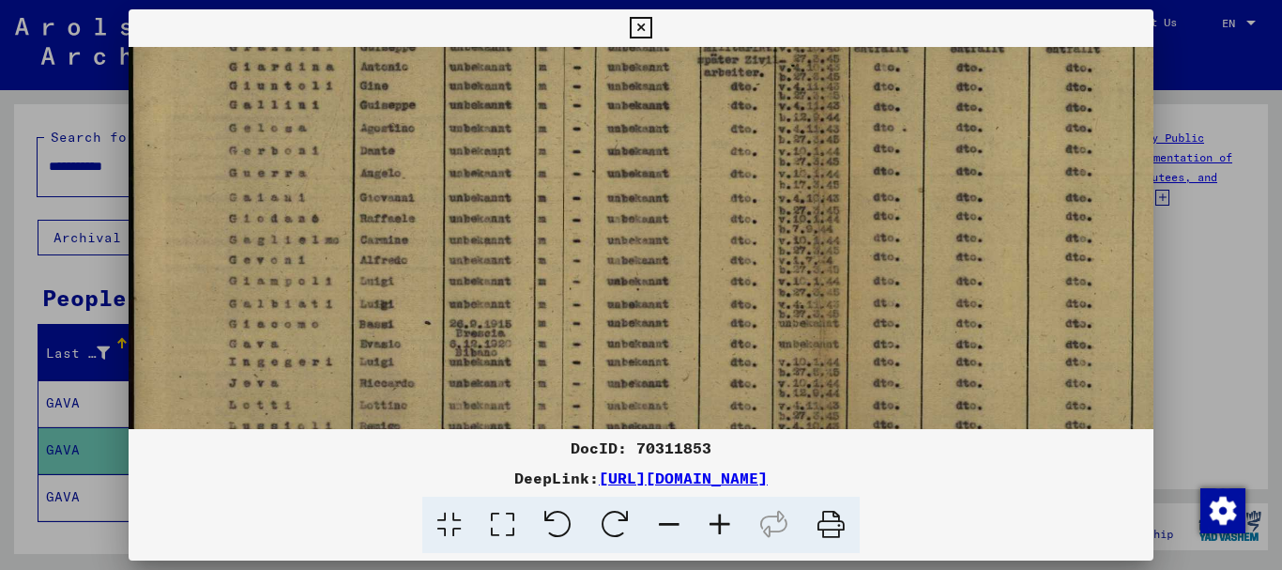
drag, startPoint x: 472, startPoint y: 305, endPoint x: 472, endPoint y: 167, distance: 138.0
click at [472, 169] on img at bounding box center [819, 264] width 1385 height 992
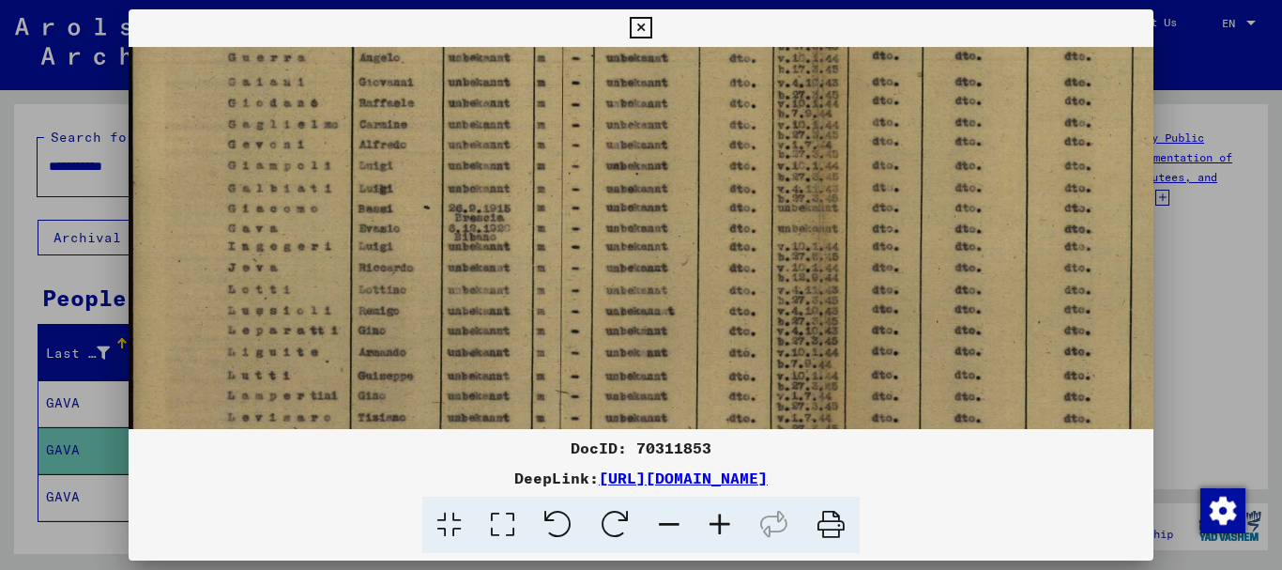
drag, startPoint x: 491, startPoint y: 293, endPoint x: 487, endPoint y: 137, distance: 155.9
click at [488, 152] on img at bounding box center [818, 149] width 1385 height 992
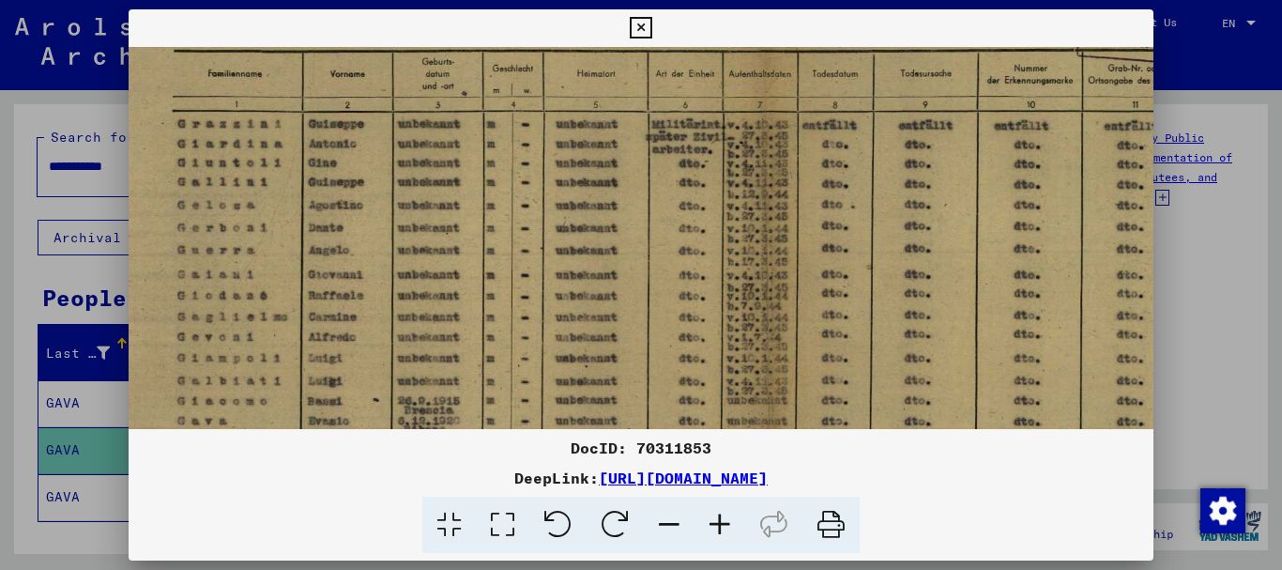
scroll to position [162, 65]
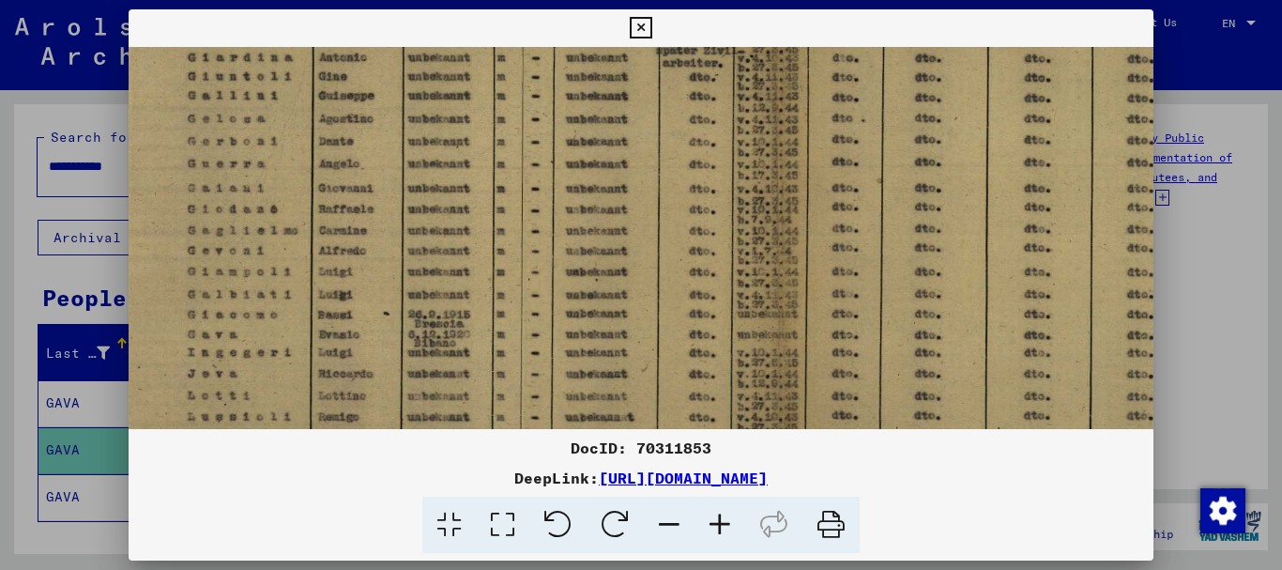
drag, startPoint x: 818, startPoint y: 147, endPoint x: 783, endPoint y: 275, distance: 132.3
click at [783, 276] on img at bounding box center [777, 255] width 1385 height 992
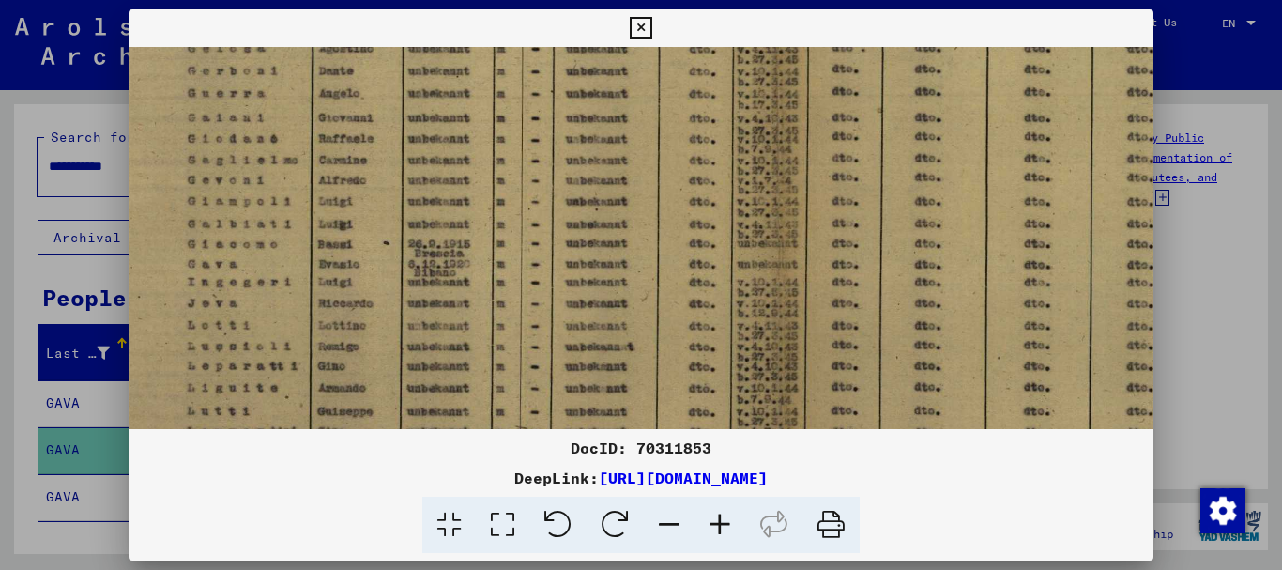
drag, startPoint x: 768, startPoint y: 340, endPoint x: 767, endPoint y: 266, distance: 74.2
click at [768, 268] on img at bounding box center [777, 184] width 1385 height 992
click at [643, 24] on icon at bounding box center [641, 28] width 22 height 23
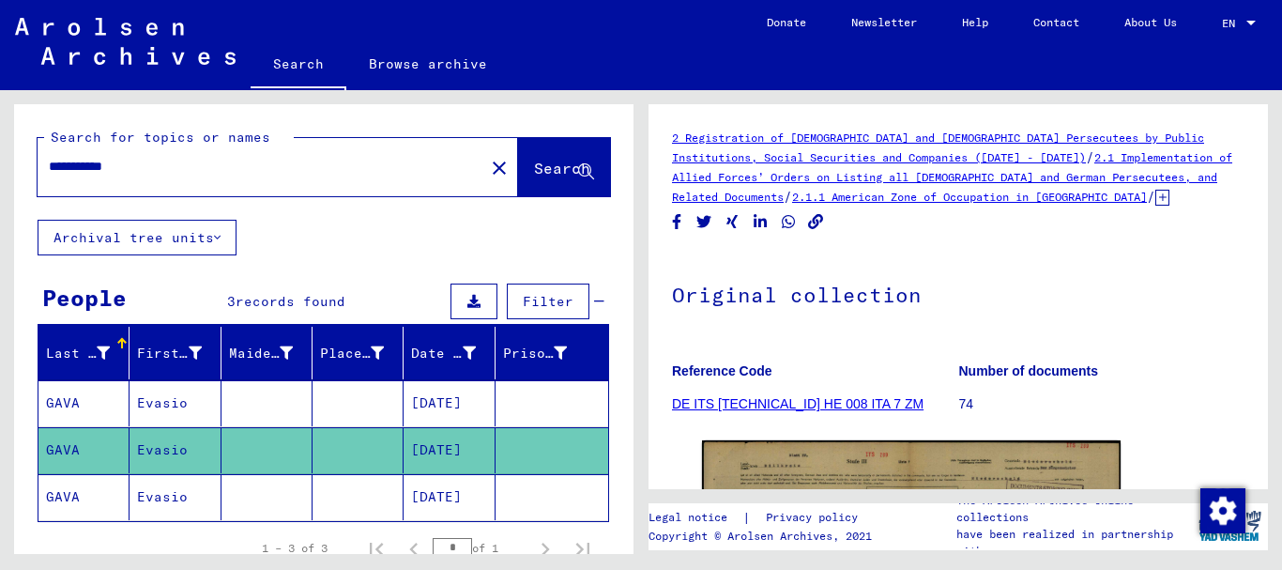
drag, startPoint x: 146, startPoint y: 160, endPoint x: 38, endPoint y: 174, distance: 109.8
click at [38, 174] on div "**********" at bounding box center [256, 166] width 436 height 42
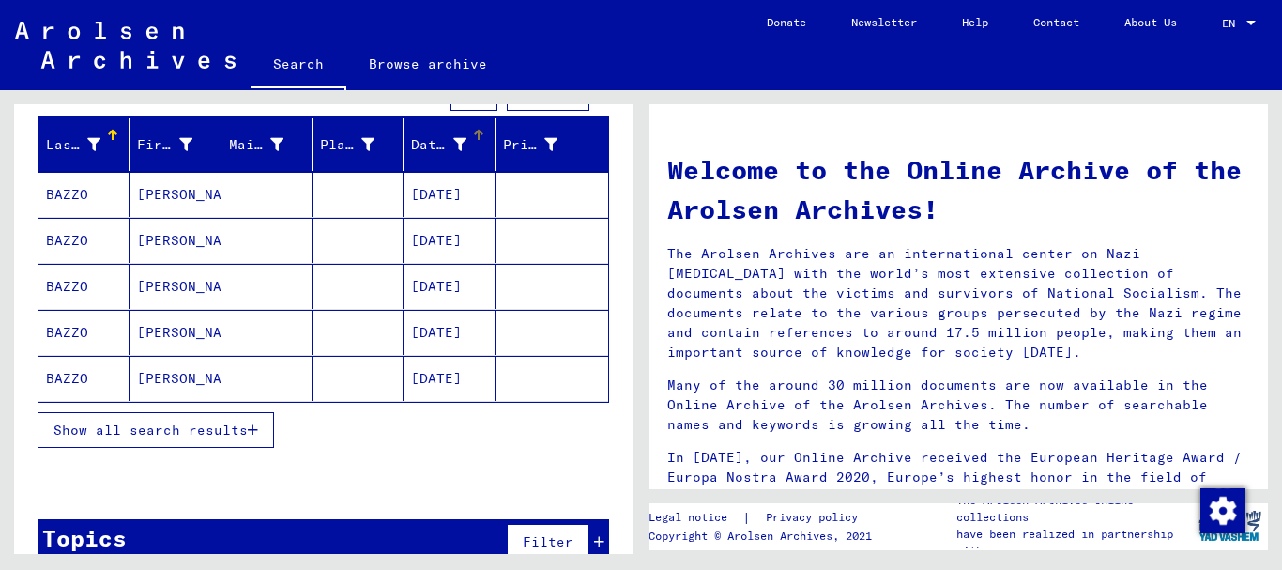
scroll to position [242, 0]
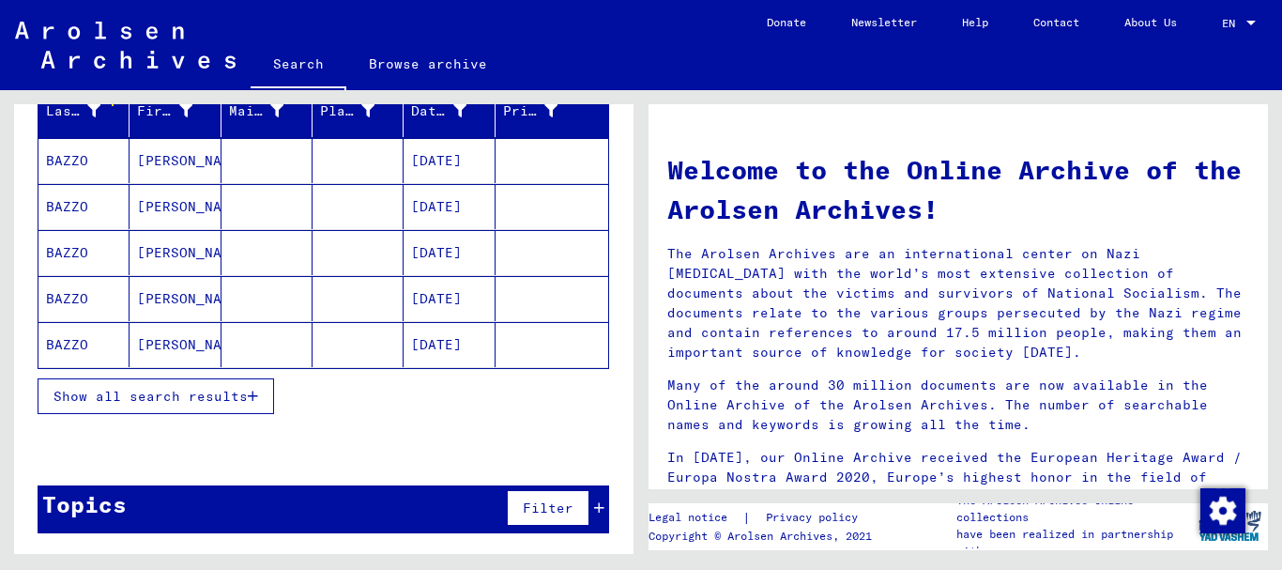
click at [390, 154] on mat-cell at bounding box center [358, 160] width 91 height 45
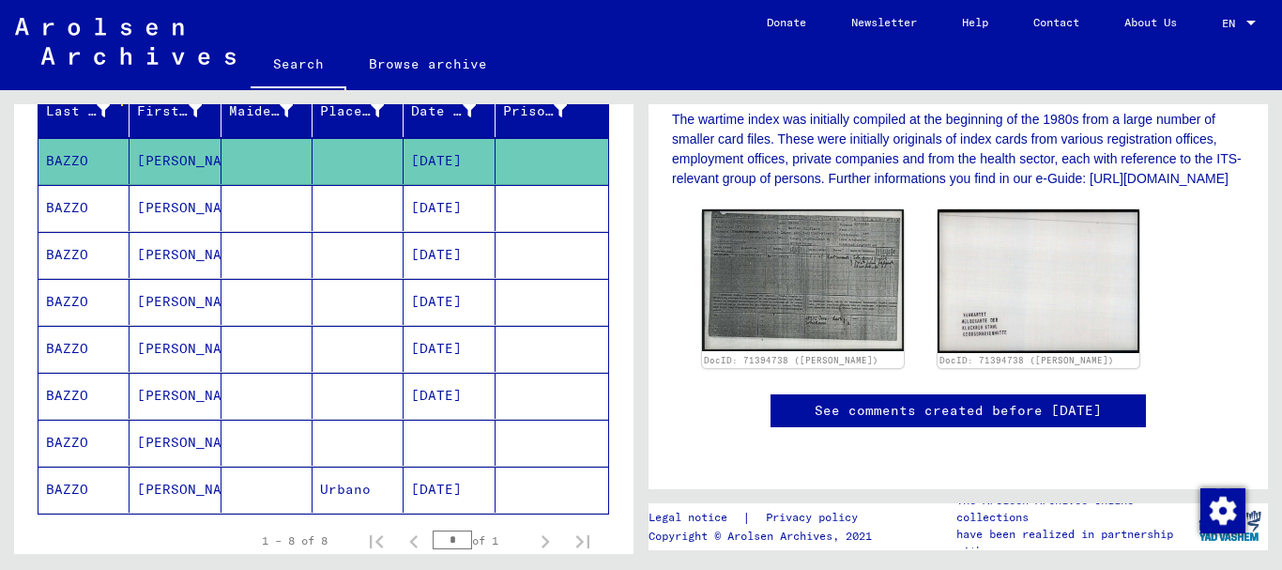
scroll to position [604, 0]
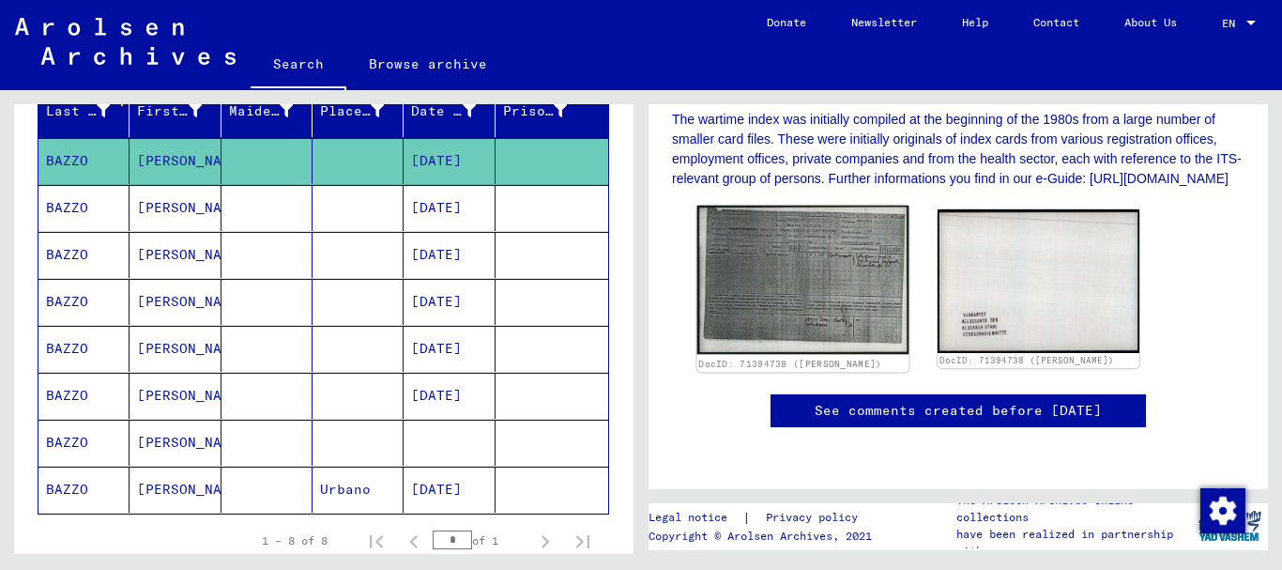
click at [747, 206] on img at bounding box center [803, 280] width 212 height 149
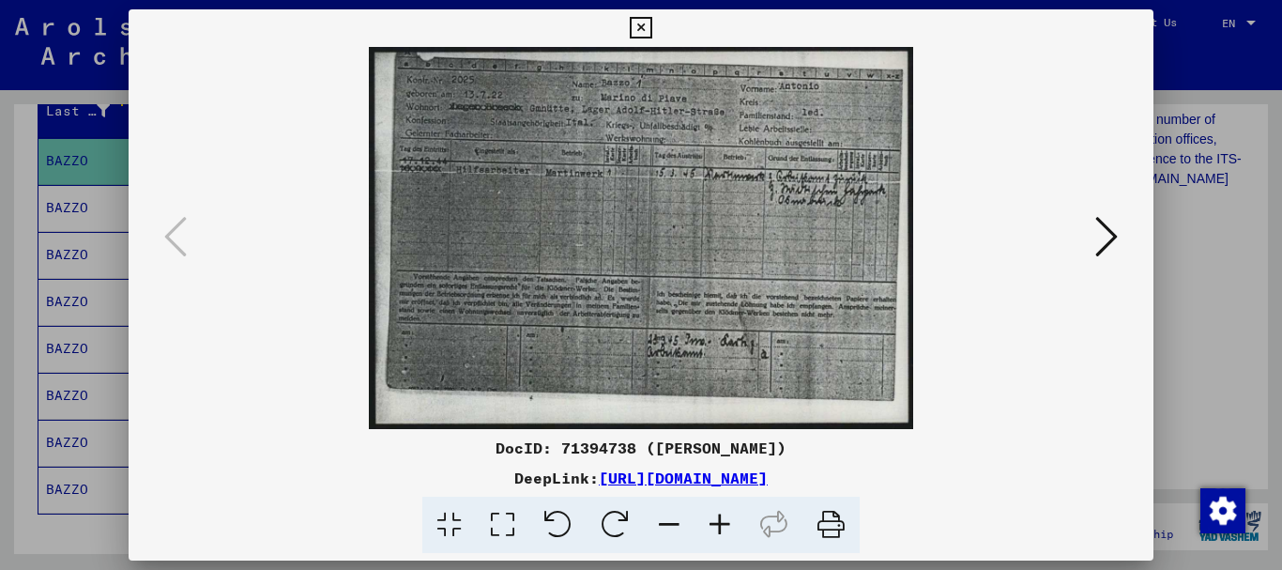
click at [716, 519] on icon at bounding box center [720, 525] width 51 height 57
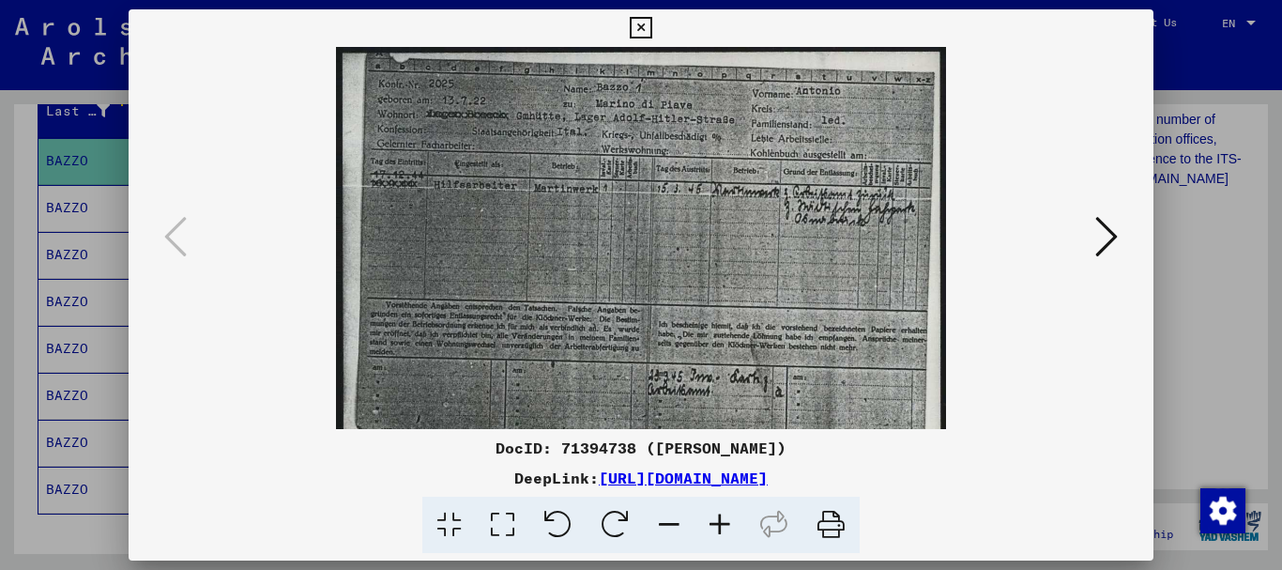
click at [716, 519] on icon at bounding box center [720, 525] width 51 height 57
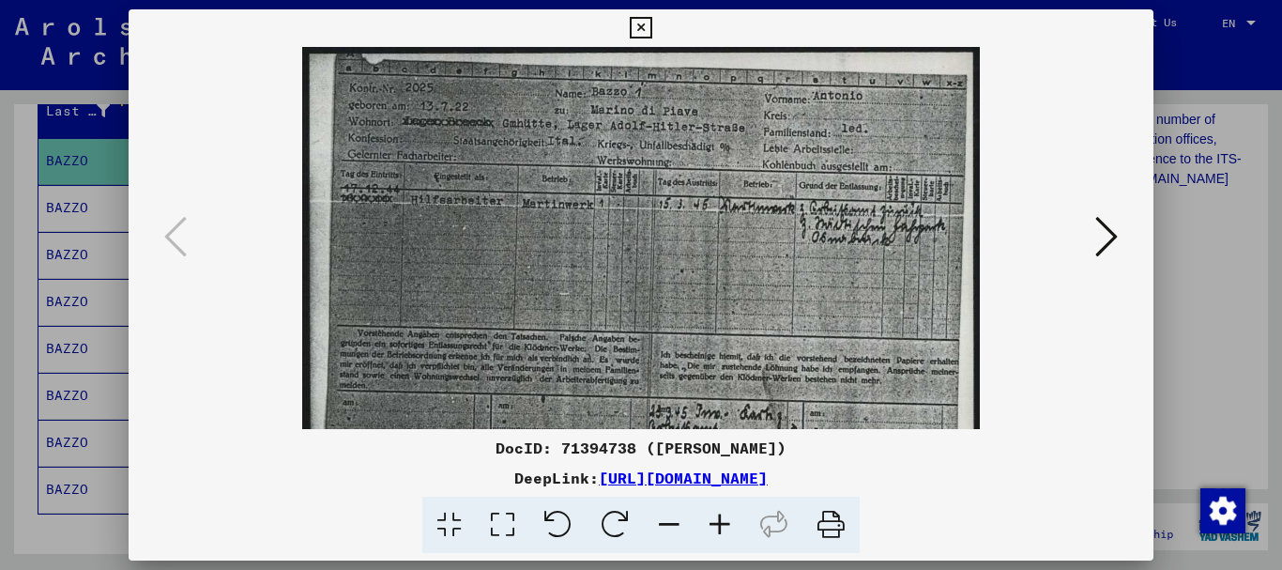
click at [716, 519] on icon at bounding box center [720, 525] width 51 height 57
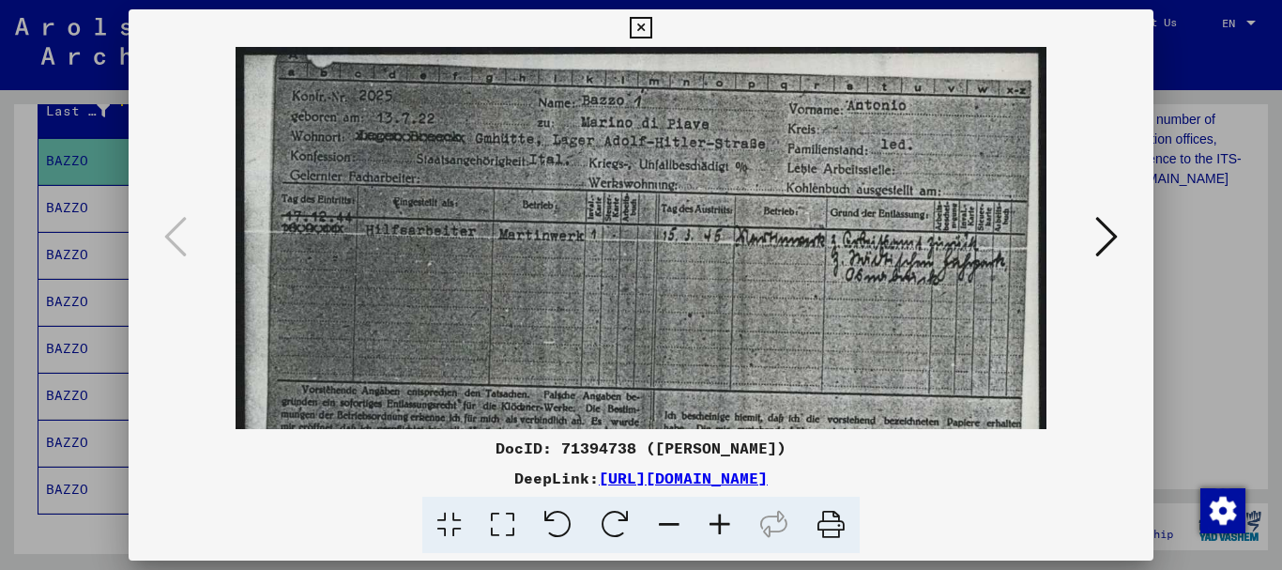
click at [716, 519] on icon at bounding box center [720, 525] width 51 height 57
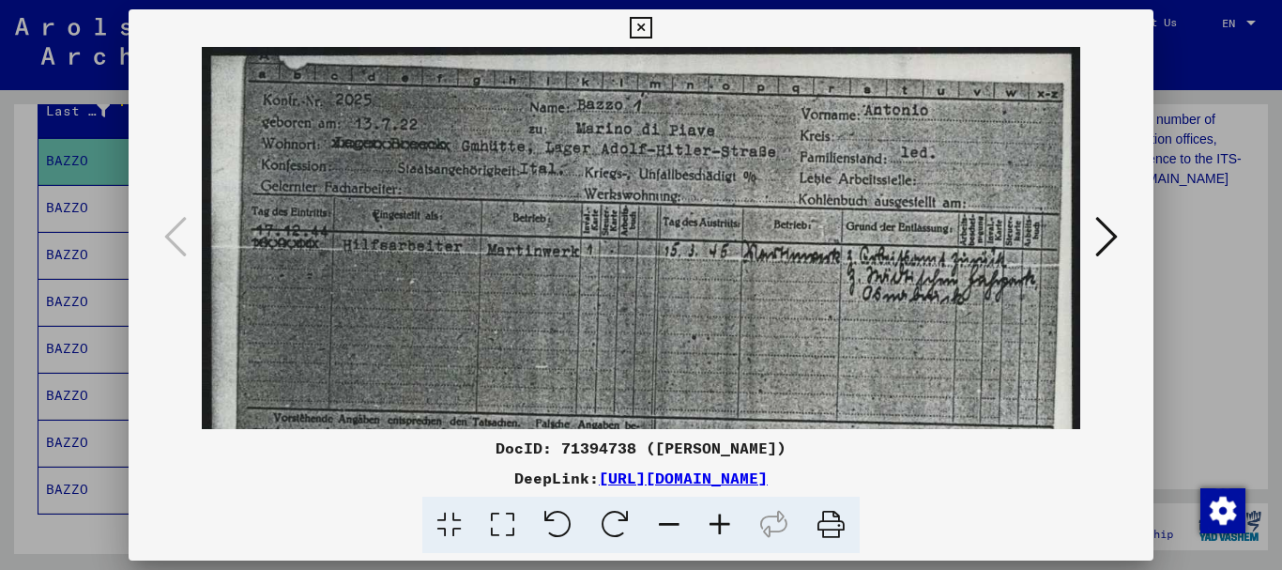
click at [716, 519] on icon at bounding box center [720, 525] width 51 height 57
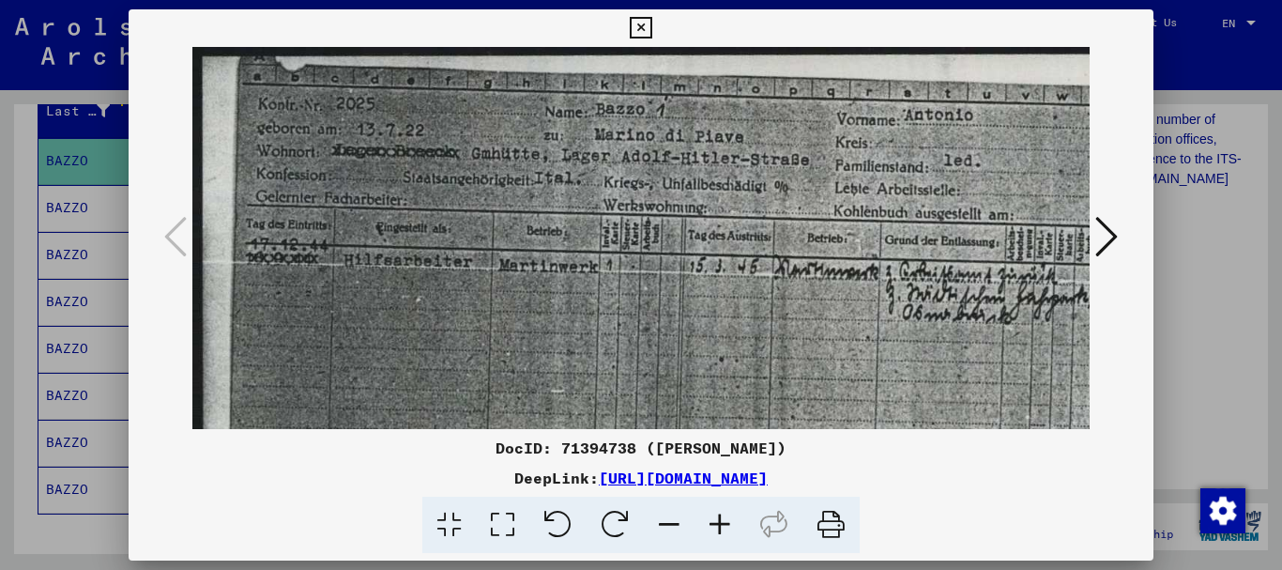
click at [640, 24] on icon at bounding box center [641, 28] width 22 height 23
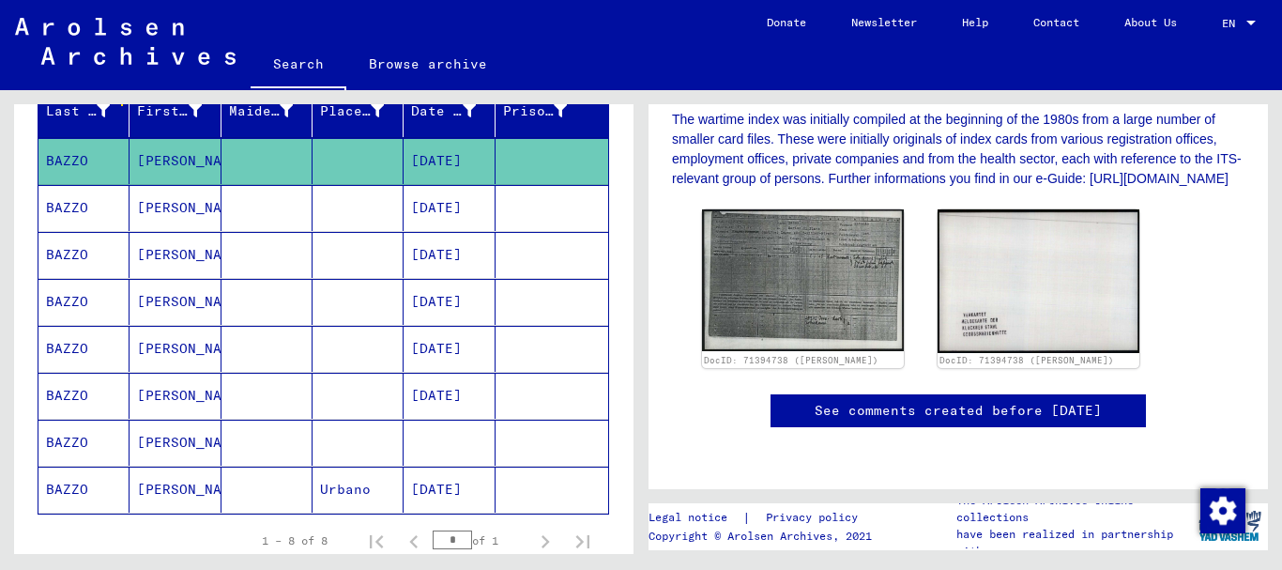
click at [424, 212] on mat-cell "[DATE]" at bounding box center [449, 208] width 91 height 46
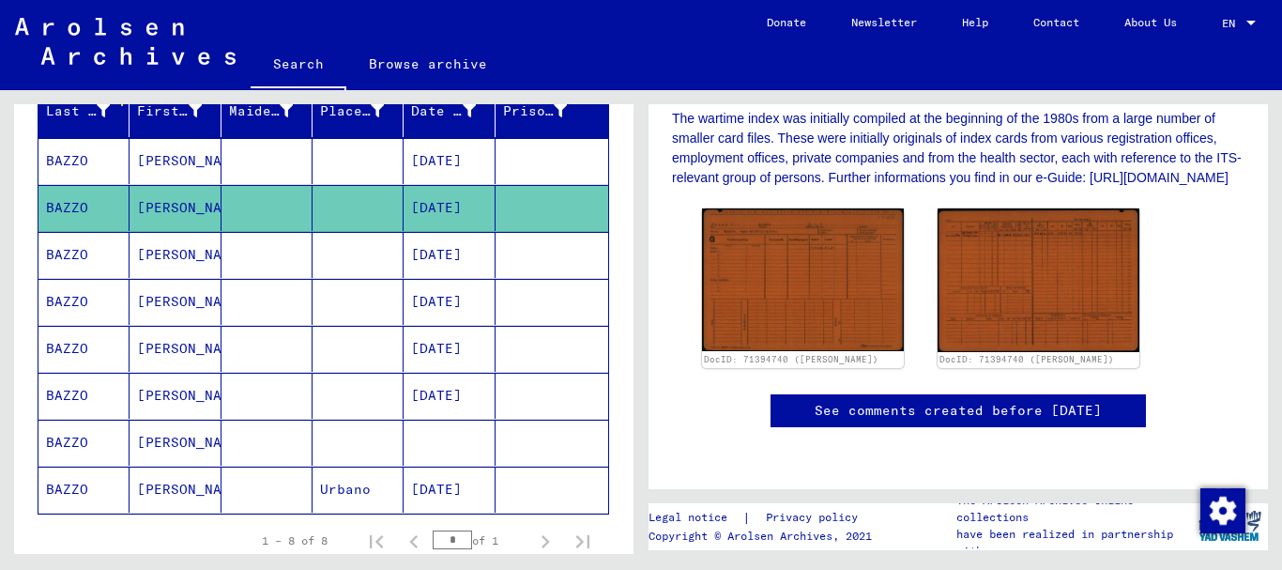
scroll to position [556, 0]
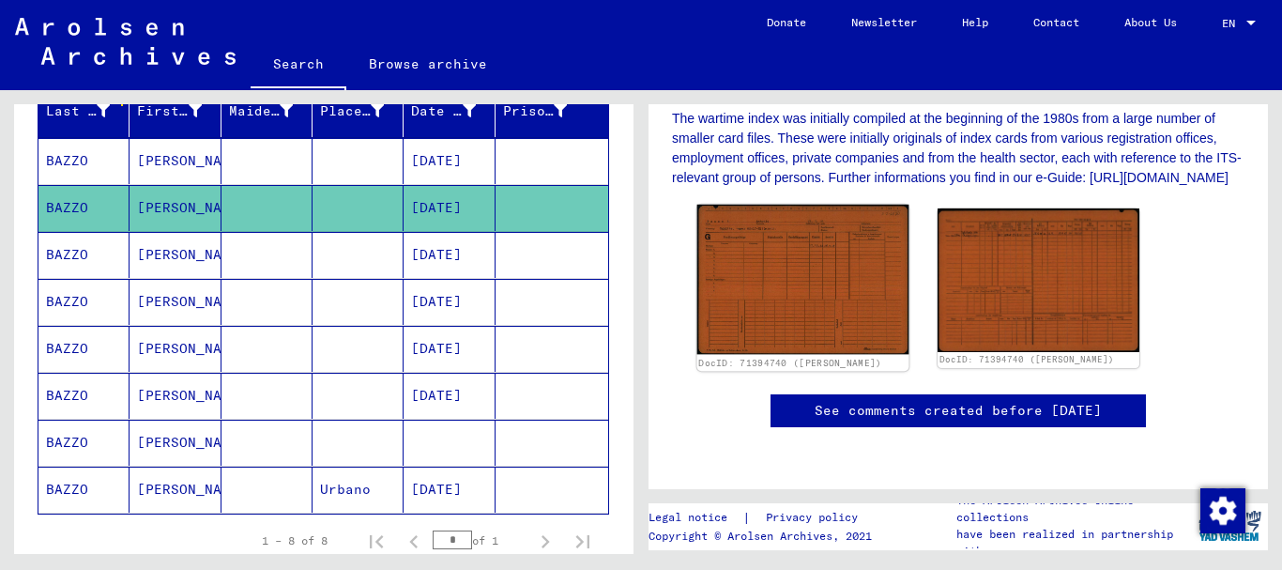
click at [763, 209] on img at bounding box center [803, 279] width 212 height 149
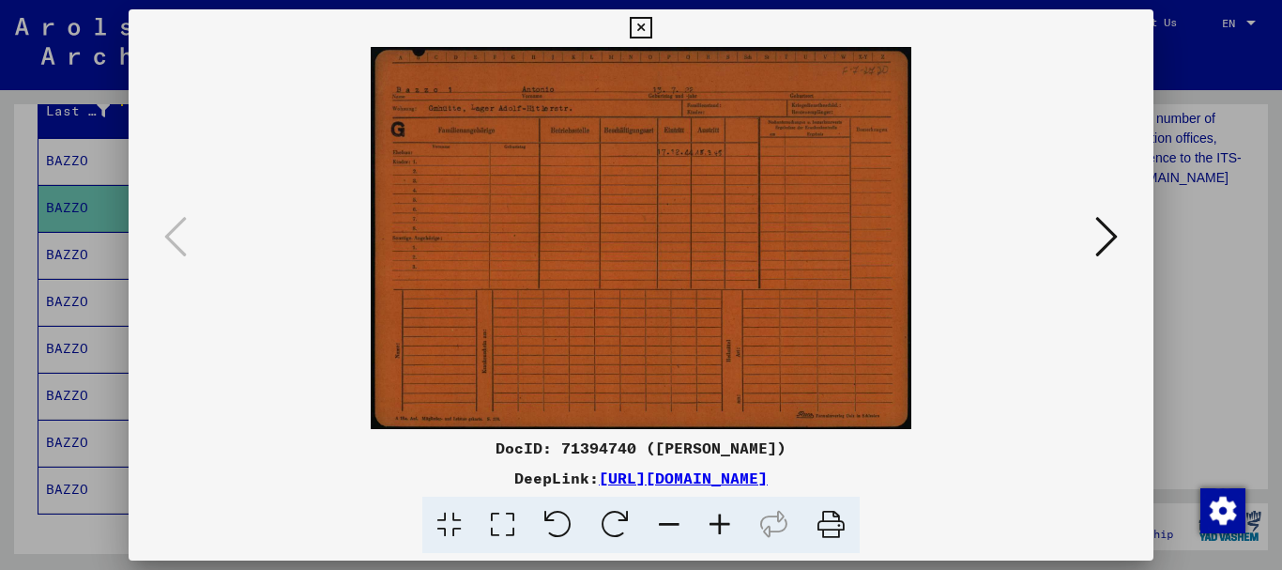
click at [725, 520] on icon at bounding box center [720, 525] width 51 height 57
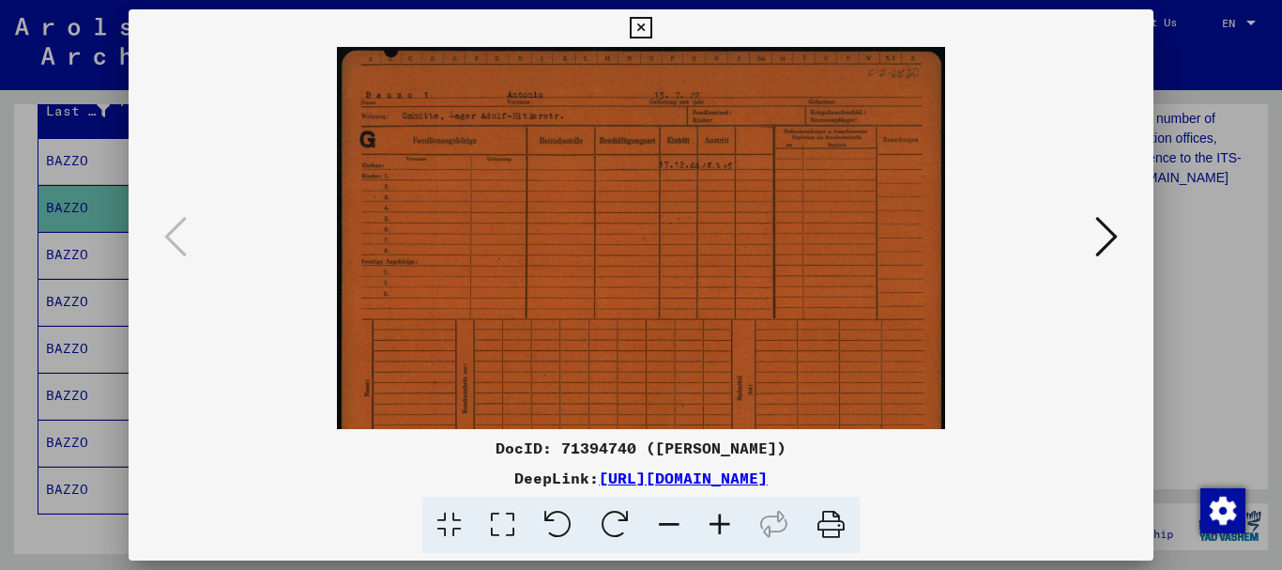
click at [725, 520] on icon at bounding box center [720, 525] width 51 height 57
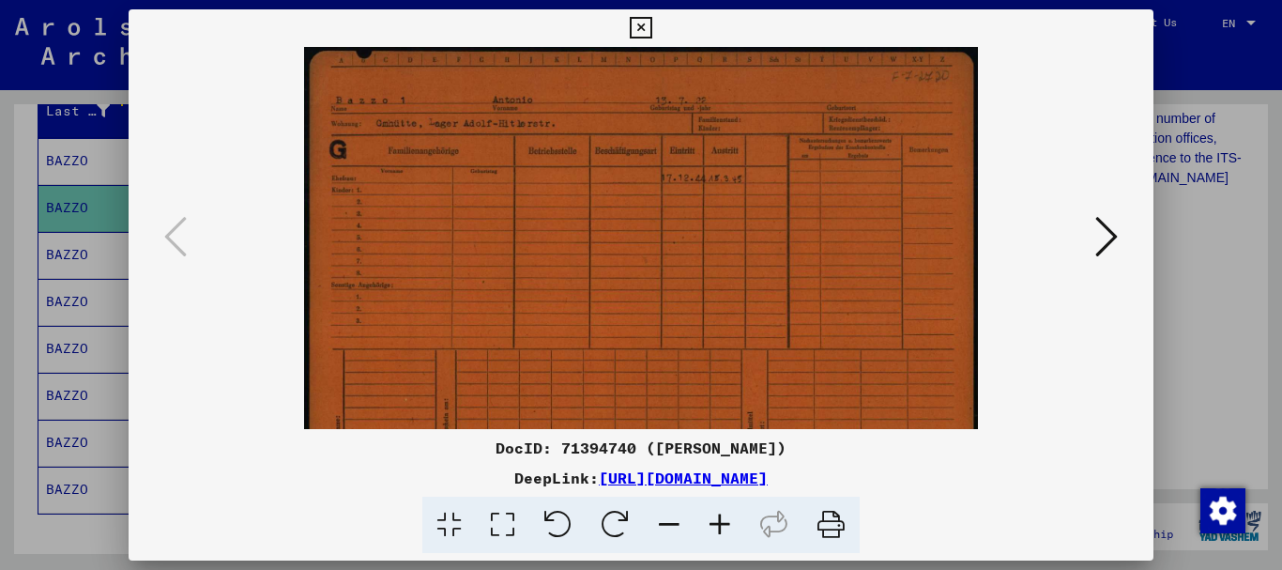
click at [723, 520] on icon at bounding box center [720, 525] width 51 height 57
click at [722, 520] on icon at bounding box center [720, 525] width 51 height 57
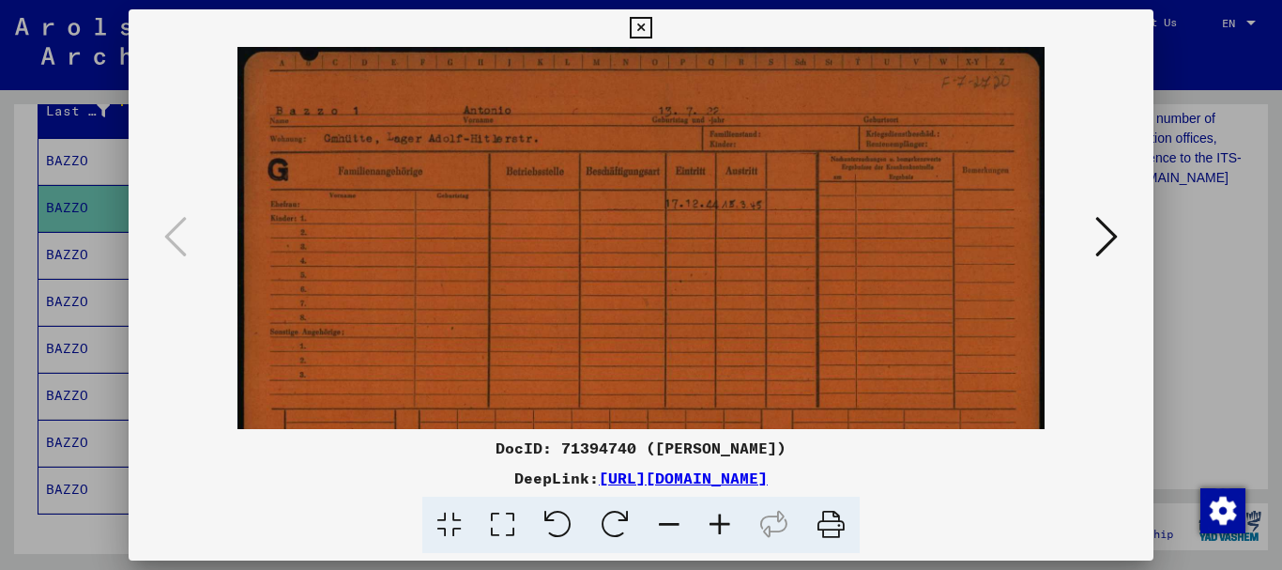
click at [722, 520] on icon at bounding box center [720, 525] width 51 height 57
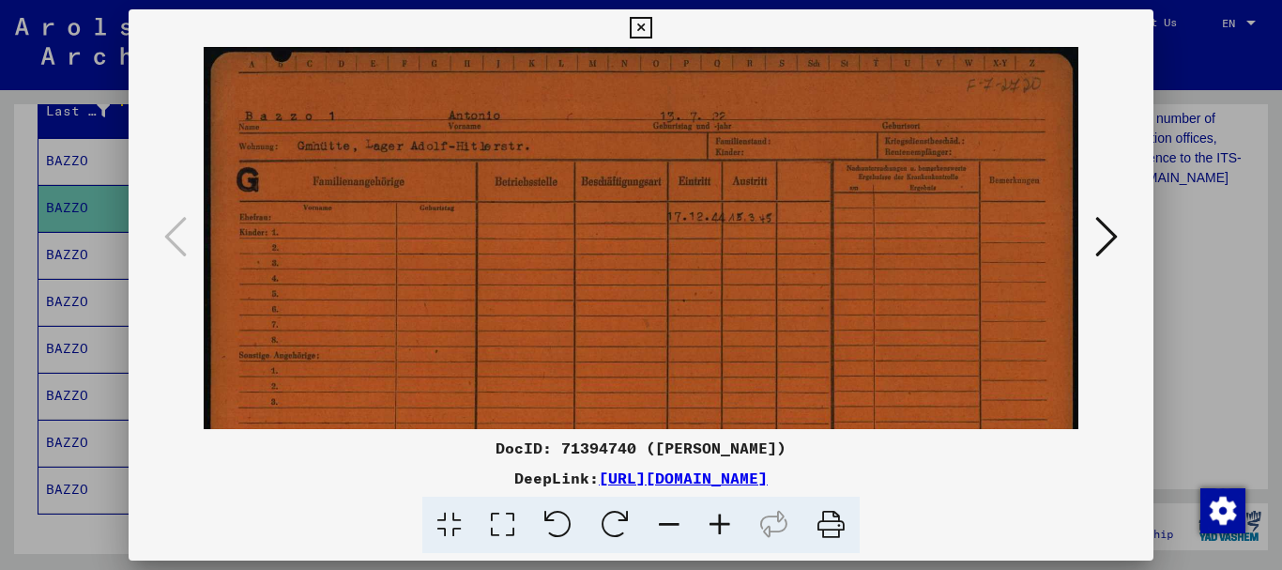
click at [722, 520] on icon at bounding box center [720, 525] width 51 height 57
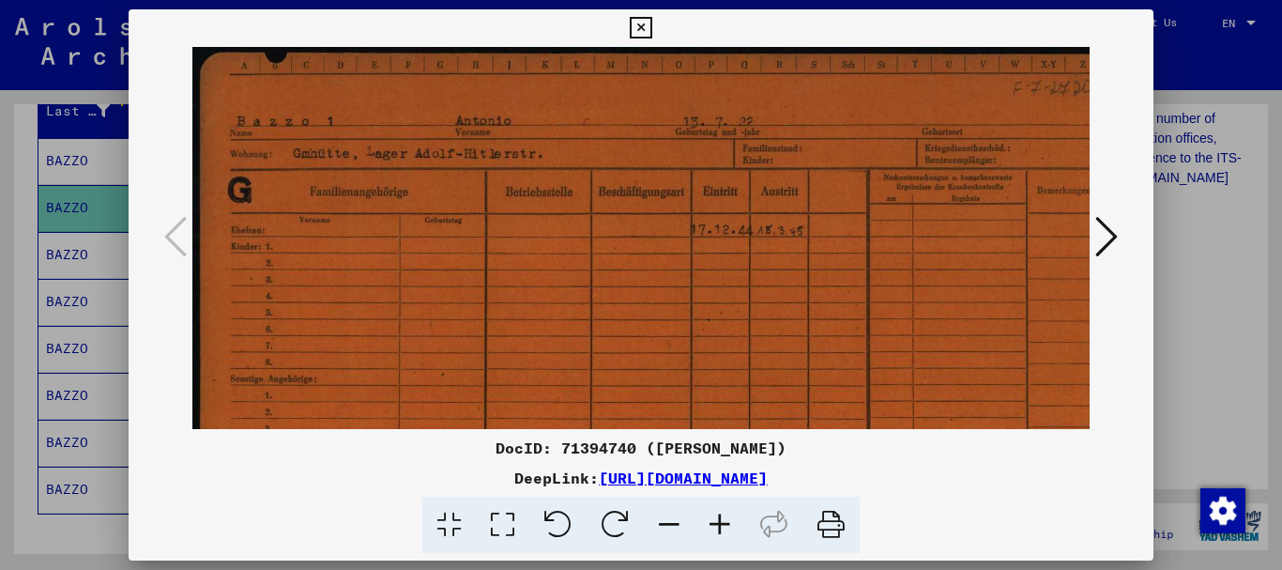
click at [722, 520] on icon at bounding box center [720, 525] width 51 height 57
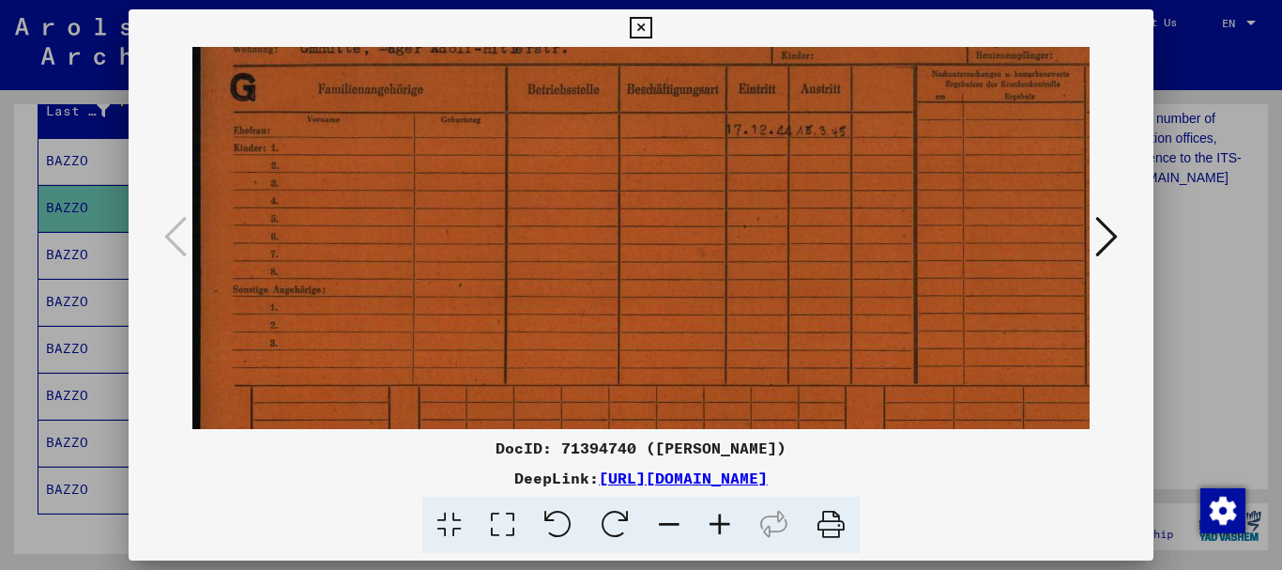
scroll to position [129, 0]
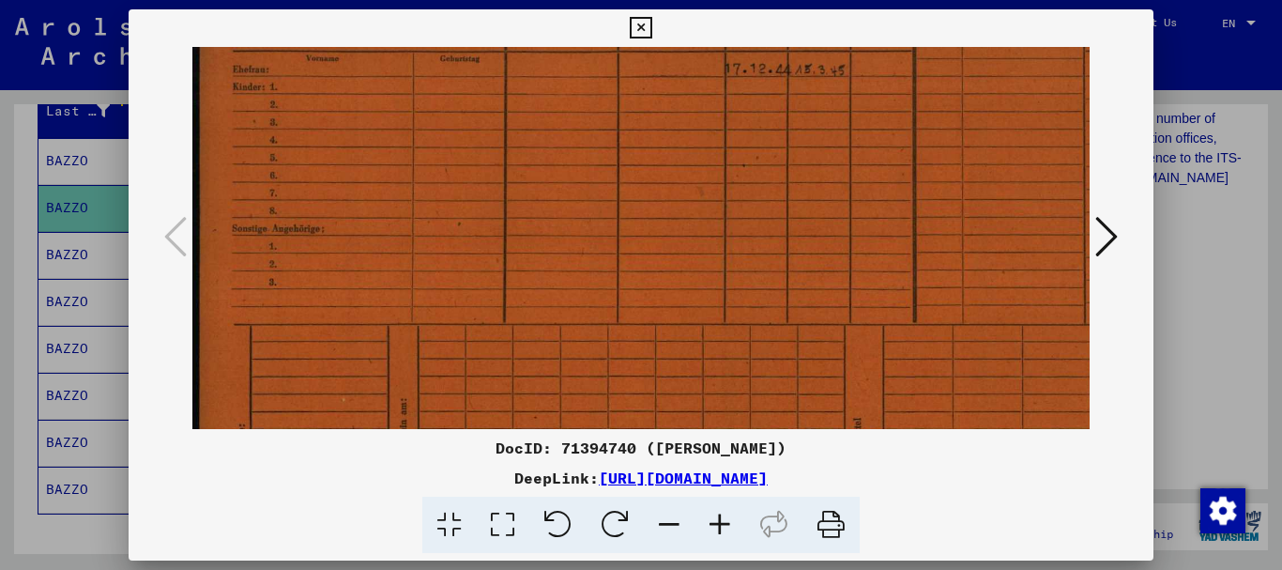
drag, startPoint x: 665, startPoint y: 282, endPoint x: 664, endPoint y: 108, distance: 173.7
click at [664, 108] on img at bounding box center [694, 228] width 1007 height 711
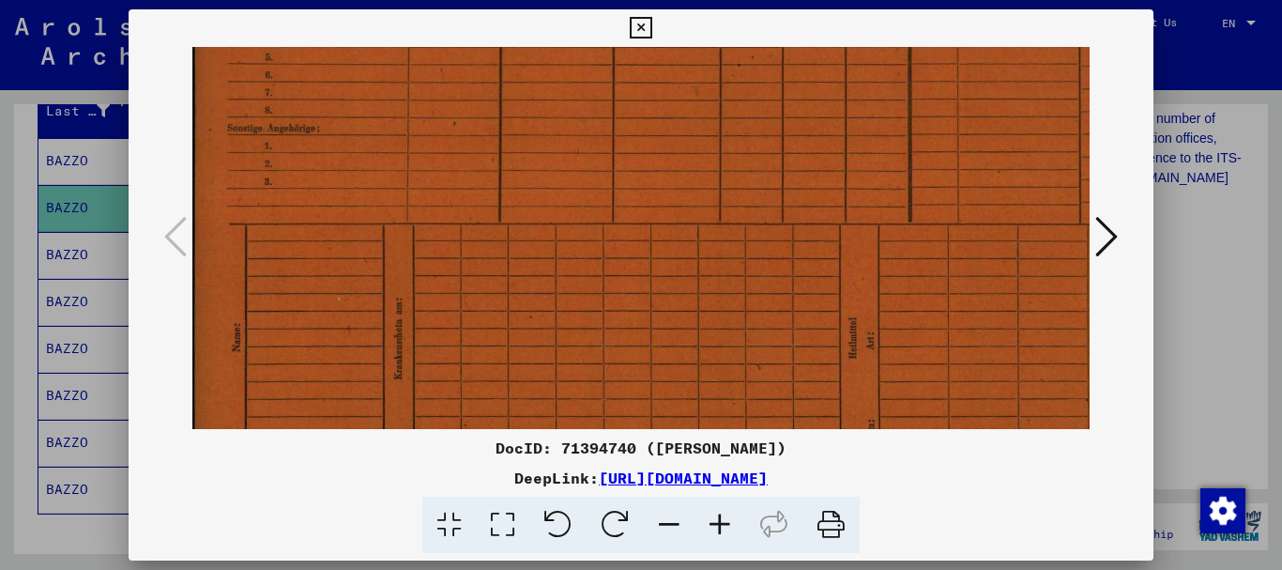
drag, startPoint x: 661, startPoint y: 232, endPoint x: 656, endPoint y: 121, distance: 110.9
click at [656, 123] on img at bounding box center [690, 128] width 1007 height 711
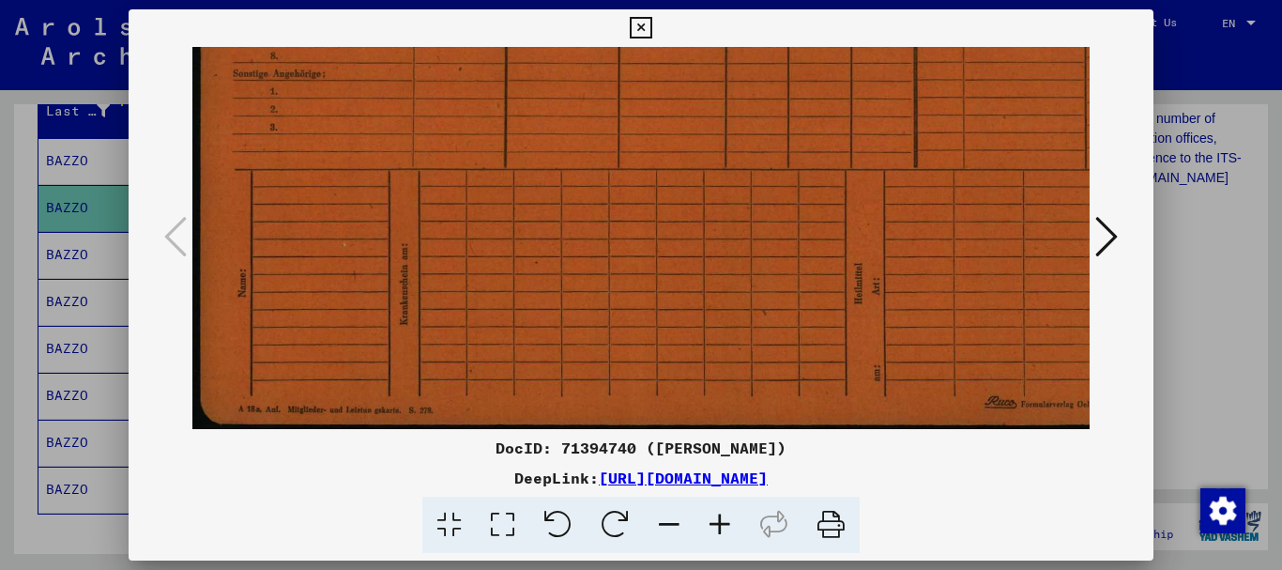
drag, startPoint x: 658, startPoint y: 264, endPoint x: 699, endPoint y: 109, distance: 160.3
click at [696, 106] on img at bounding box center [695, 73] width 1007 height 711
drag, startPoint x: 737, startPoint y: 55, endPoint x: 934, endPoint y: 95, distance: 201.0
click at [774, 26] on div "DocID: 71394740 ([PERSON_NAME]) DeepLink: [URL][DOMAIN_NAME]" at bounding box center [642, 281] width 1026 height 544
click at [1109, 237] on icon at bounding box center [1106, 236] width 23 height 45
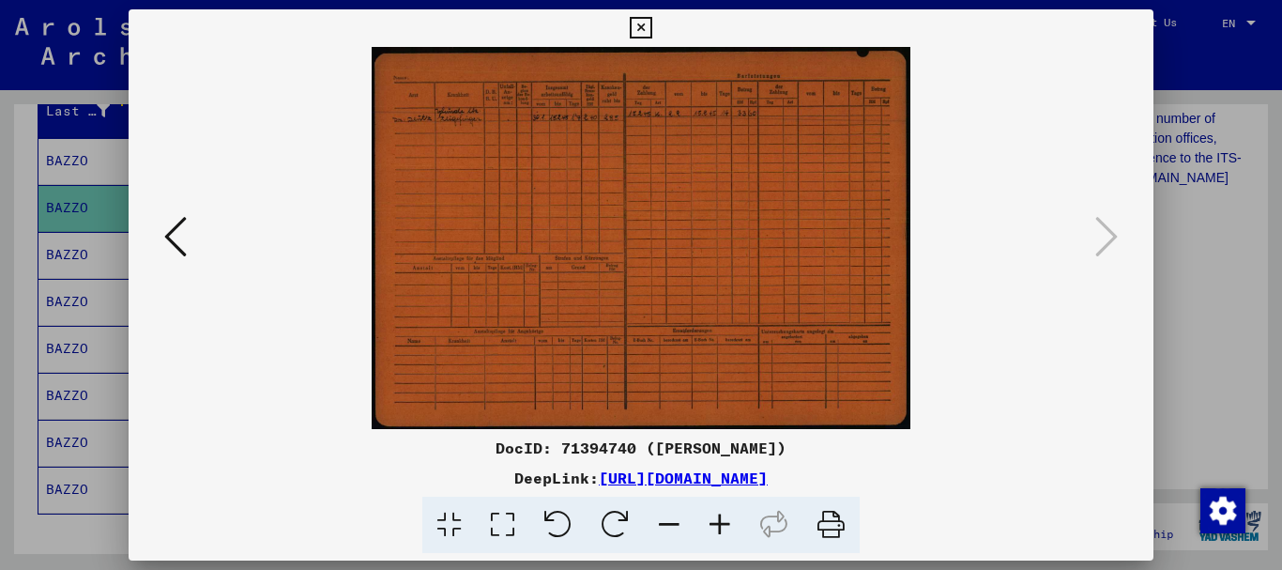
scroll to position [0, 0]
click at [718, 525] on icon at bounding box center [720, 525] width 51 height 57
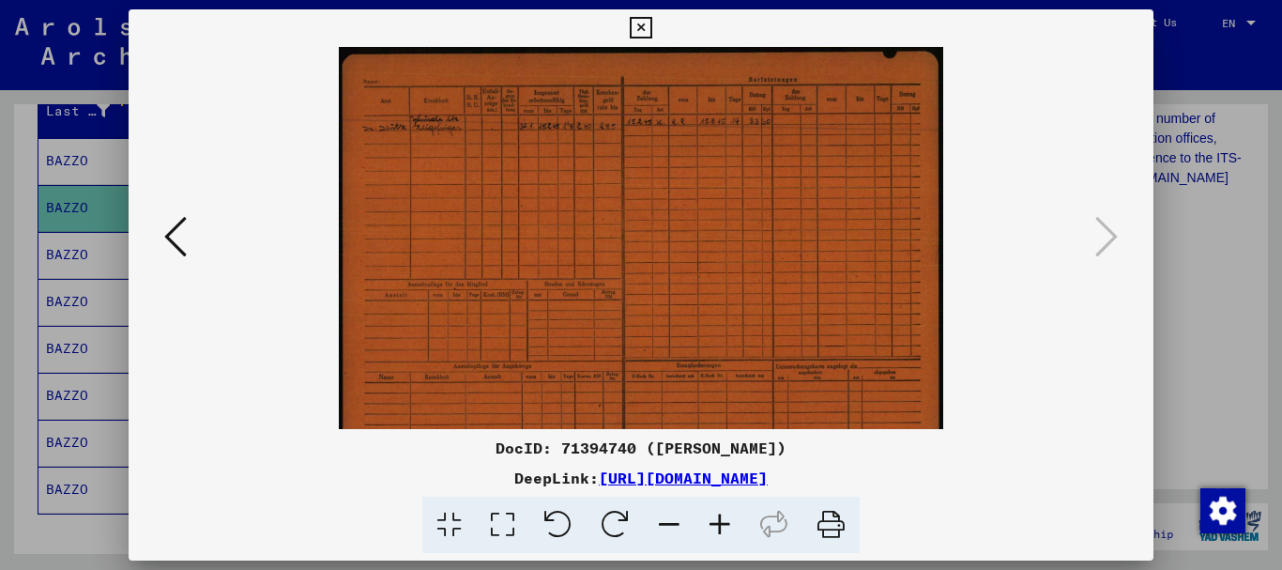
click at [717, 527] on icon at bounding box center [720, 525] width 51 height 57
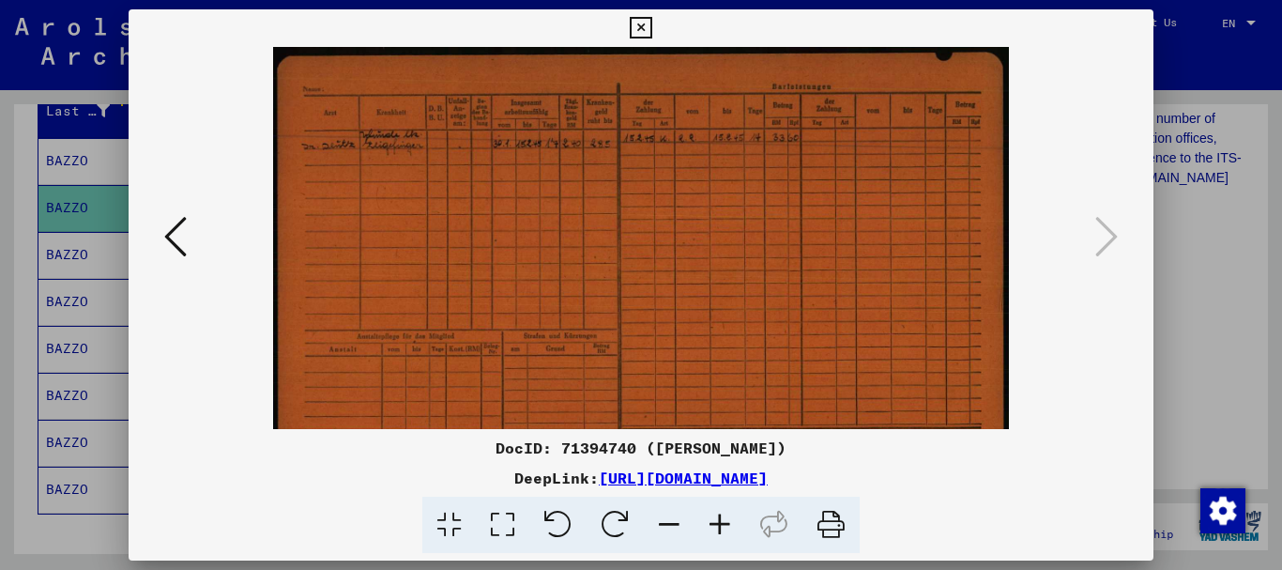
click at [717, 528] on icon at bounding box center [720, 525] width 51 height 57
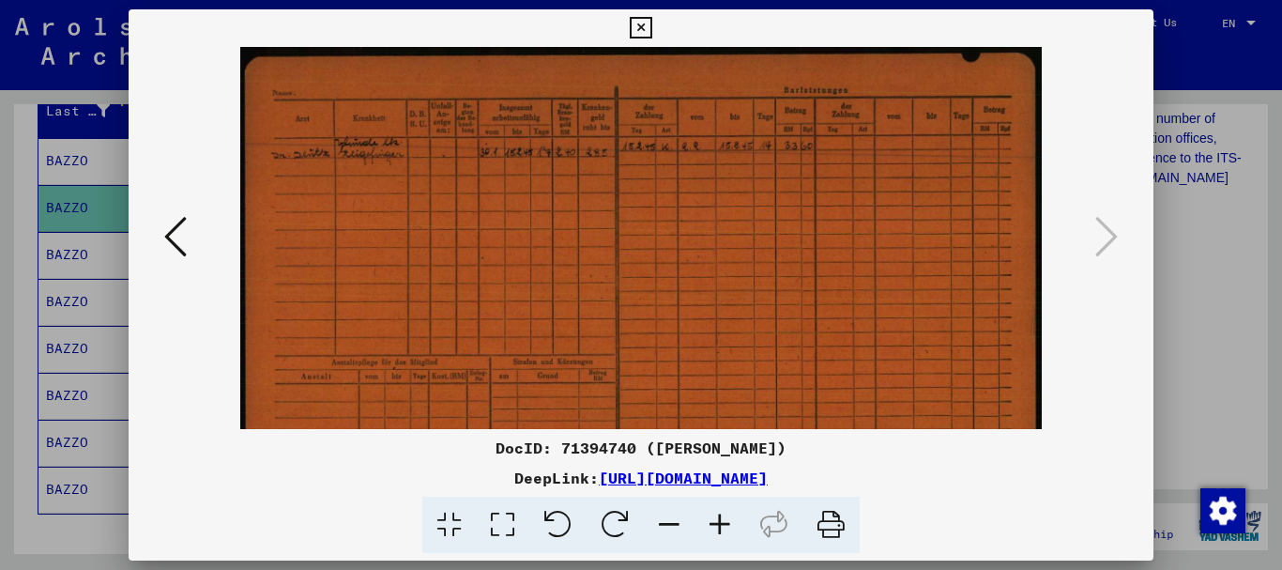
click at [717, 528] on icon at bounding box center [720, 525] width 51 height 57
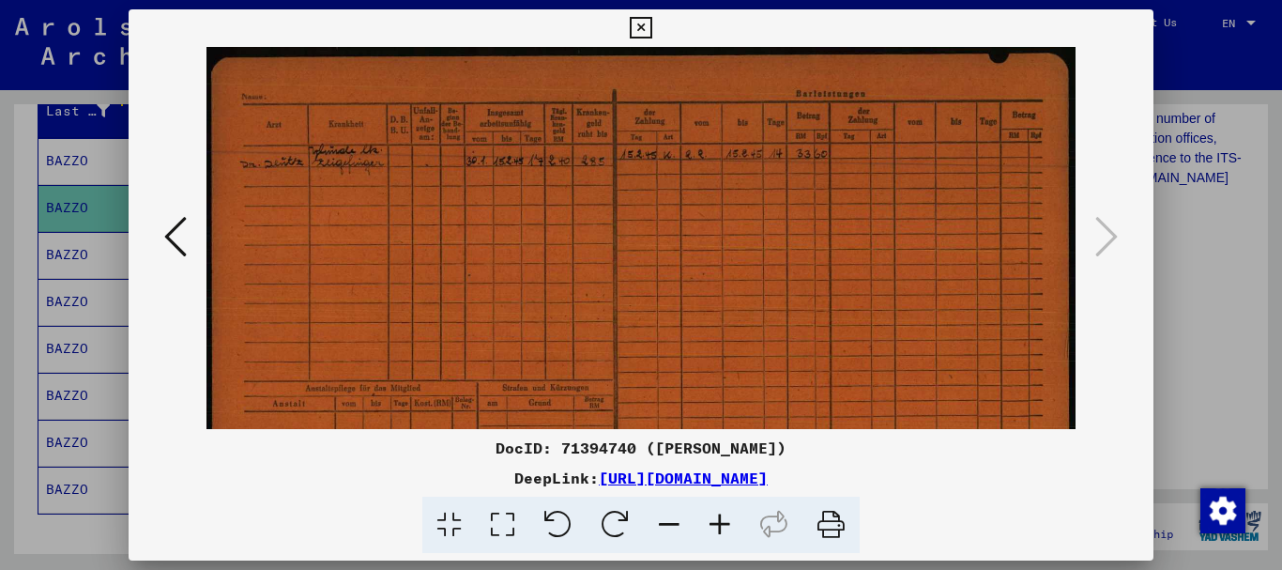
click at [717, 528] on icon at bounding box center [720, 525] width 51 height 57
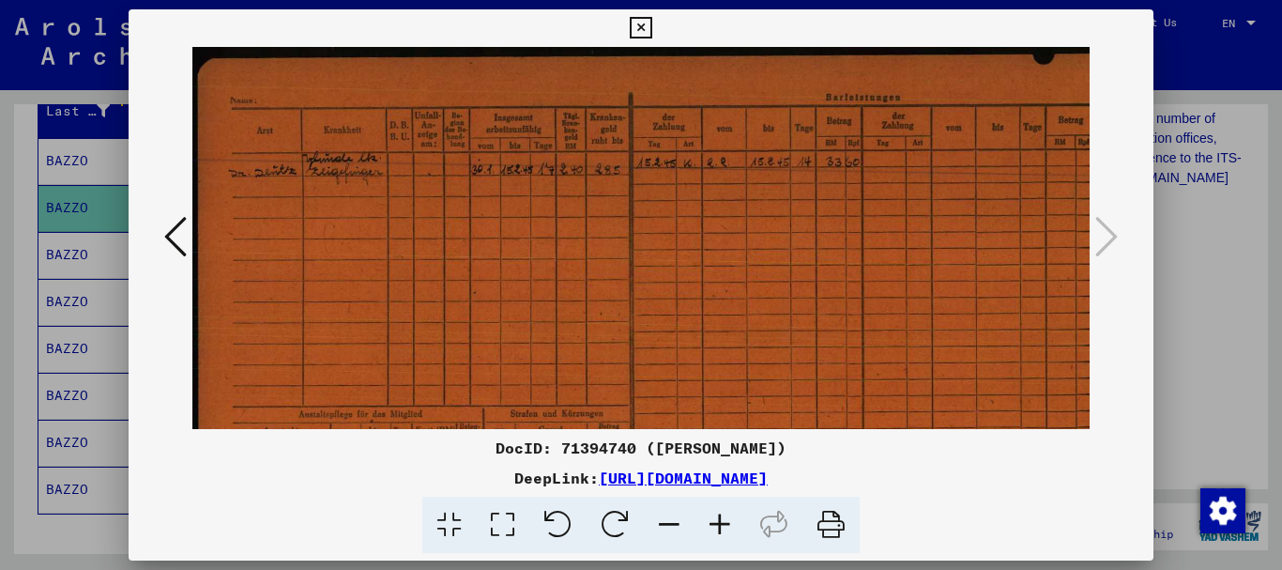
click at [639, 22] on icon at bounding box center [641, 28] width 22 height 23
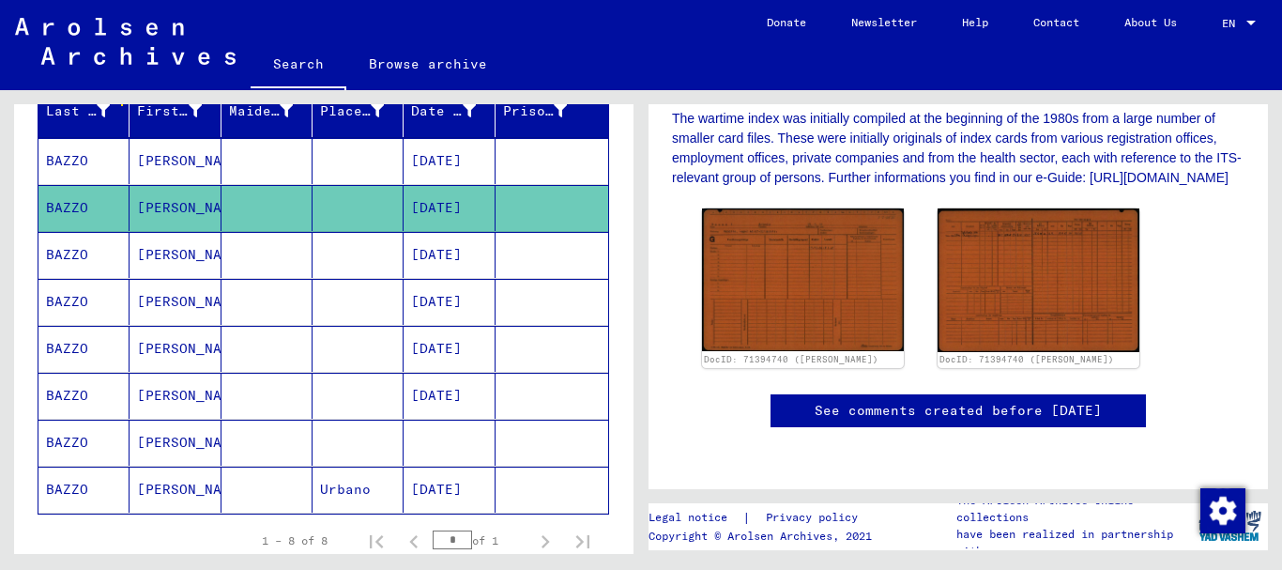
click at [410, 258] on mat-cell "[DATE]" at bounding box center [449, 255] width 91 height 46
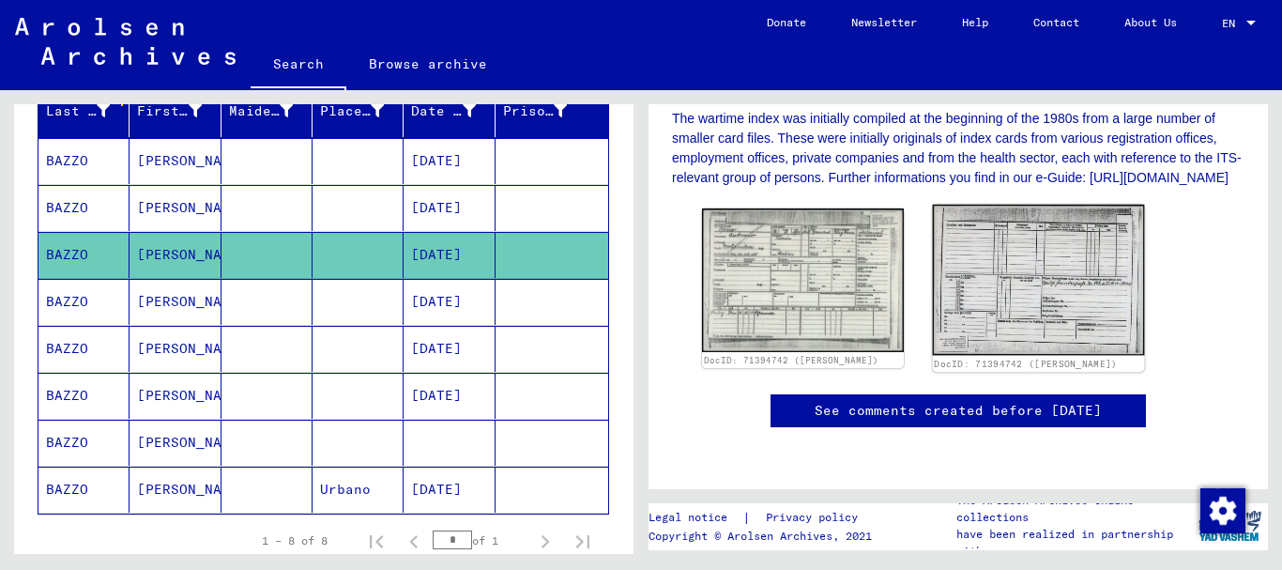
scroll to position [533, 0]
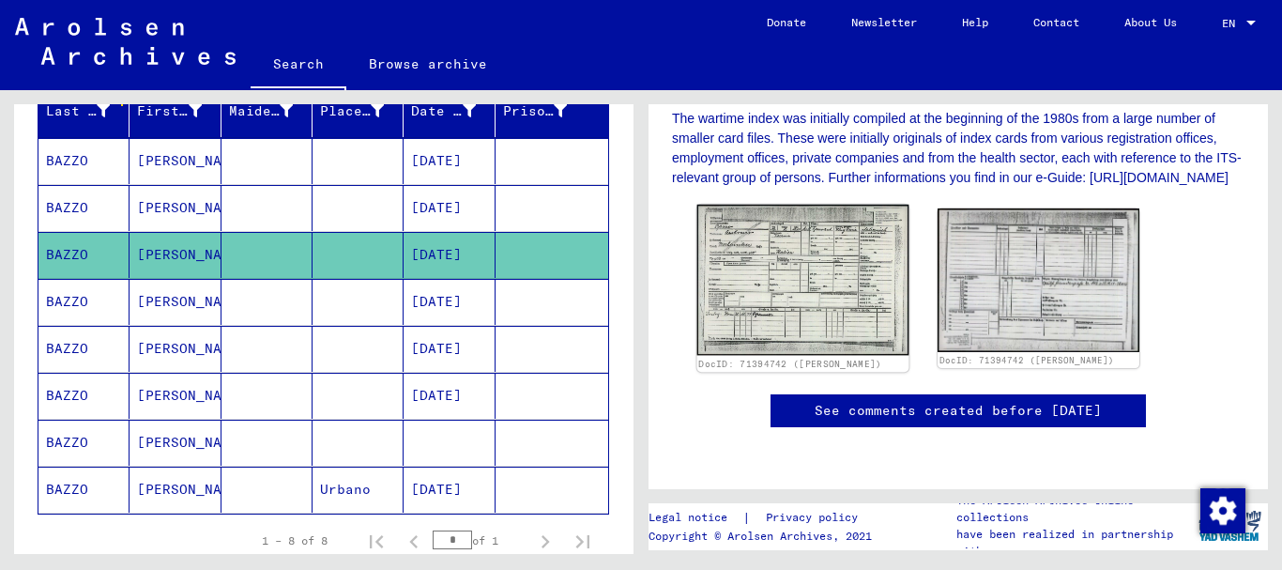
click at [796, 217] on img at bounding box center [803, 280] width 212 height 151
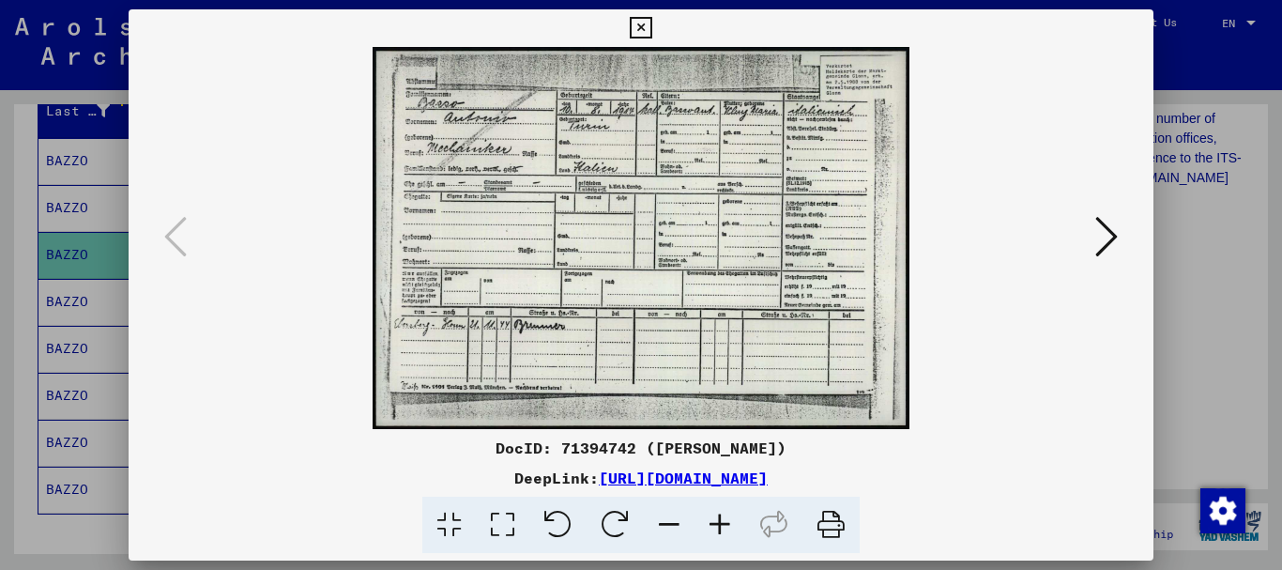
click at [724, 524] on icon at bounding box center [720, 525] width 51 height 57
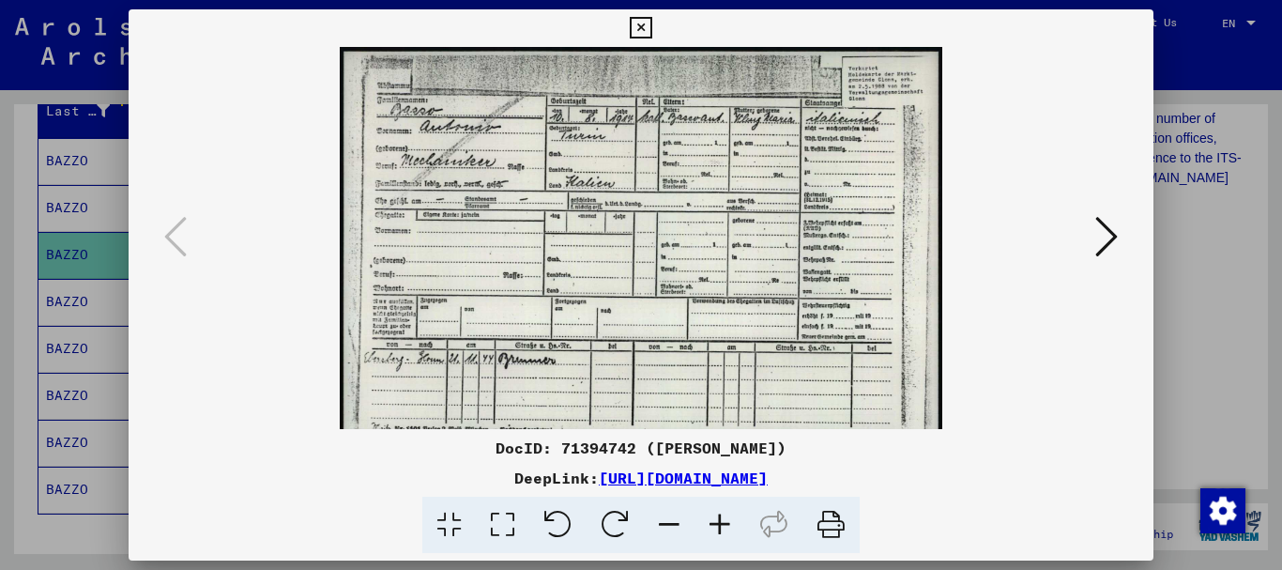
click at [724, 524] on icon at bounding box center [720, 525] width 51 height 57
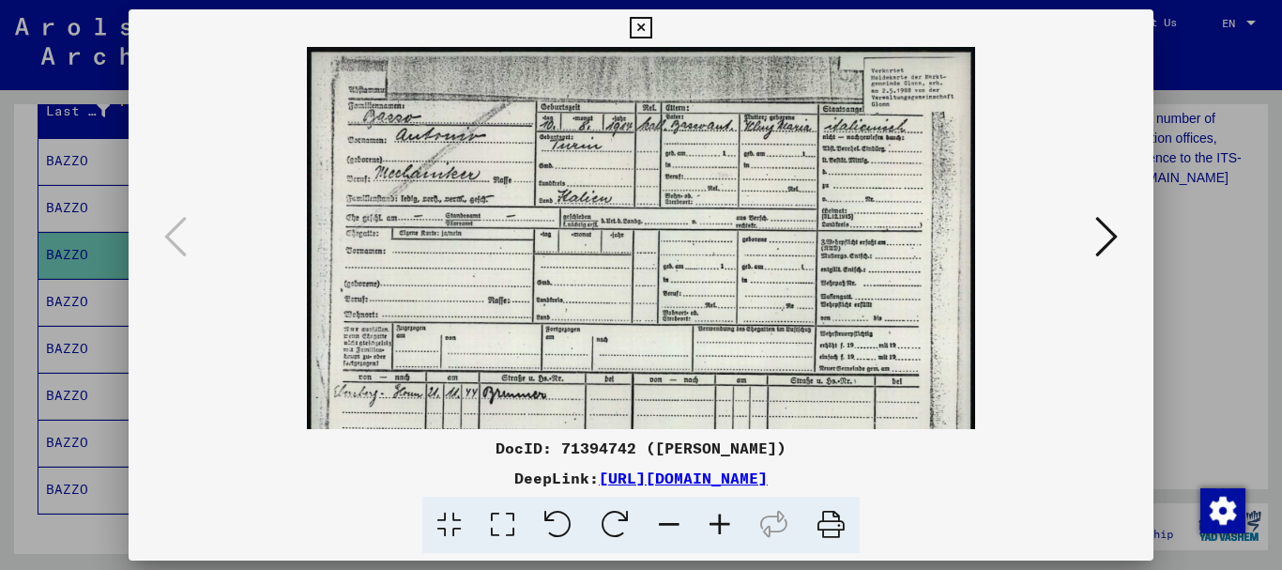
click at [724, 524] on icon at bounding box center [720, 525] width 51 height 57
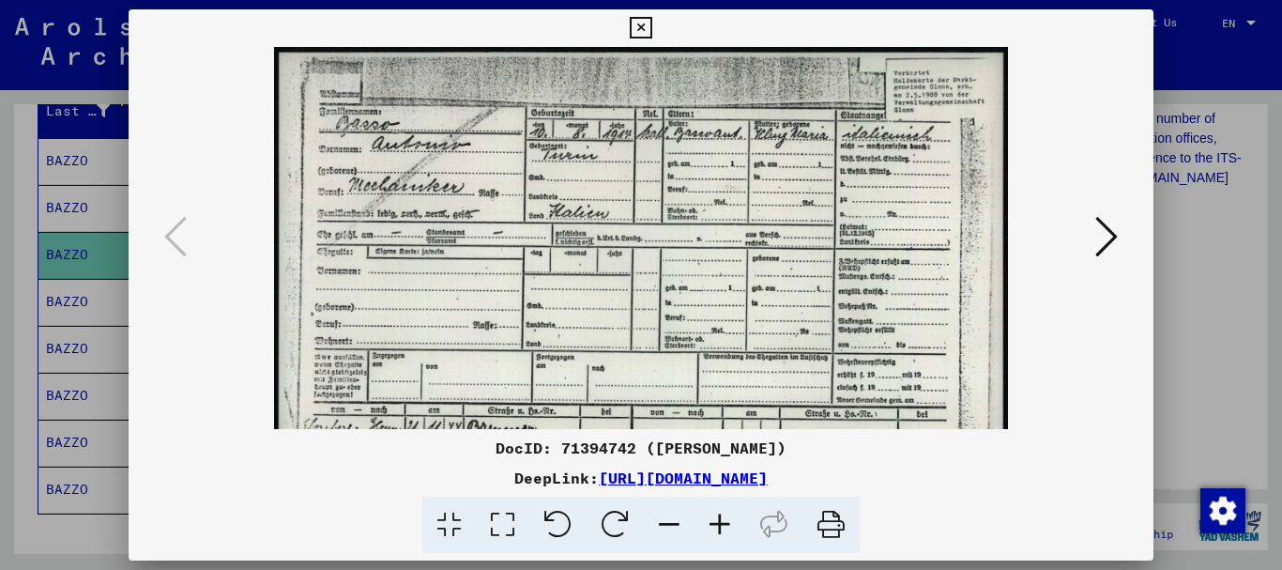
click at [724, 524] on icon at bounding box center [720, 525] width 51 height 57
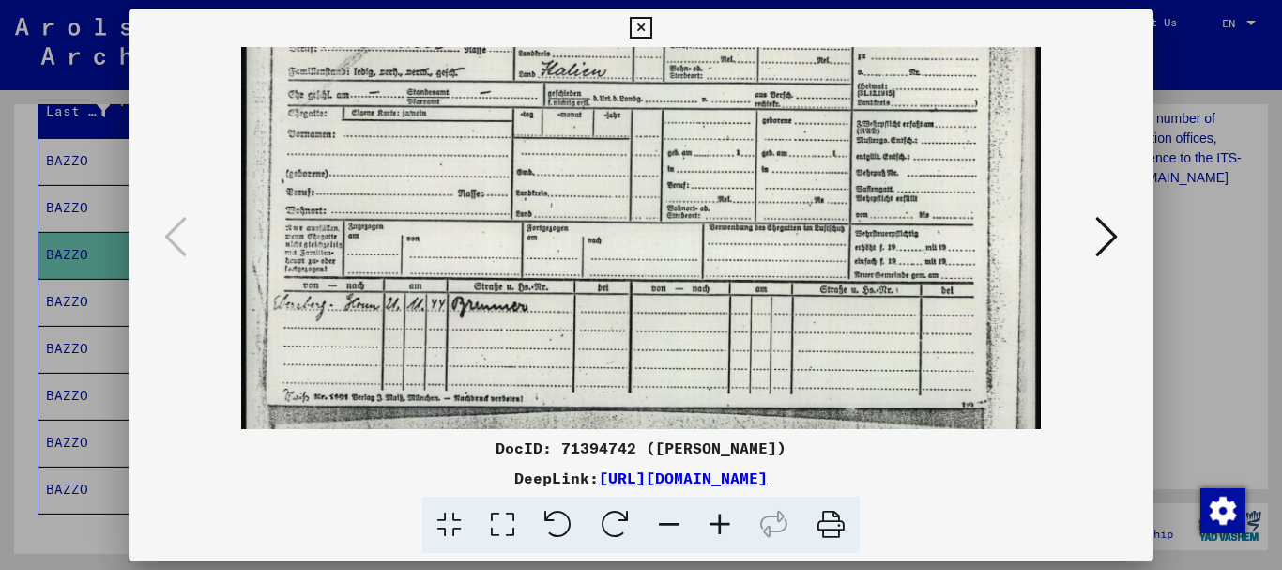
scroll to position [162, 0]
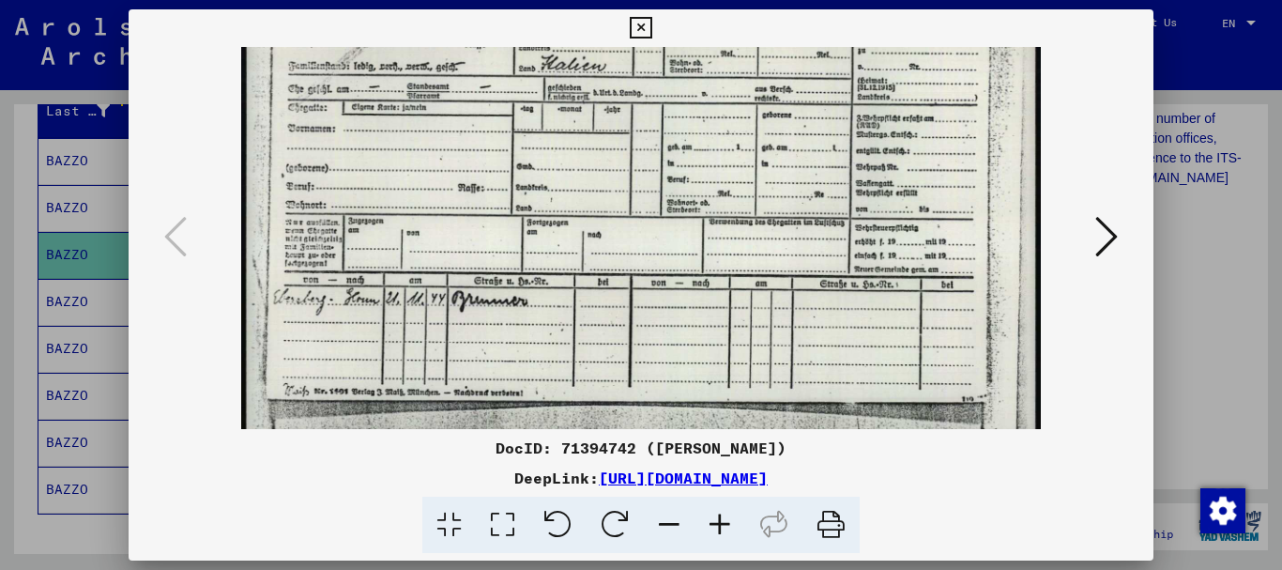
drag, startPoint x: 740, startPoint y: 266, endPoint x: 788, endPoint y: 103, distance: 169.6
click at [788, 103] on img at bounding box center [641, 170] width 801 height 570
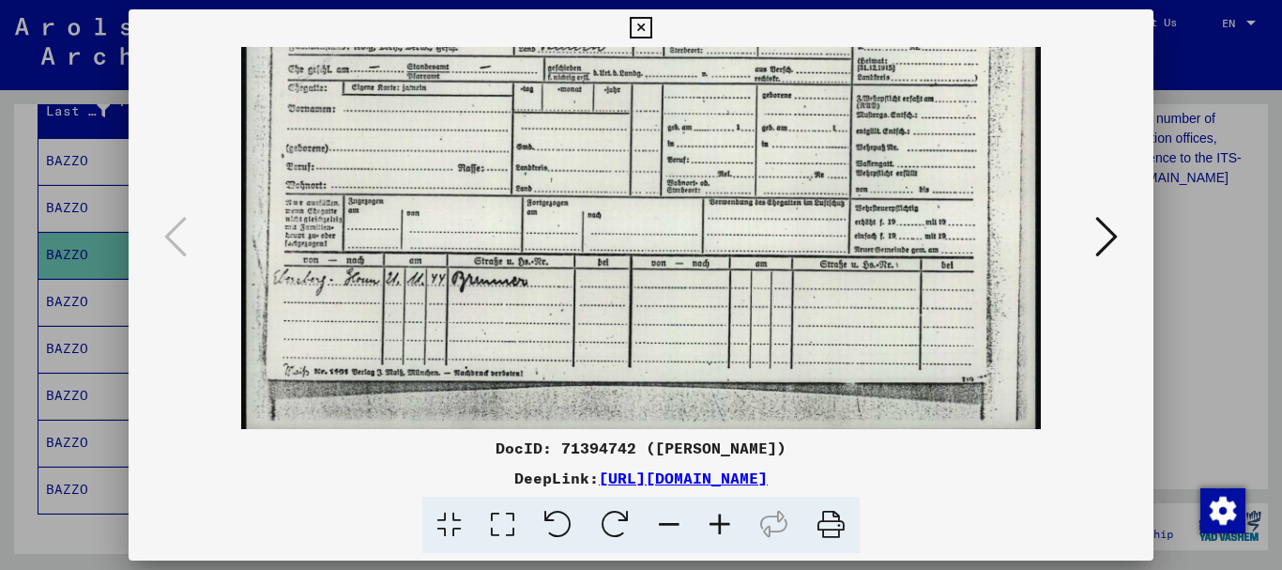
scroll to position [188, 0]
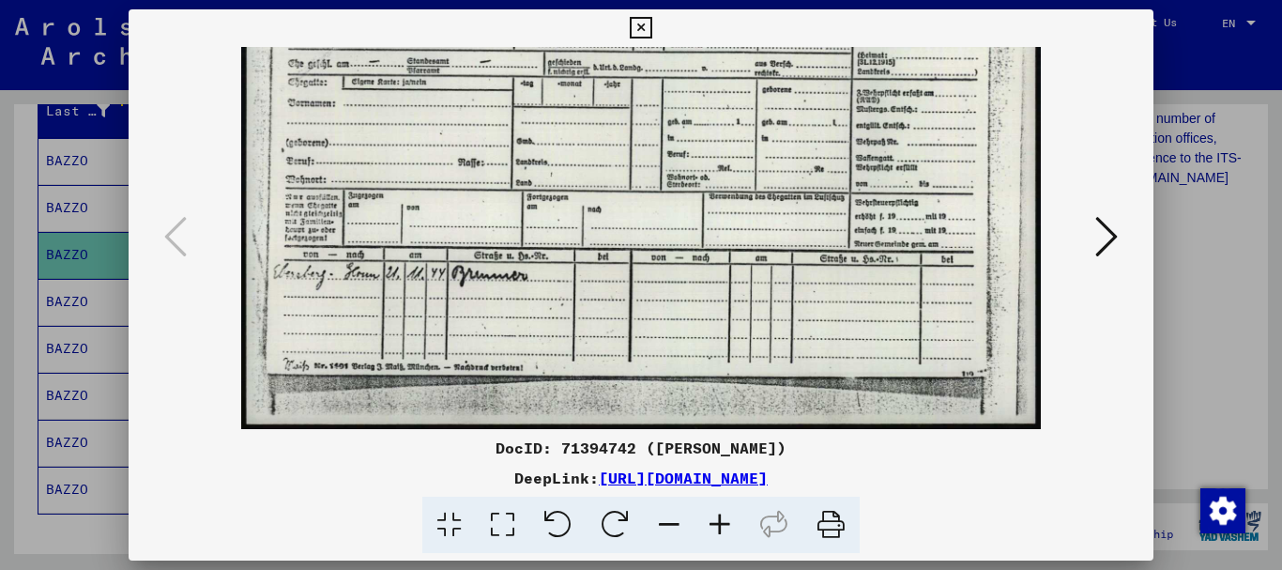
drag, startPoint x: 624, startPoint y: 298, endPoint x: 655, endPoint y: 239, distance: 65.9
click at [653, 242] on img at bounding box center [641, 144] width 801 height 570
click at [1102, 242] on icon at bounding box center [1106, 236] width 23 height 45
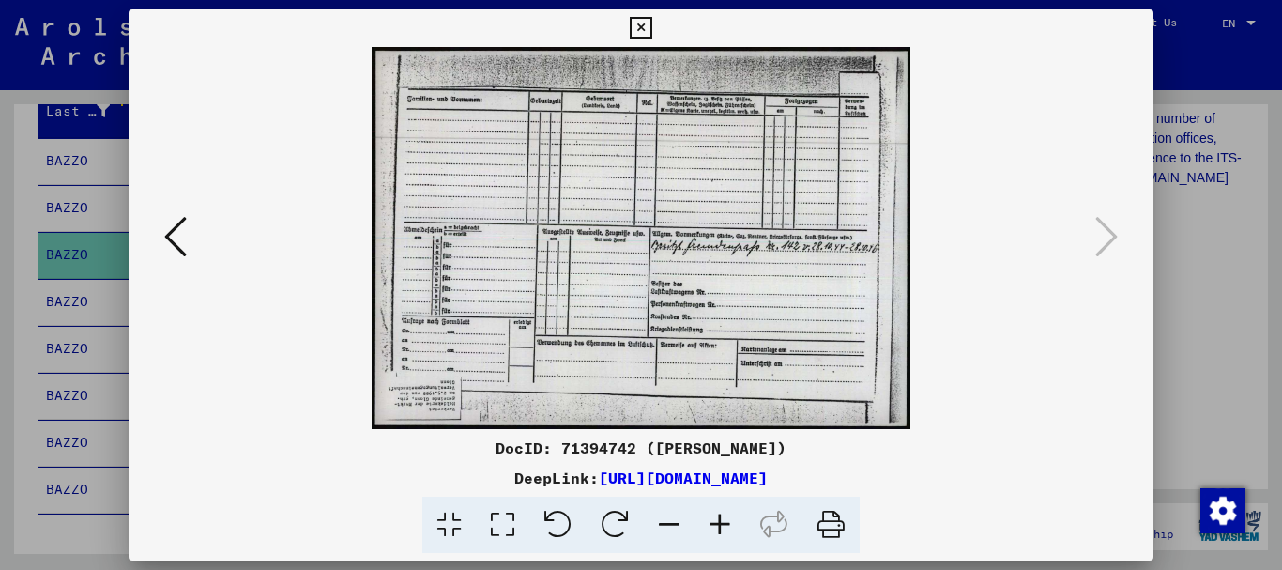
click at [710, 512] on icon at bounding box center [720, 525] width 51 height 57
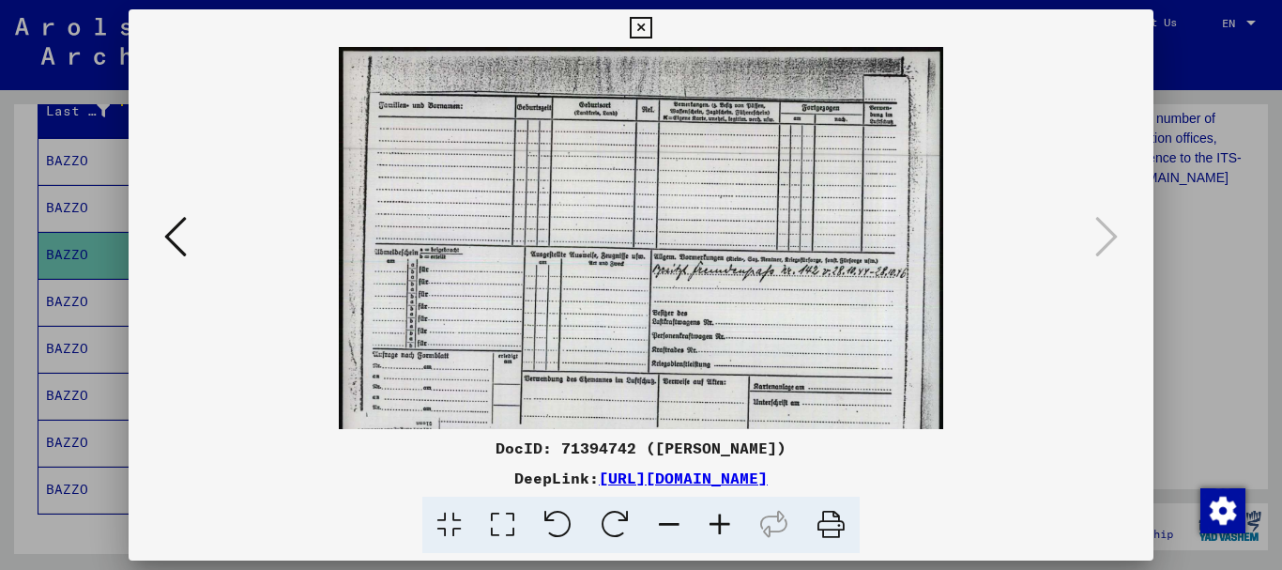
click at [711, 513] on icon at bounding box center [720, 525] width 51 height 57
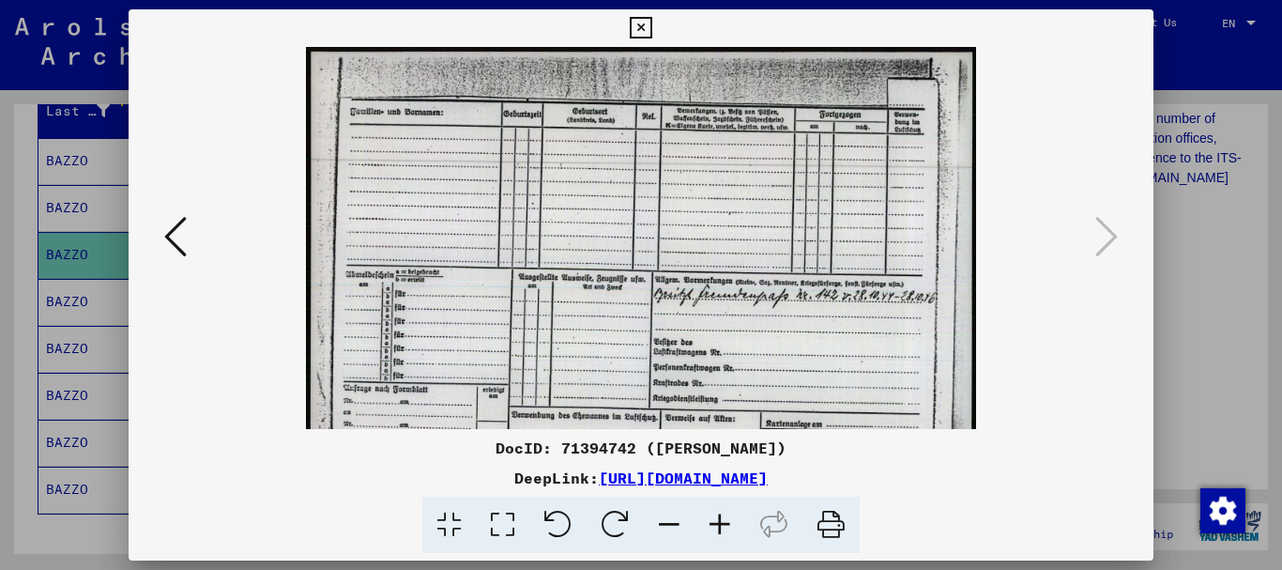
click at [711, 514] on icon at bounding box center [720, 525] width 51 height 57
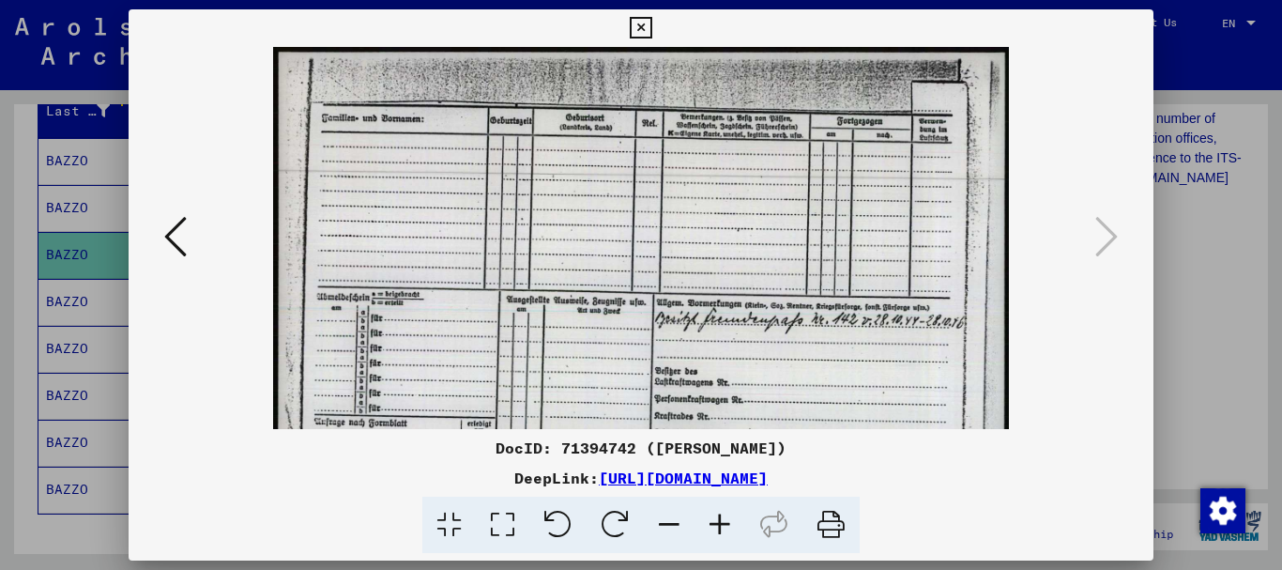
click at [712, 525] on icon at bounding box center [720, 525] width 51 height 57
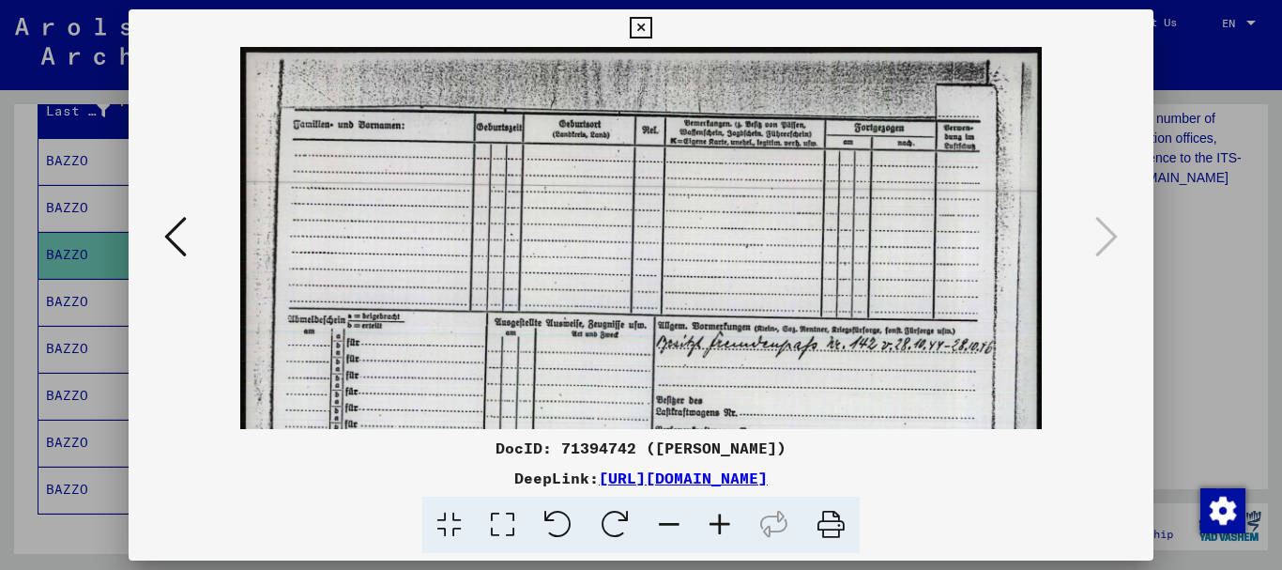
click at [712, 526] on icon at bounding box center [720, 525] width 51 height 57
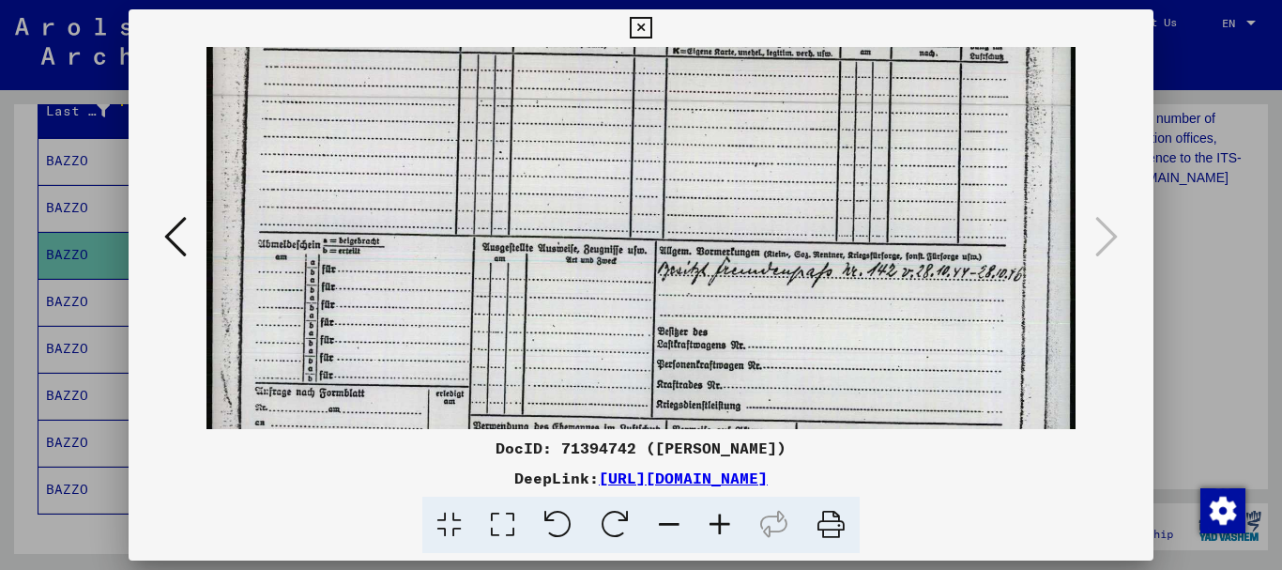
drag, startPoint x: 763, startPoint y: 307, endPoint x: 769, endPoint y: 243, distance: 64.1
click at [769, 244] on img at bounding box center [641, 257] width 868 height 617
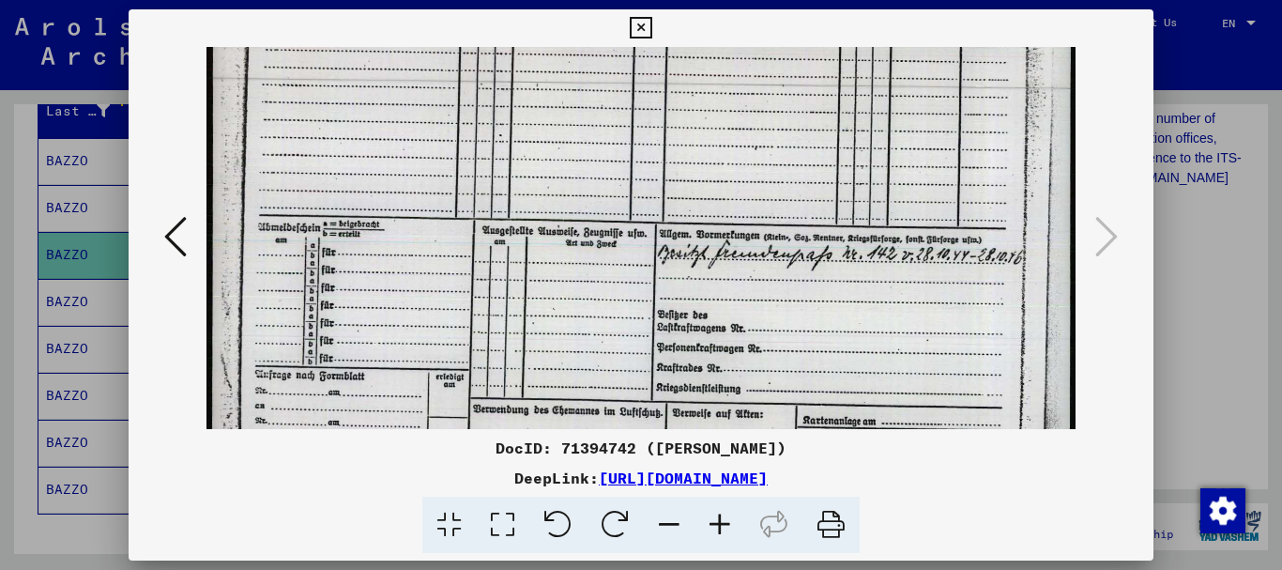
click at [638, 26] on icon at bounding box center [641, 28] width 22 height 23
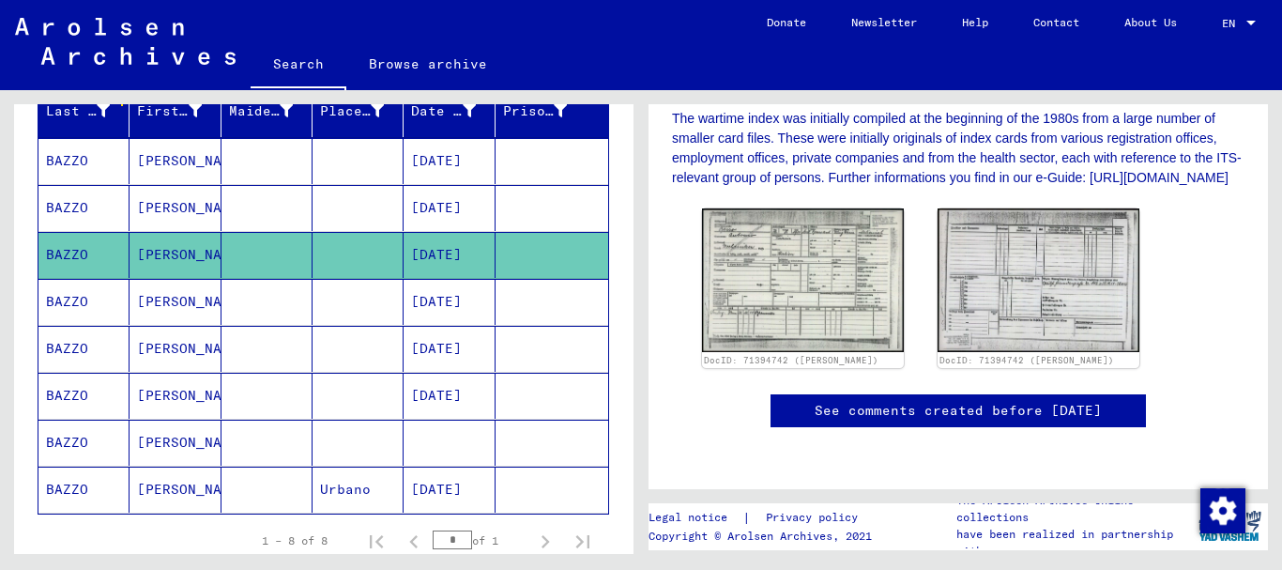
click at [434, 353] on mat-cell "[DATE]" at bounding box center [449, 349] width 91 height 46
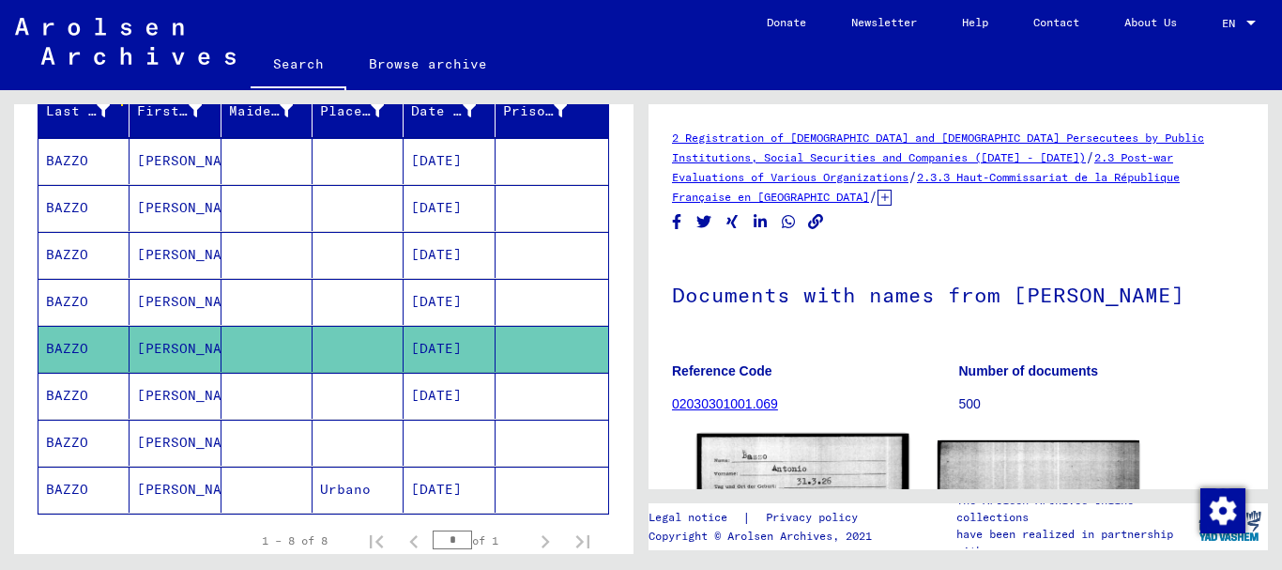
click at [830, 471] on img at bounding box center [803, 563] width 212 height 259
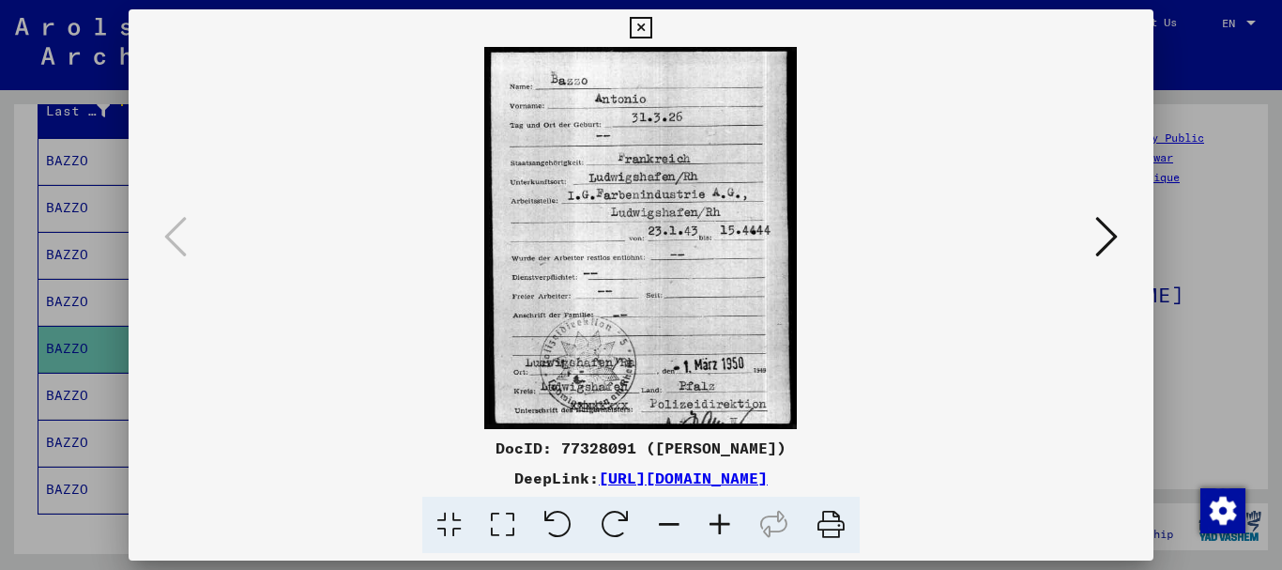
click at [1101, 234] on icon at bounding box center [1106, 236] width 23 height 45
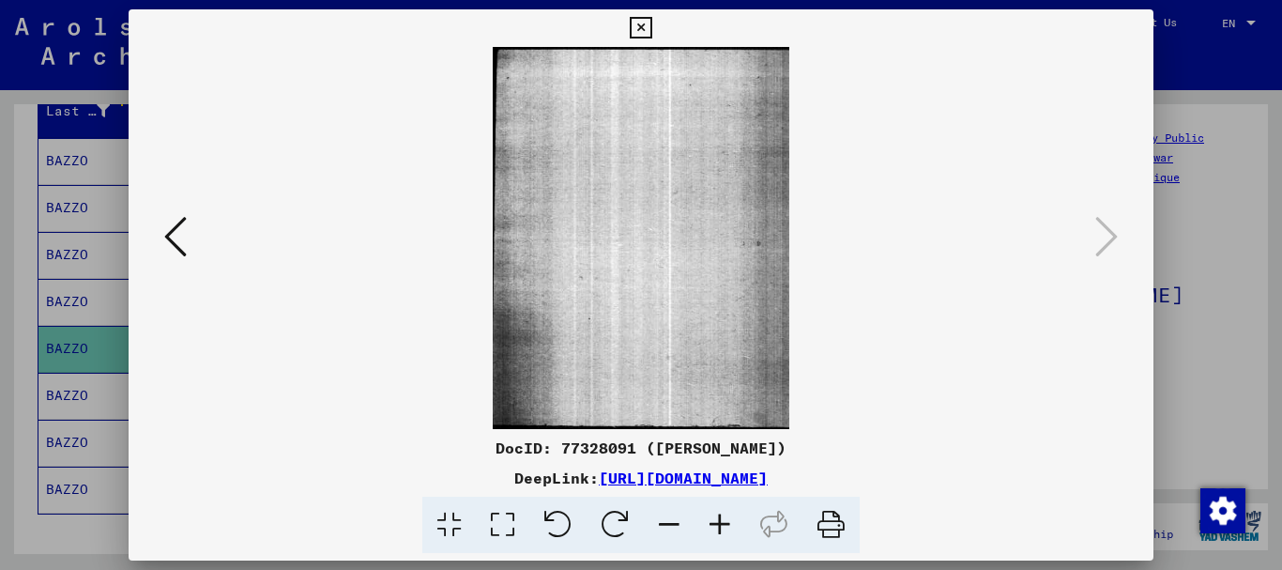
click at [640, 23] on icon at bounding box center [641, 28] width 22 height 23
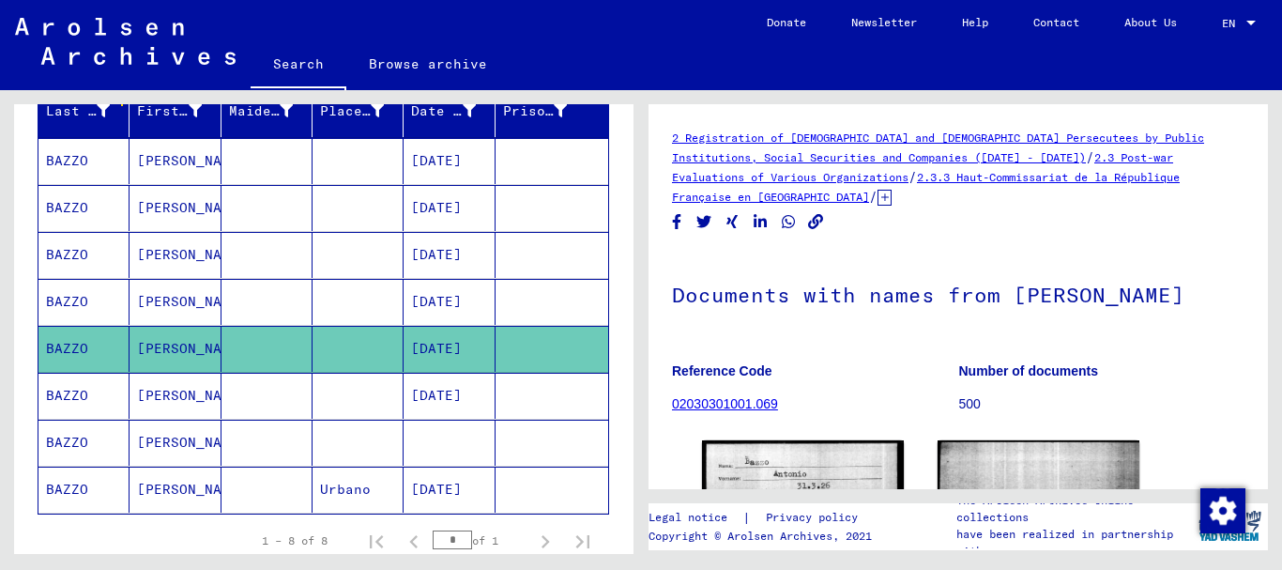
click at [449, 300] on mat-cell "[DATE]" at bounding box center [449, 302] width 91 height 46
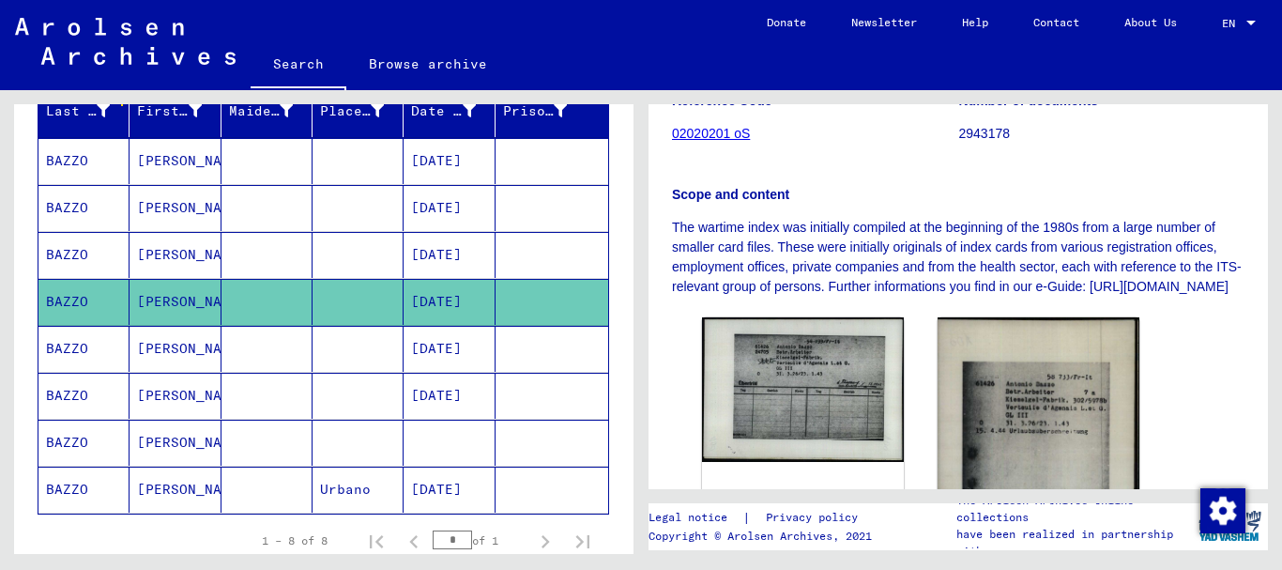
scroll to position [344, 0]
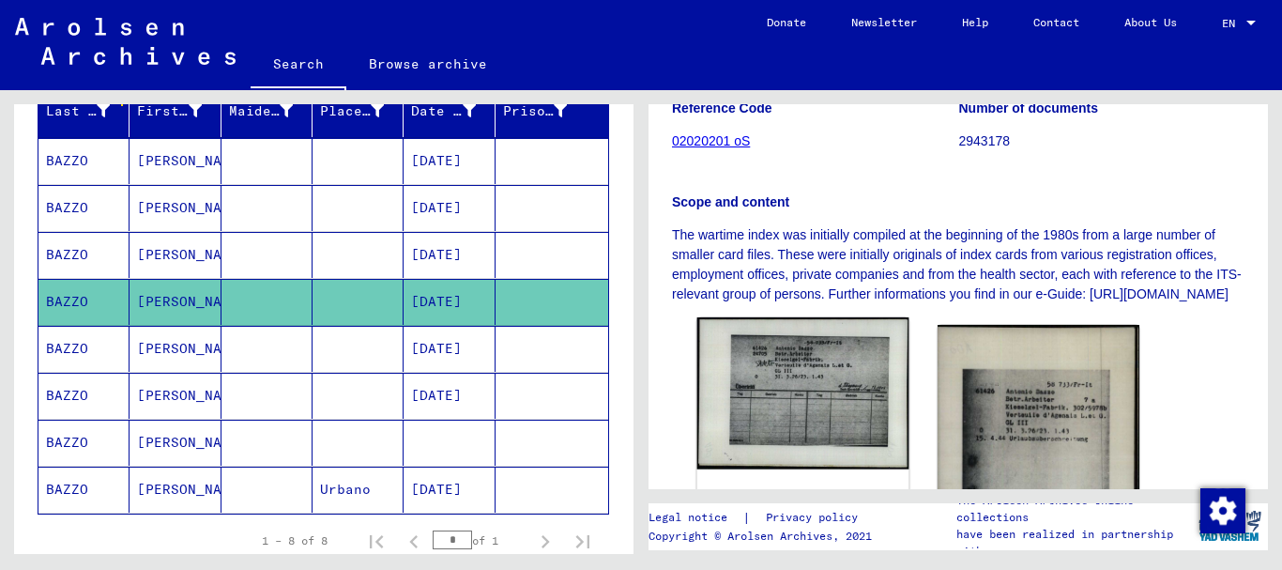
click at [775, 392] on img at bounding box center [803, 392] width 212 height 151
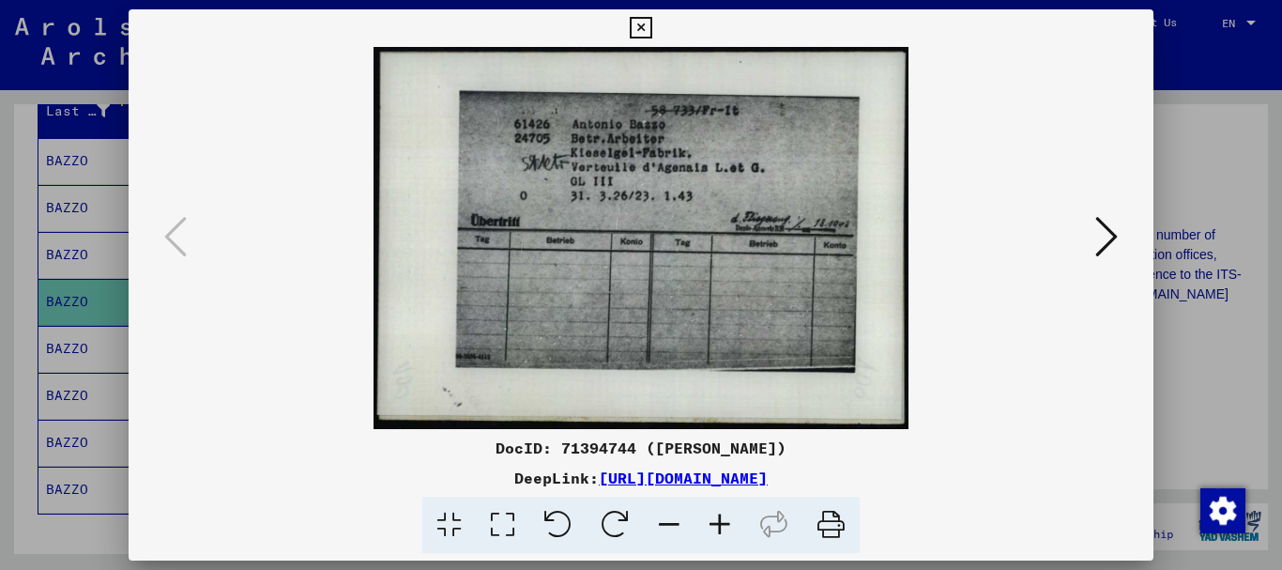
click at [775, 392] on img at bounding box center [641, 238] width 898 height 382
click at [720, 522] on icon at bounding box center [720, 525] width 51 height 57
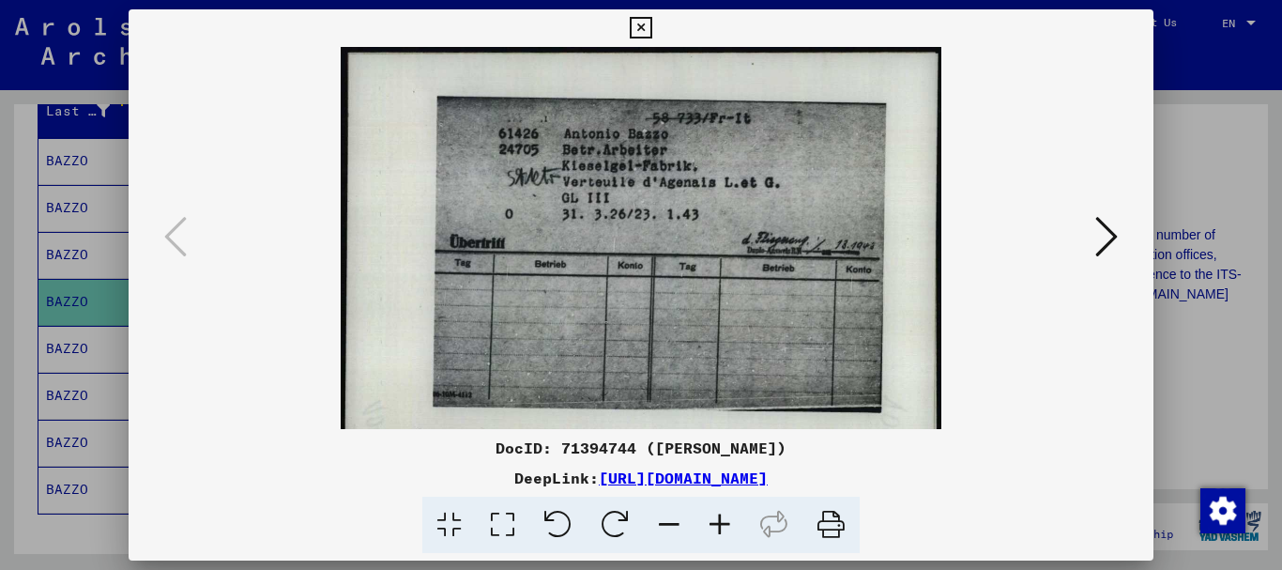
click at [719, 520] on icon at bounding box center [720, 525] width 51 height 57
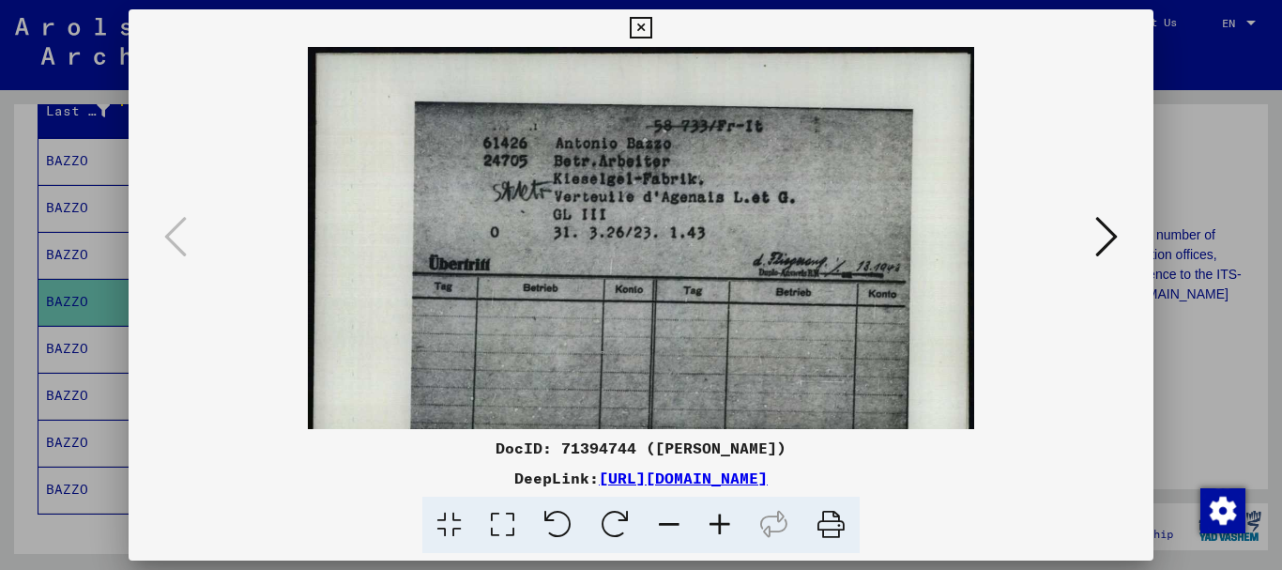
click at [719, 520] on icon at bounding box center [720, 525] width 51 height 57
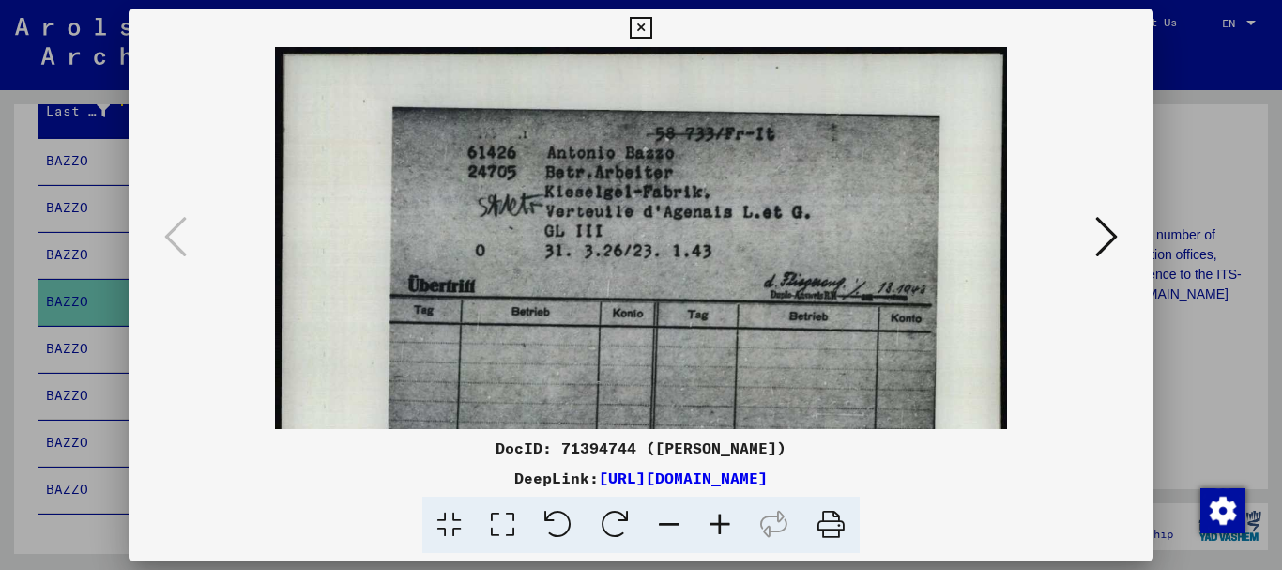
click at [719, 520] on icon at bounding box center [720, 525] width 51 height 57
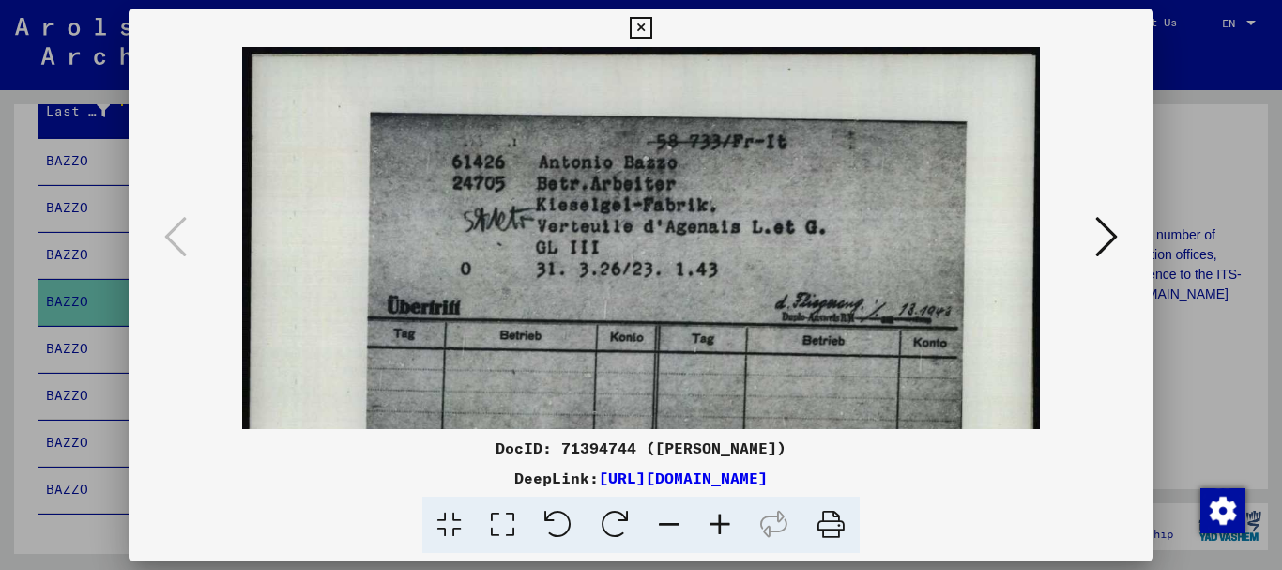
click at [719, 520] on icon at bounding box center [720, 525] width 51 height 57
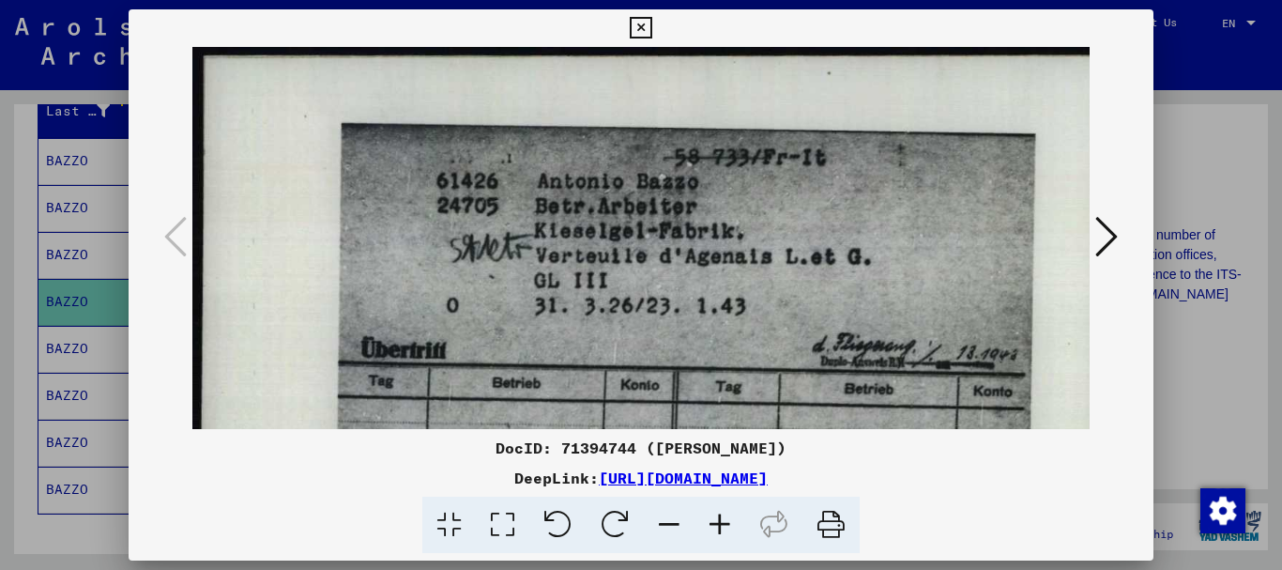
click at [718, 520] on icon at bounding box center [720, 525] width 51 height 57
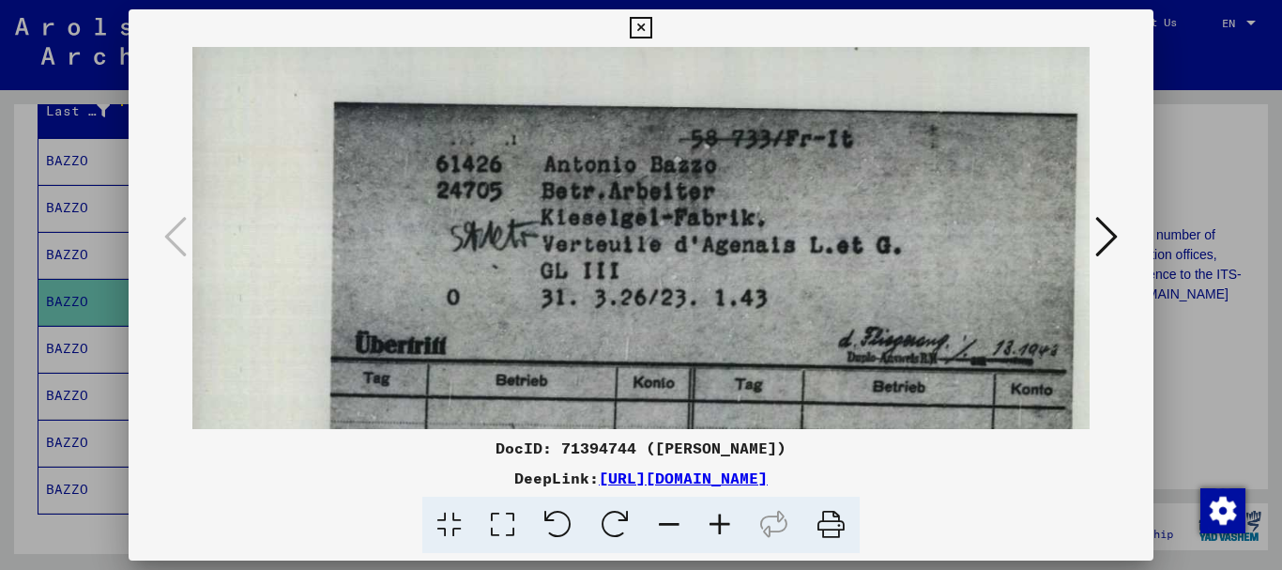
scroll to position [32, 23]
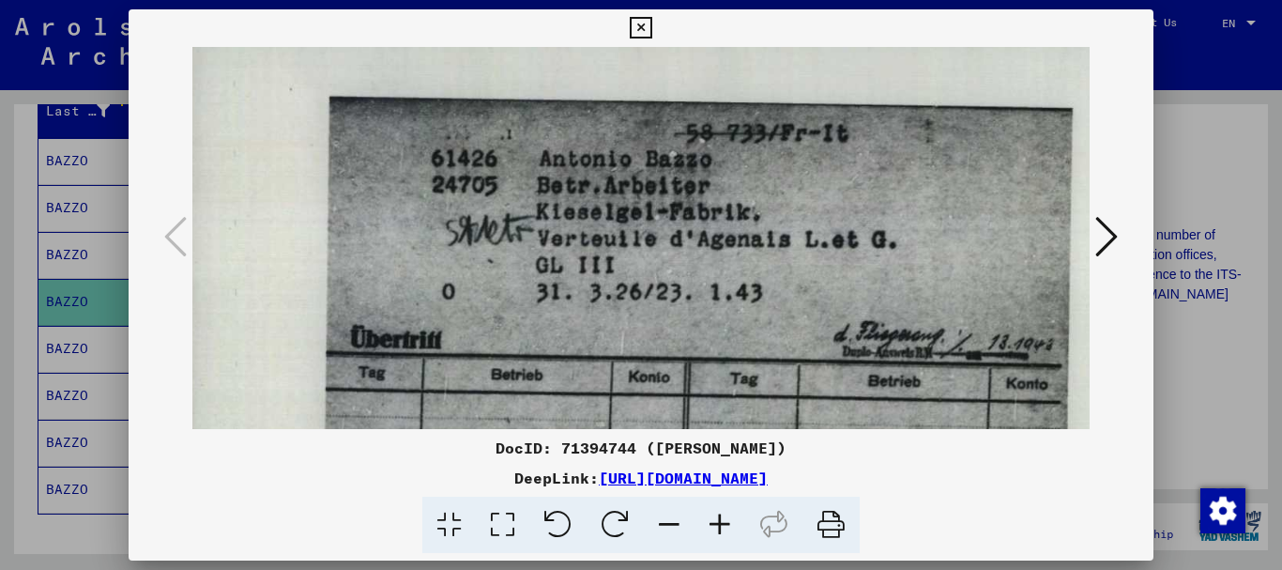
drag, startPoint x: 662, startPoint y: 314, endPoint x: 639, endPoint y: 282, distance: 39.1
click at [639, 282] on img at bounding box center [667, 370] width 994 height 711
click at [1124, 238] on div at bounding box center [642, 238] width 1026 height 382
click at [1105, 242] on icon at bounding box center [1106, 236] width 23 height 45
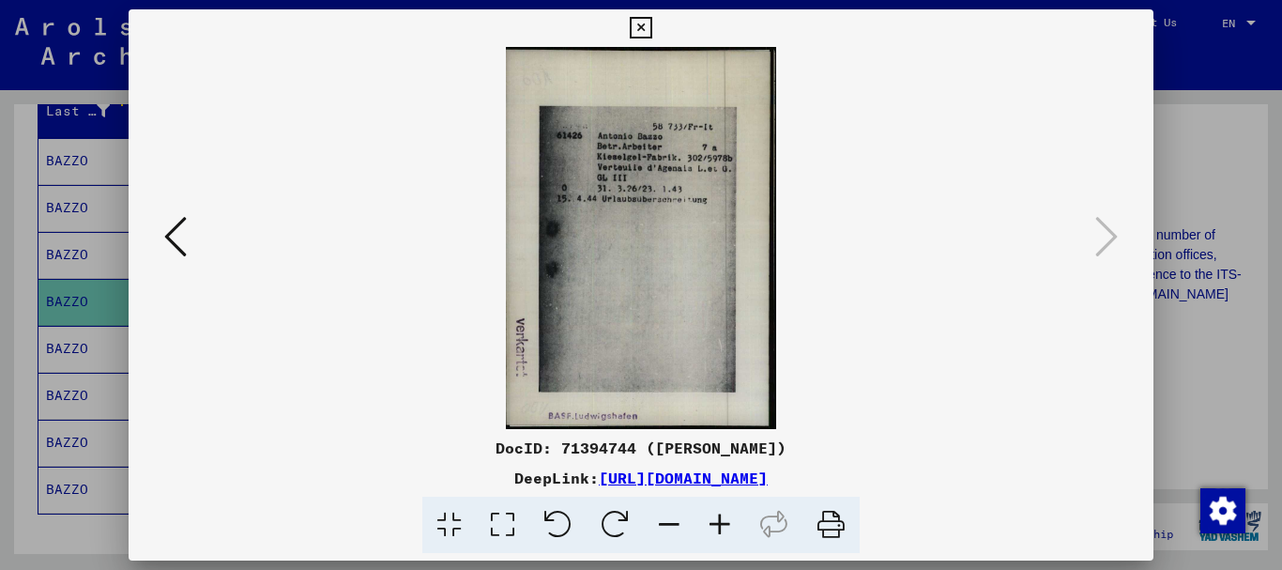
click at [641, 28] on icon at bounding box center [641, 28] width 22 height 23
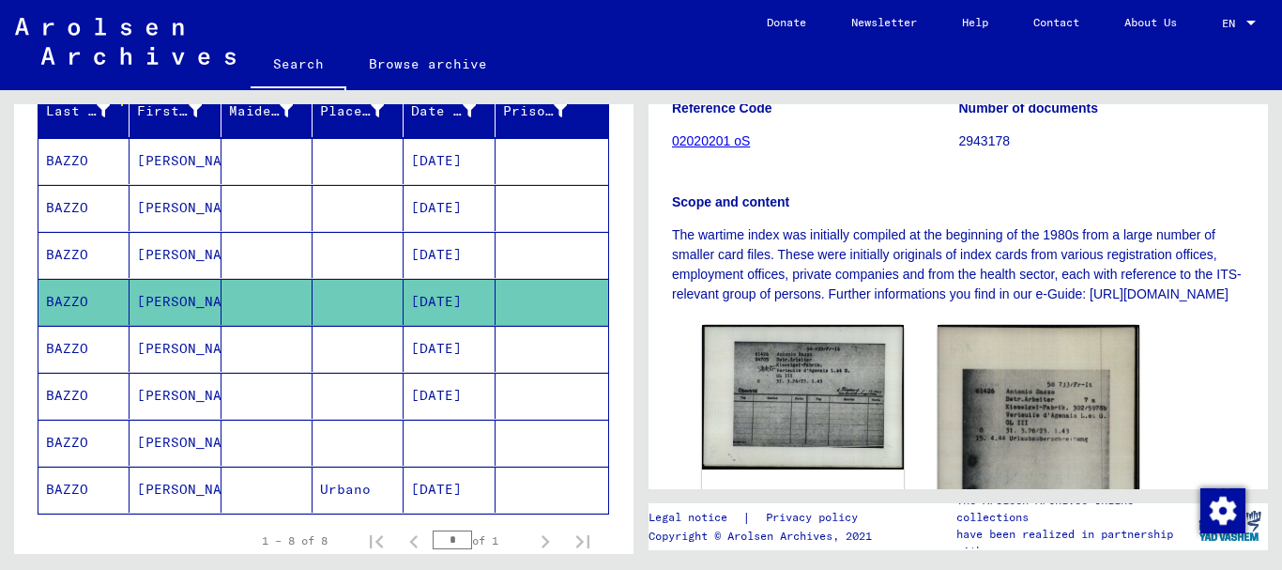
click at [439, 494] on mat-cell "[DATE]" at bounding box center [449, 490] width 91 height 46
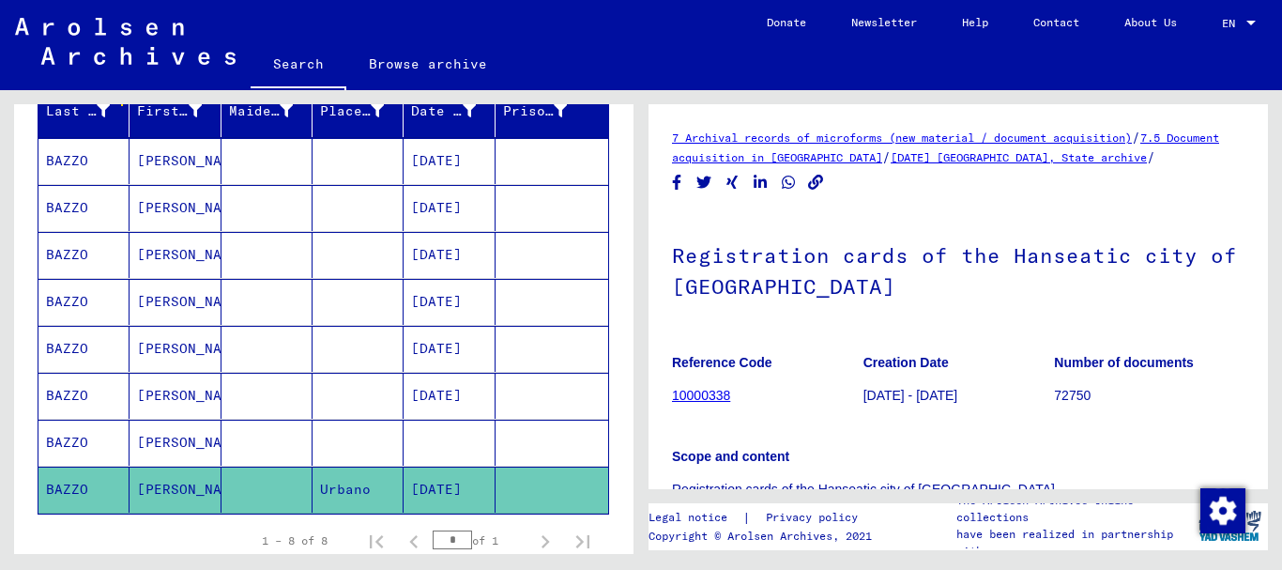
scroll to position [344, 0]
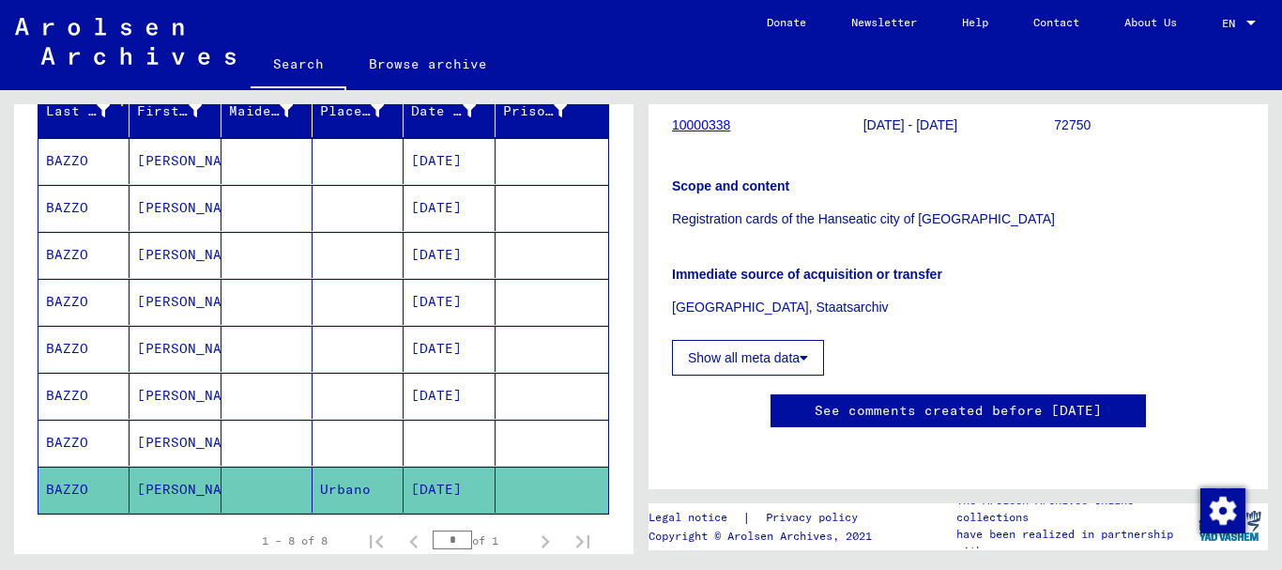
click at [795, 340] on button "Show all meta data" at bounding box center [748, 358] width 152 height 36
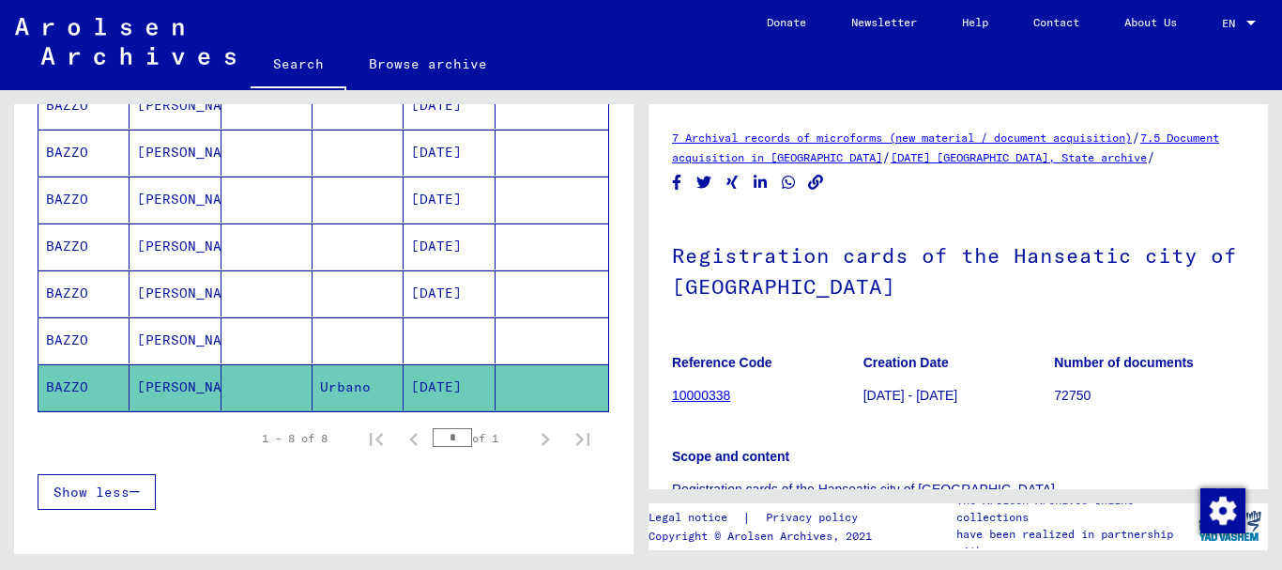
scroll to position [0, 0]
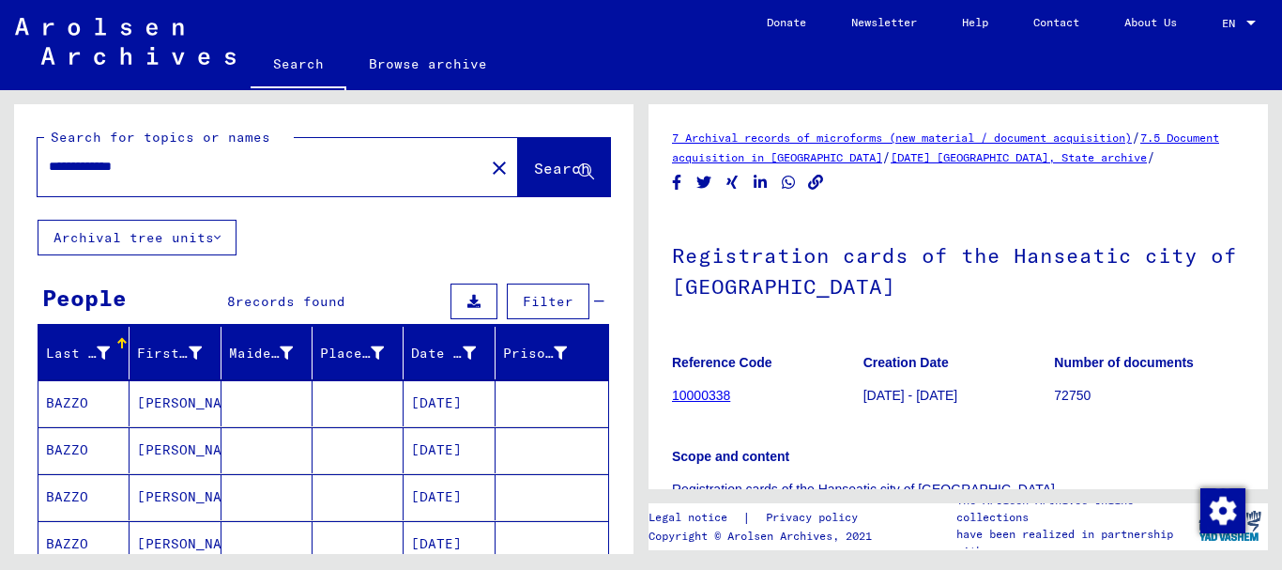
click at [383, 417] on mat-cell at bounding box center [358, 403] width 91 height 46
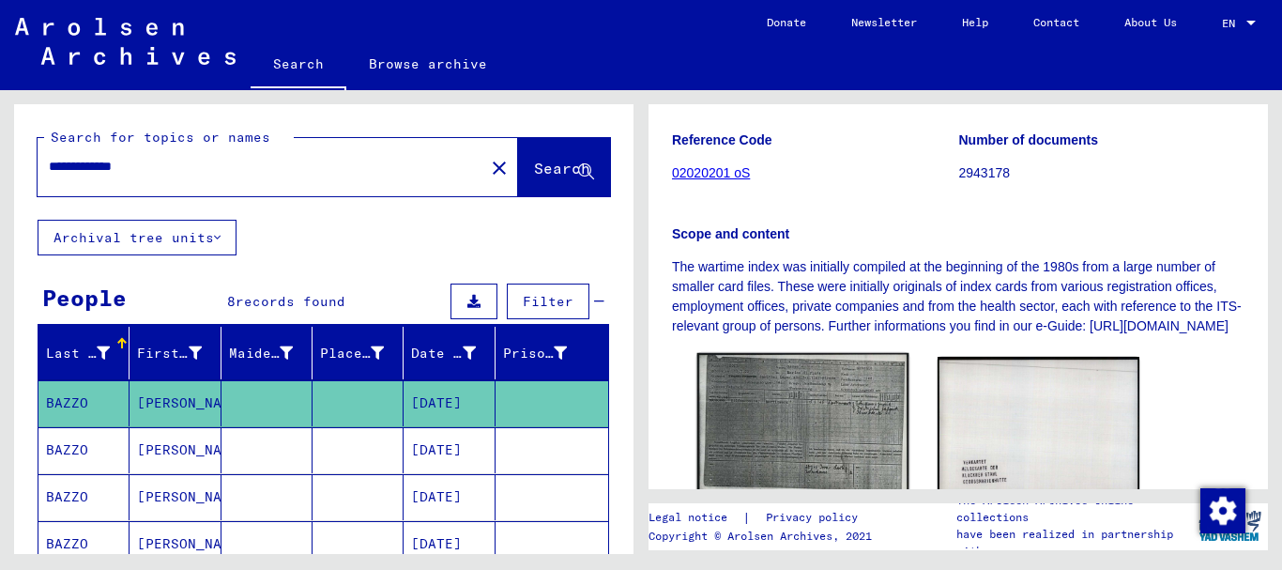
scroll to position [344, 0]
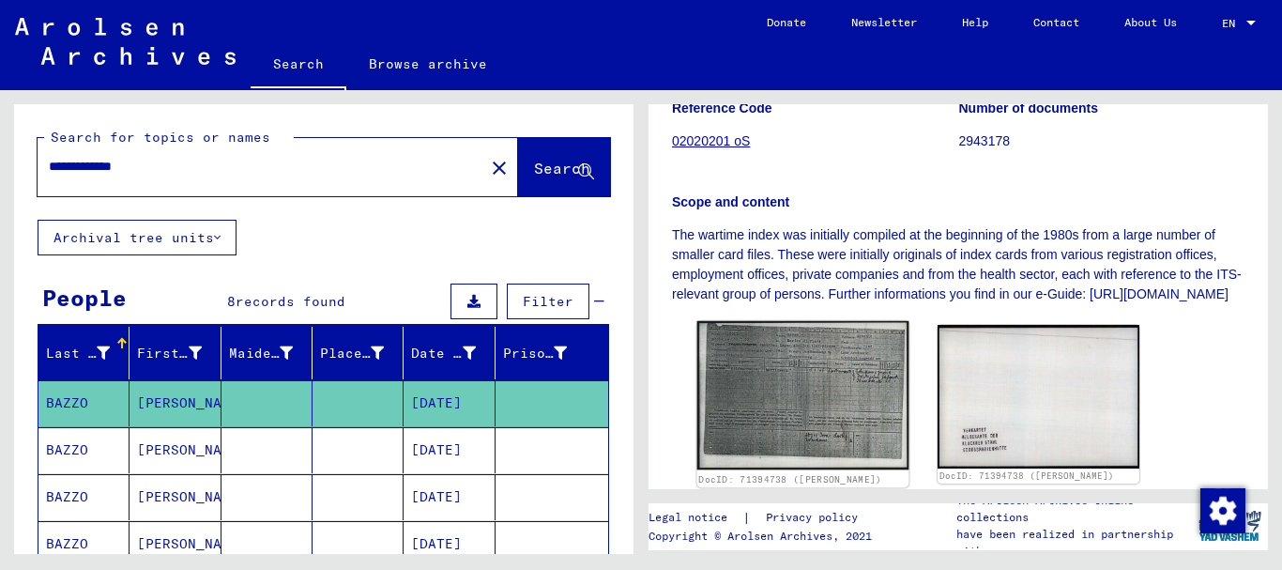
click at [759, 403] on img at bounding box center [803, 395] width 212 height 149
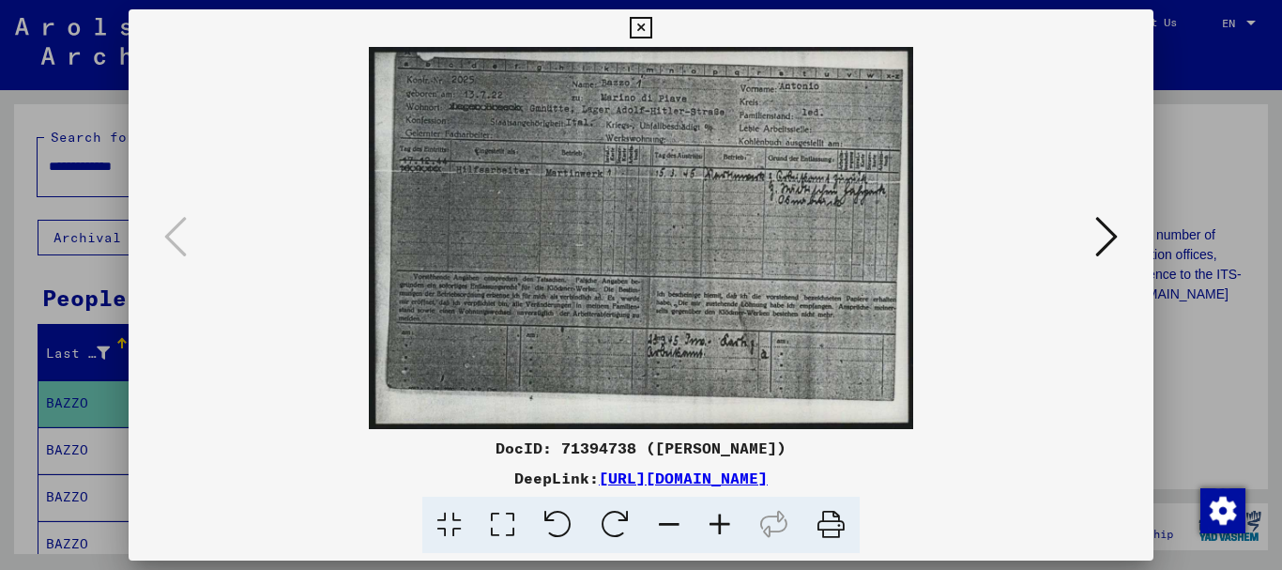
click at [723, 530] on icon at bounding box center [720, 525] width 51 height 57
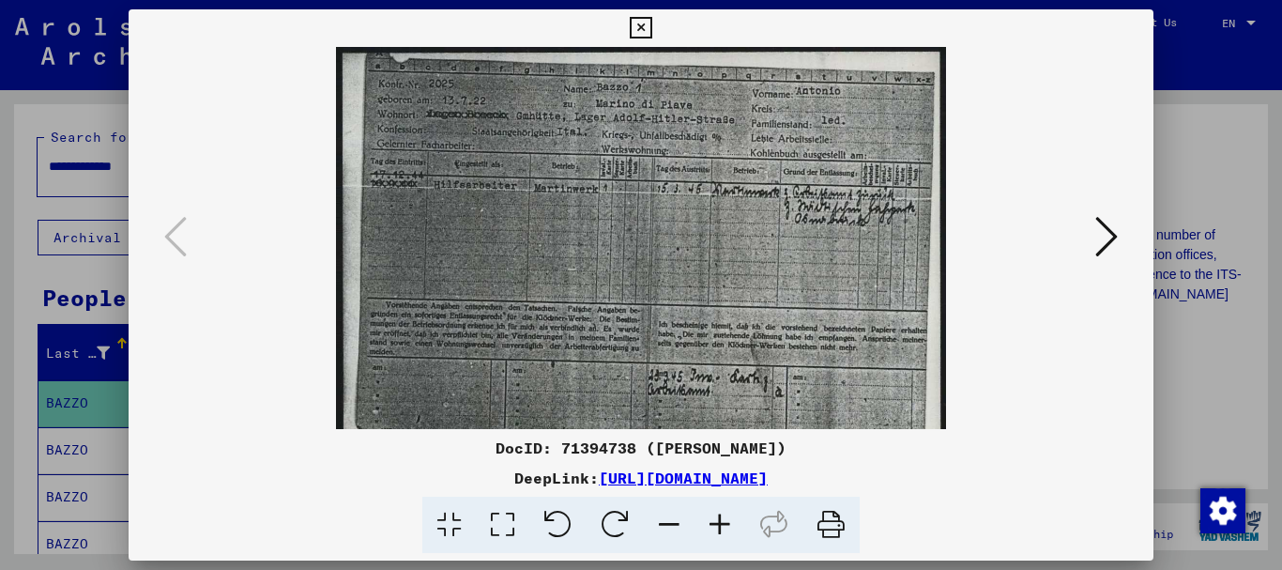
click at [723, 525] on icon at bounding box center [720, 525] width 51 height 57
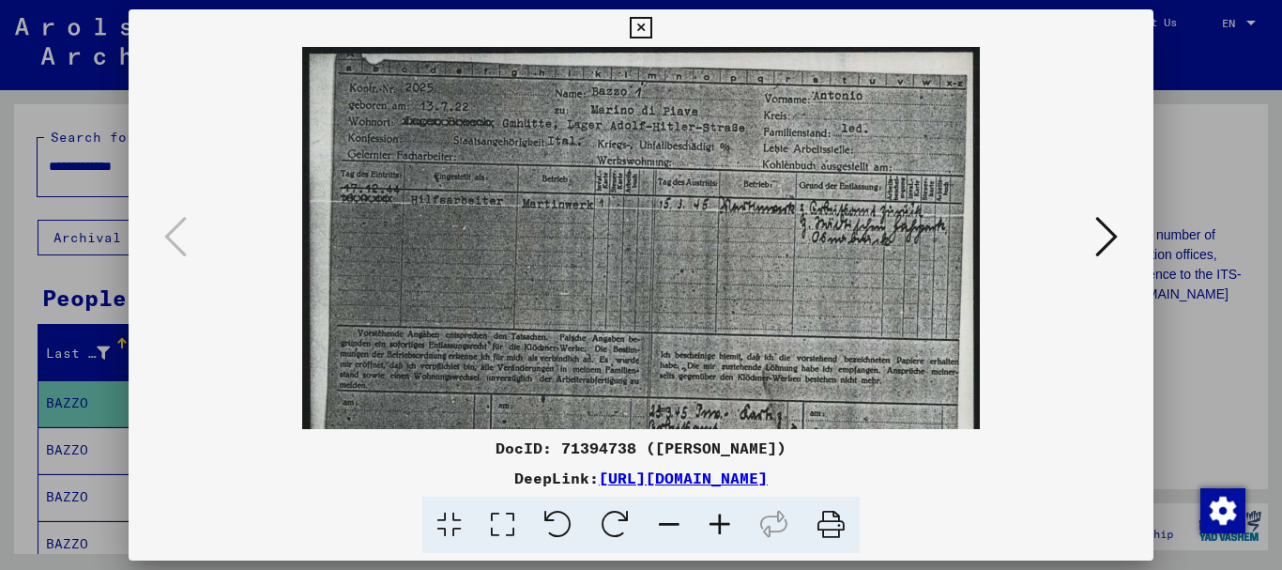
click at [721, 523] on icon at bounding box center [720, 525] width 51 height 57
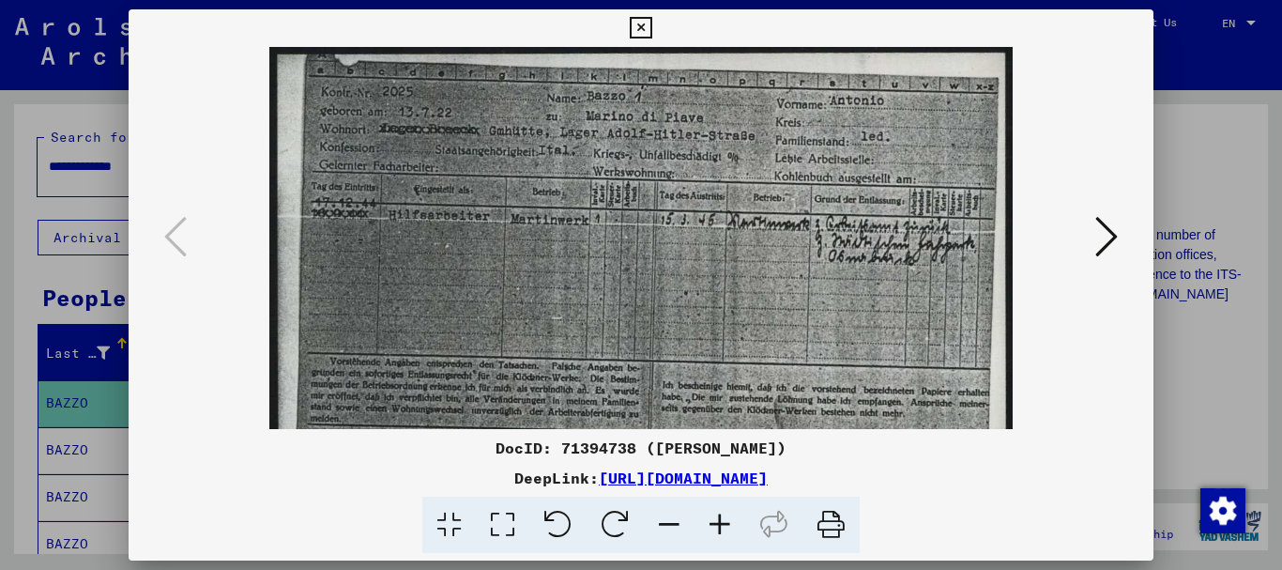
click at [722, 523] on icon at bounding box center [720, 525] width 51 height 57
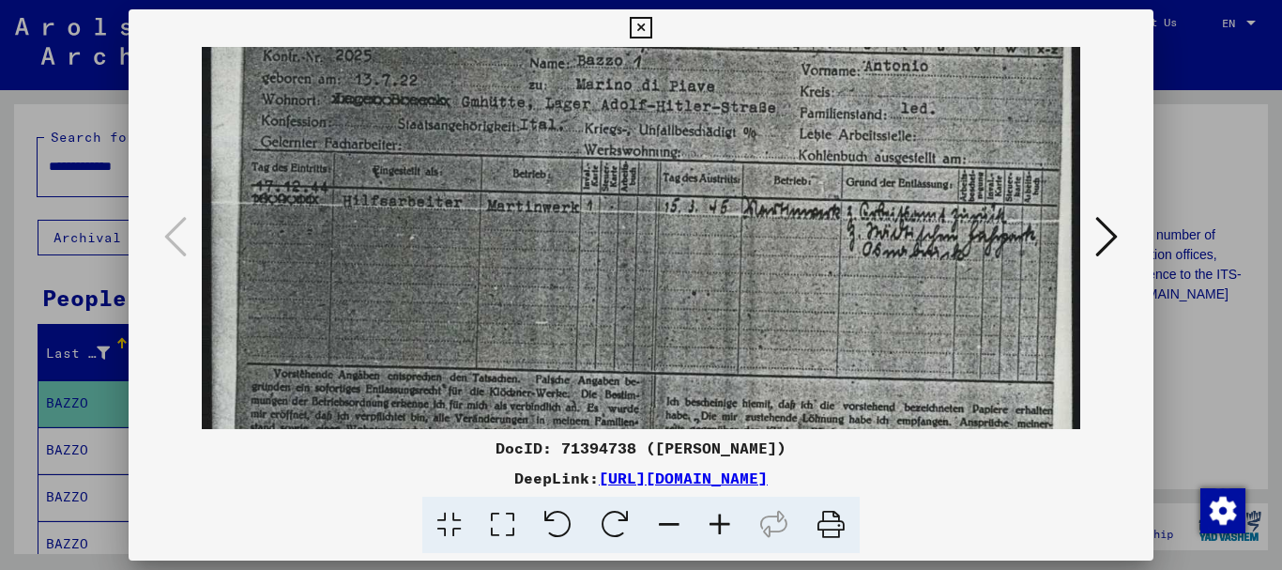
scroll to position [45, 0]
drag, startPoint x: 600, startPoint y: 300, endPoint x: 615, endPoint y: 276, distance: 28.7
click at [615, 276] on img at bounding box center [641, 310] width 878 height 617
click at [1106, 233] on icon at bounding box center [1106, 236] width 23 height 45
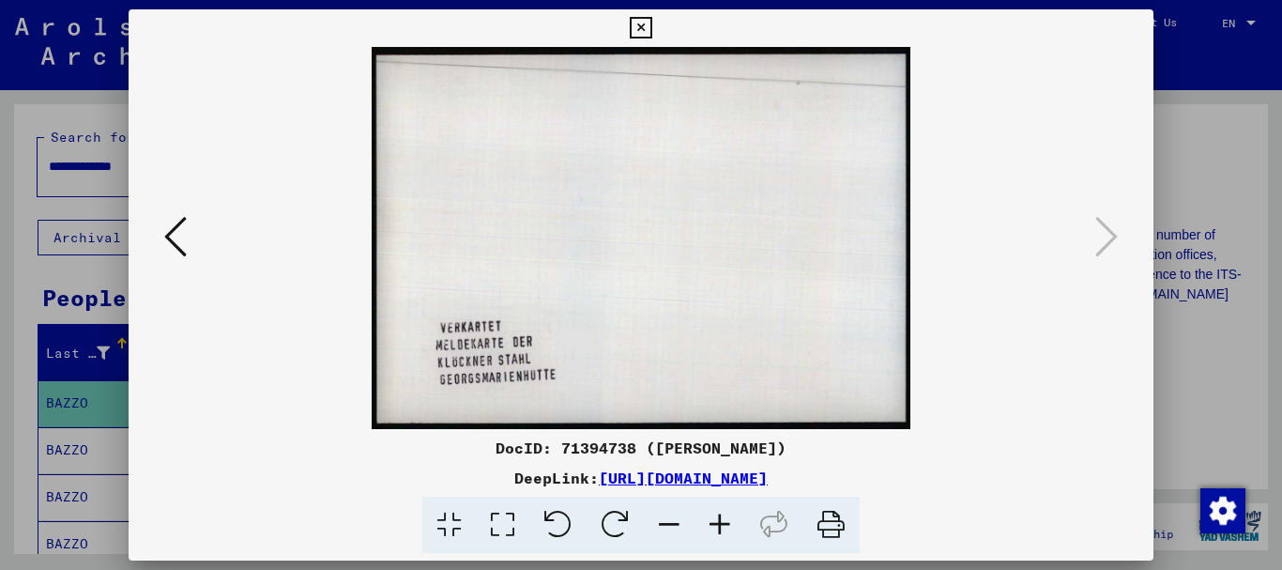
click at [640, 28] on icon at bounding box center [641, 28] width 22 height 23
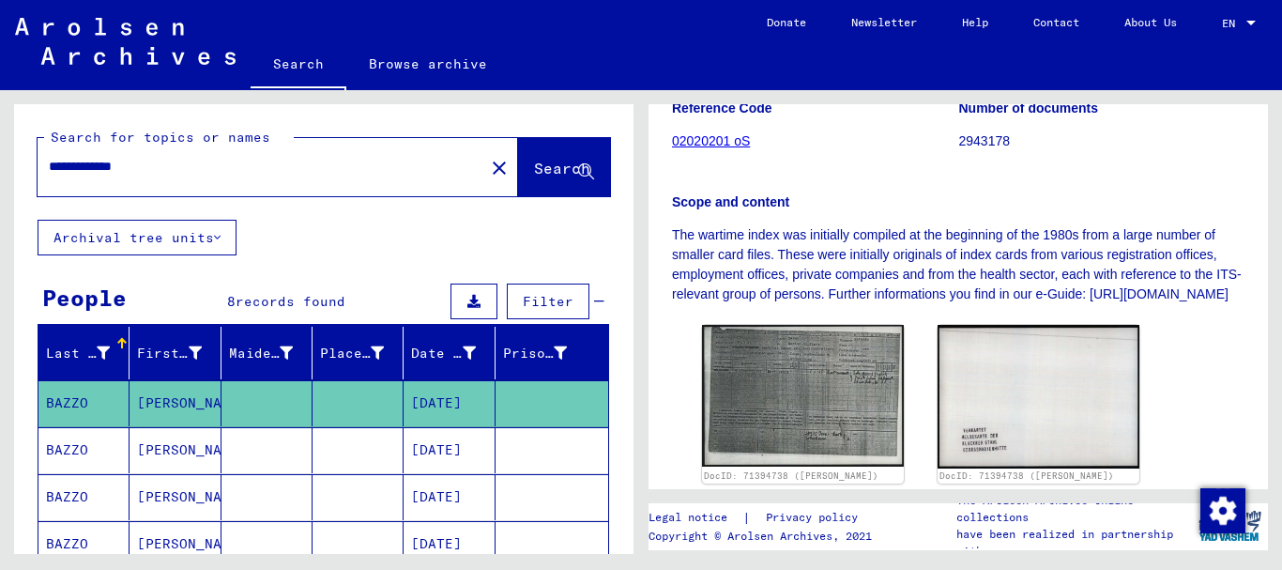
scroll to position [344, 0]
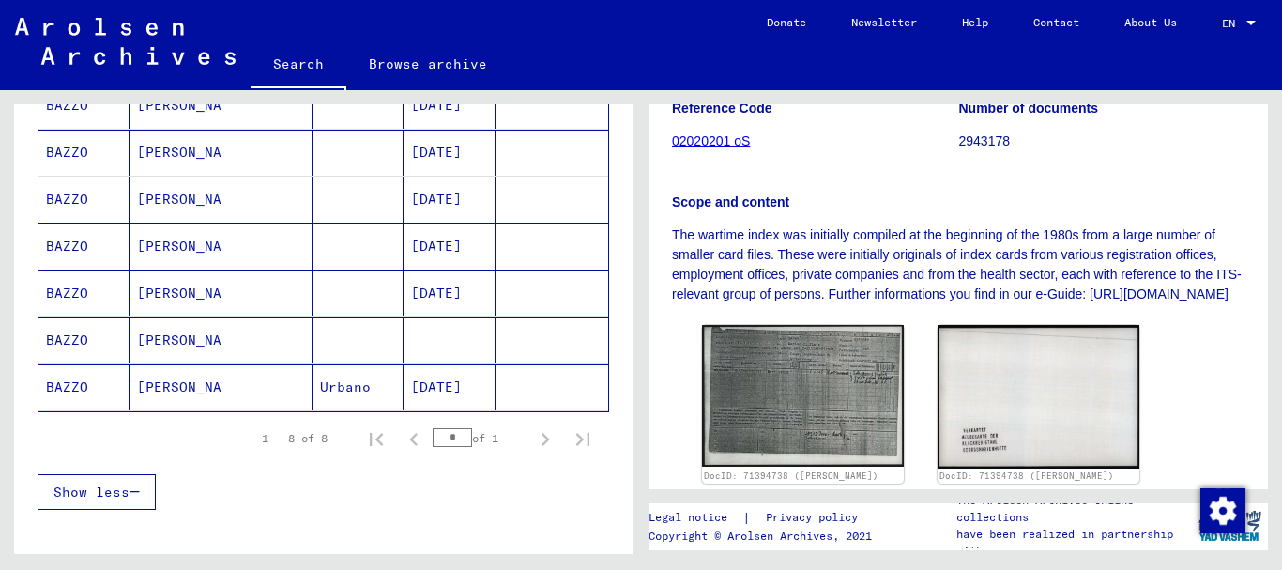
click at [432, 201] on mat-cell "[DATE]" at bounding box center [449, 199] width 91 height 46
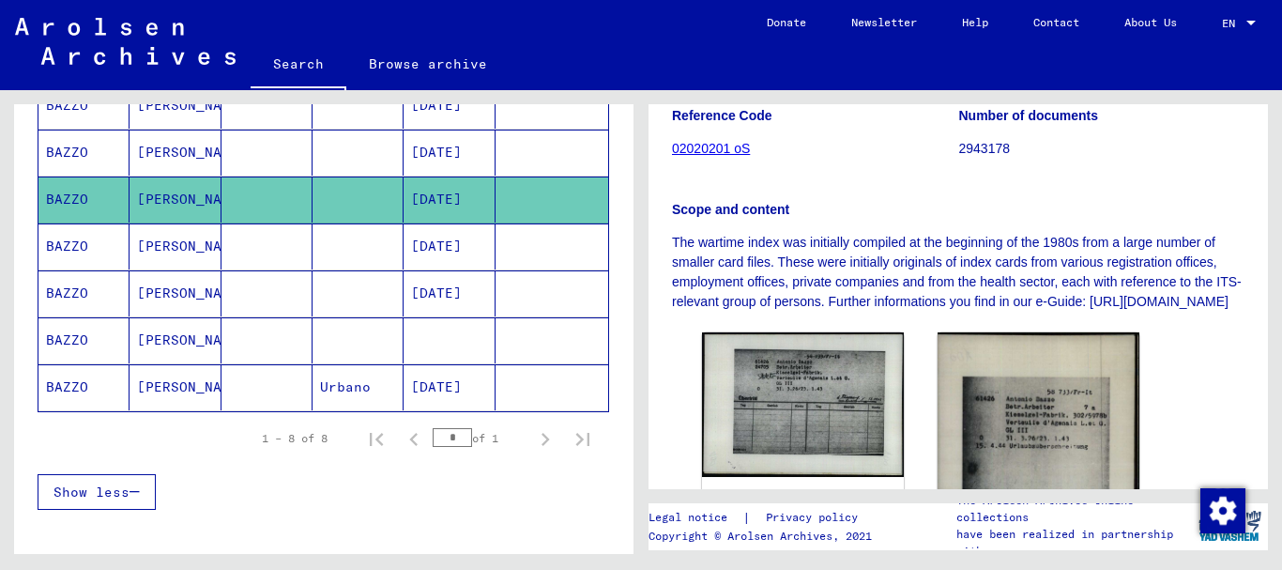
scroll to position [344, 0]
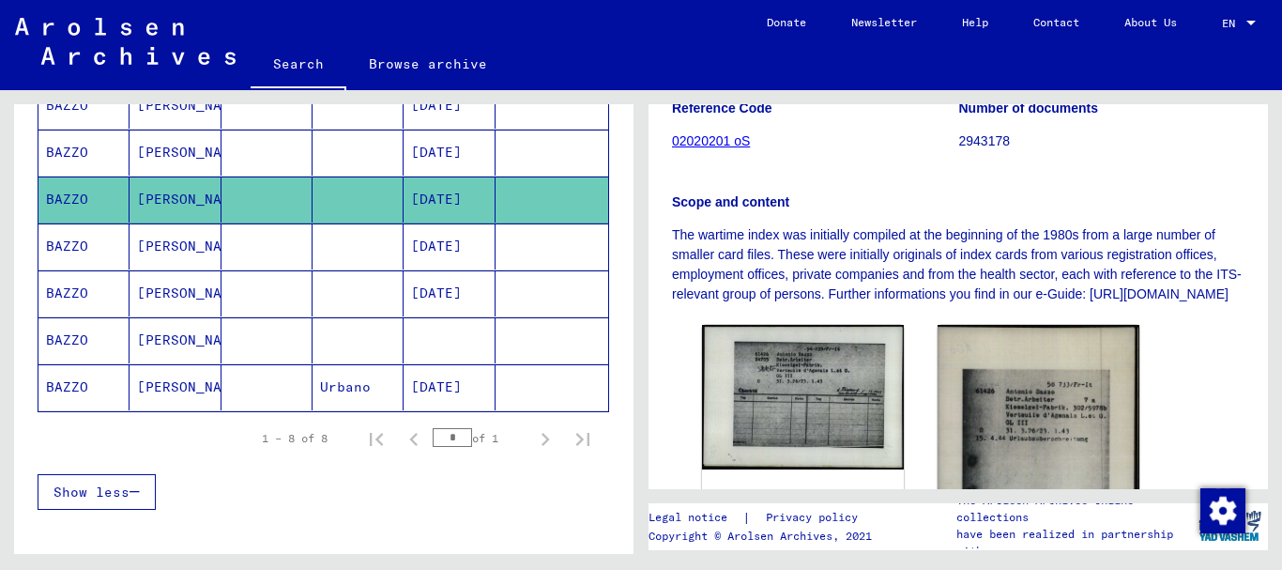
click at [445, 291] on mat-cell "[DATE]" at bounding box center [449, 293] width 91 height 46
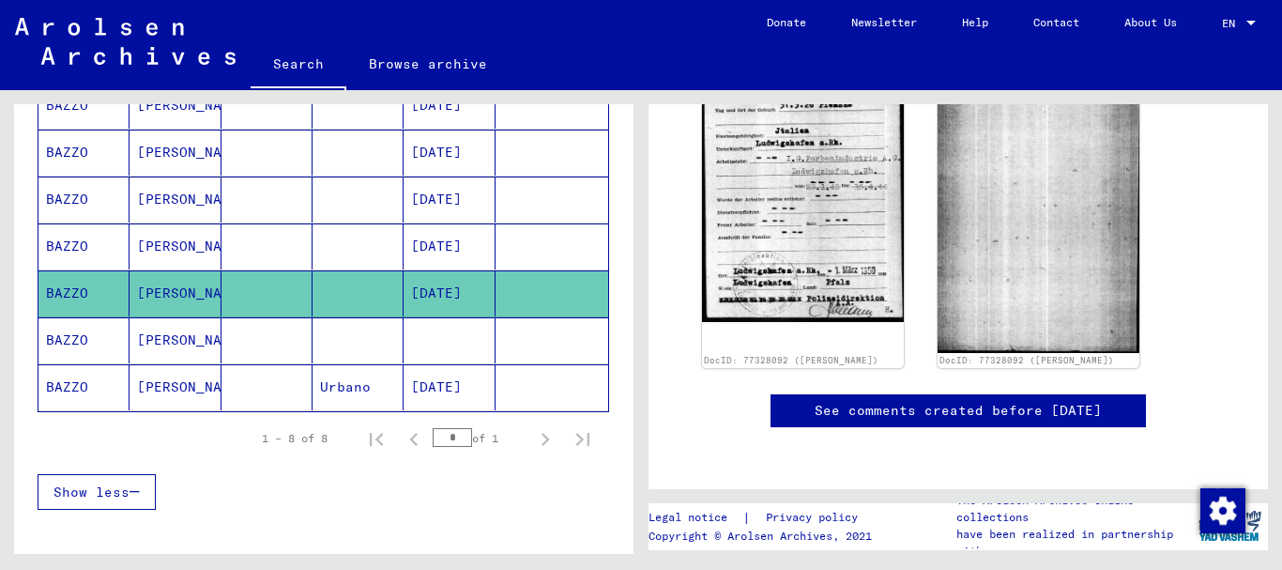
scroll to position [344, 0]
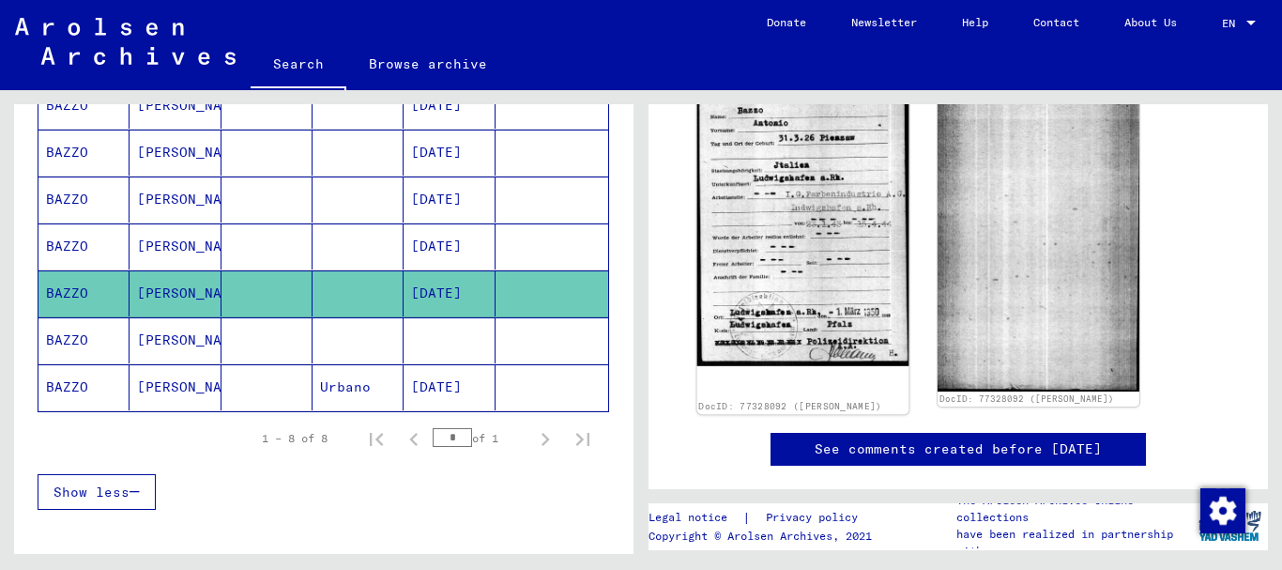
click at [819, 244] on img at bounding box center [803, 227] width 212 height 278
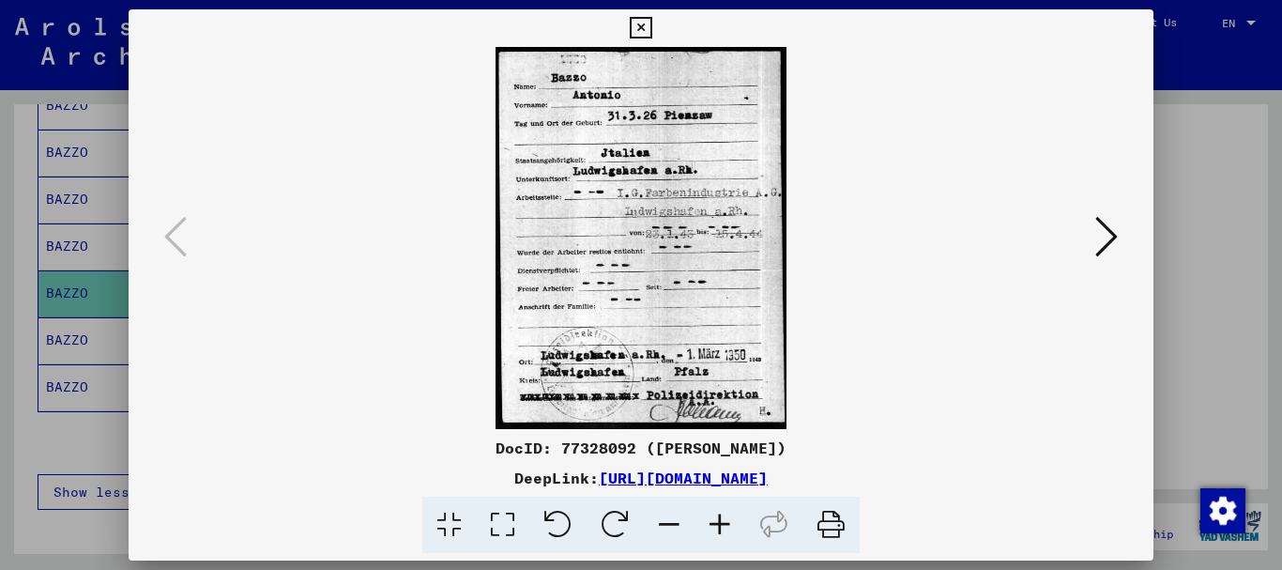
click at [724, 523] on icon at bounding box center [720, 525] width 51 height 57
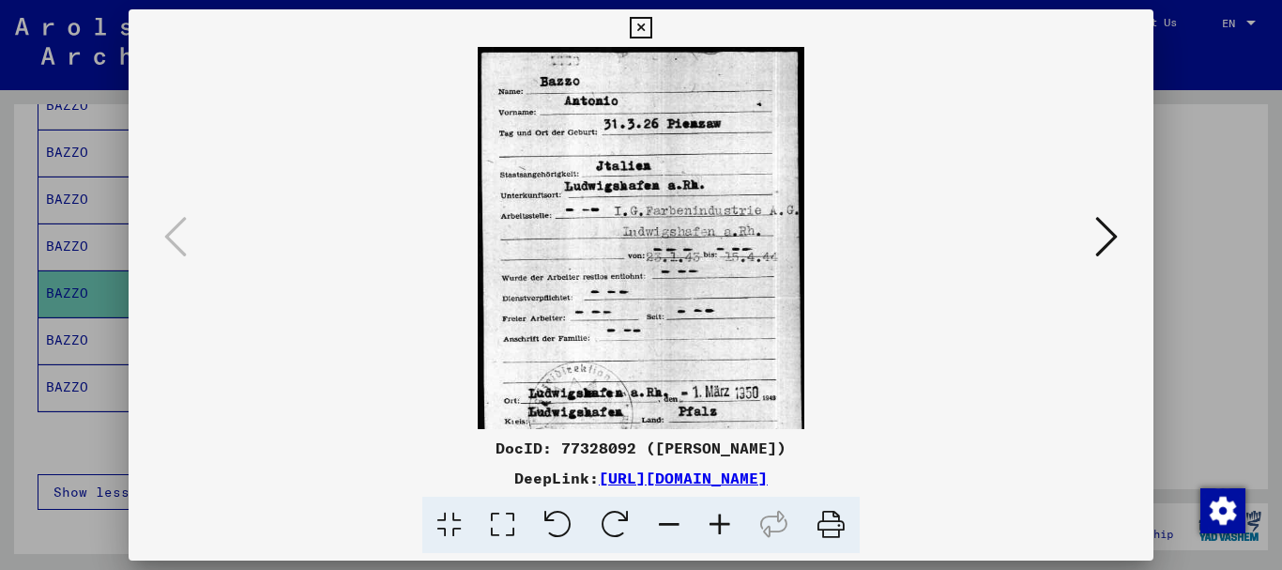
click at [724, 524] on icon at bounding box center [720, 525] width 51 height 57
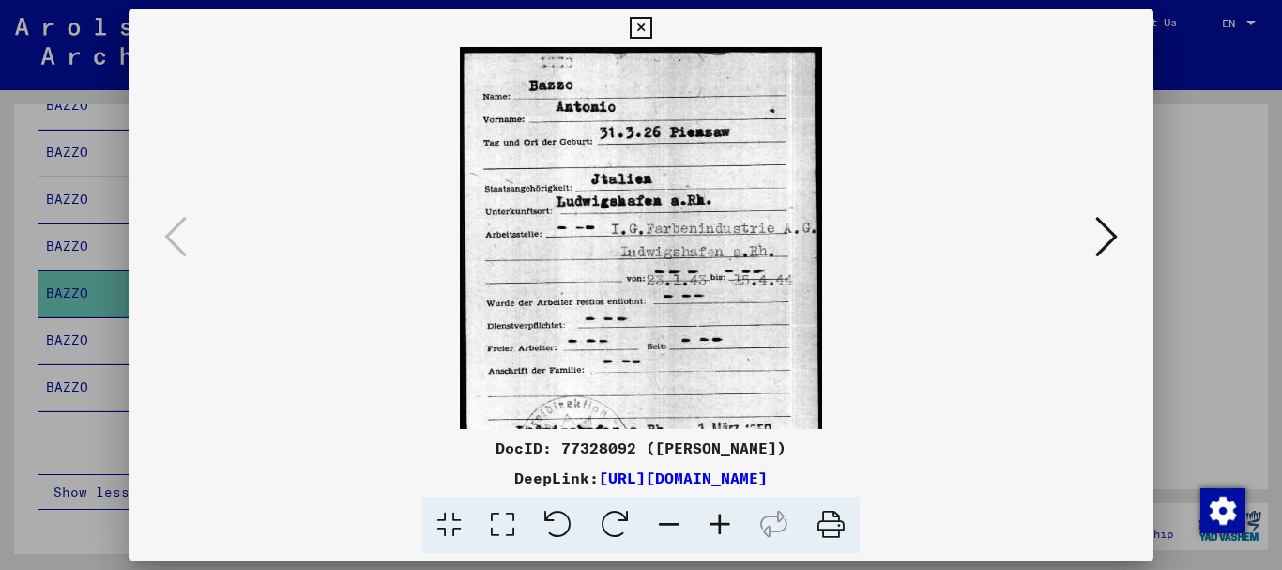
click at [724, 524] on icon at bounding box center [720, 525] width 51 height 57
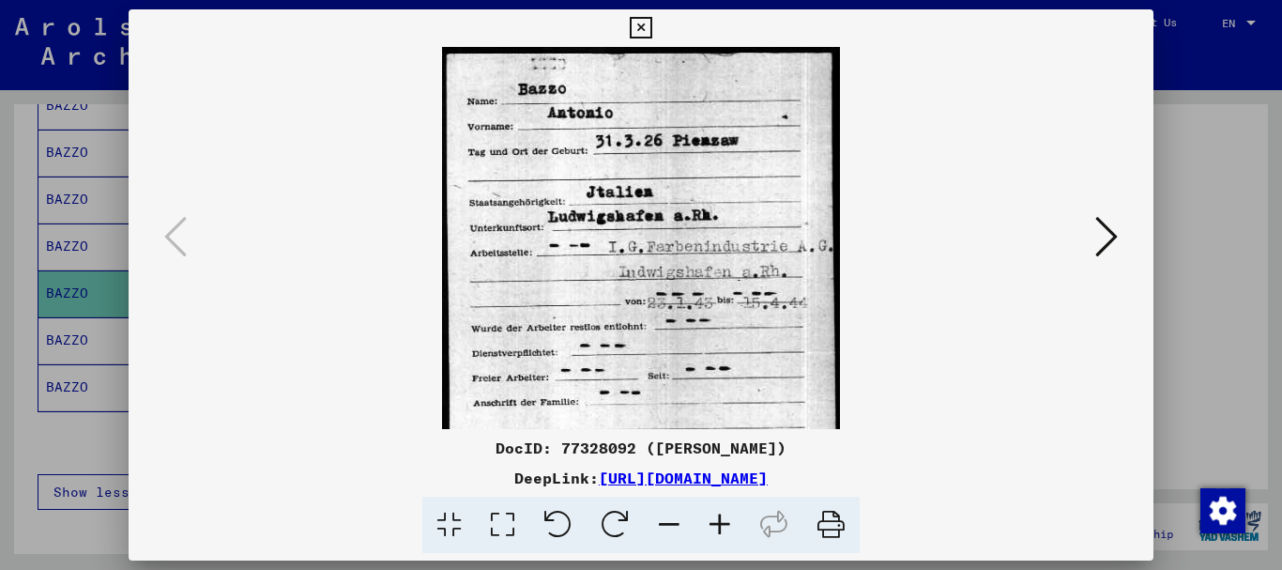
click at [724, 524] on icon at bounding box center [720, 525] width 51 height 57
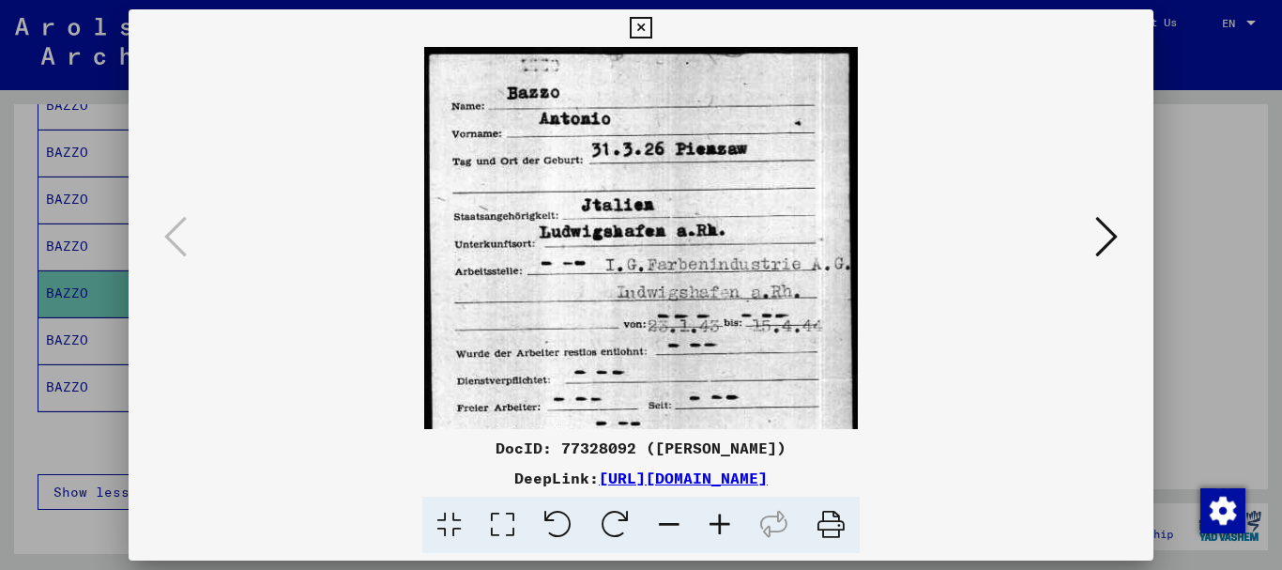
click at [724, 524] on icon at bounding box center [720, 525] width 51 height 57
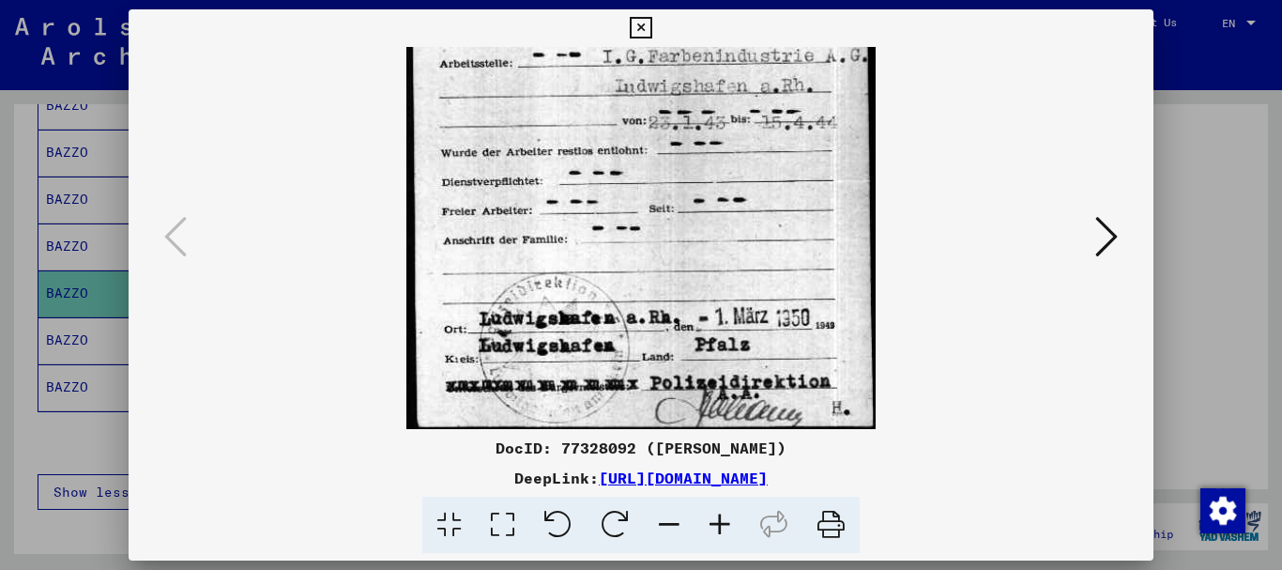
scroll to position [235, 0]
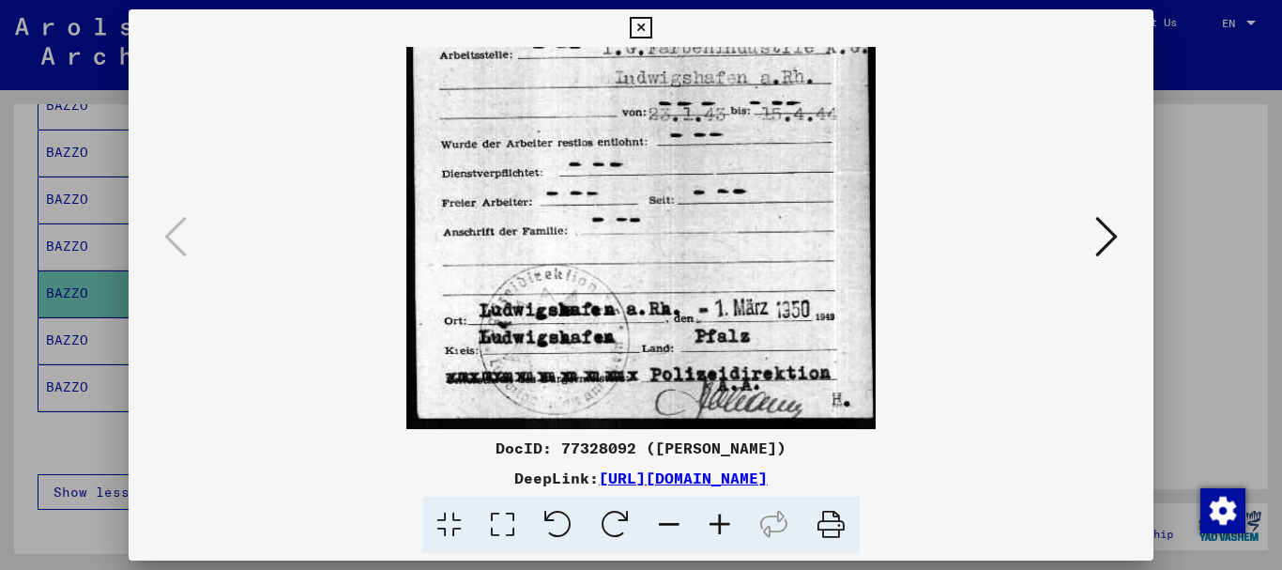
drag, startPoint x: 713, startPoint y: 373, endPoint x: 663, endPoint y: 102, distance: 275.0
click at [663, 102] on img at bounding box center [641, 120] width 470 height 617
click at [1100, 226] on icon at bounding box center [1106, 236] width 23 height 45
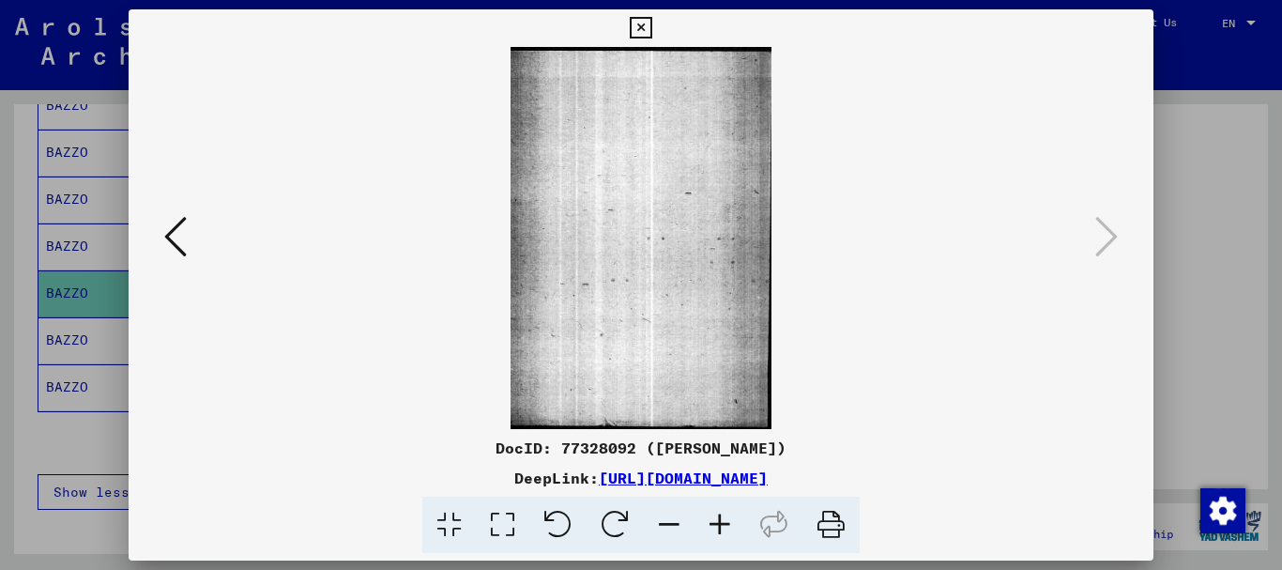
scroll to position [0, 0]
click at [164, 232] on icon at bounding box center [175, 236] width 23 height 45
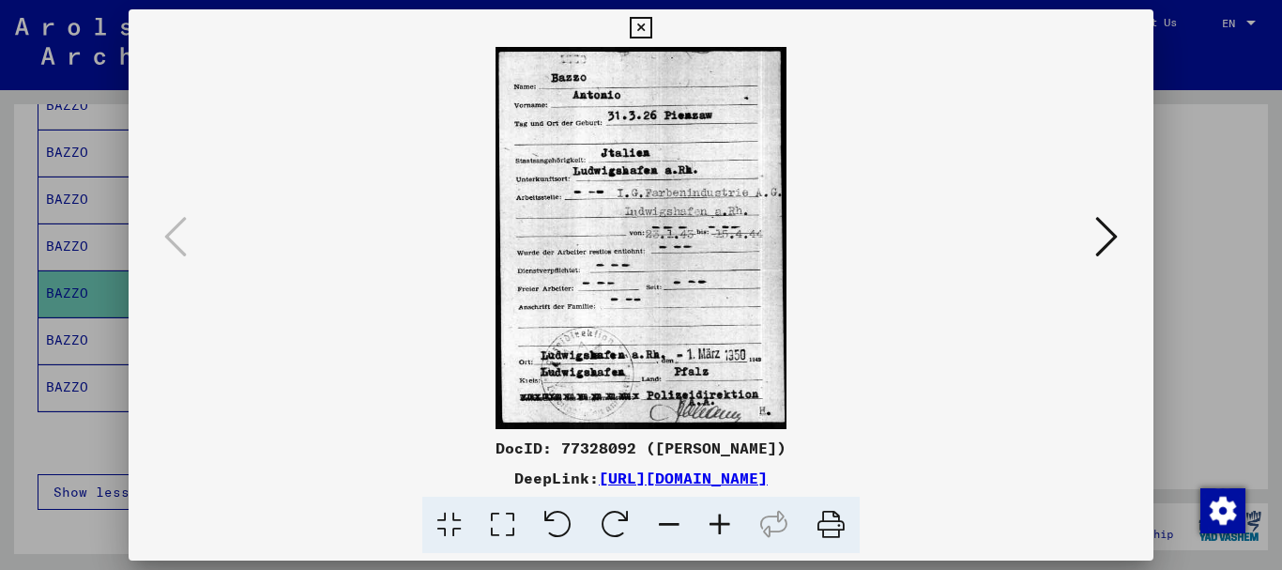
click at [640, 26] on icon at bounding box center [641, 28] width 22 height 23
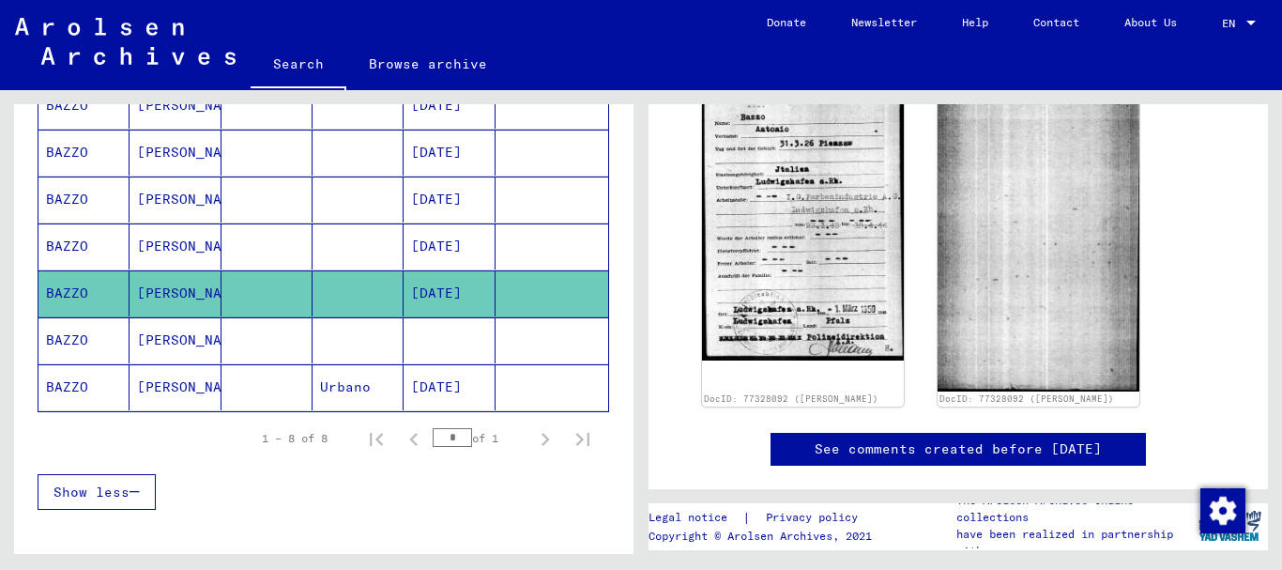
click at [426, 388] on mat-cell "[DATE]" at bounding box center [449, 387] width 91 height 46
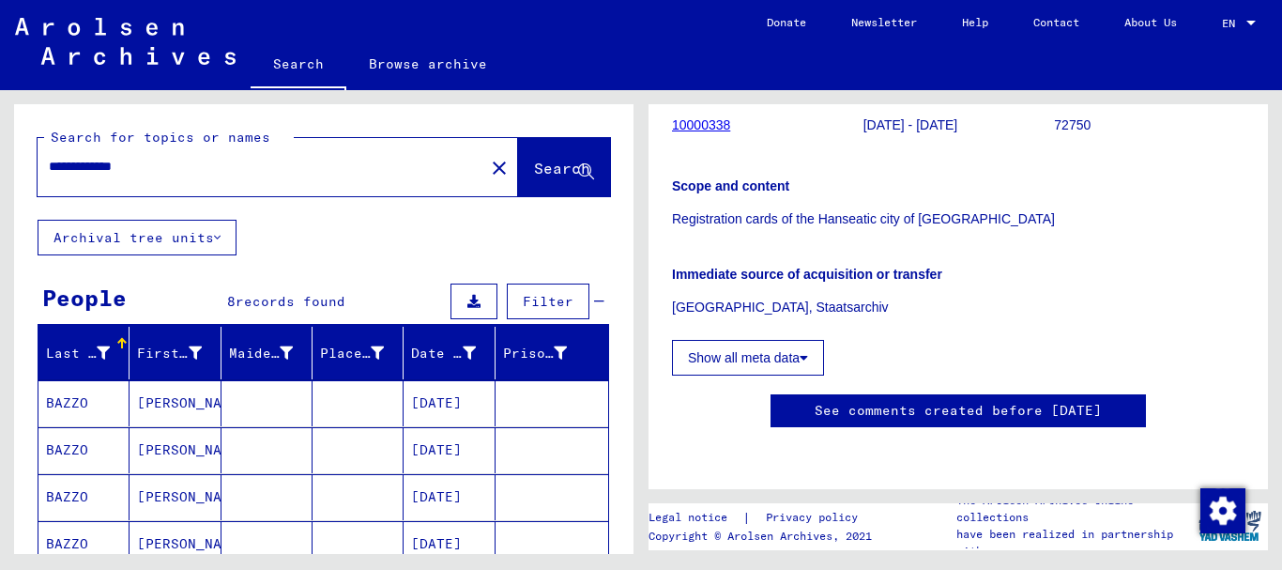
click at [150, 164] on input "**********" at bounding box center [261, 167] width 424 height 20
click at [161, 155] on div "**********" at bounding box center [256, 166] width 436 height 42
click at [161, 163] on input "**********" at bounding box center [261, 167] width 424 height 20
click at [534, 166] on span "Search" at bounding box center [562, 168] width 56 height 19
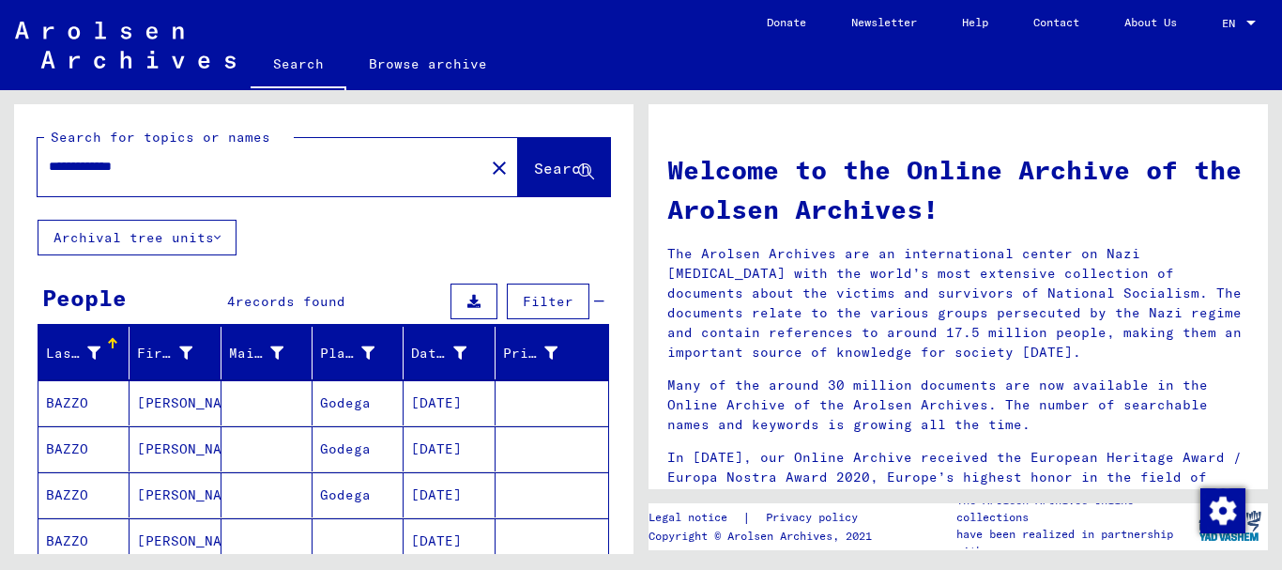
click at [342, 398] on mat-cell "Godega" at bounding box center [358, 402] width 91 height 45
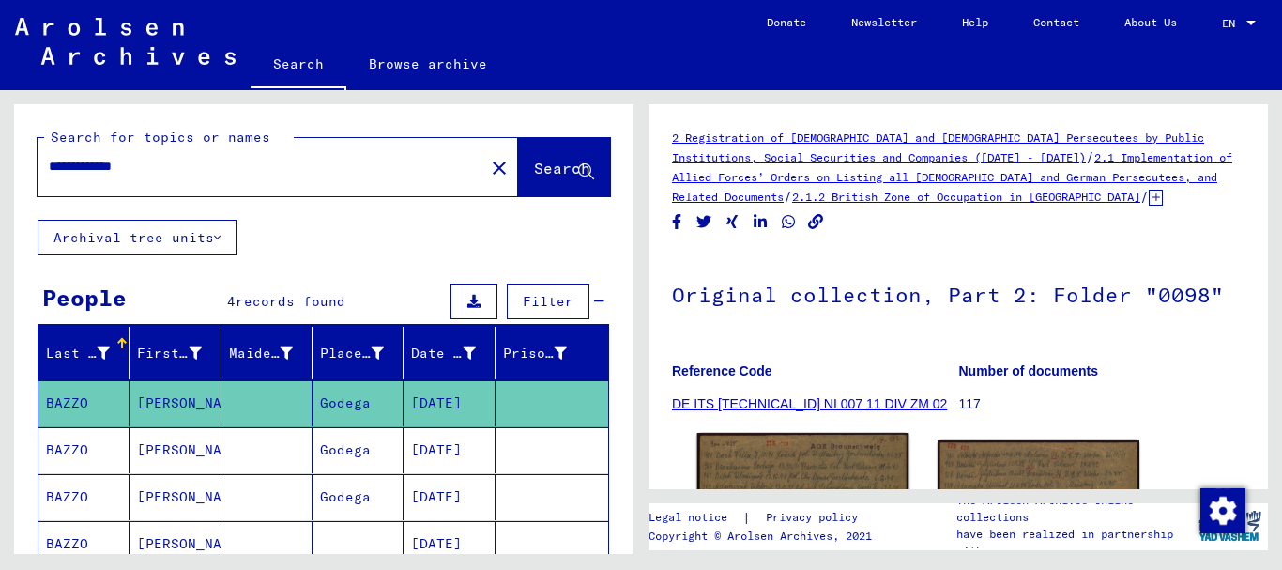
click at [836, 467] on img at bounding box center [803, 581] width 212 height 296
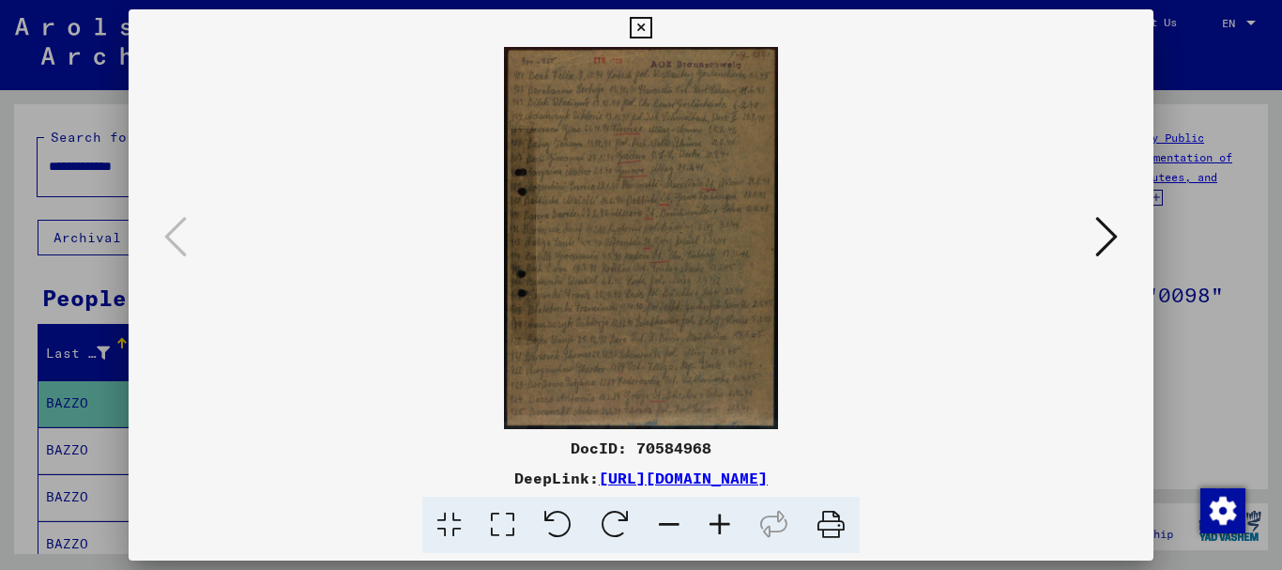
click at [641, 19] on icon at bounding box center [641, 28] width 22 height 23
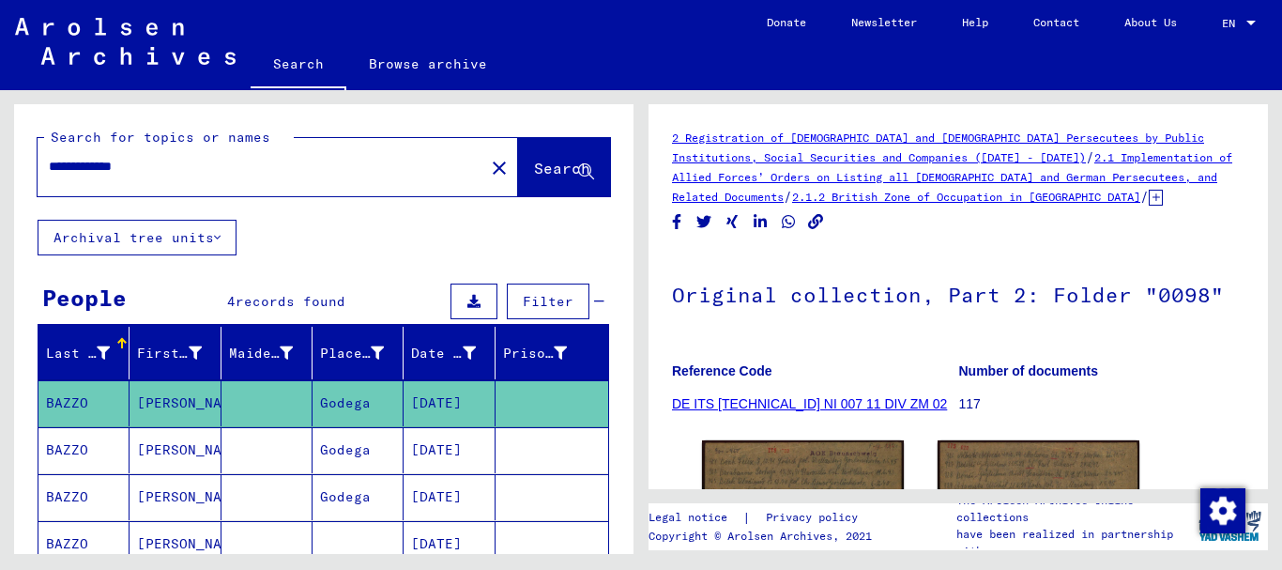
click at [454, 451] on mat-cell "[DATE]" at bounding box center [449, 450] width 91 height 46
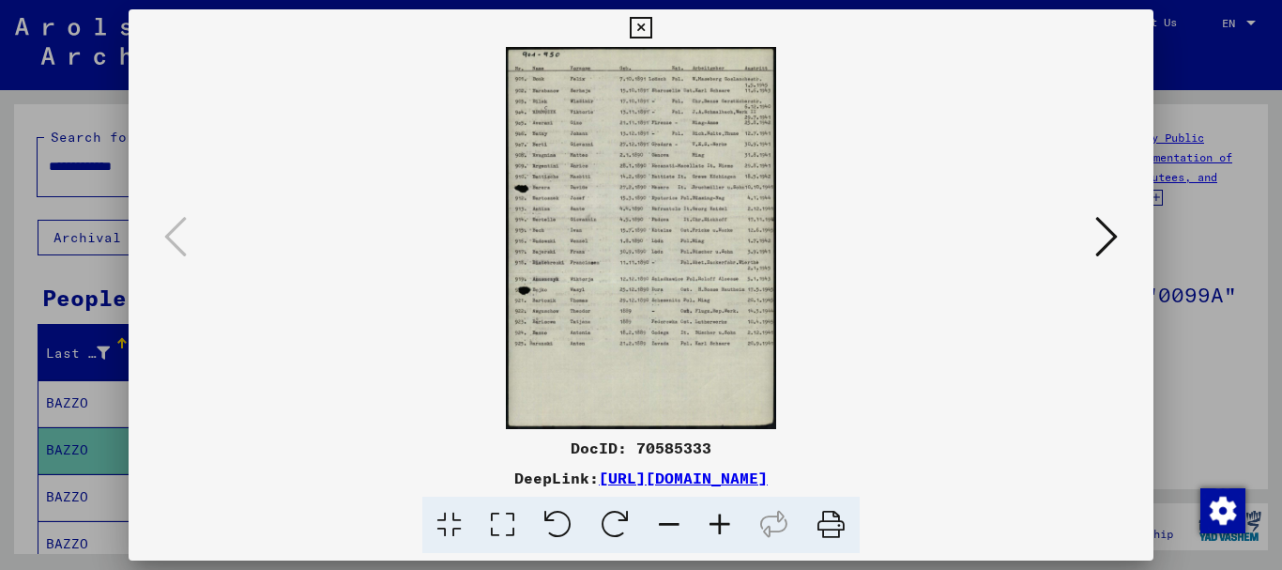
click at [721, 528] on icon at bounding box center [720, 525] width 51 height 57
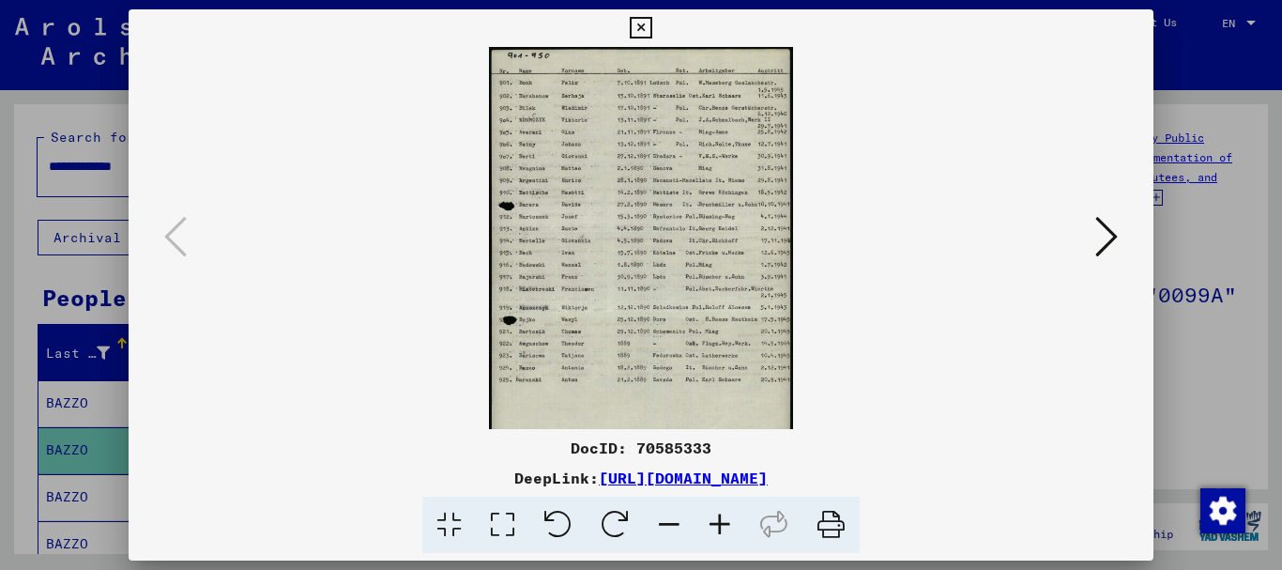
click at [721, 528] on icon at bounding box center [720, 525] width 51 height 57
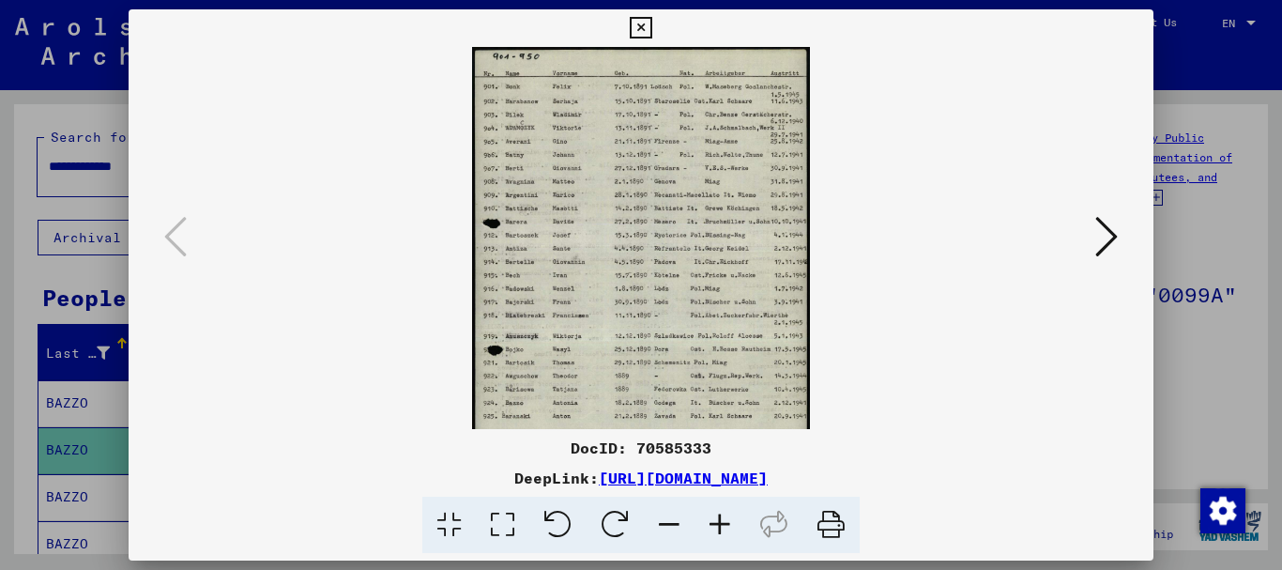
click at [721, 528] on icon at bounding box center [720, 525] width 51 height 57
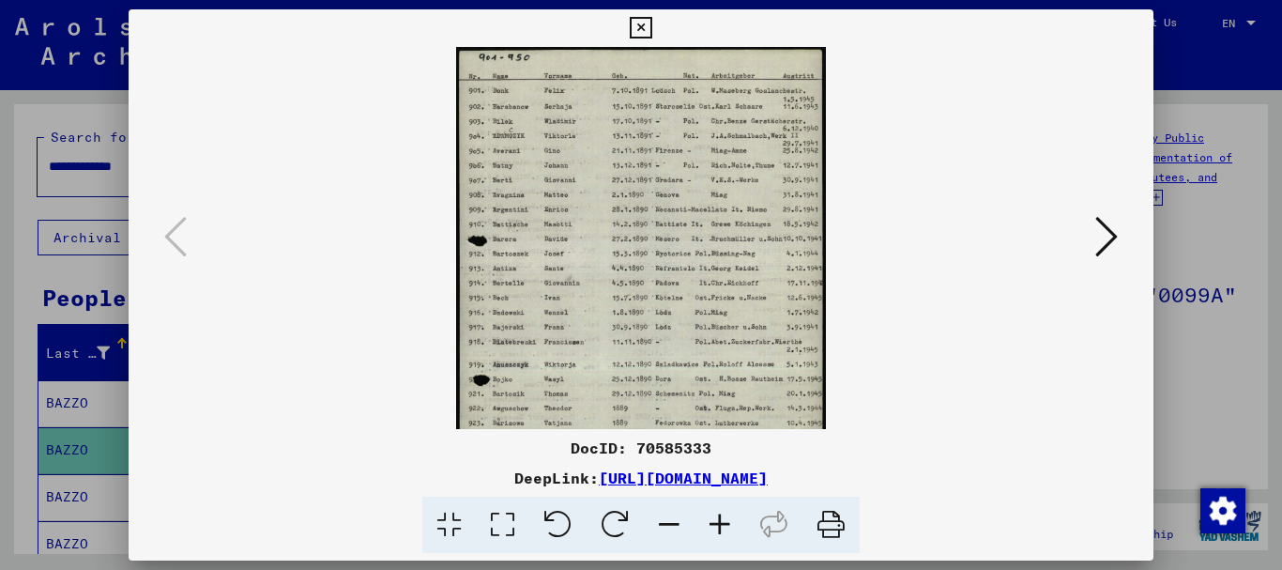
click at [721, 528] on icon at bounding box center [720, 525] width 51 height 57
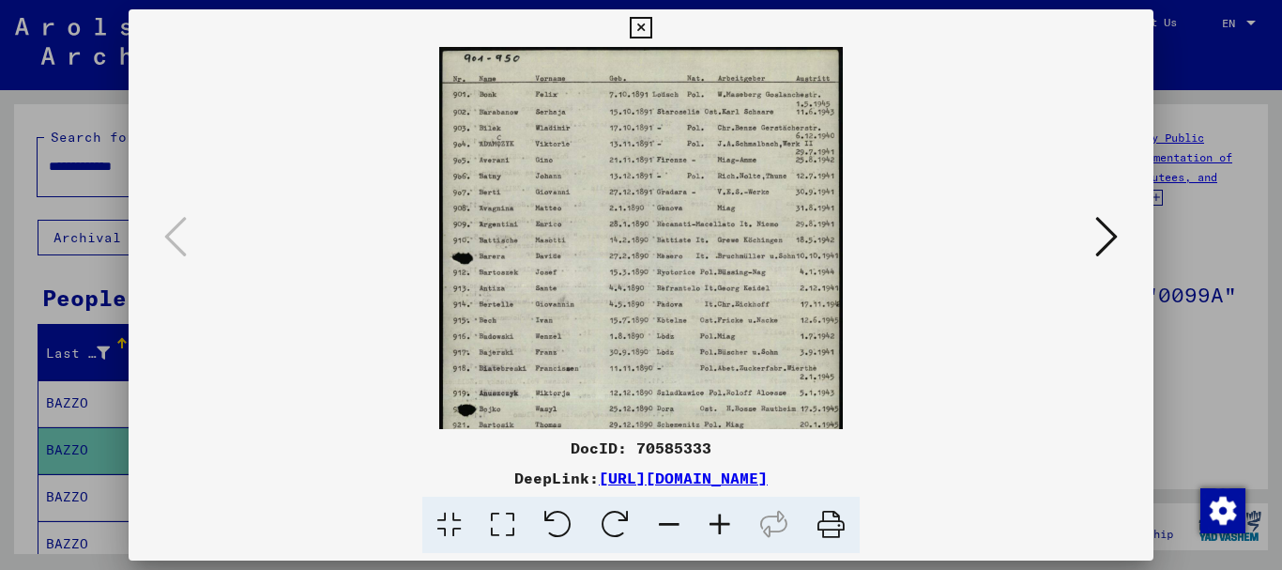
click at [721, 528] on icon at bounding box center [720, 525] width 51 height 57
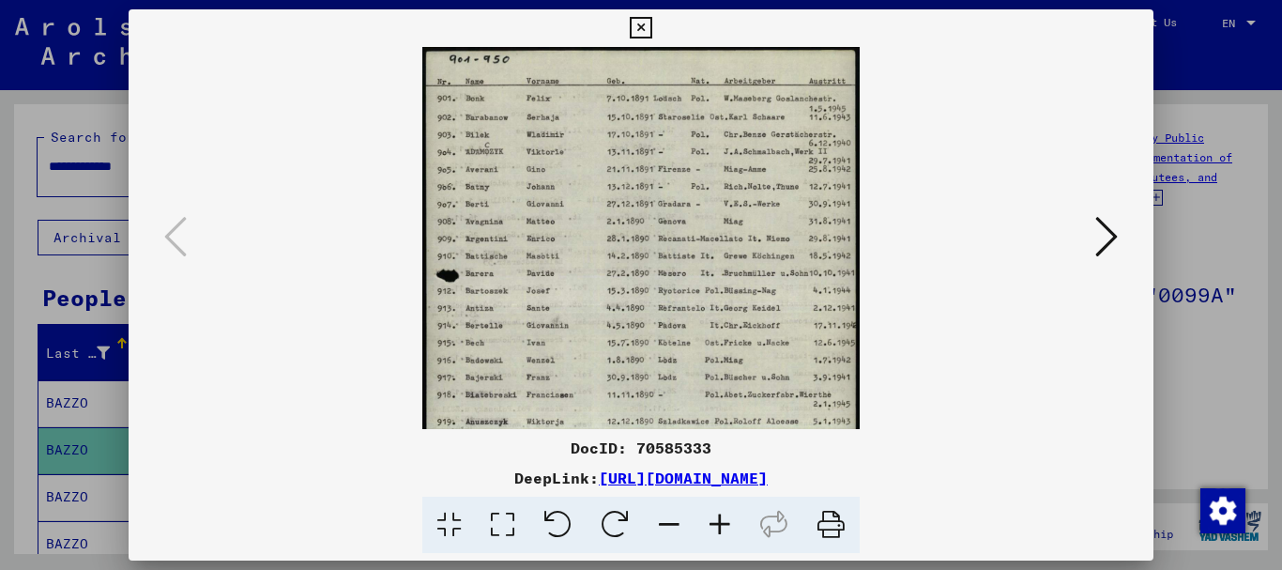
click at [719, 528] on icon at bounding box center [720, 525] width 51 height 57
click at [718, 529] on icon at bounding box center [720, 525] width 51 height 57
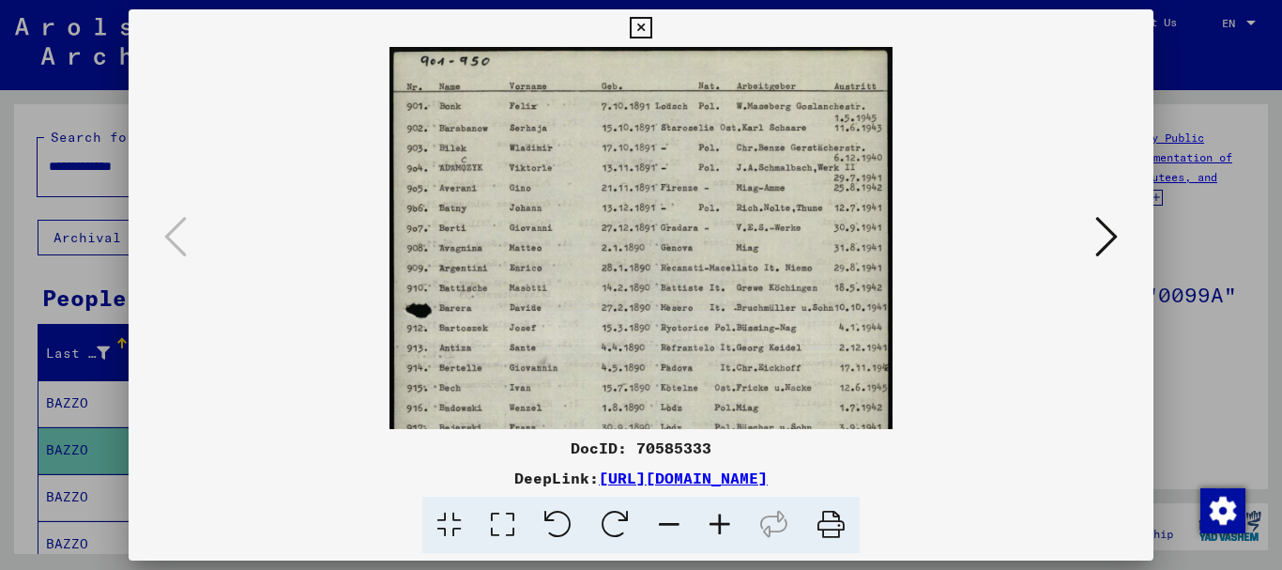
click at [715, 530] on icon at bounding box center [720, 525] width 51 height 57
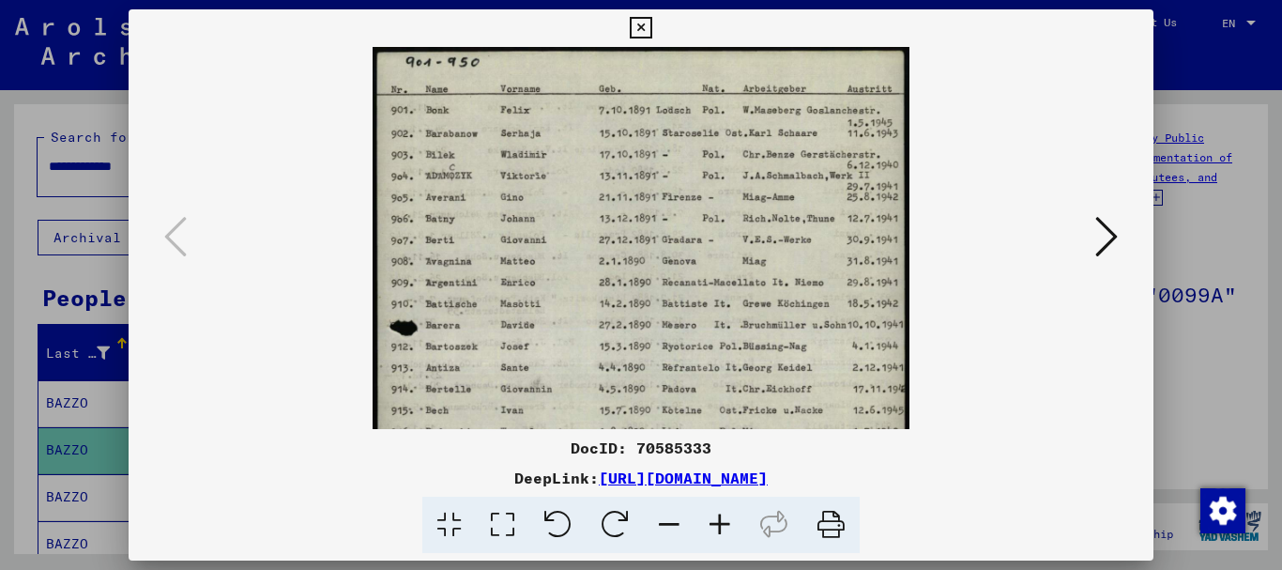
click at [714, 530] on icon at bounding box center [720, 525] width 51 height 57
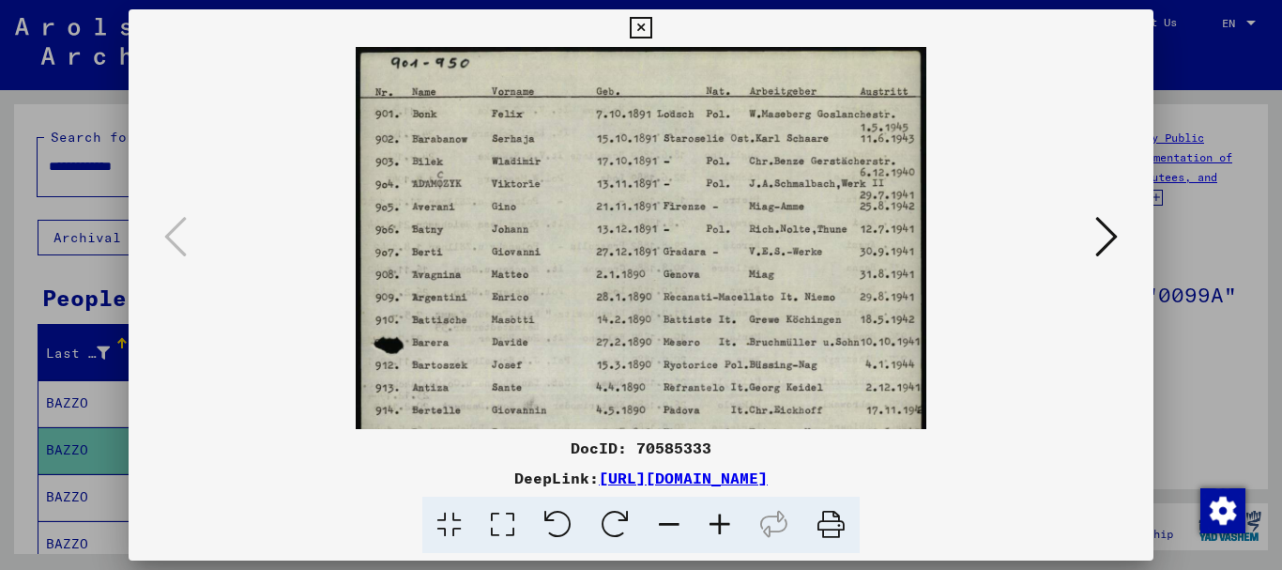
click at [714, 530] on icon at bounding box center [720, 525] width 51 height 57
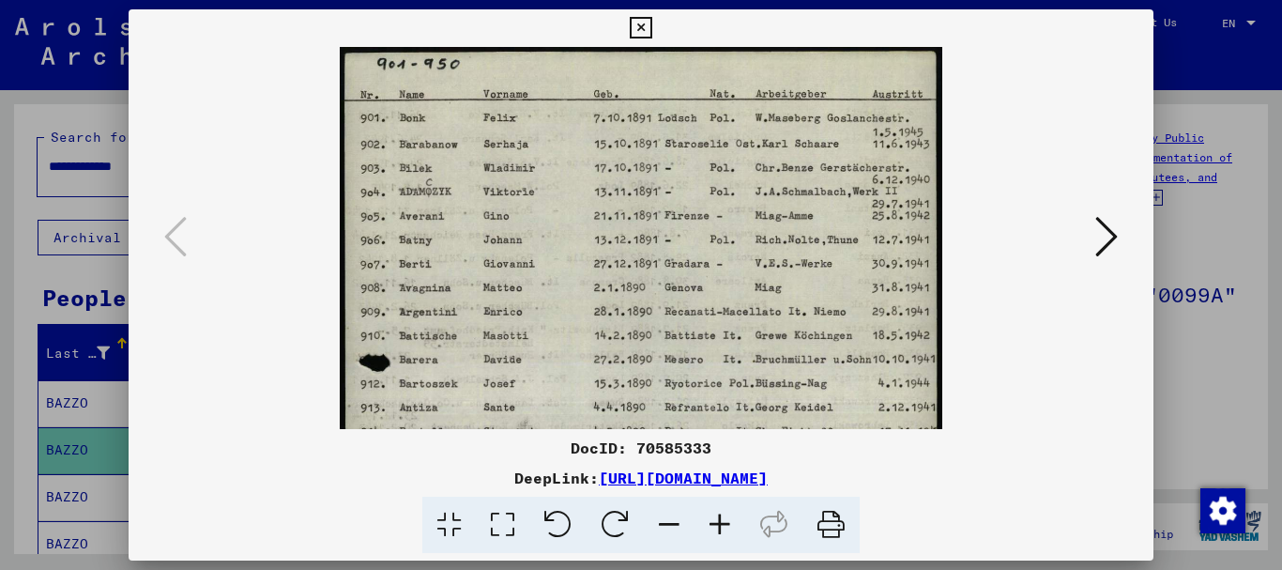
click at [713, 530] on icon at bounding box center [720, 525] width 51 height 57
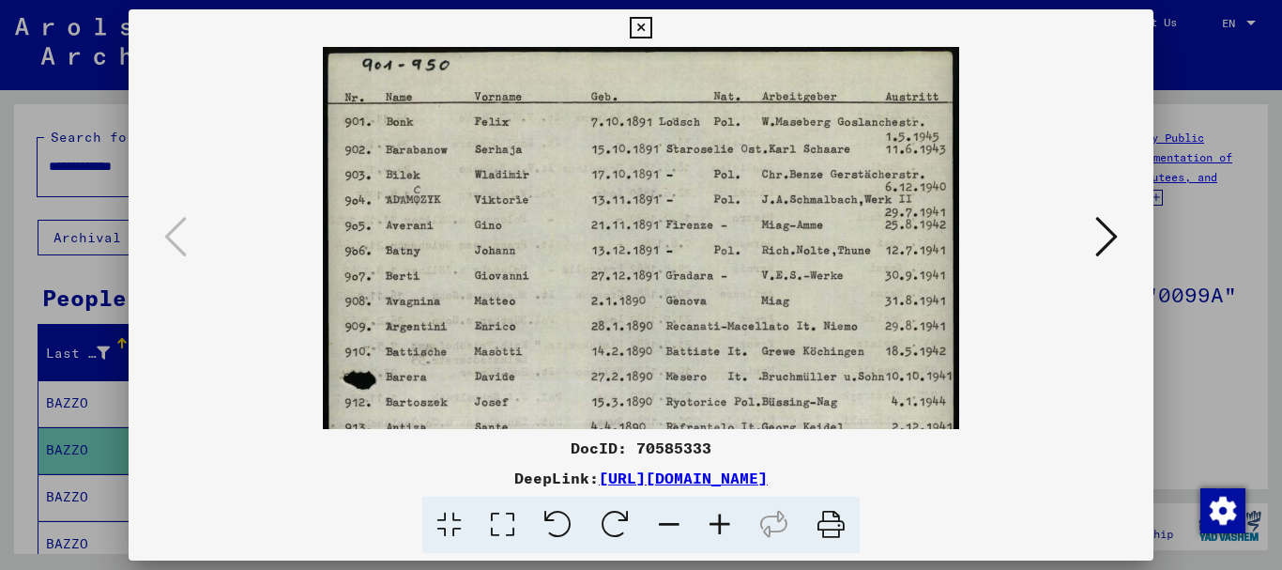
click at [712, 531] on icon at bounding box center [720, 525] width 51 height 57
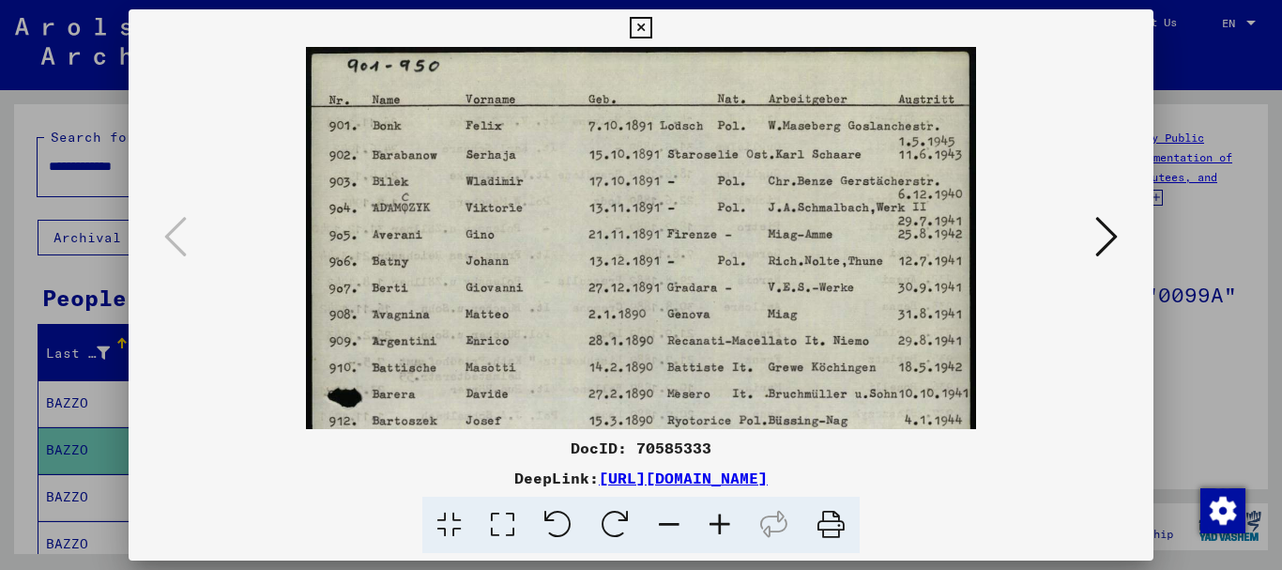
click at [711, 532] on icon at bounding box center [720, 525] width 51 height 57
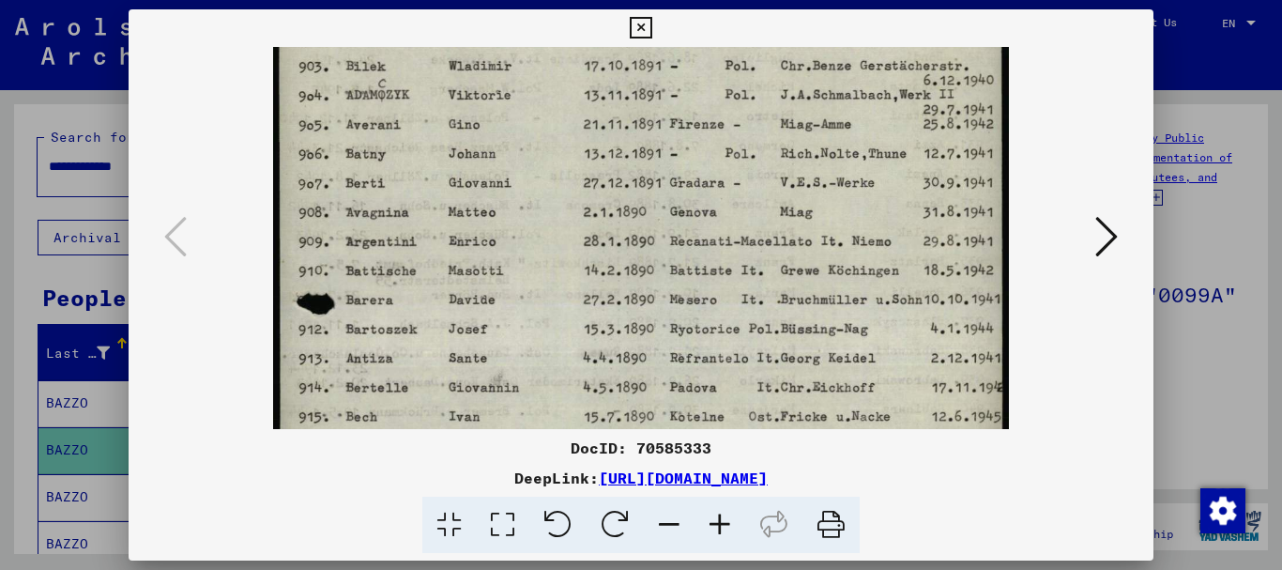
drag, startPoint x: 521, startPoint y: 368, endPoint x: 531, endPoint y: 228, distance: 140.2
click at [540, 230] on img at bounding box center [641, 437] width 736 height 1039
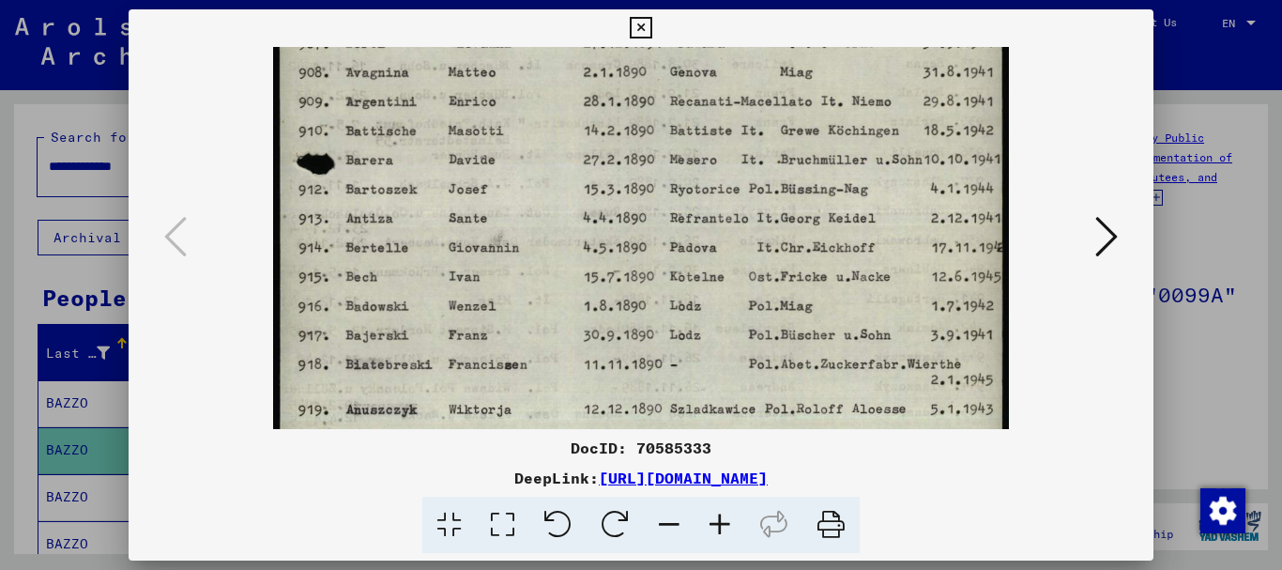
drag, startPoint x: 551, startPoint y: 363, endPoint x: 550, endPoint y: 217, distance: 146.4
click at [549, 224] on img at bounding box center [641, 297] width 736 height 1039
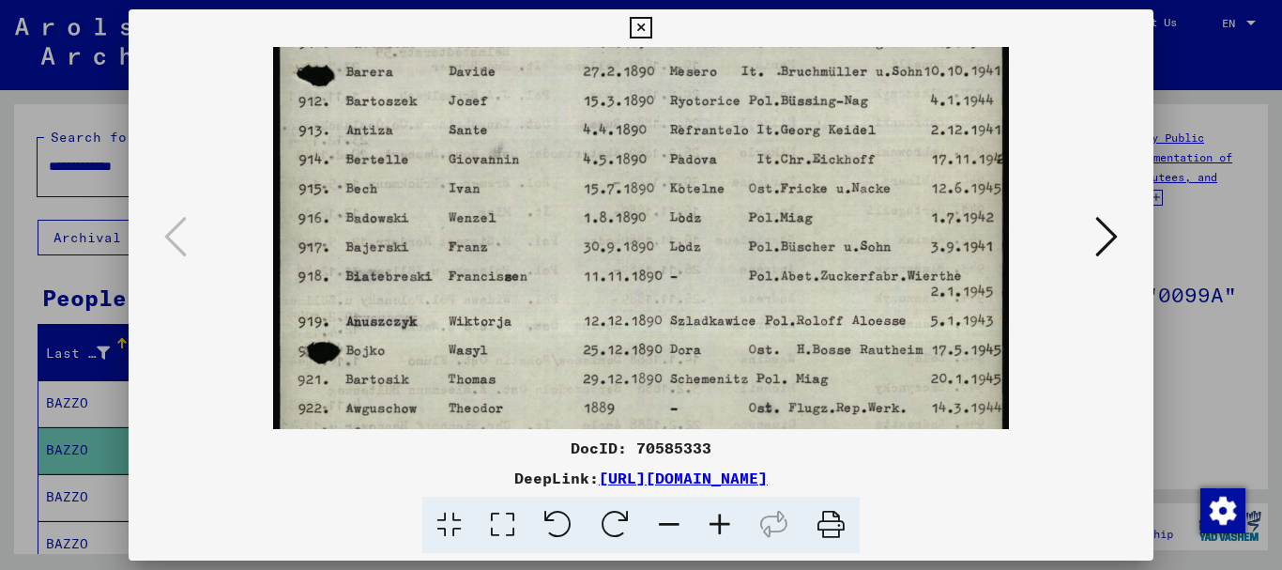
drag, startPoint x: 538, startPoint y: 345, endPoint x: 530, endPoint y: 172, distance: 173.8
click at [541, 188] on img at bounding box center [641, 209] width 736 height 1039
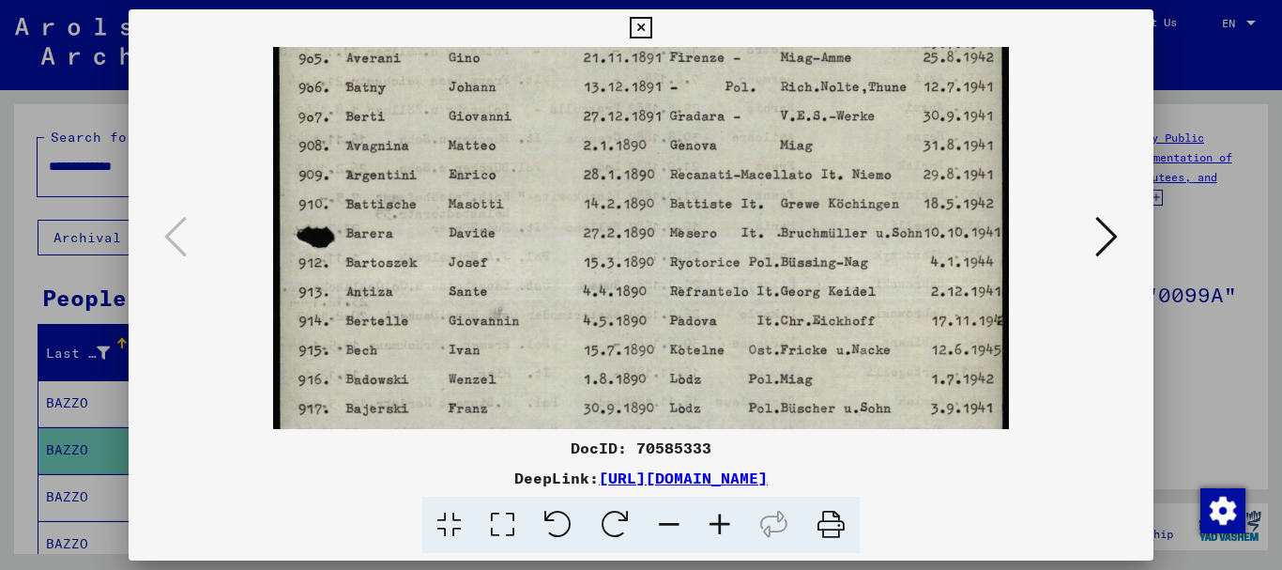
drag, startPoint x: 700, startPoint y: 185, endPoint x: 619, endPoint y: 419, distance: 247.6
click at [618, 424] on img at bounding box center [641, 371] width 736 height 1039
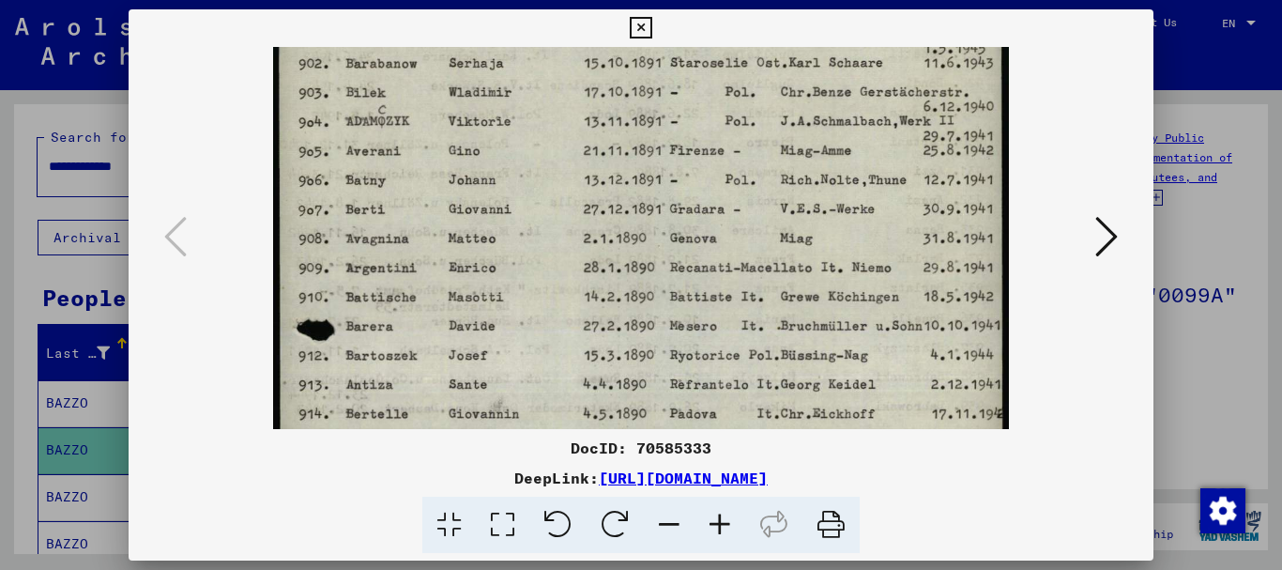
scroll to position [8, 0]
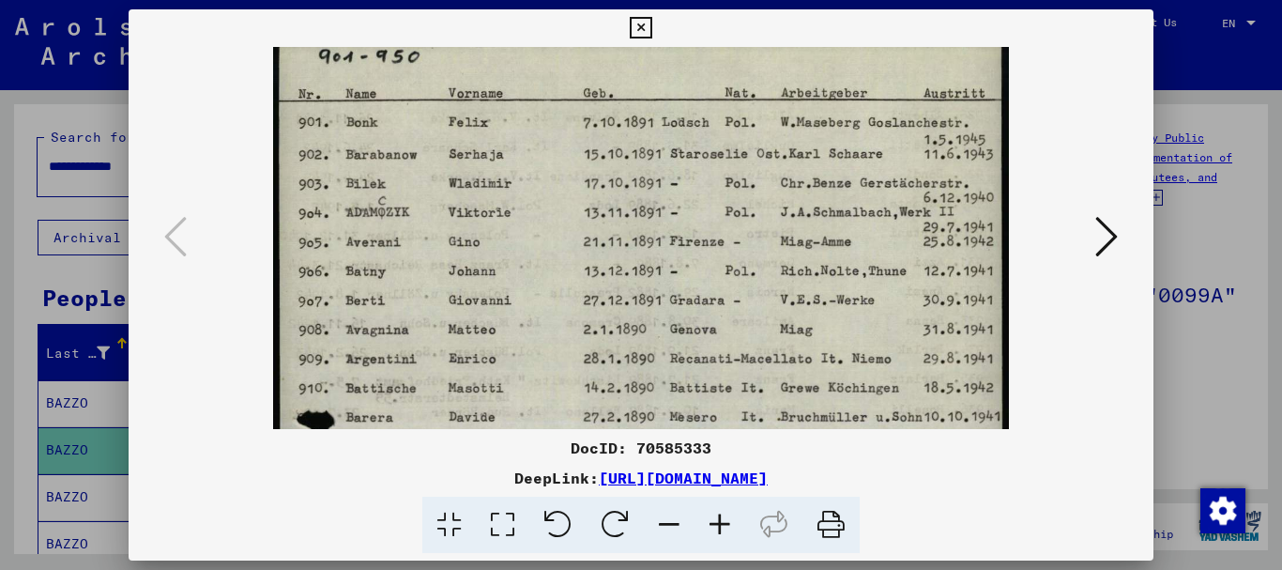
drag, startPoint x: 733, startPoint y: 177, endPoint x: 665, endPoint y: 356, distance: 191.1
click at [668, 356] on img at bounding box center [641, 556] width 736 height 1039
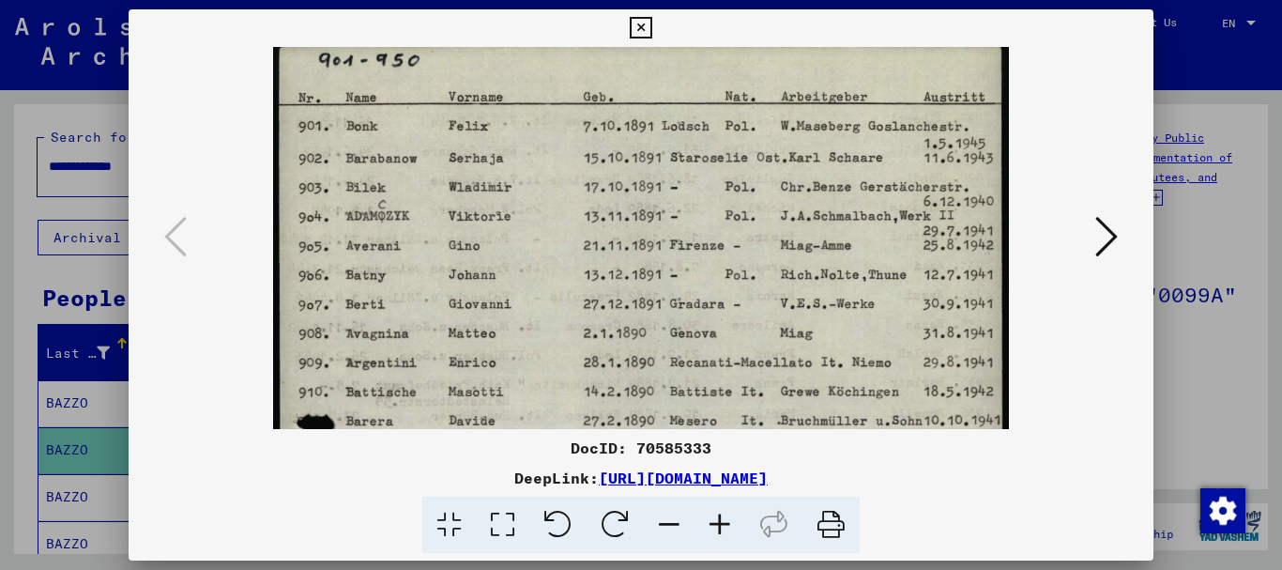
scroll to position [0, 0]
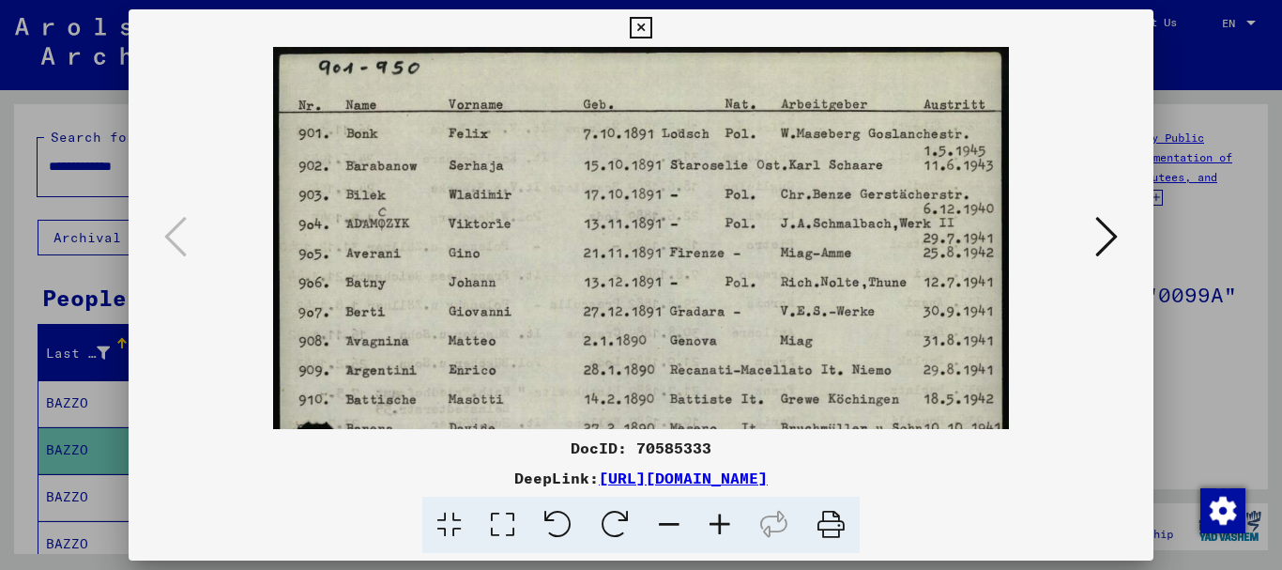
drag, startPoint x: 701, startPoint y: 176, endPoint x: 680, endPoint y: 239, distance: 67.4
click at [681, 237] on img at bounding box center [641, 566] width 736 height 1039
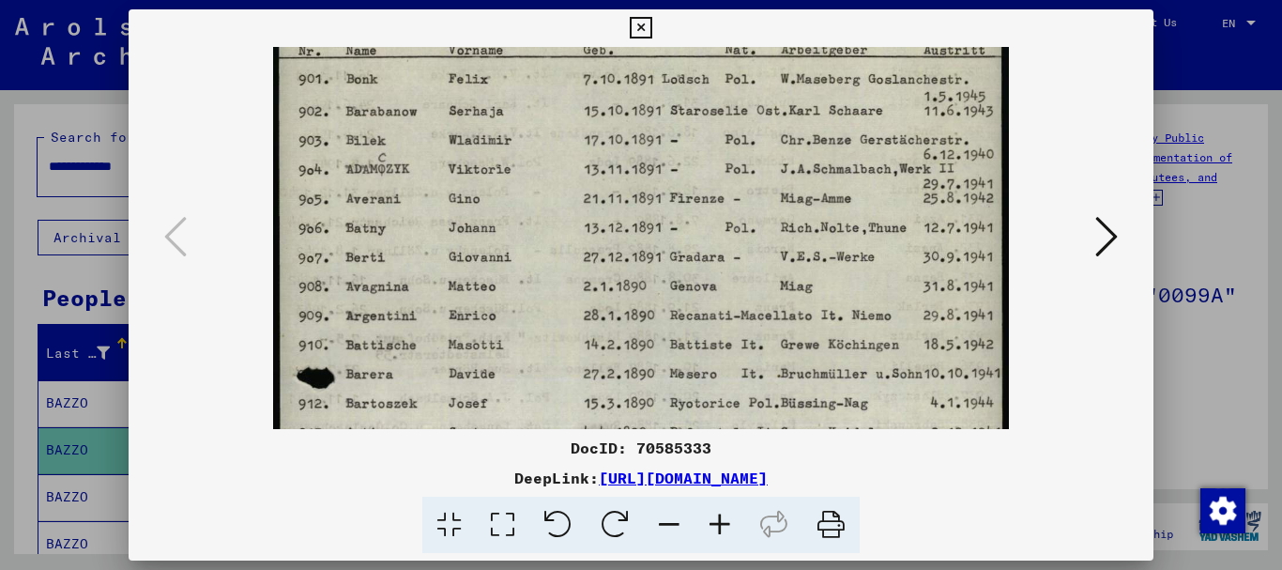
drag, startPoint x: 728, startPoint y: 265, endPoint x: 817, endPoint y: 165, distance: 133.0
click at [816, 166] on img at bounding box center [641, 511] width 736 height 1039
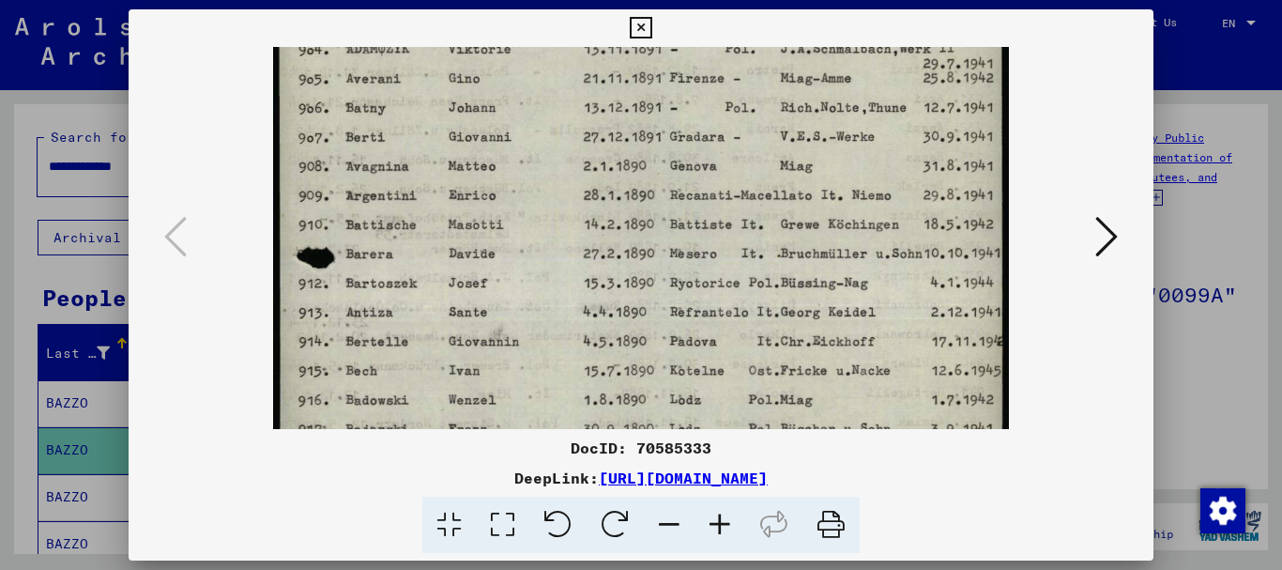
drag, startPoint x: 769, startPoint y: 263, endPoint x: 799, endPoint y: 207, distance: 63.8
click at [846, 170] on img at bounding box center [641, 391] width 736 height 1039
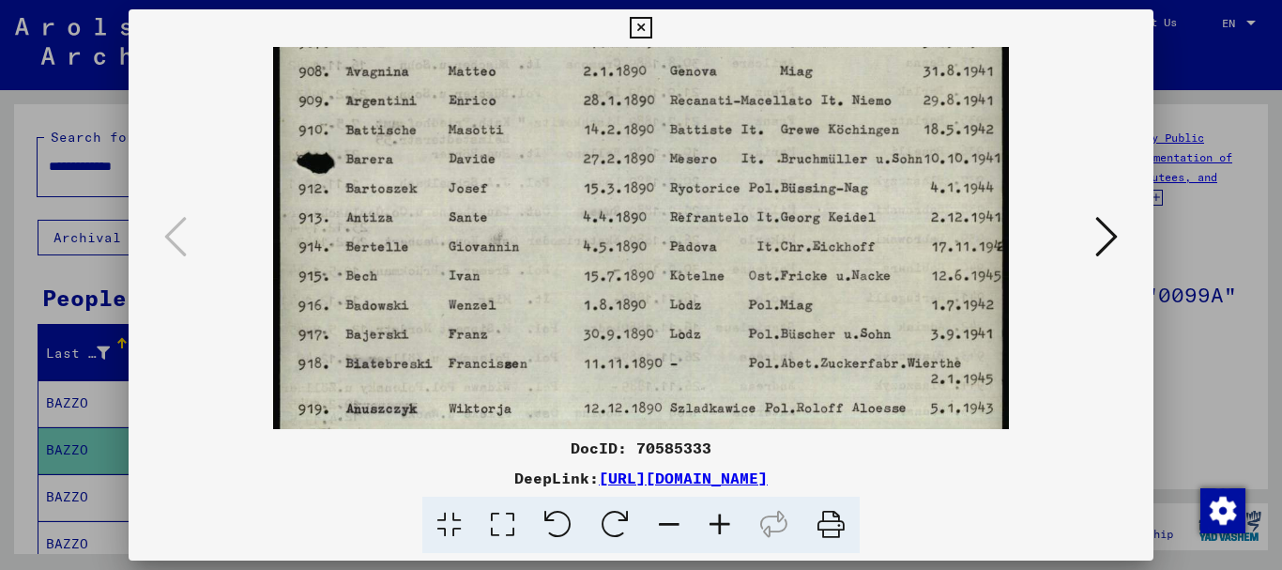
drag, startPoint x: 798, startPoint y: 210, endPoint x: 839, endPoint y: 170, distance: 57.7
click at [835, 171] on img at bounding box center [641, 297] width 736 height 1039
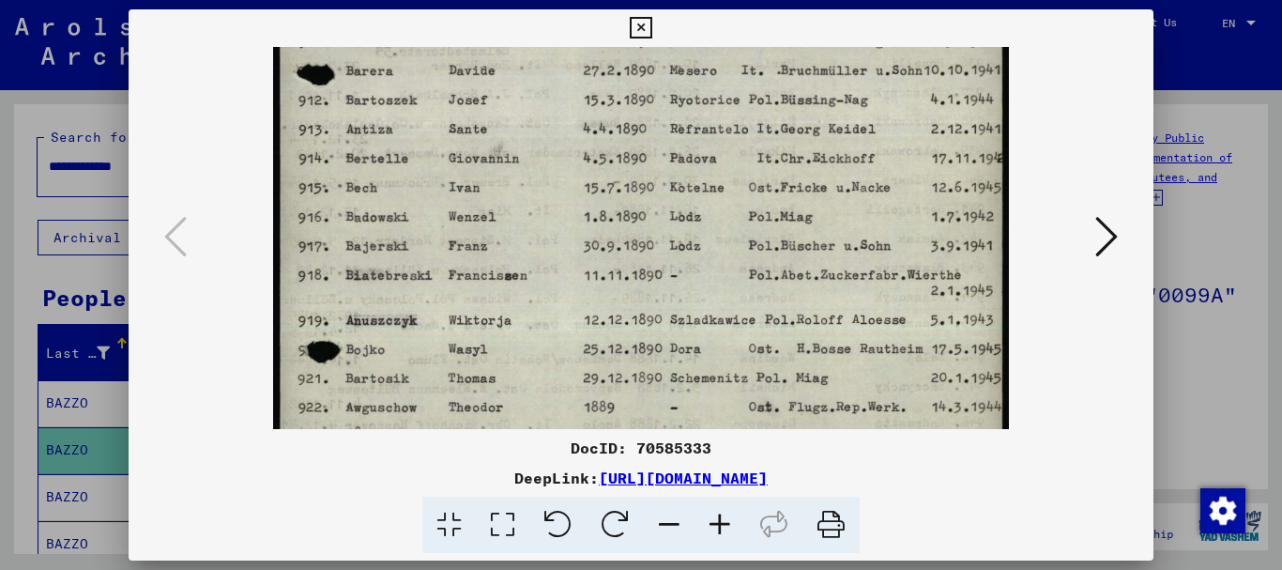
drag, startPoint x: 701, startPoint y: 266, endPoint x: 834, endPoint y: 176, distance: 160.1
click at [889, 151] on img at bounding box center [641, 208] width 736 height 1039
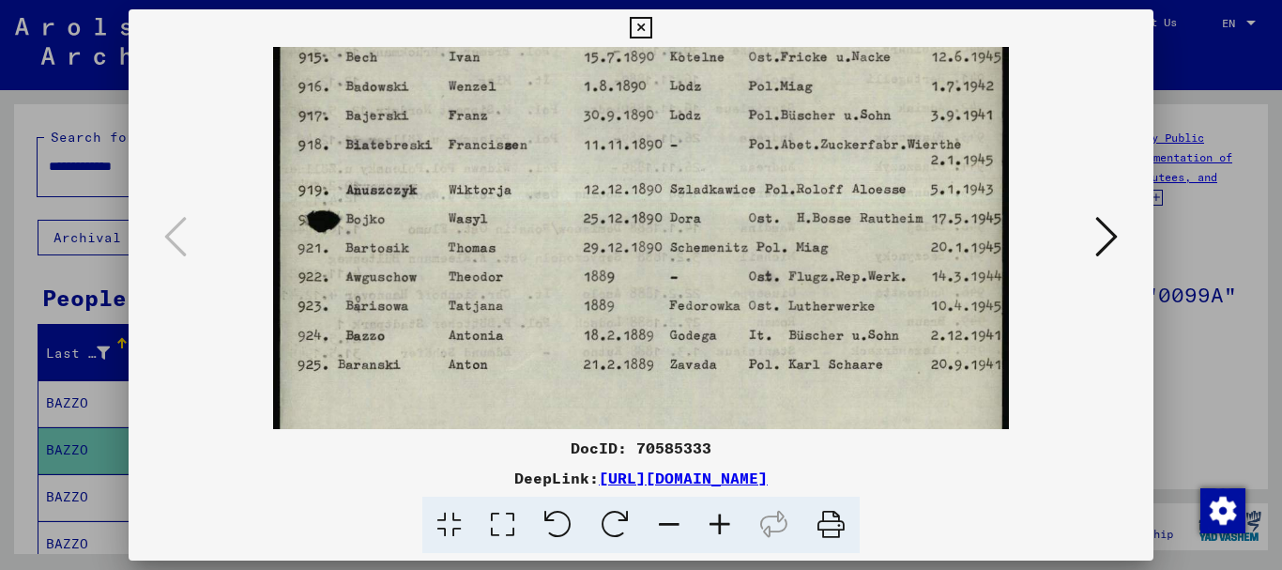
drag, startPoint x: 727, startPoint y: 239, endPoint x: 902, endPoint y: 137, distance: 202.4
click at [901, 137] on img at bounding box center [641, 78] width 736 height 1039
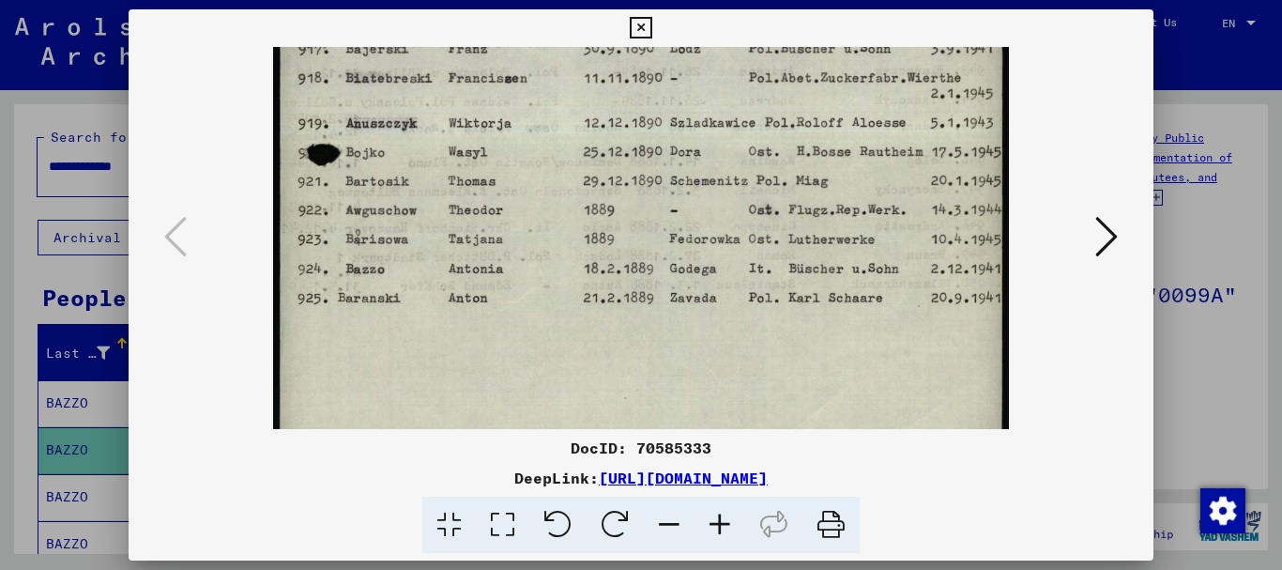
drag, startPoint x: 717, startPoint y: 234, endPoint x: 859, endPoint y: 158, distance: 160.8
click at [859, 158] on img at bounding box center [641, 11] width 736 height 1039
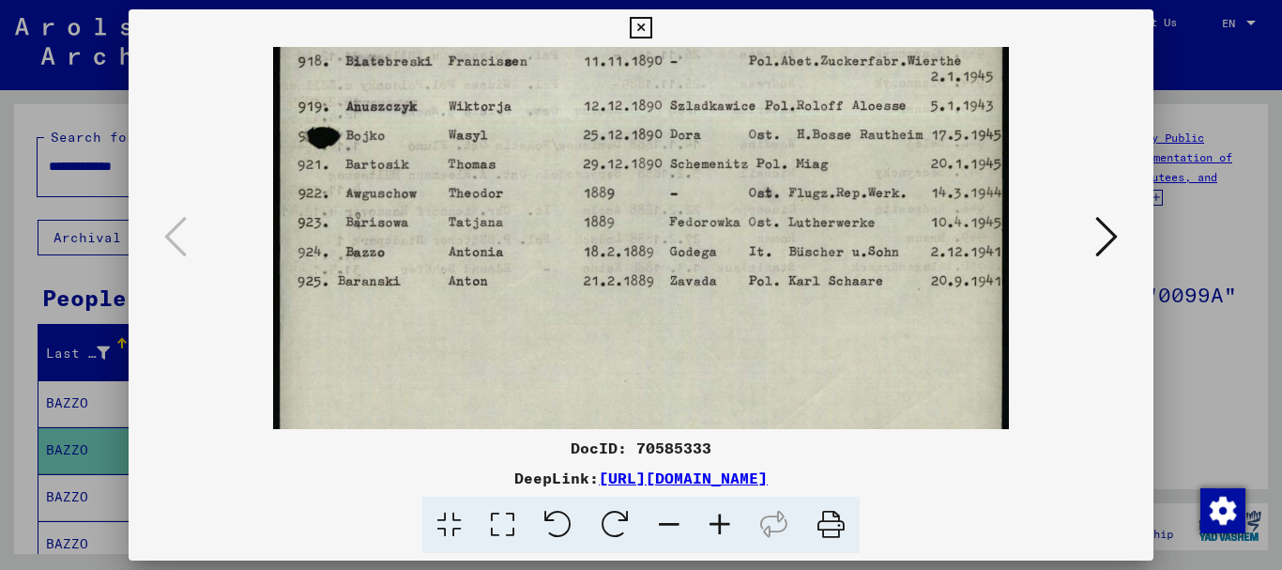
click at [642, 30] on icon at bounding box center [641, 28] width 22 height 23
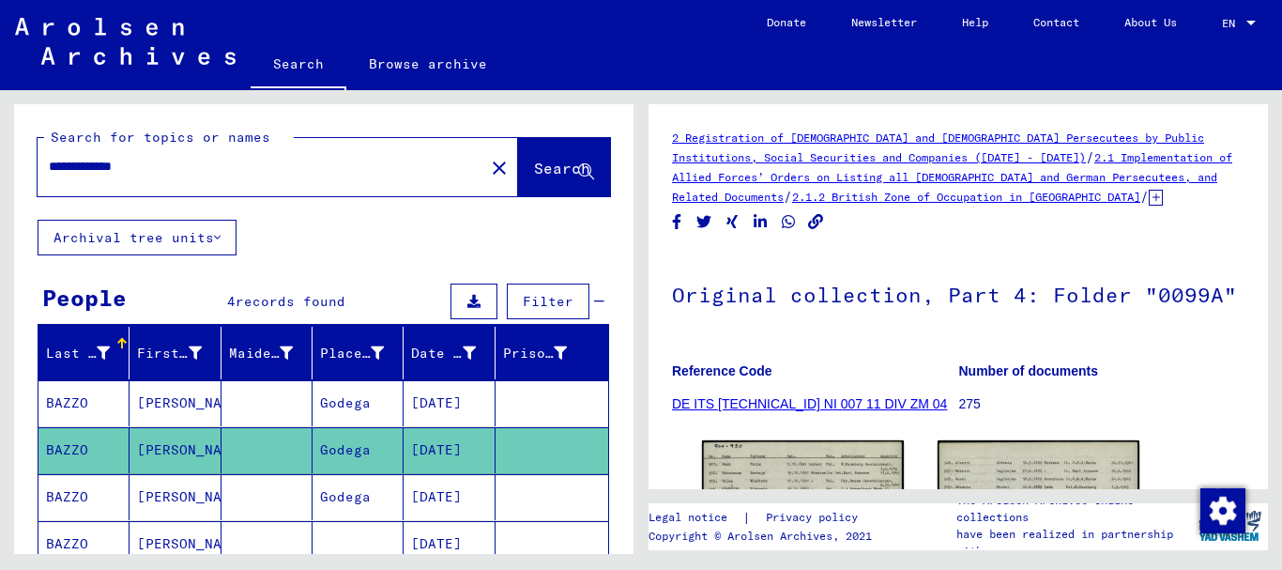
drag, startPoint x: 154, startPoint y: 166, endPoint x: 0, endPoint y: 168, distance: 153.9
click at [0, 168] on div "**********" at bounding box center [320, 322] width 641 height 464
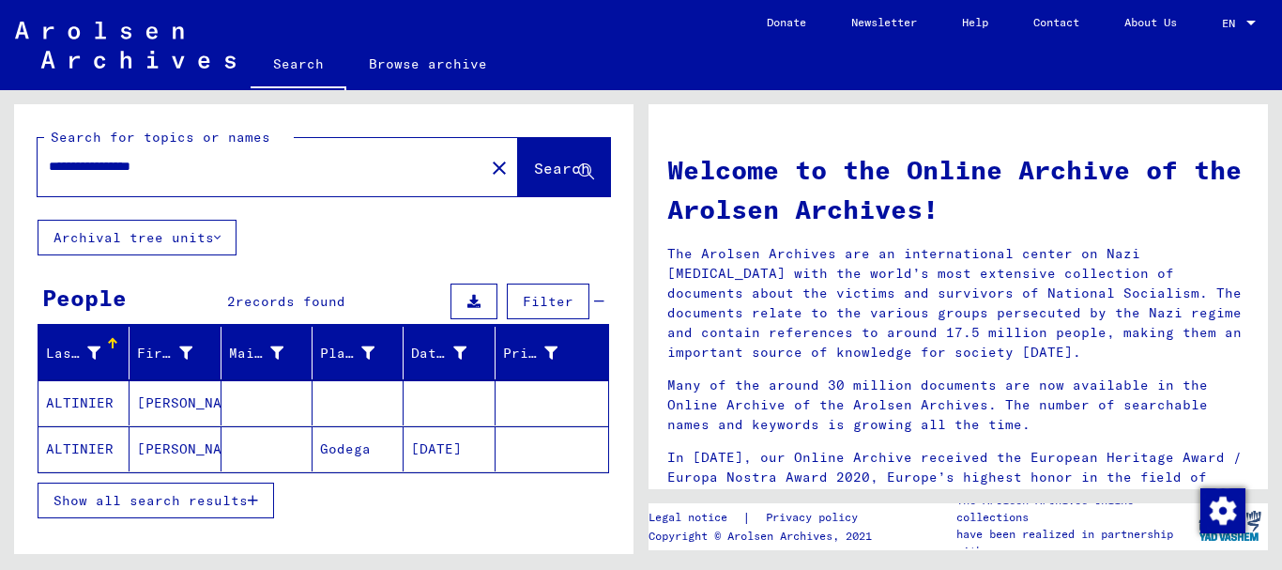
click at [447, 448] on mat-cell "[DATE]" at bounding box center [449, 448] width 91 height 45
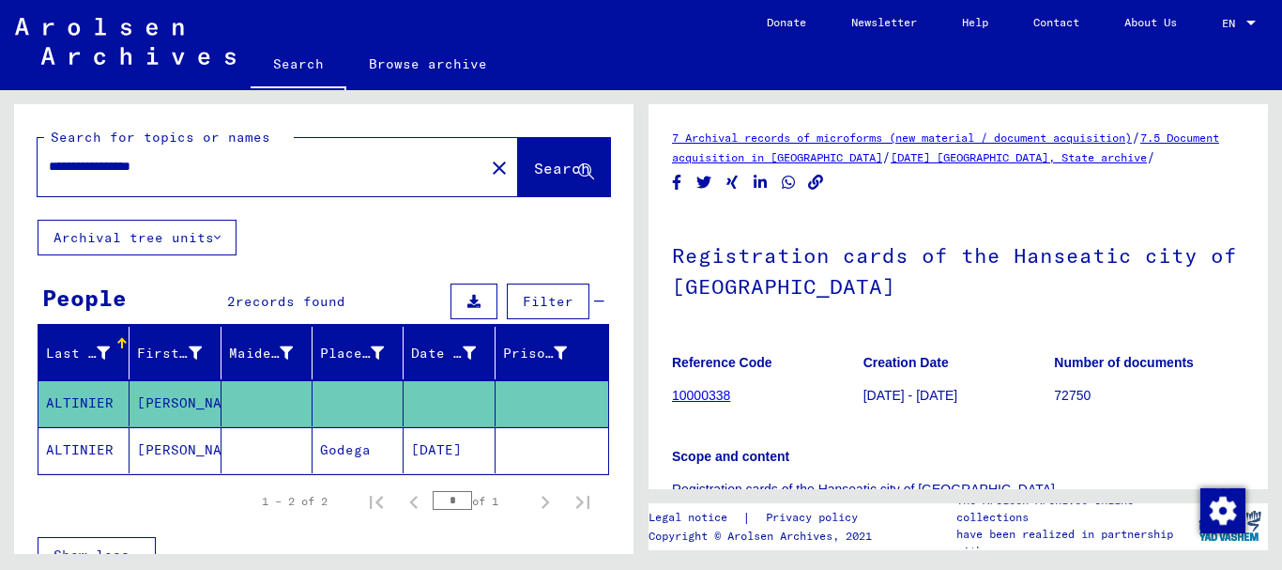
click at [272, 397] on mat-cell at bounding box center [267, 403] width 91 height 46
drag, startPoint x: 204, startPoint y: 166, endPoint x: 48, endPoint y: 164, distance: 155.8
click at [48, 164] on div "**********" at bounding box center [256, 166] width 436 height 42
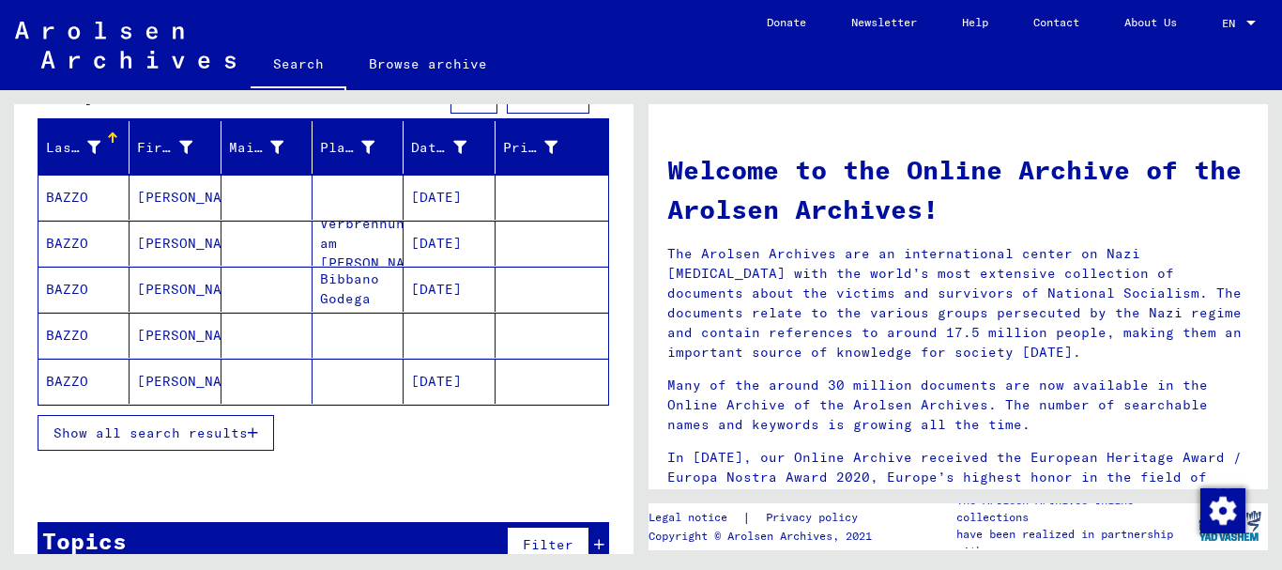
scroll to position [218, 0]
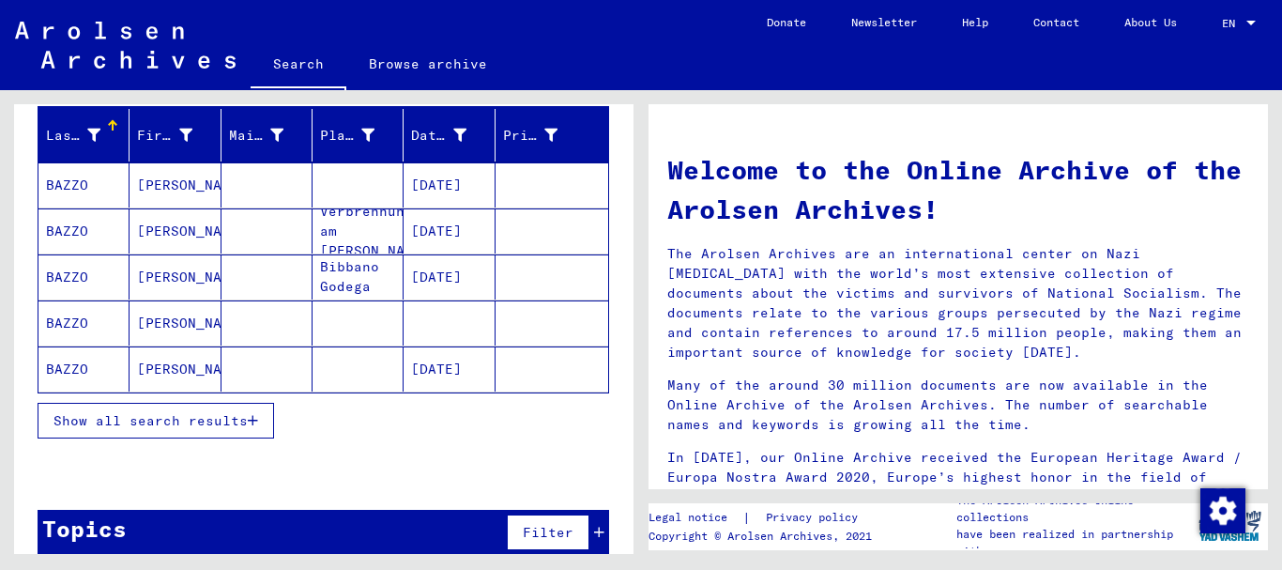
click at [342, 277] on mat-cell "Bibbano Godega" at bounding box center [358, 276] width 91 height 45
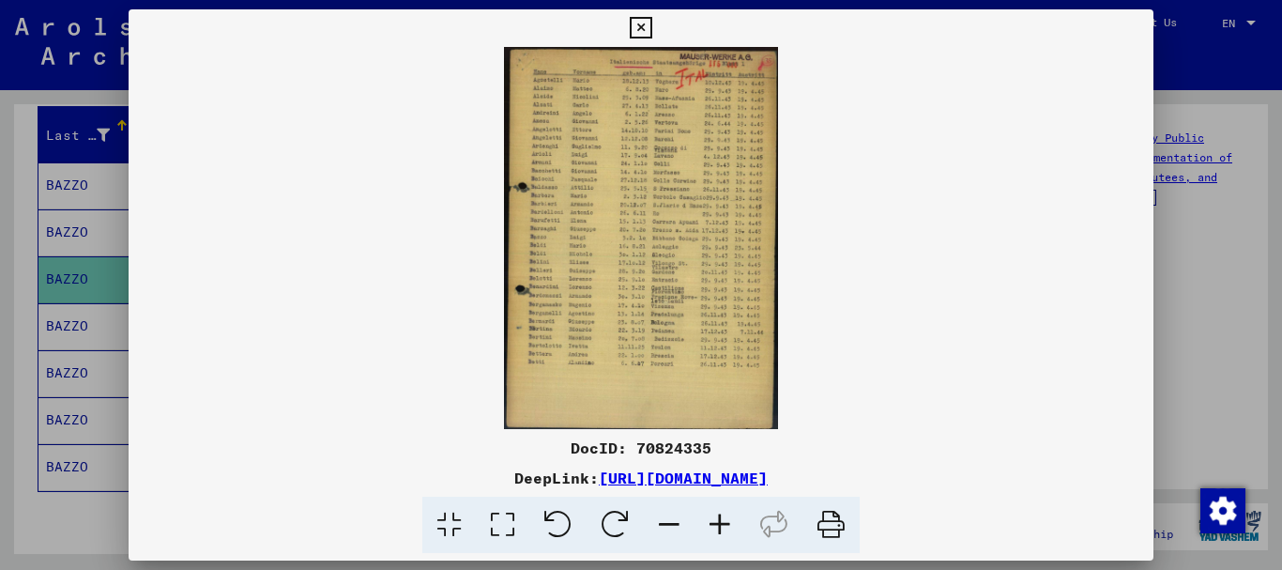
click at [721, 522] on icon at bounding box center [720, 525] width 51 height 57
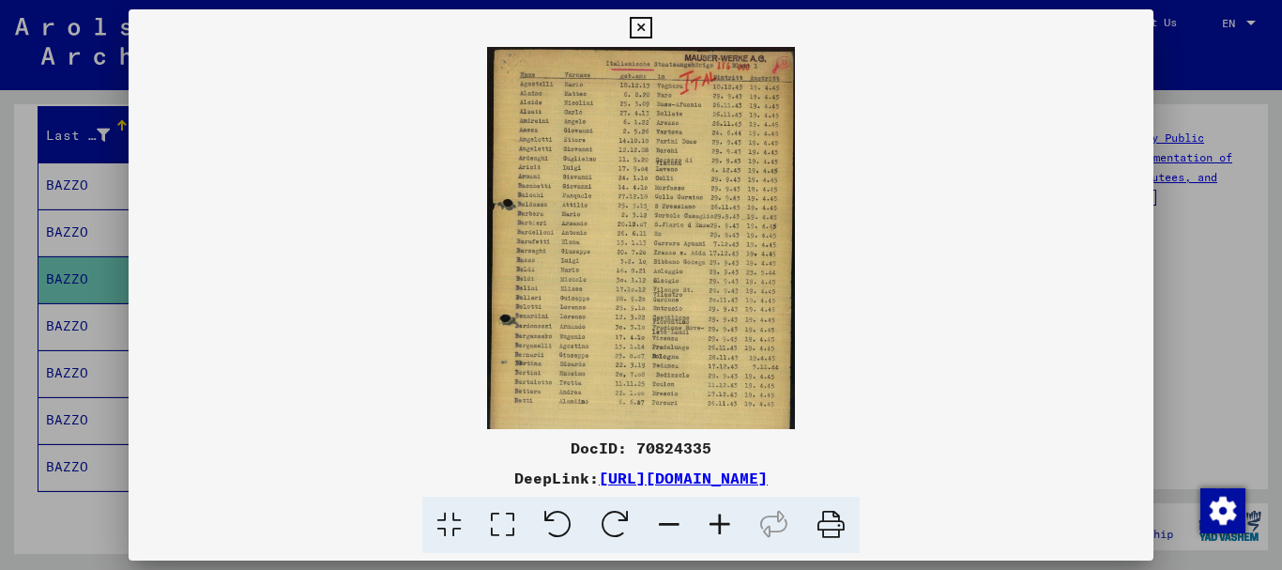
click at [719, 524] on icon at bounding box center [720, 525] width 51 height 57
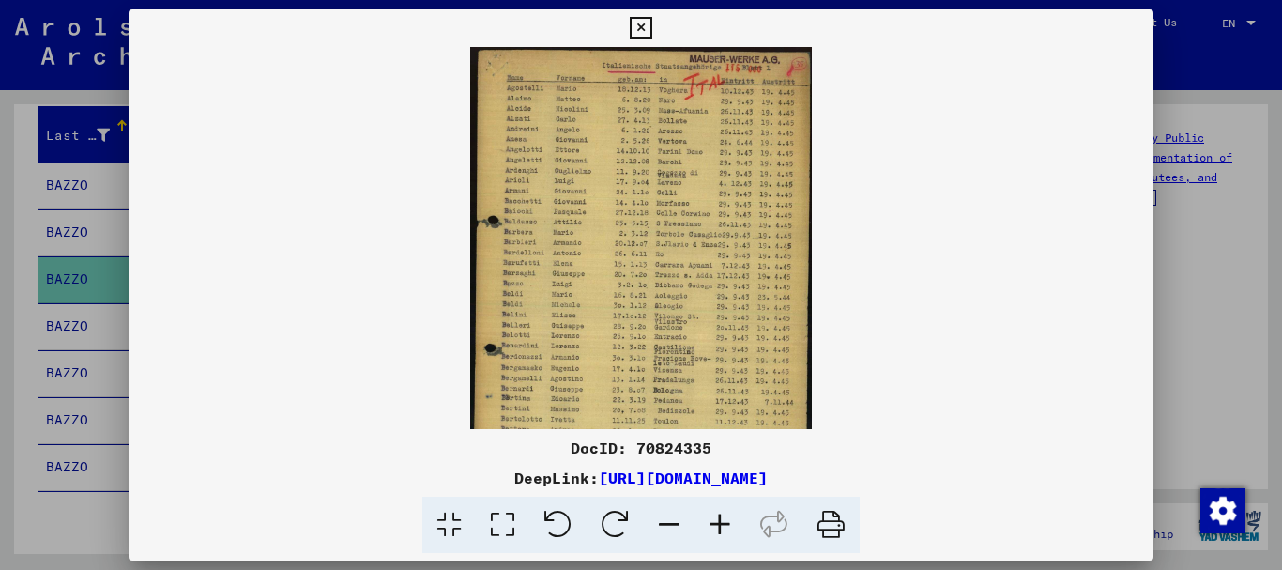
click at [717, 525] on icon at bounding box center [720, 525] width 51 height 57
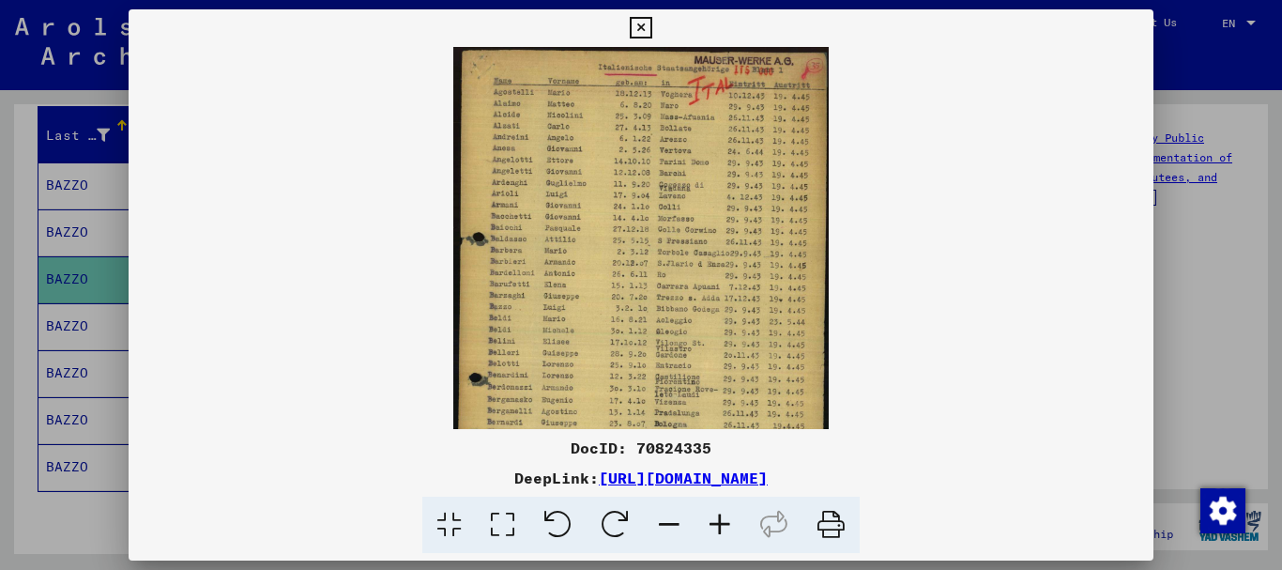
click at [716, 526] on icon at bounding box center [720, 525] width 51 height 57
click at [716, 527] on icon at bounding box center [720, 525] width 51 height 57
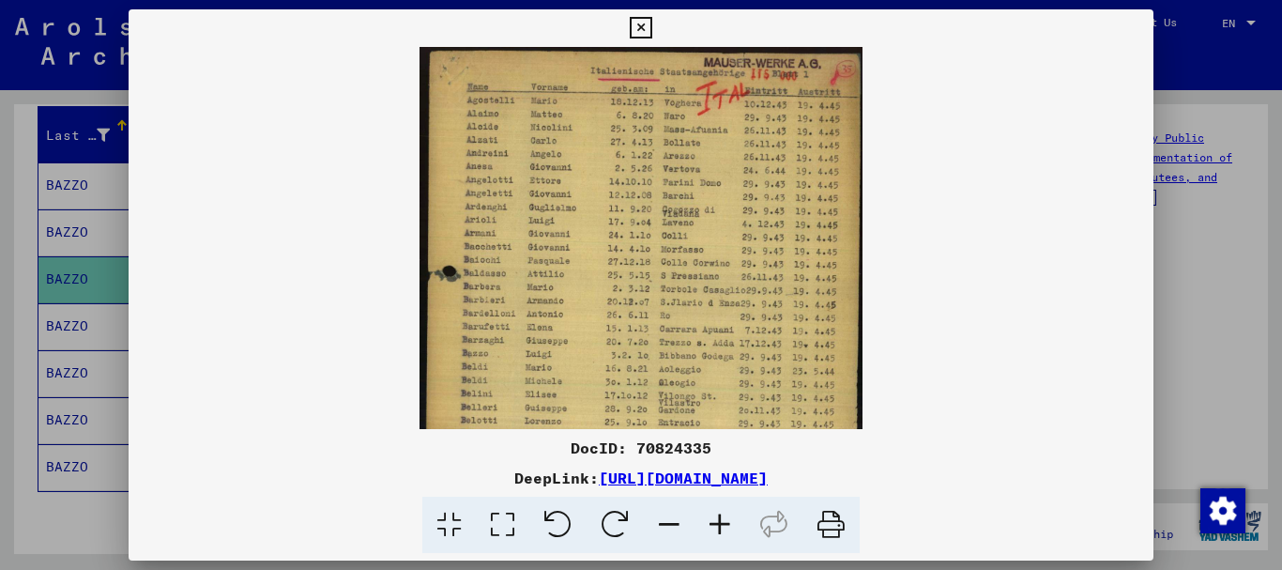
click at [715, 527] on icon at bounding box center [720, 525] width 51 height 57
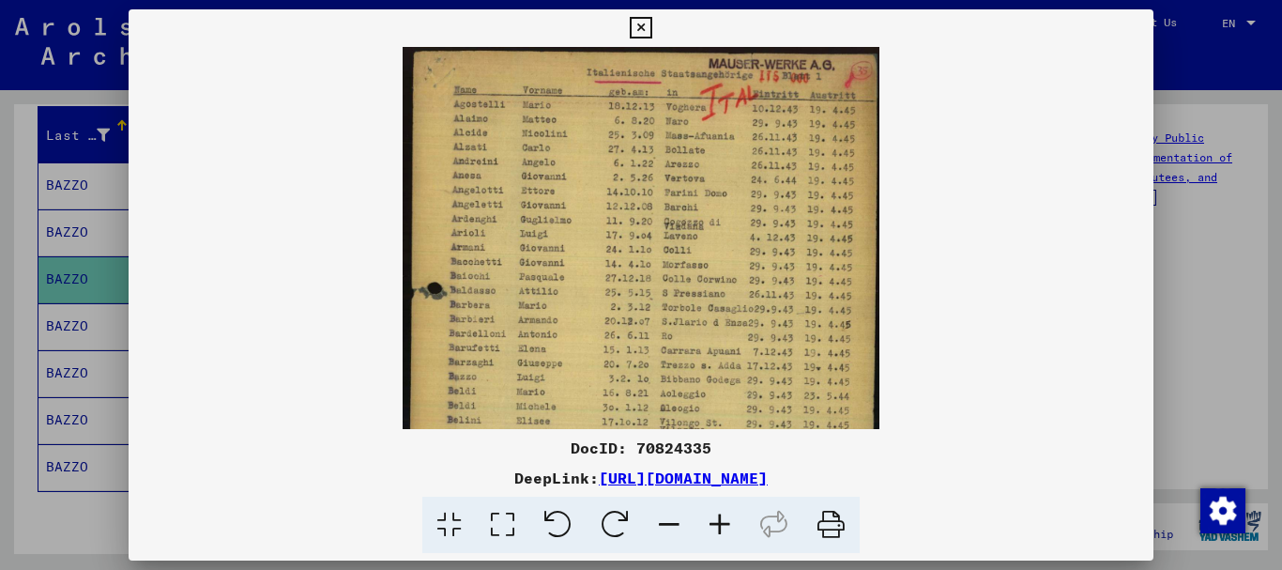
click at [715, 528] on icon at bounding box center [720, 525] width 51 height 57
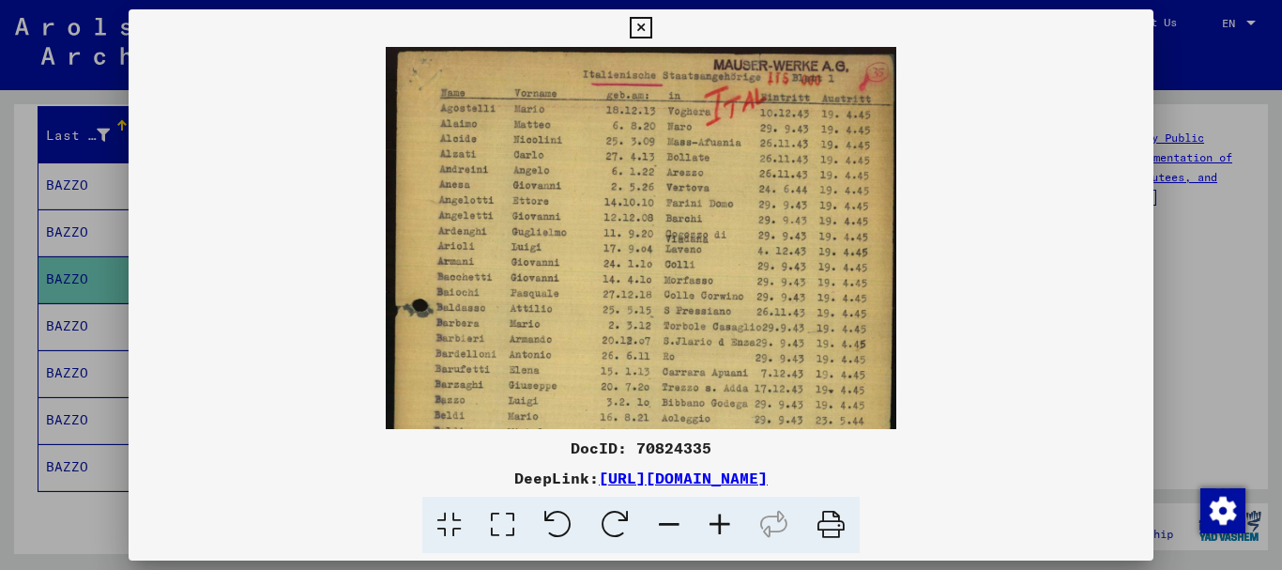
click at [714, 528] on icon at bounding box center [720, 525] width 51 height 57
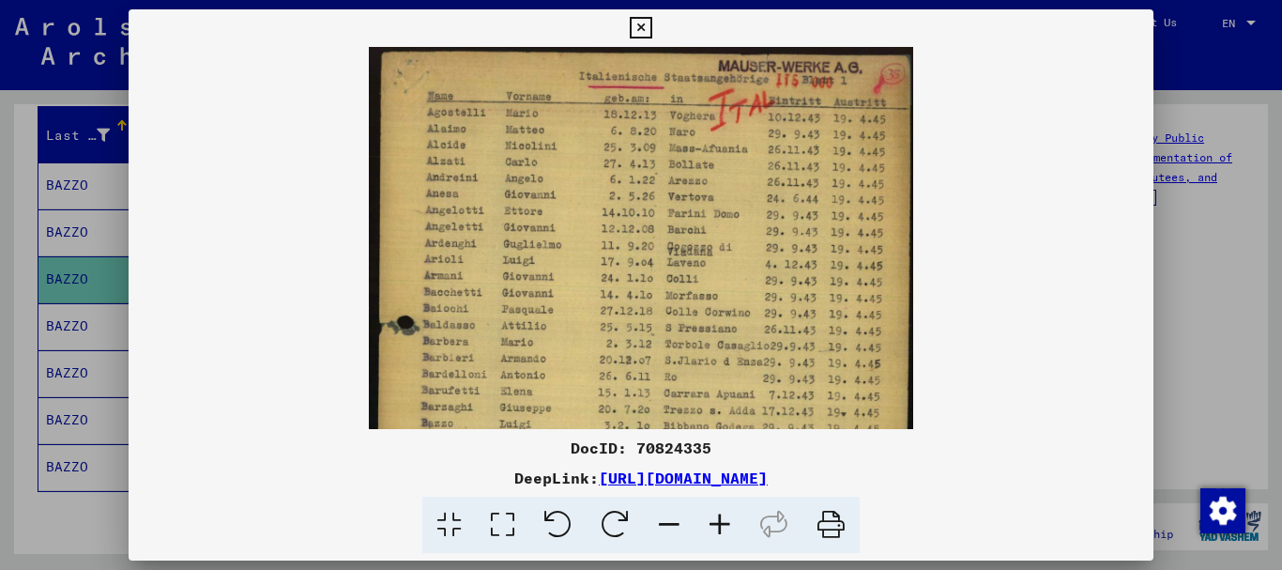
click at [712, 530] on icon at bounding box center [720, 525] width 51 height 57
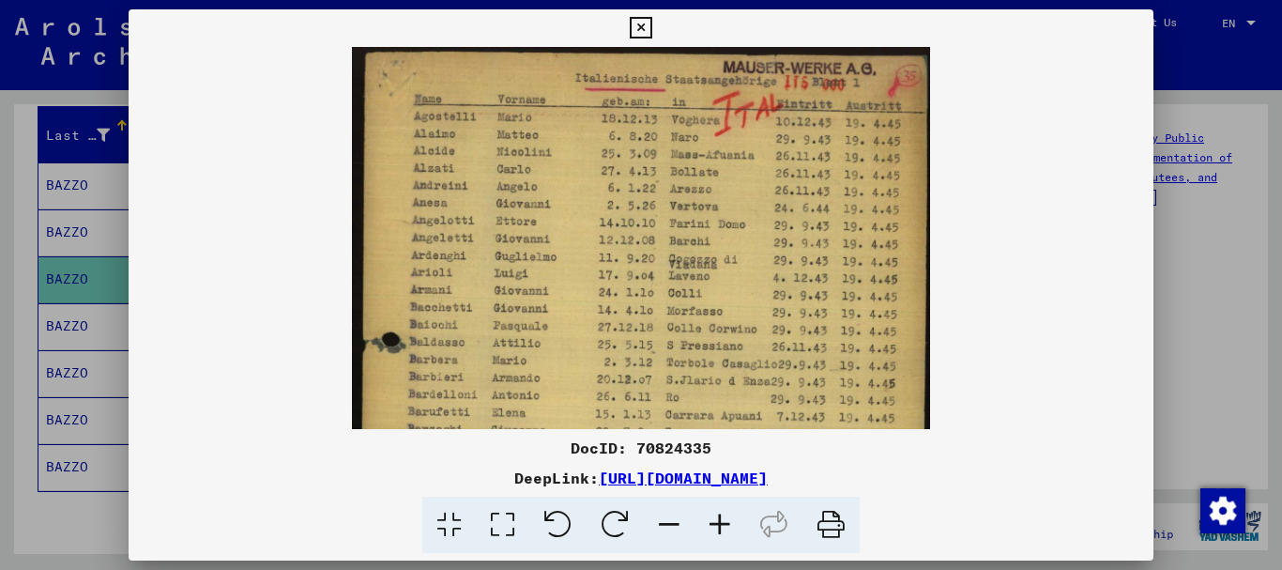
click at [712, 530] on icon at bounding box center [720, 525] width 51 height 57
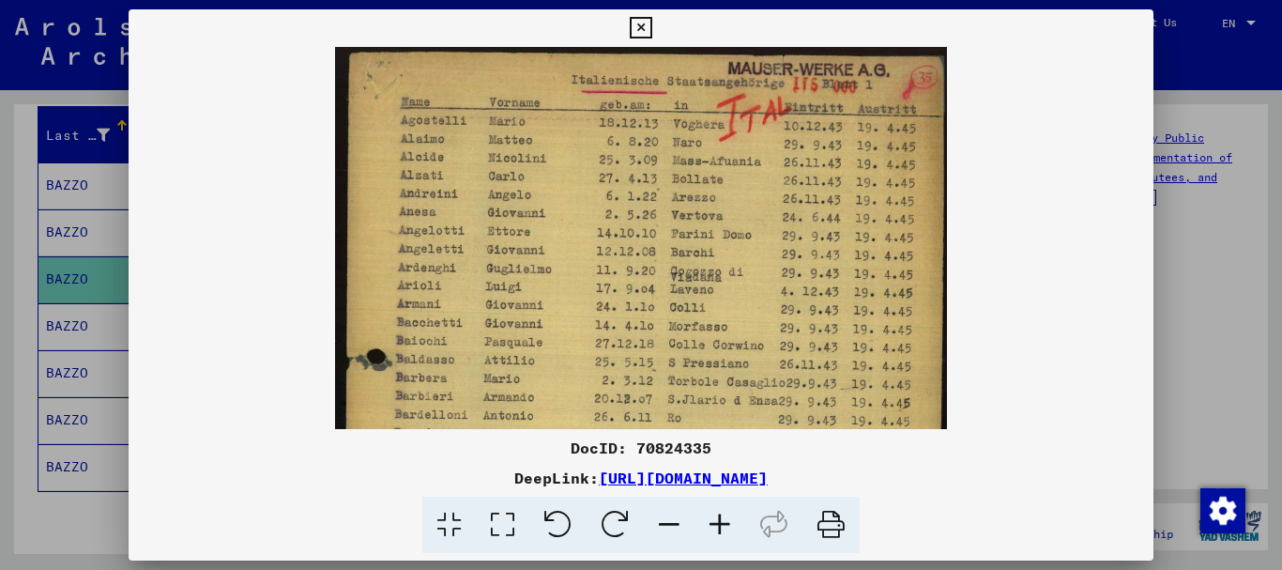
click at [712, 530] on icon at bounding box center [720, 525] width 51 height 57
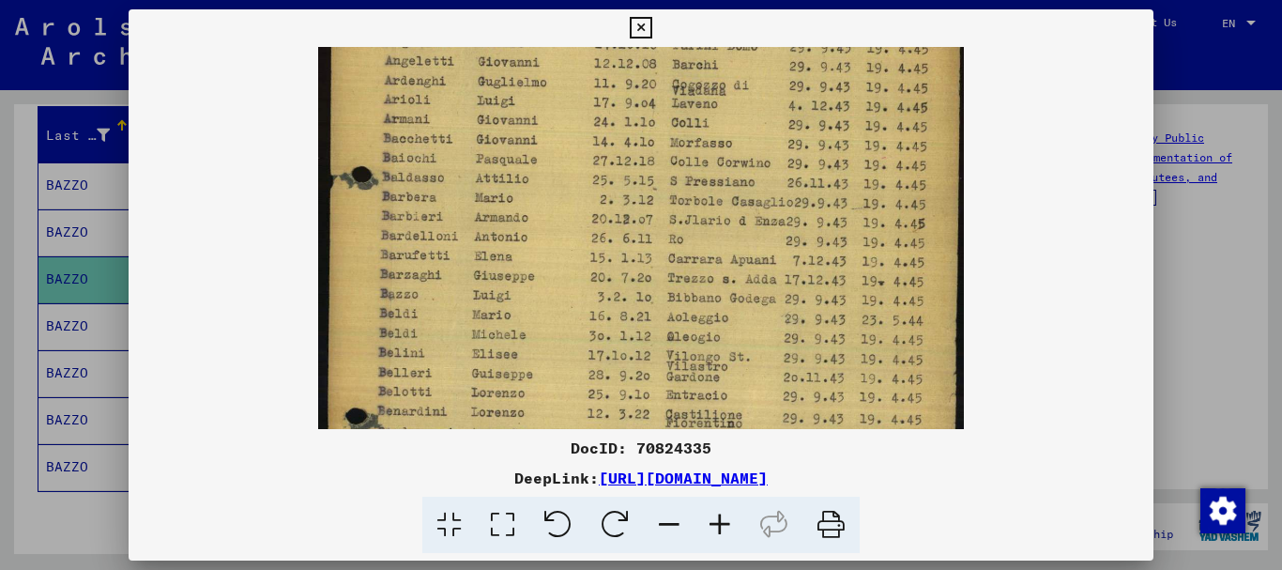
scroll to position [200, 0]
drag, startPoint x: 540, startPoint y: 360, endPoint x: 524, endPoint y: 161, distance: 200.6
click at [524, 161] on img at bounding box center [641, 296] width 647 height 898
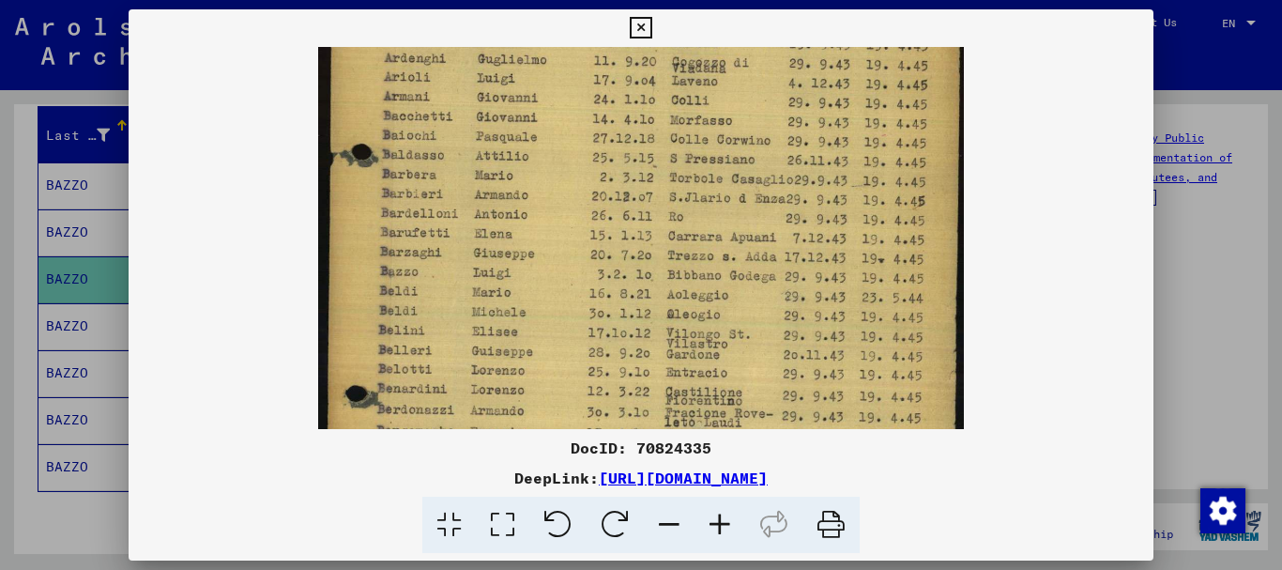
drag, startPoint x: 790, startPoint y: 300, endPoint x: 642, endPoint y: 279, distance: 149.9
click at [642, 279] on img at bounding box center [641, 274] width 647 height 898
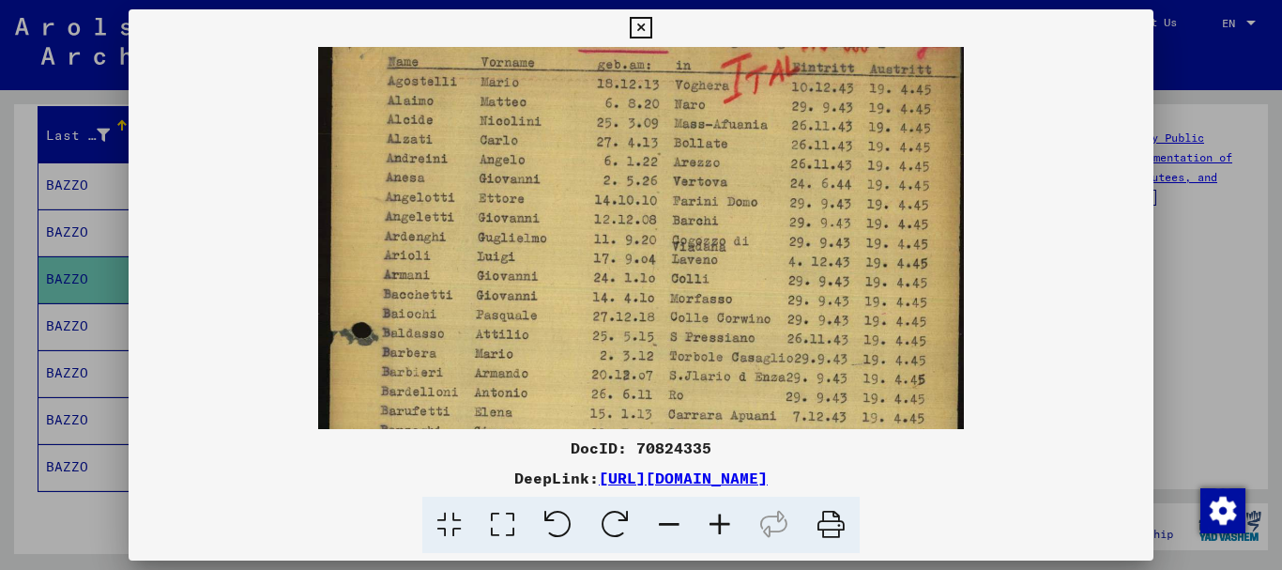
scroll to position [0, 0]
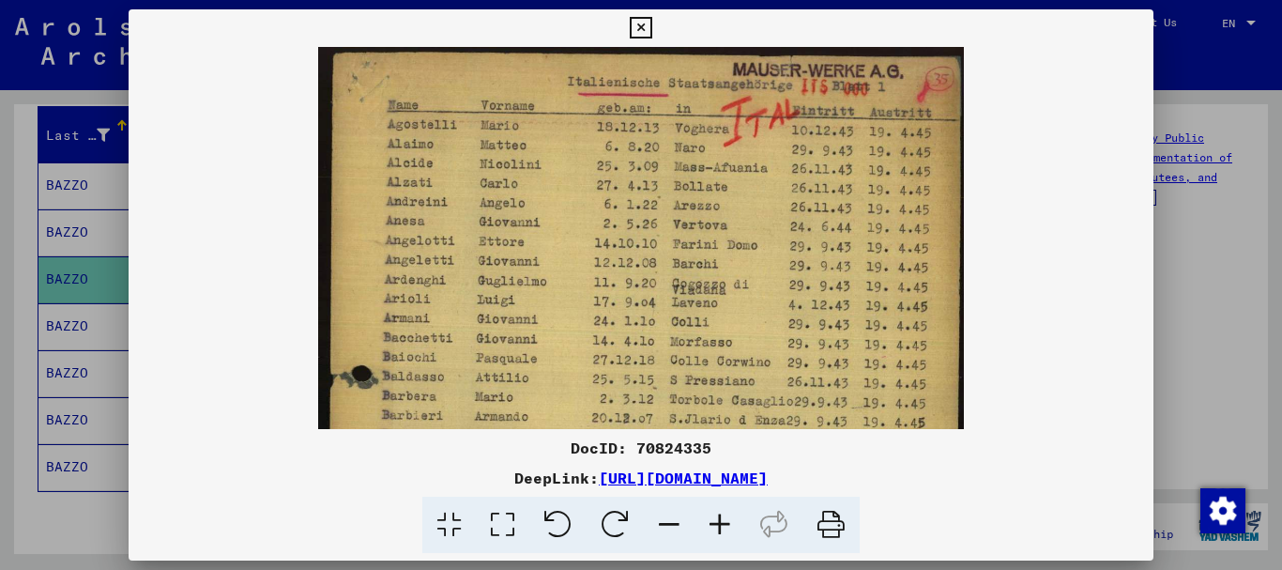
drag, startPoint x: 677, startPoint y: 210, endPoint x: 652, endPoint y: 451, distance: 241.5
click at [649, 465] on div "DocID: 70824335 DeepLink: [URL][DOMAIN_NAME]" at bounding box center [642, 281] width 1026 height 544
drag, startPoint x: 717, startPoint y: 227, endPoint x: 704, endPoint y: 268, distance: 43.3
click at [704, 268] on img at bounding box center [641, 496] width 647 height 898
click at [639, 26] on icon at bounding box center [641, 28] width 22 height 23
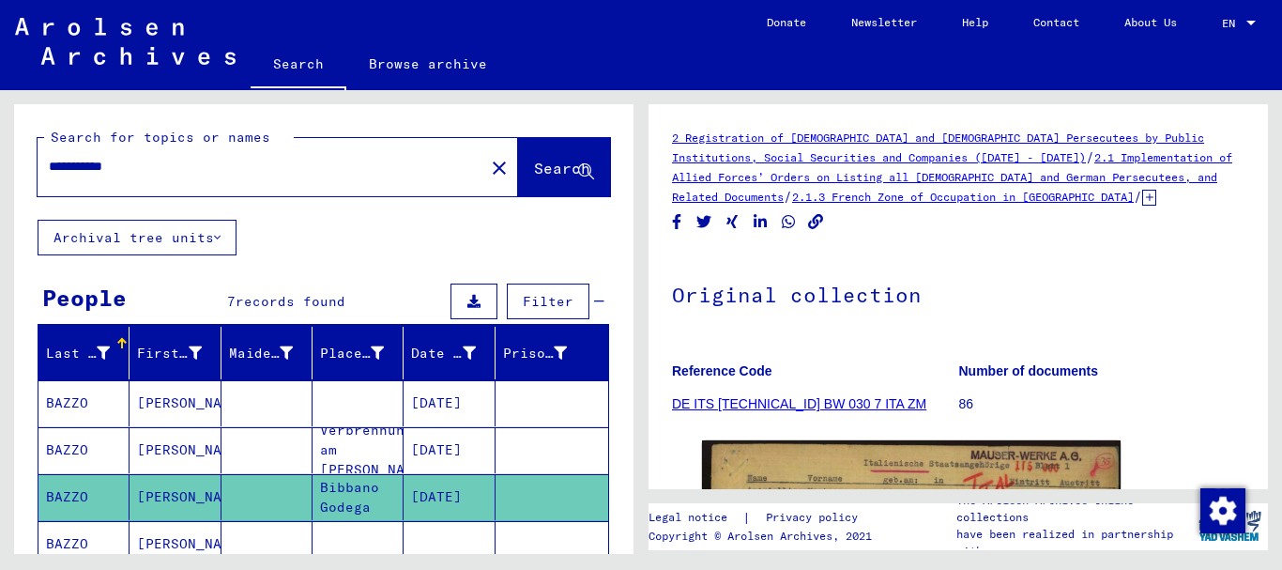
drag, startPoint x: 145, startPoint y: 160, endPoint x: 45, endPoint y: 170, distance: 100.0
click at [46, 167] on div "**********" at bounding box center [256, 166] width 436 height 42
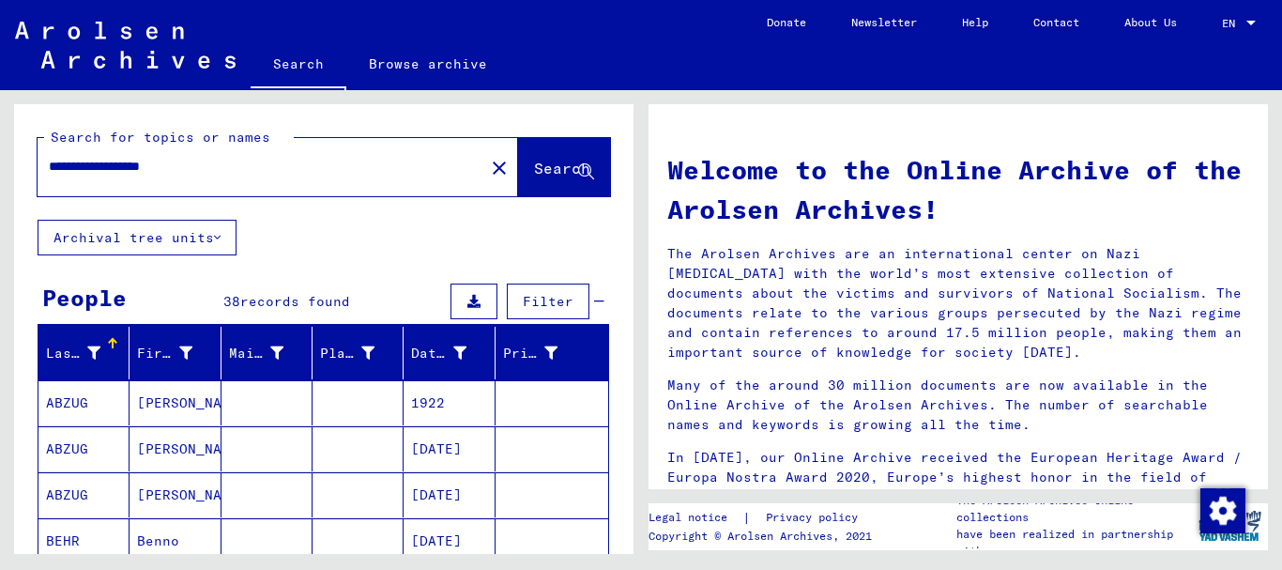
drag, startPoint x: 221, startPoint y: 159, endPoint x: 40, endPoint y: 171, distance: 180.6
click at [40, 171] on div "**********" at bounding box center [250, 166] width 424 height 42
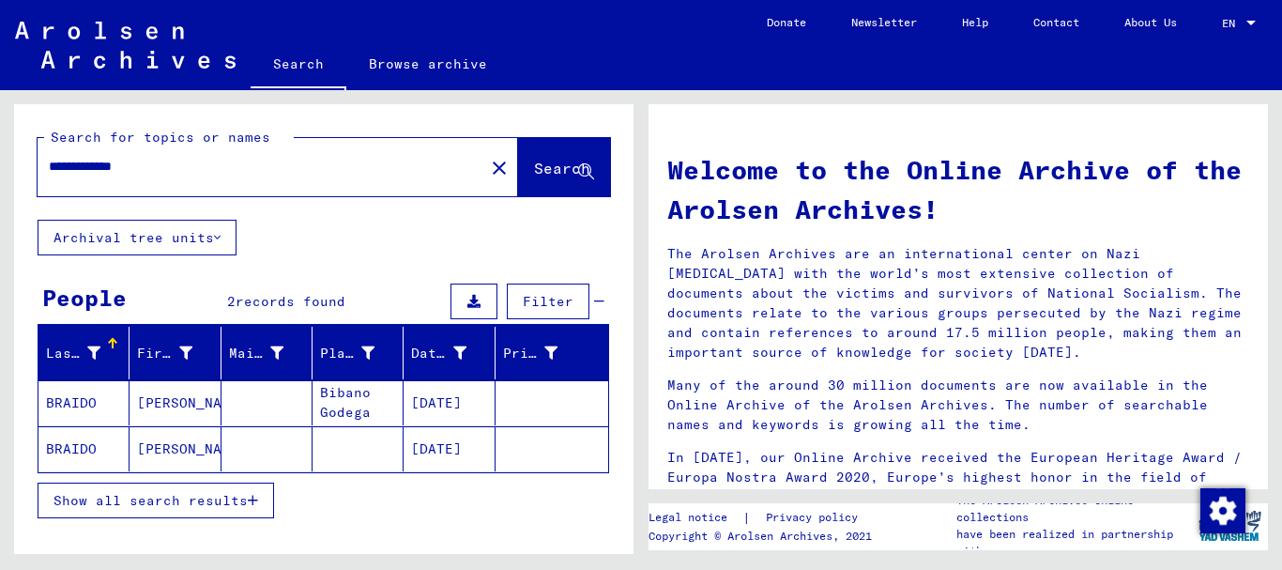
click at [254, 396] on mat-cell at bounding box center [267, 402] width 91 height 45
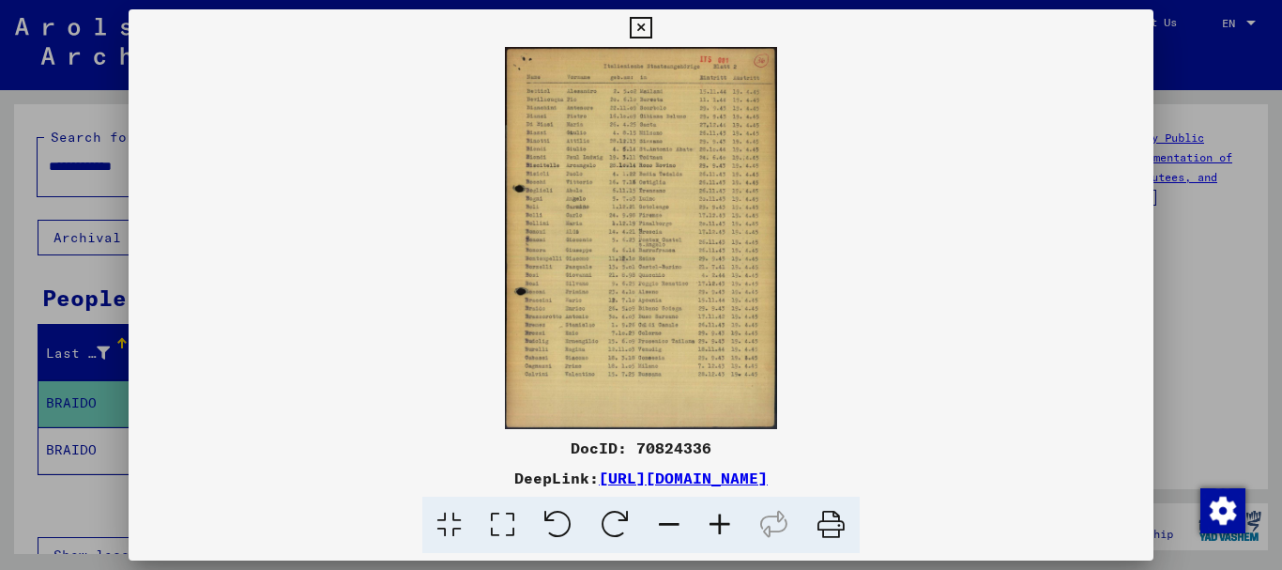
click at [720, 519] on icon at bounding box center [720, 525] width 51 height 57
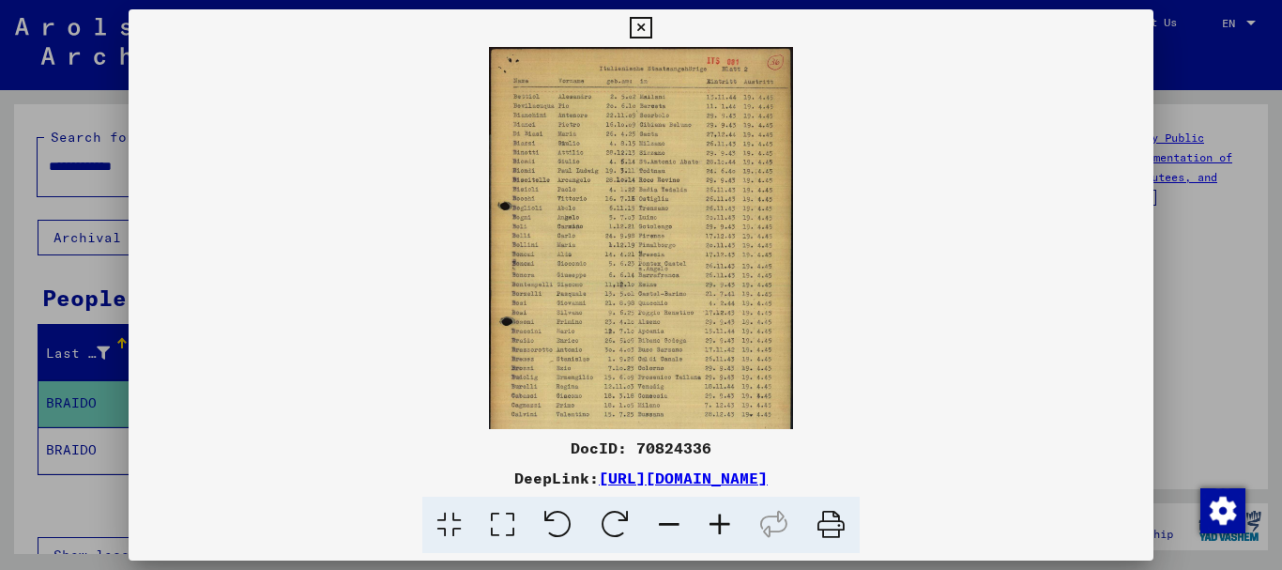
click at [723, 522] on icon at bounding box center [720, 525] width 51 height 57
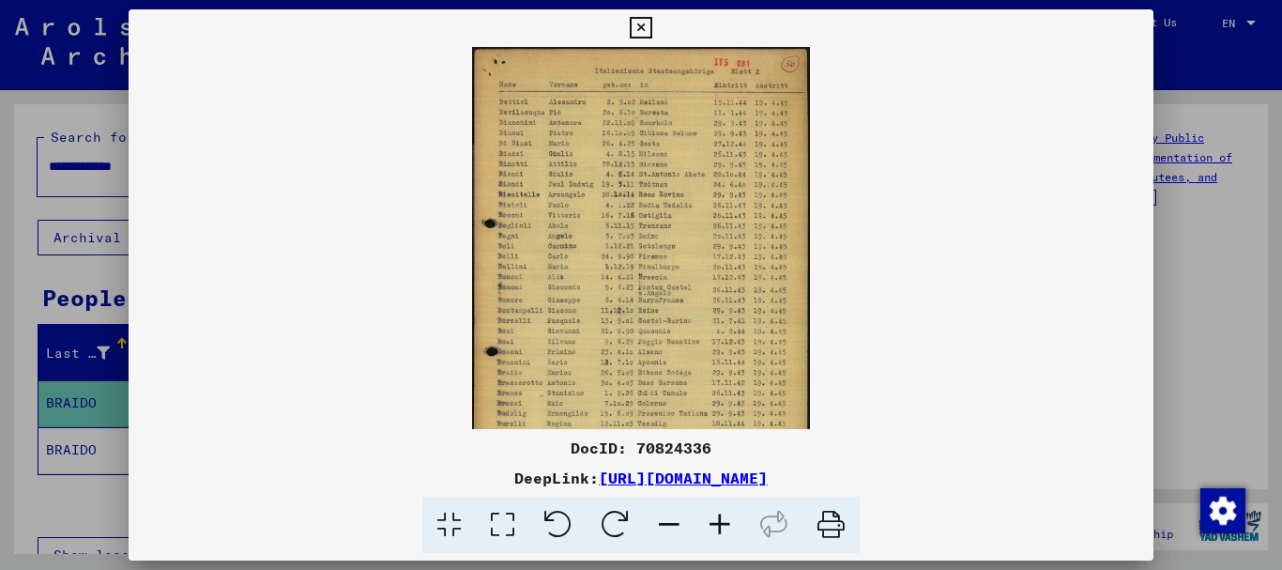
click at [719, 519] on icon at bounding box center [720, 525] width 51 height 57
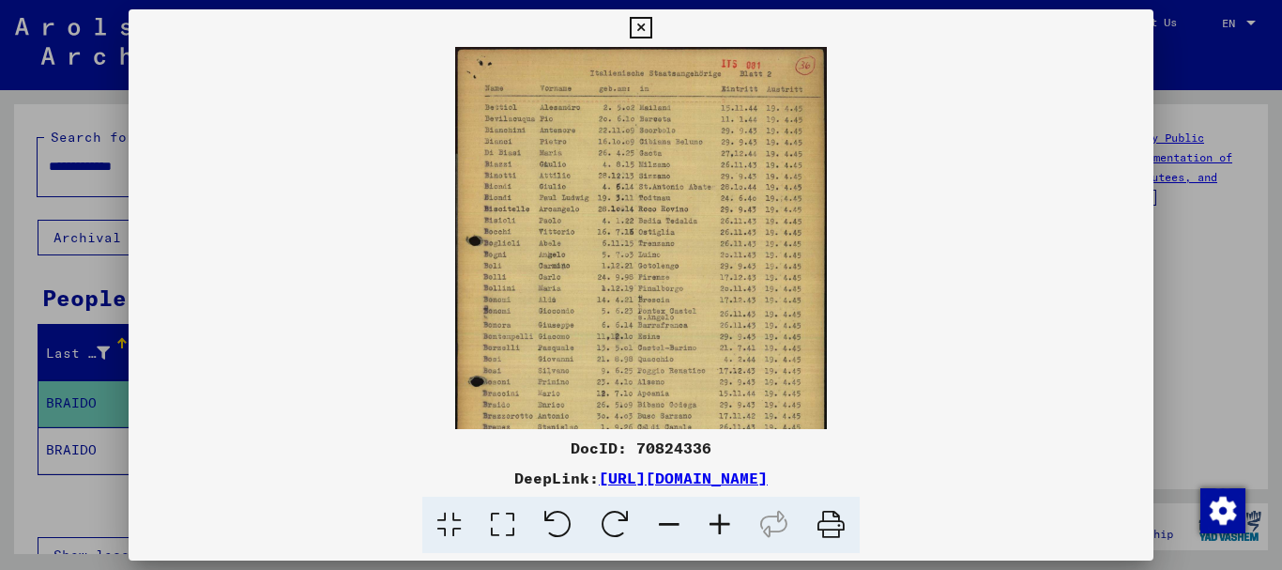
click at [720, 520] on icon at bounding box center [720, 525] width 51 height 57
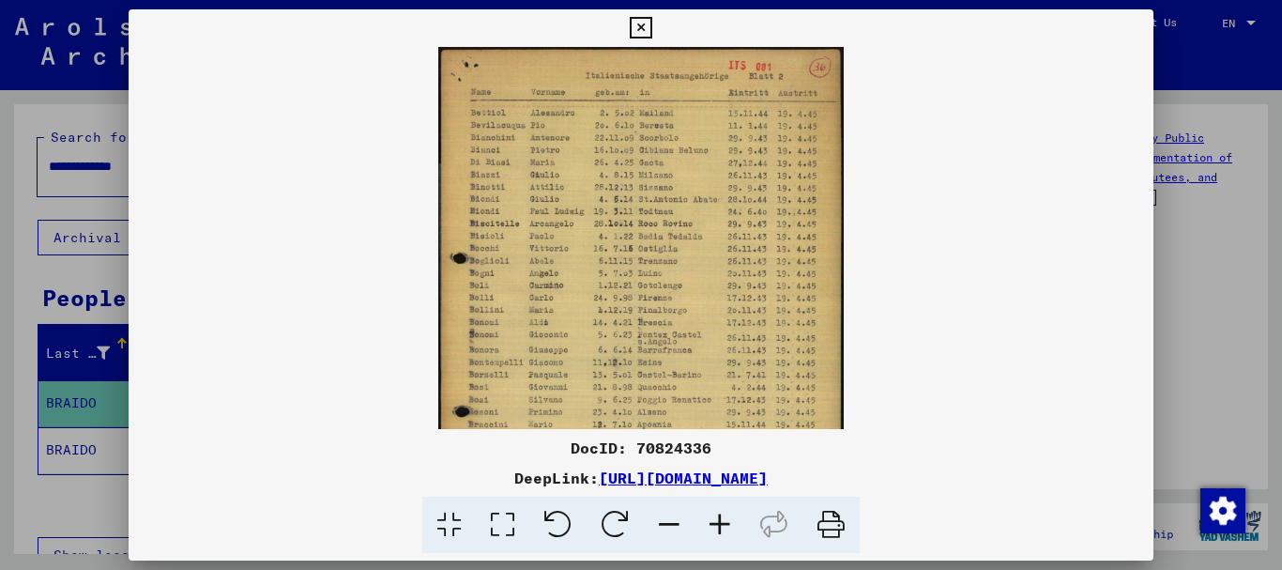
click at [720, 520] on icon at bounding box center [720, 525] width 51 height 57
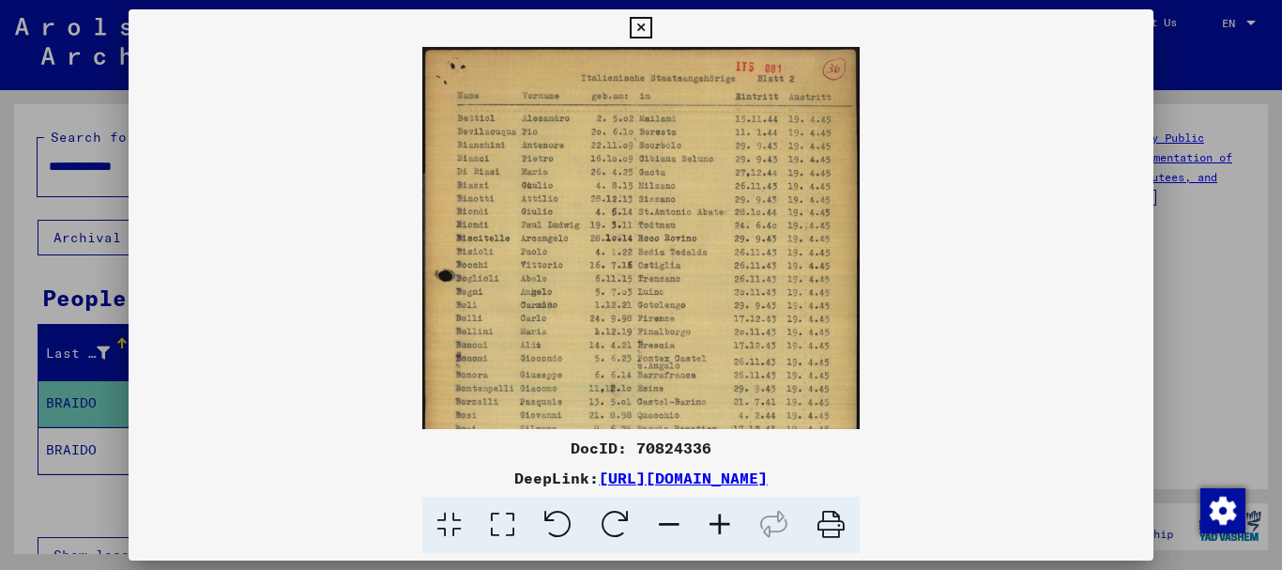
click at [720, 520] on icon at bounding box center [720, 525] width 51 height 57
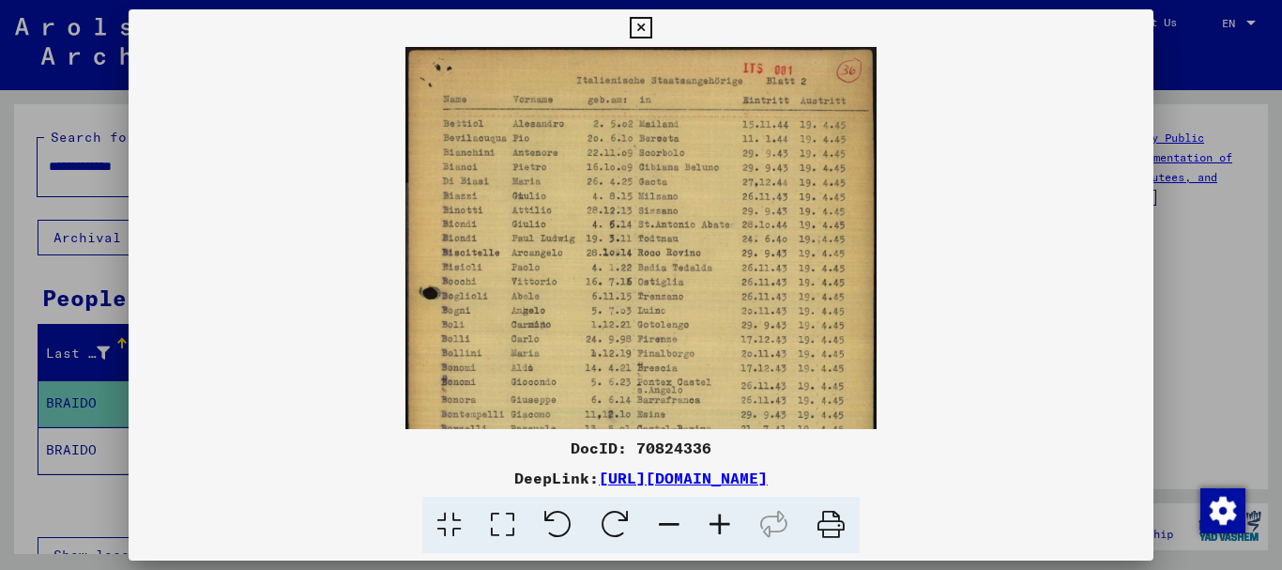
click at [720, 520] on icon at bounding box center [720, 525] width 51 height 57
click at [718, 520] on icon at bounding box center [720, 525] width 51 height 57
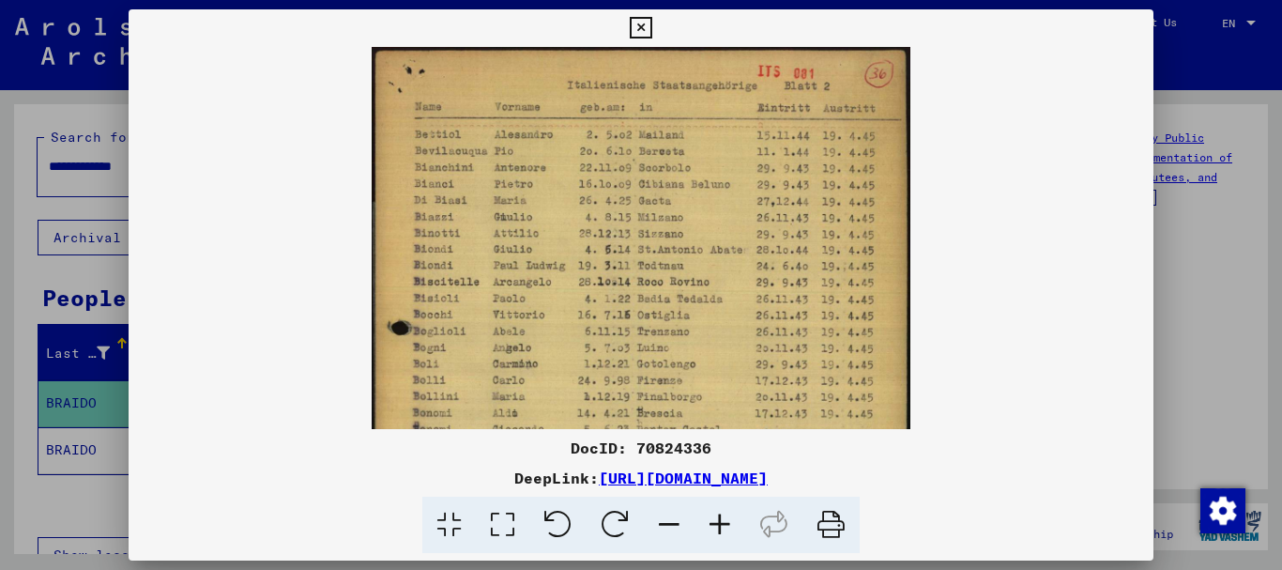
click at [712, 519] on icon at bounding box center [720, 525] width 51 height 57
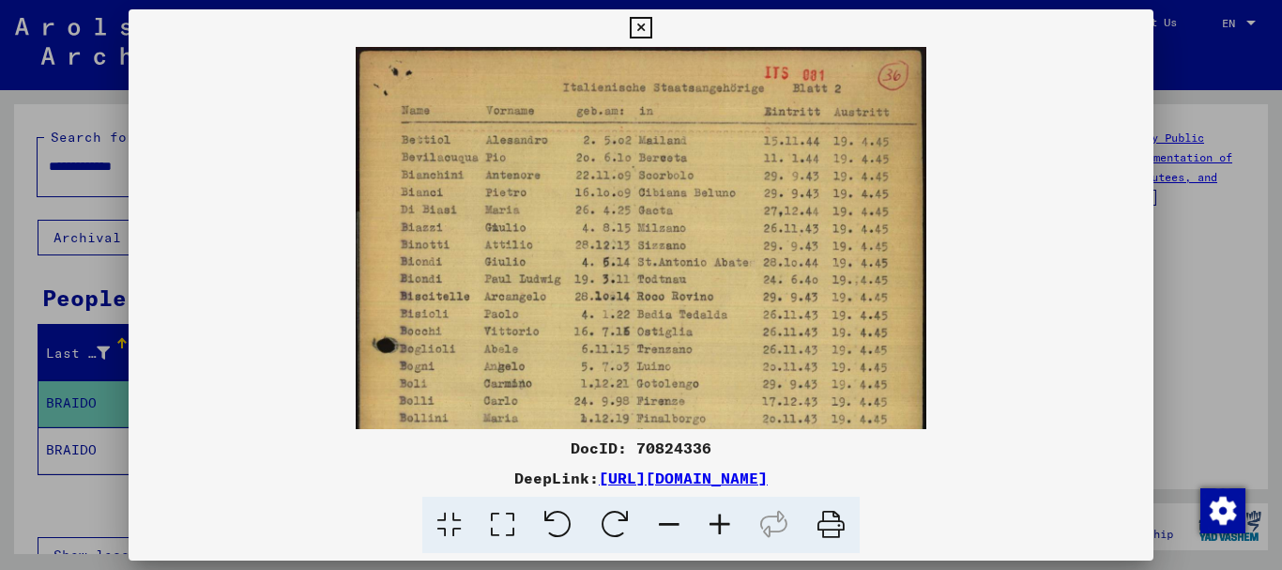
click at [712, 519] on icon at bounding box center [720, 525] width 51 height 57
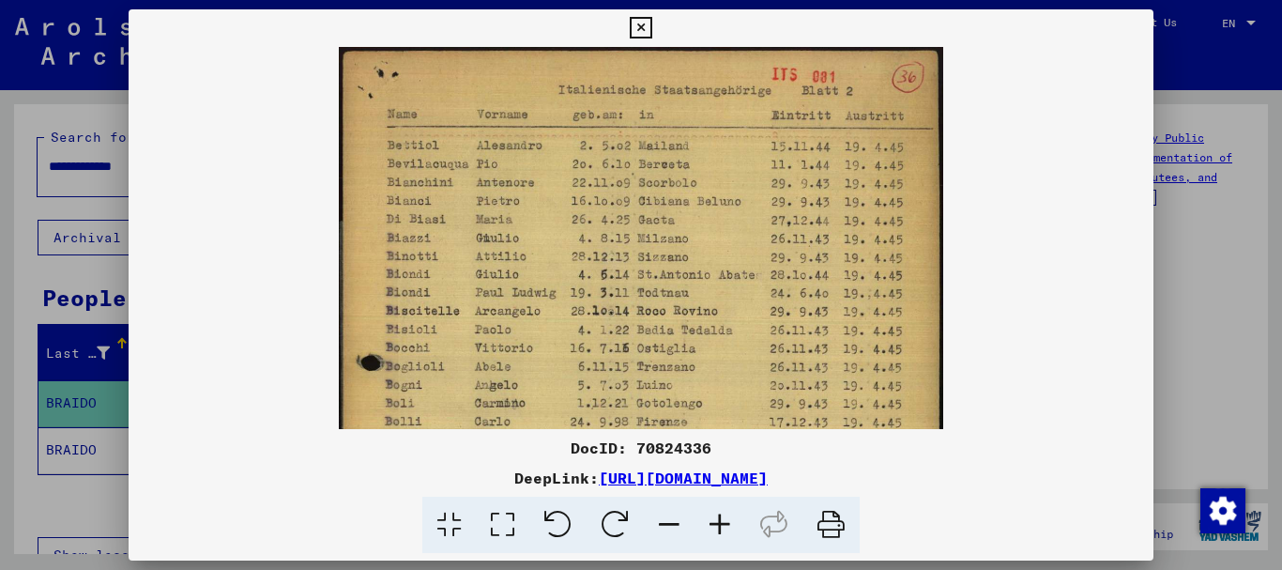
click at [712, 519] on icon at bounding box center [720, 525] width 51 height 57
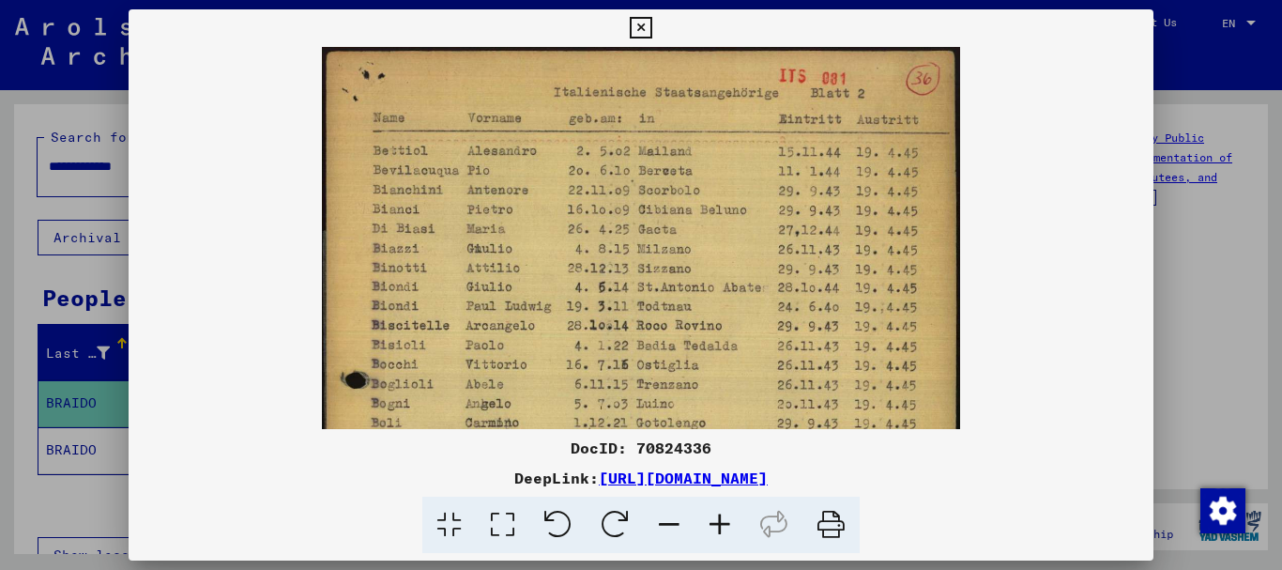
click at [711, 518] on icon at bounding box center [720, 525] width 51 height 57
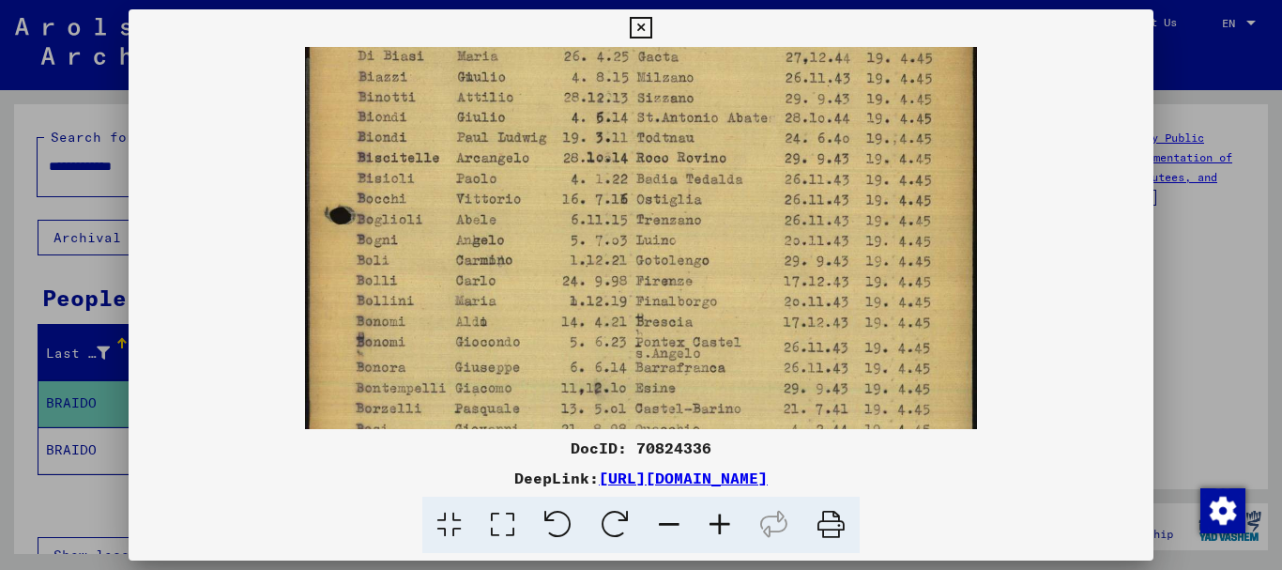
drag, startPoint x: 573, startPoint y: 298, endPoint x: 570, endPoint y: 116, distance: 182.1
click at [571, 117] on img at bounding box center [640, 337] width 671 height 945
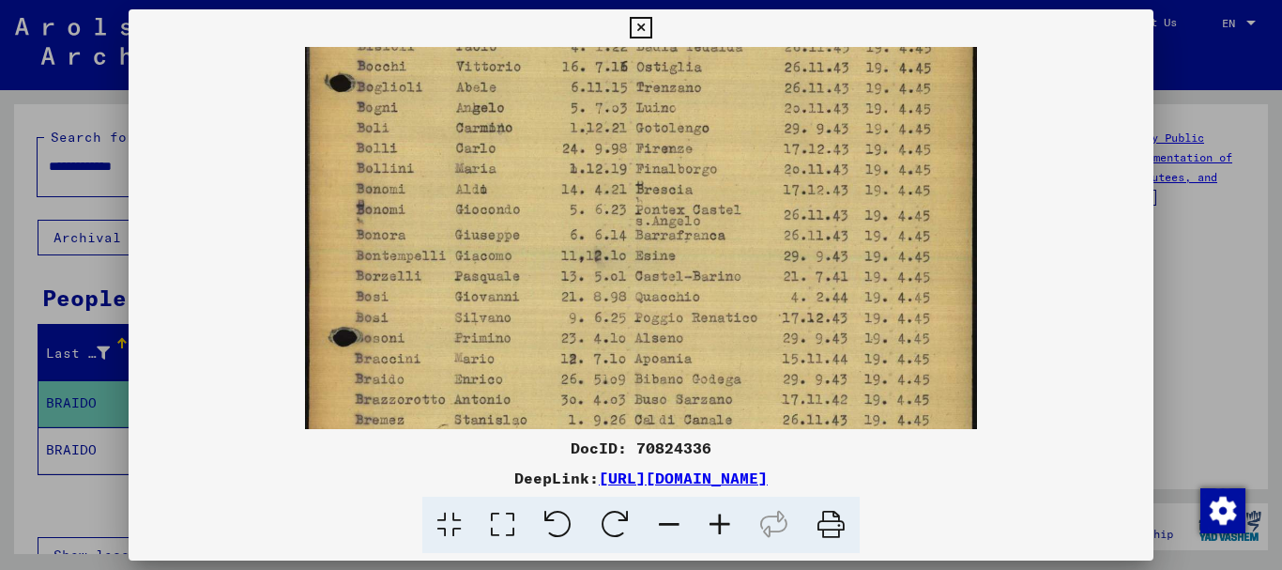
drag, startPoint x: 565, startPoint y: 280, endPoint x: 571, endPoint y: 145, distance: 135.3
click at [571, 145] on img at bounding box center [640, 204] width 671 height 945
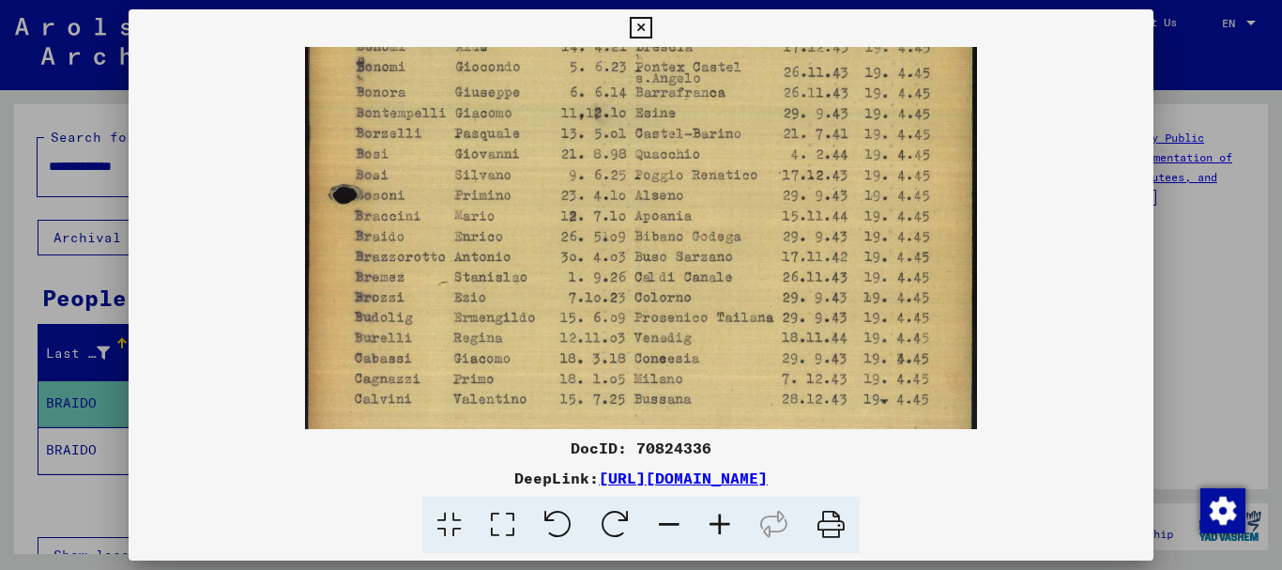
drag, startPoint x: 572, startPoint y: 346, endPoint x: 581, endPoint y: 204, distance: 143.0
click at [581, 205] on img at bounding box center [640, 62] width 671 height 945
click at [643, 23] on icon at bounding box center [641, 28] width 22 height 23
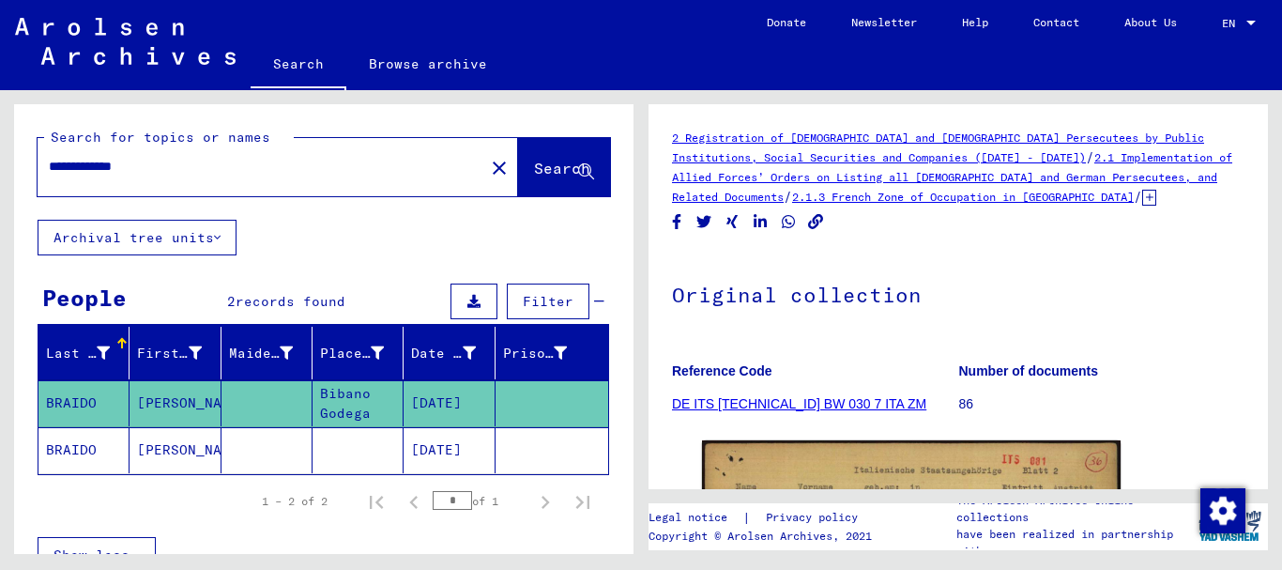
drag, startPoint x: 158, startPoint y: 161, endPoint x: 16, endPoint y: 162, distance: 141.7
click at [16, 162] on div "**********" at bounding box center [324, 161] width 620 height 115
type input "**********"
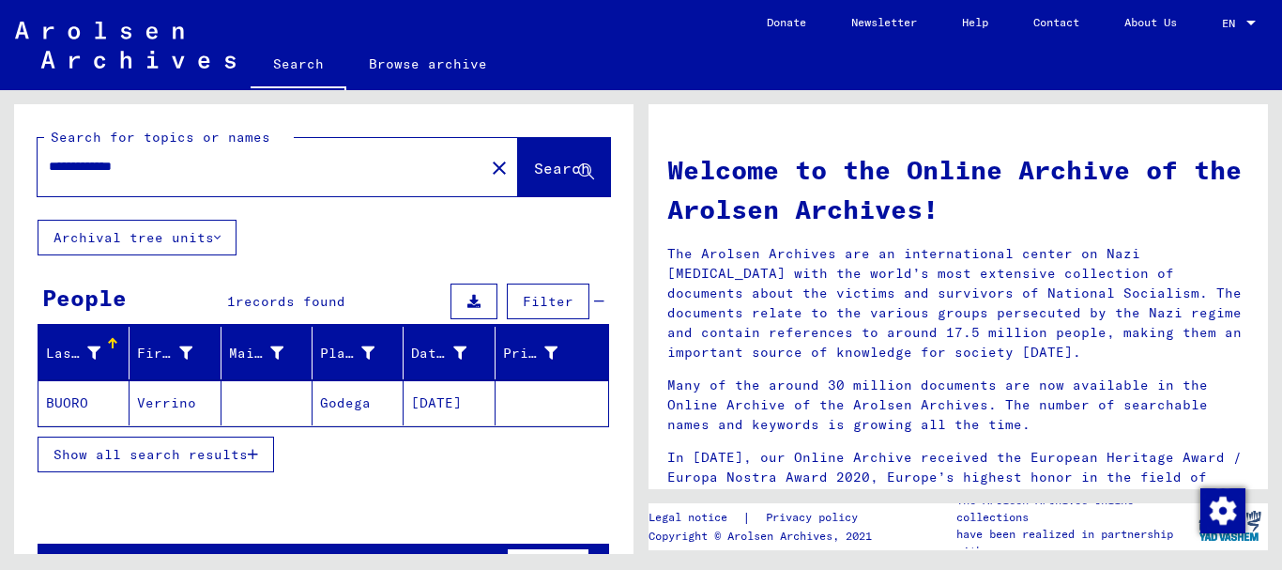
click at [359, 393] on mat-cell "Godega" at bounding box center [358, 402] width 91 height 45
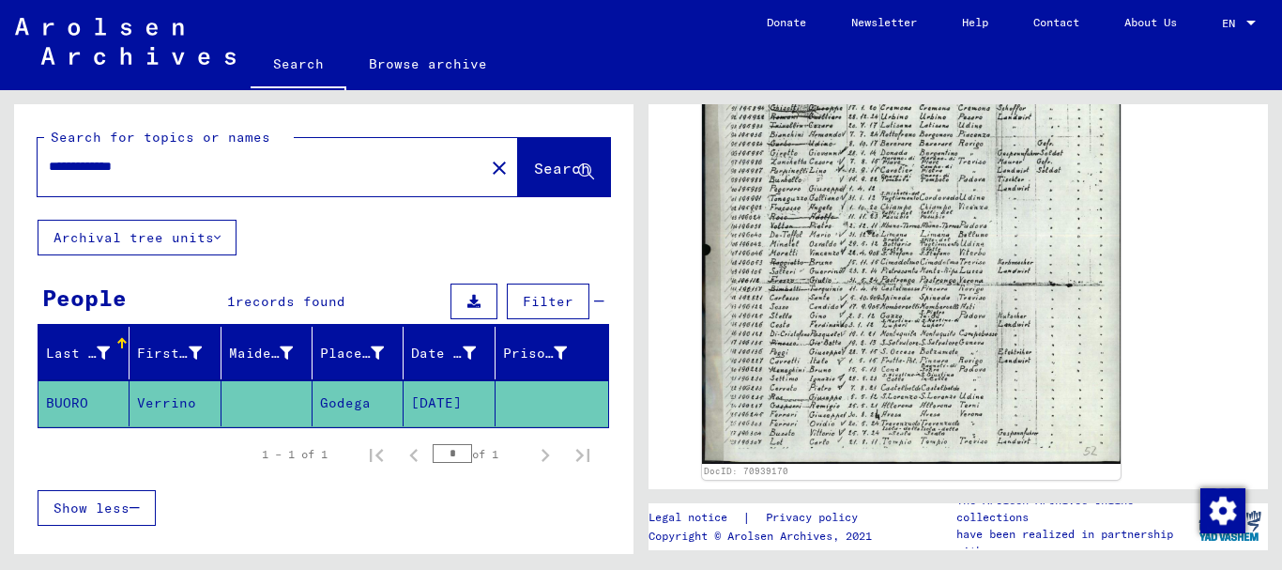
scroll to position [1471, 0]
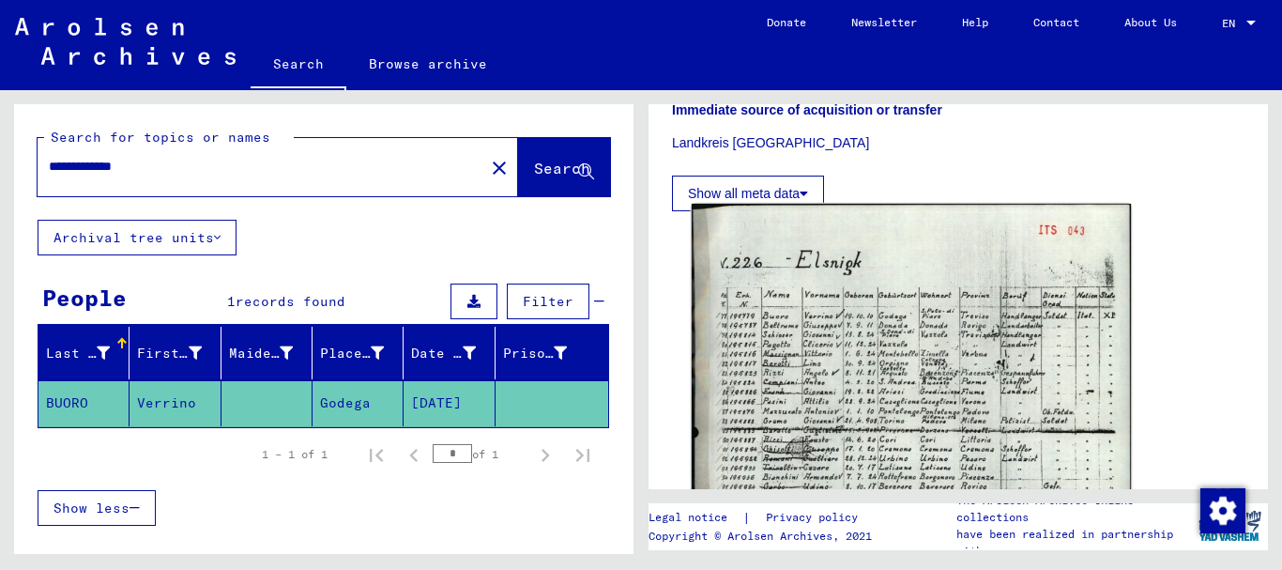
click at [909, 345] on img at bounding box center [911, 513] width 439 height 619
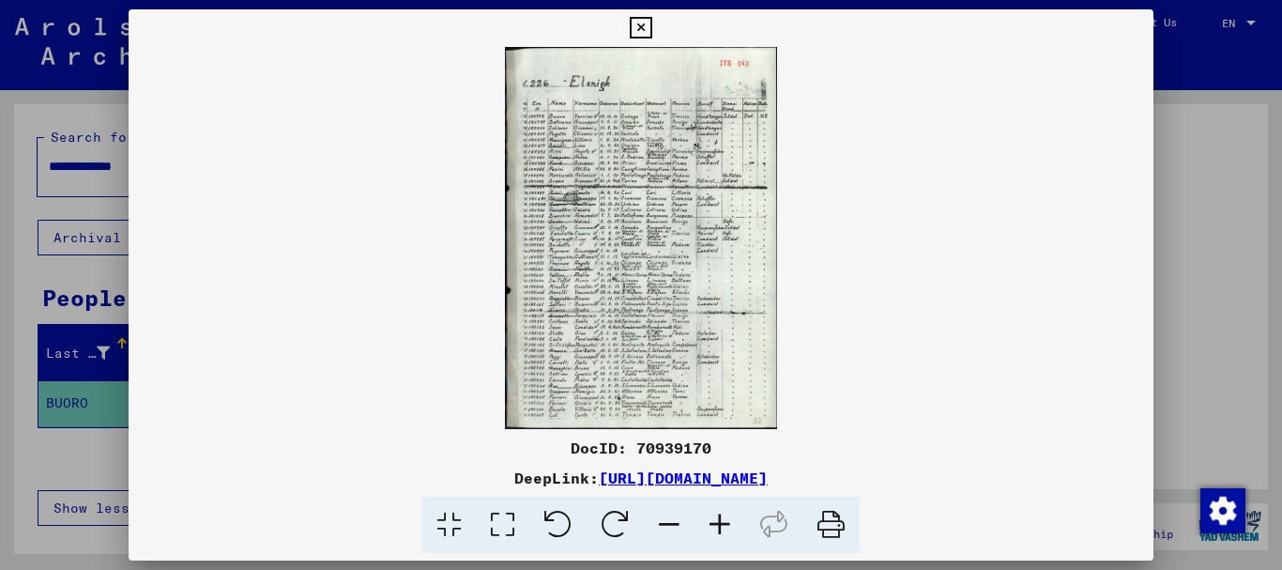
click at [724, 523] on icon at bounding box center [720, 525] width 51 height 57
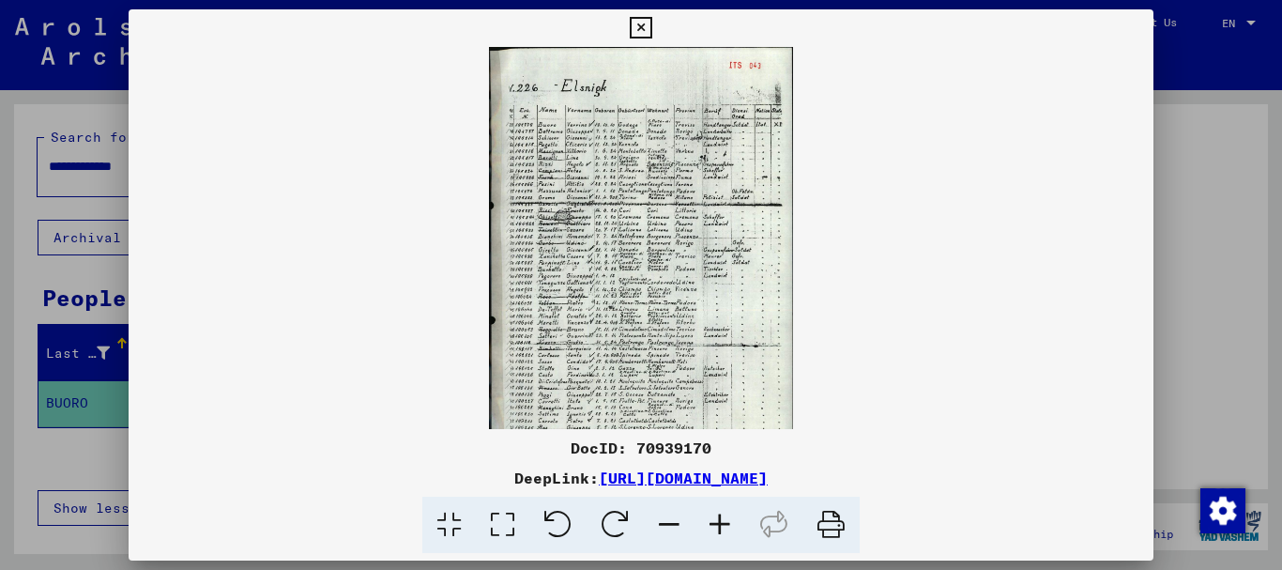
click at [724, 523] on icon at bounding box center [720, 525] width 51 height 57
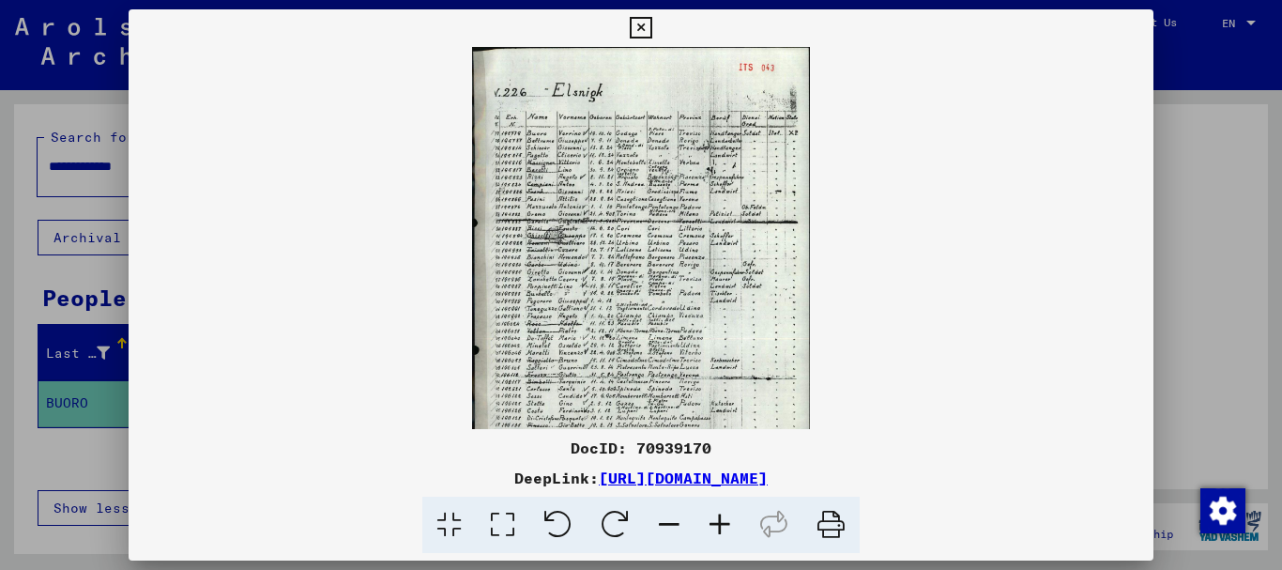
click at [724, 525] on icon at bounding box center [720, 525] width 51 height 57
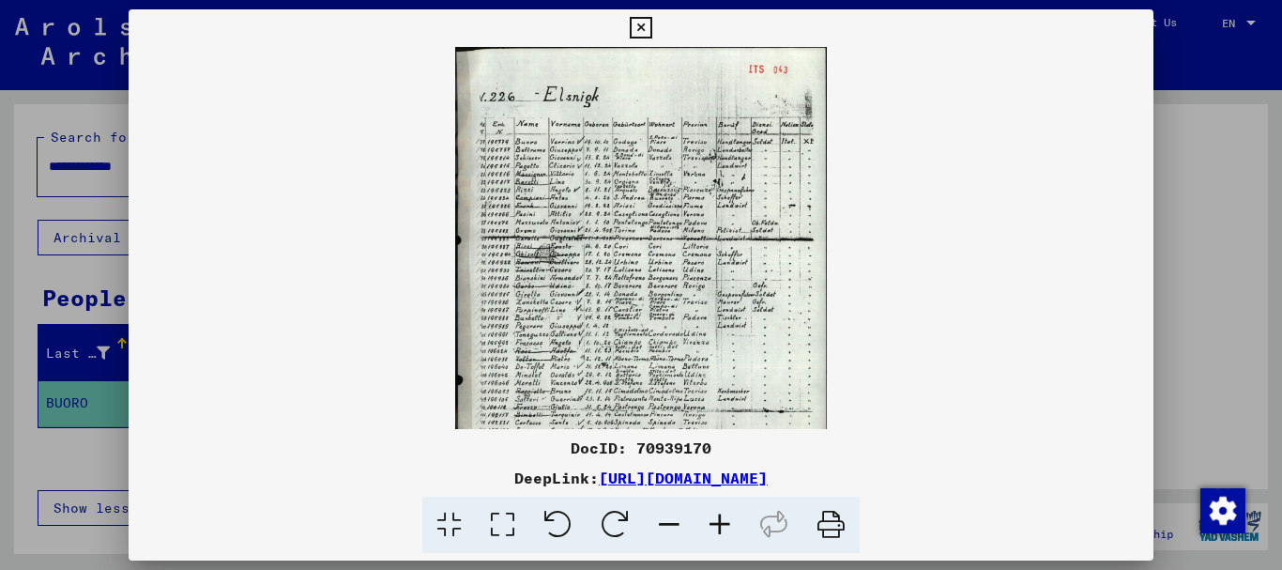
click at [724, 525] on icon at bounding box center [720, 525] width 51 height 57
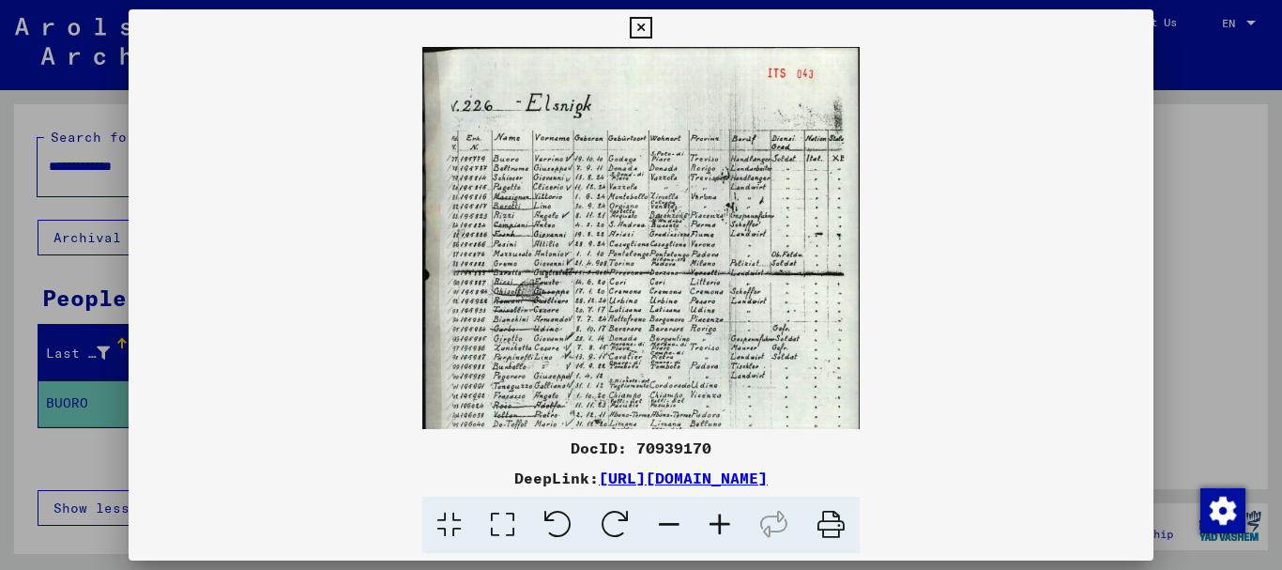
click at [724, 526] on icon at bounding box center [720, 525] width 51 height 57
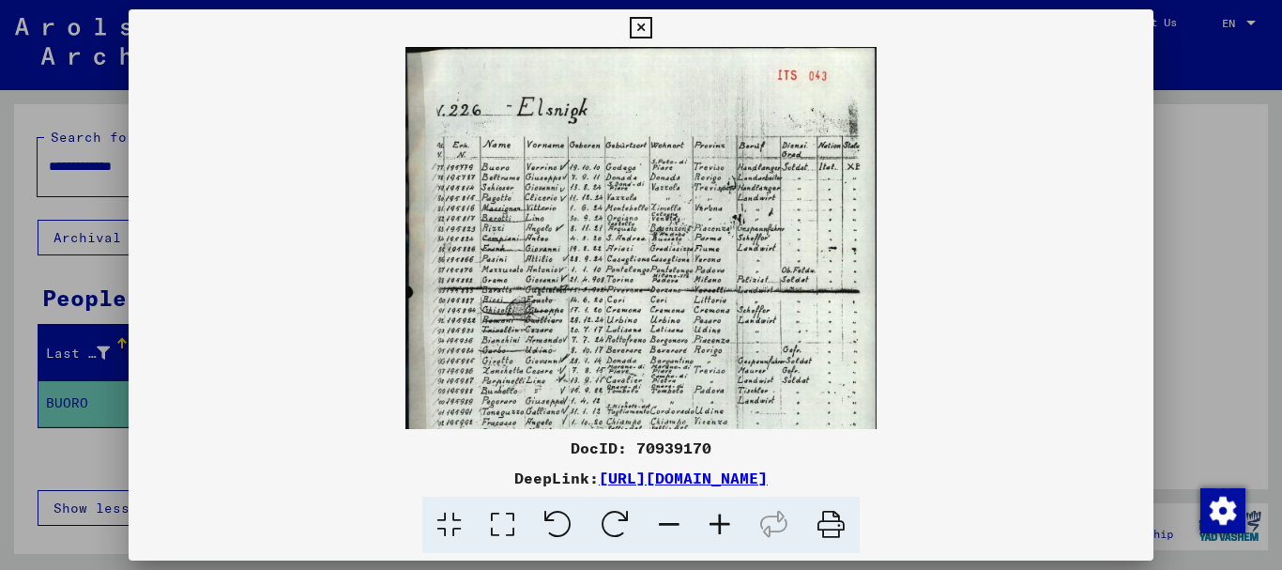
click at [724, 526] on icon at bounding box center [720, 525] width 51 height 57
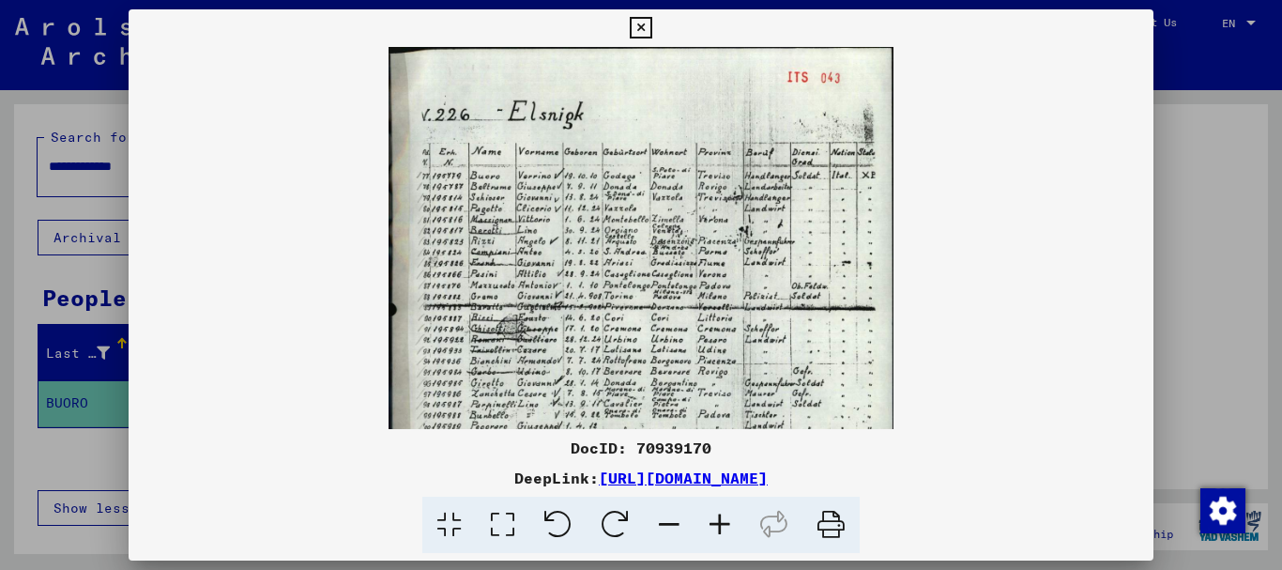
click at [724, 525] on icon at bounding box center [720, 525] width 51 height 57
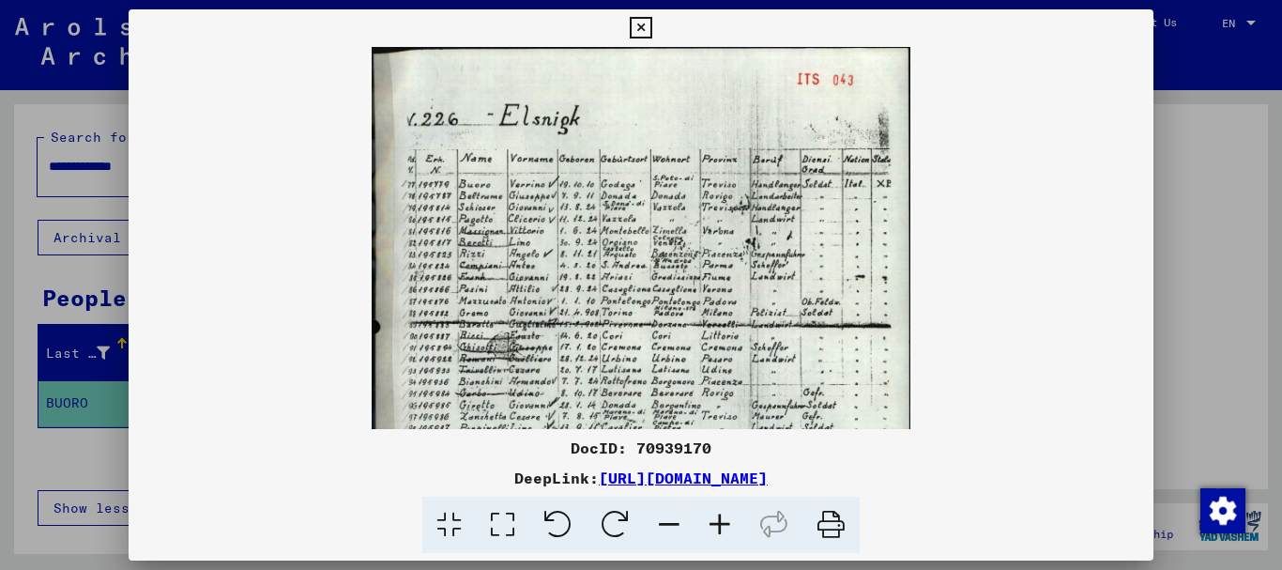
click at [724, 525] on icon at bounding box center [720, 525] width 51 height 57
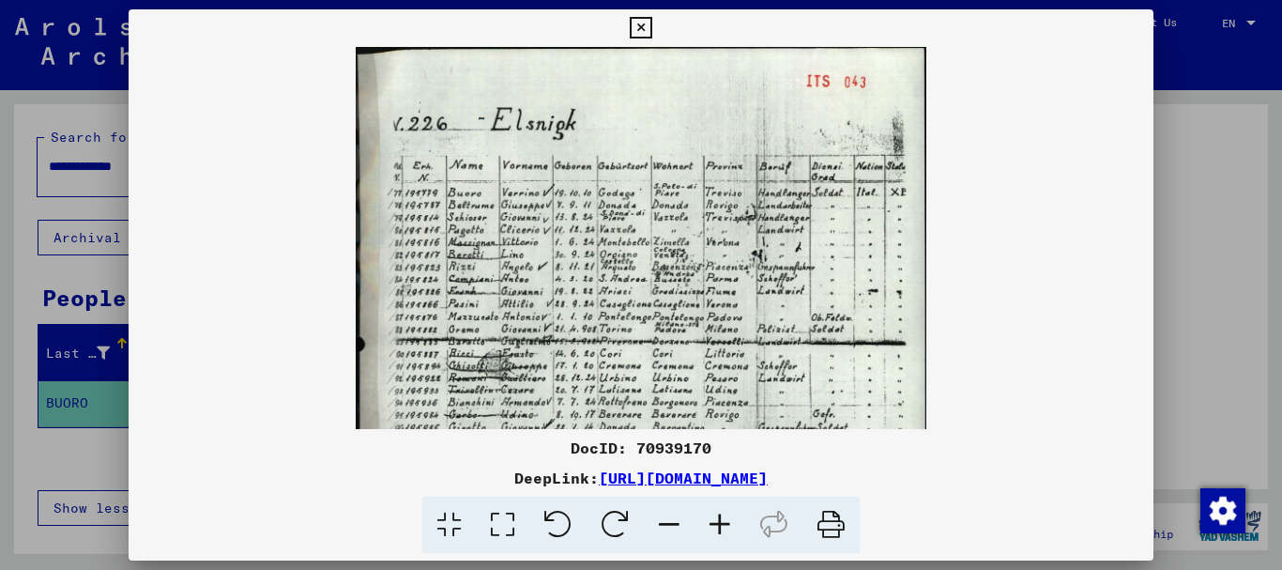
click at [724, 525] on icon at bounding box center [720, 525] width 51 height 57
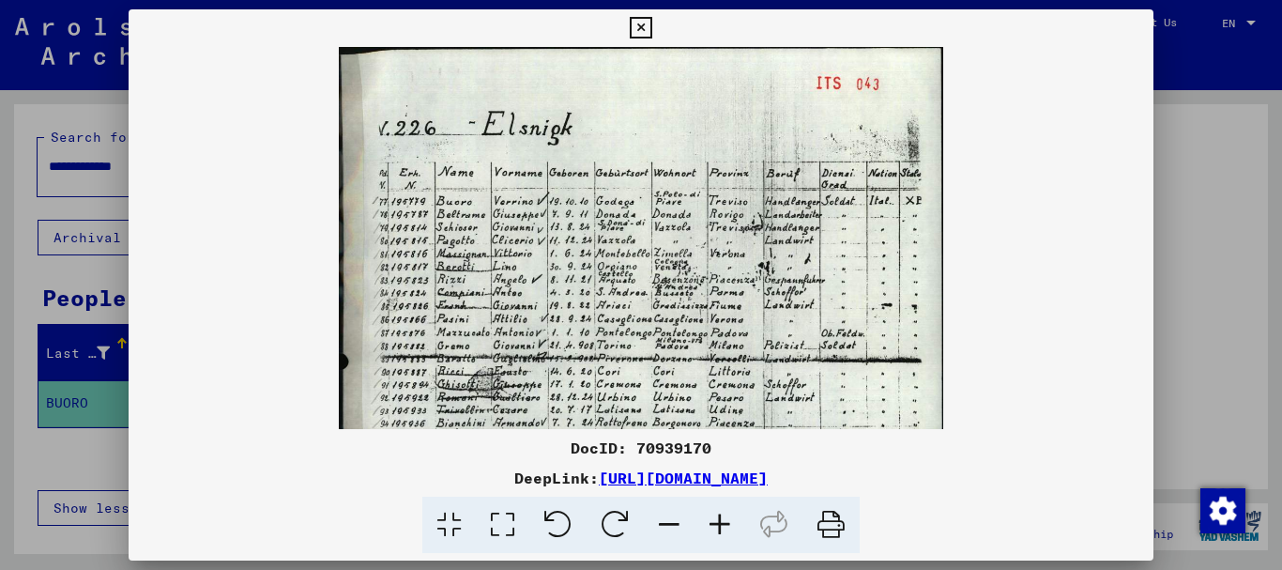
click at [724, 525] on icon at bounding box center [720, 525] width 51 height 57
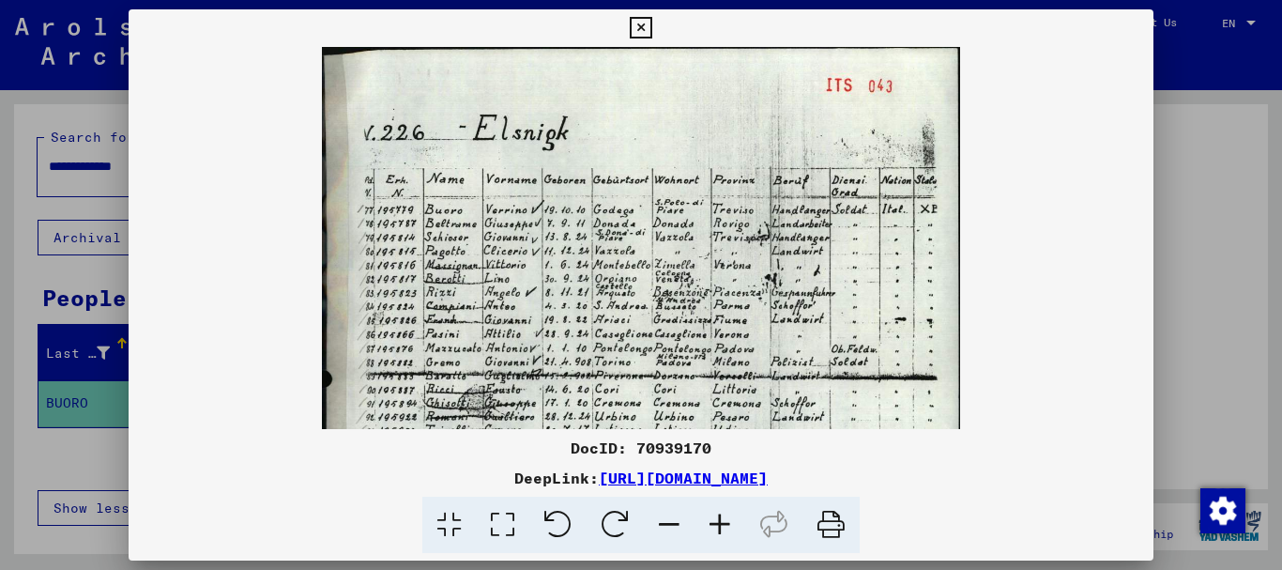
click at [724, 524] on icon at bounding box center [720, 525] width 51 height 57
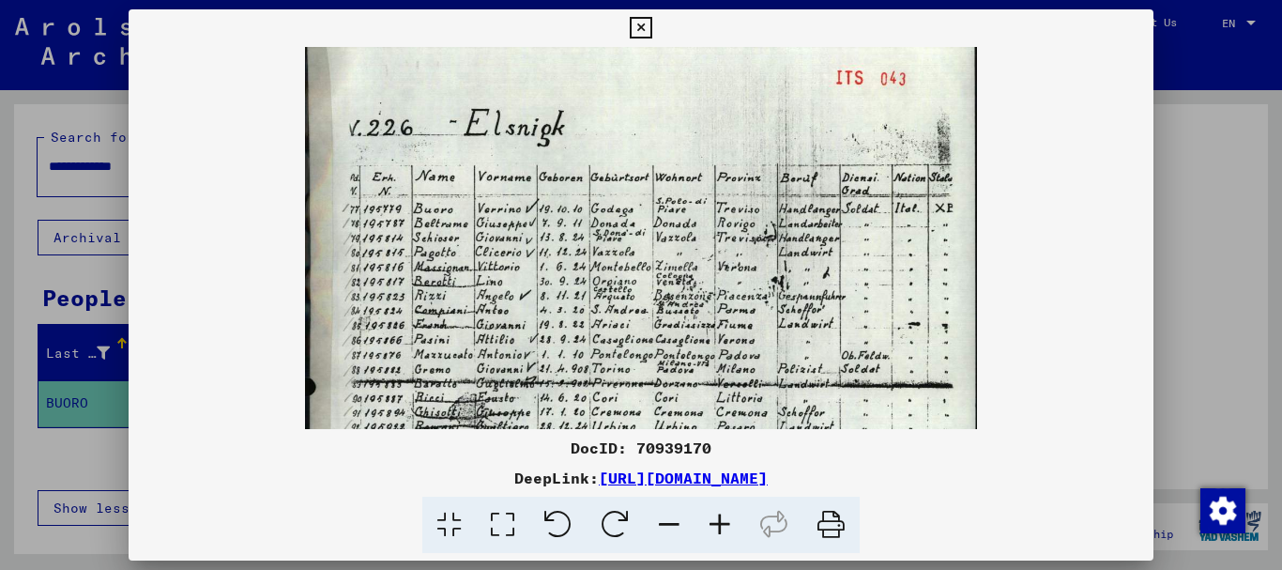
scroll to position [11, 0]
drag, startPoint x: 696, startPoint y: 265, endPoint x: 626, endPoint y: 253, distance: 70.4
click at [626, 253] on img at bounding box center [641, 508] width 672 height 945
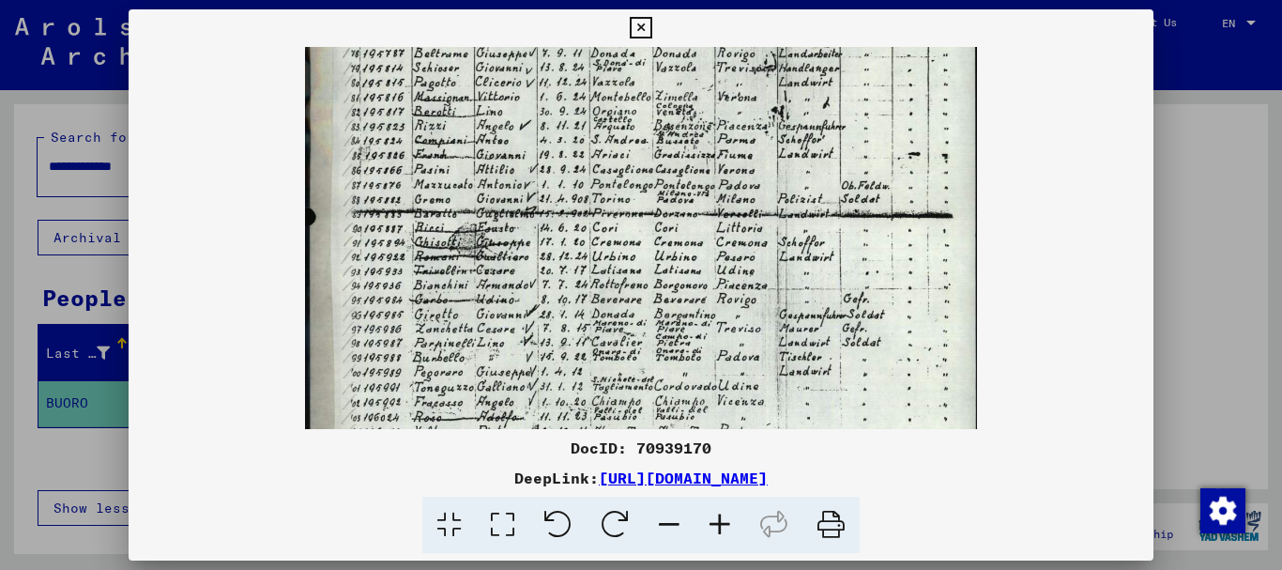
scroll to position [183, 0]
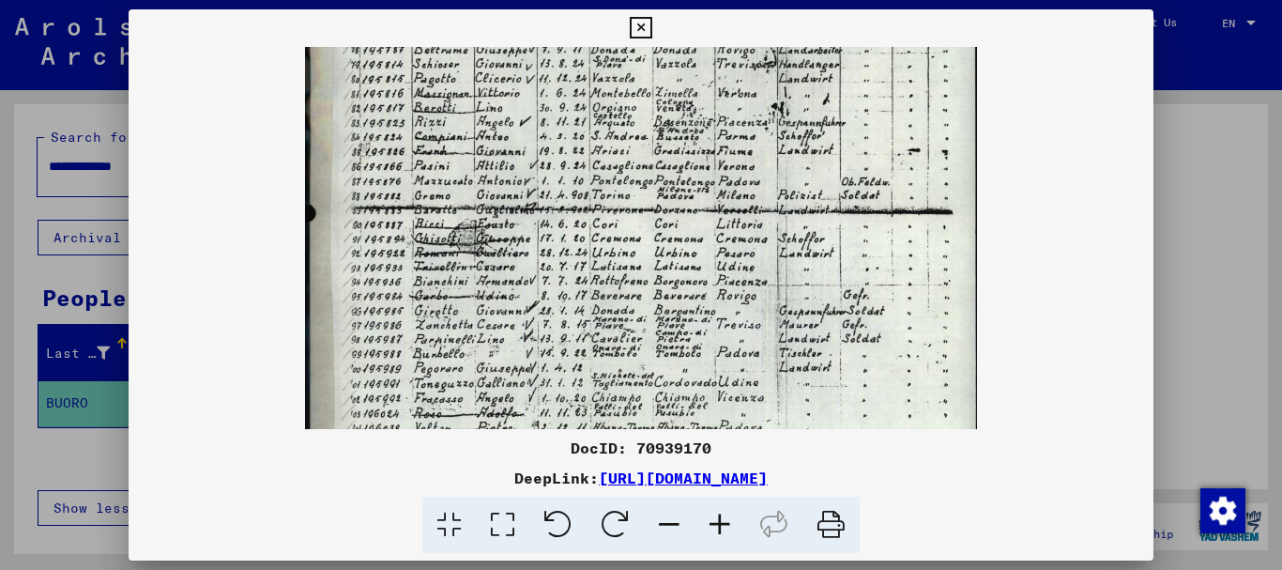
drag, startPoint x: 630, startPoint y: 260, endPoint x: 619, endPoint y: 88, distance: 172.1
click at [619, 88] on img at bounding box center [641, 336] width 672 height 945
click at [646, 31] on icon at bounding box center [641, 28] width 22 height 23
